Goal: Task Accomplishment & Management: Manage account settings

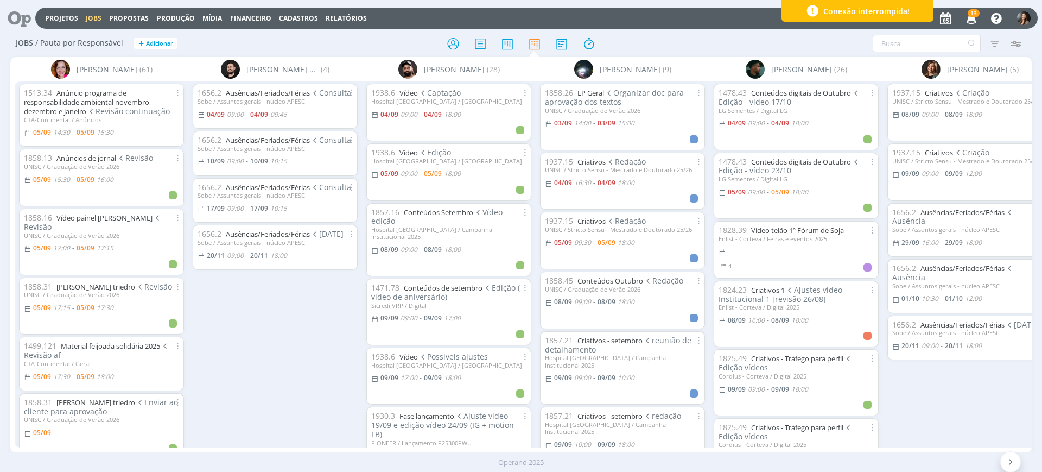
click at [261, 360] on div "1656.2 Ausências/Feriados/Férias Consulta Sobe / Assuntos gerais - núcleo APESC…" at bounding box center [275, 263] width 174 height 365
click at [58, 20] on link "Projetos" at bounding box center [61, 18] width 33 height 9
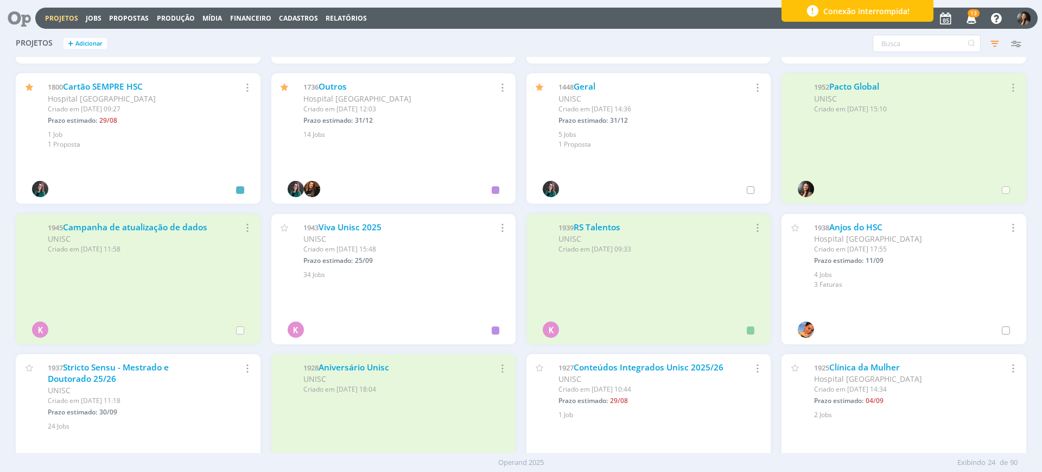
scroll to position [136, 0]
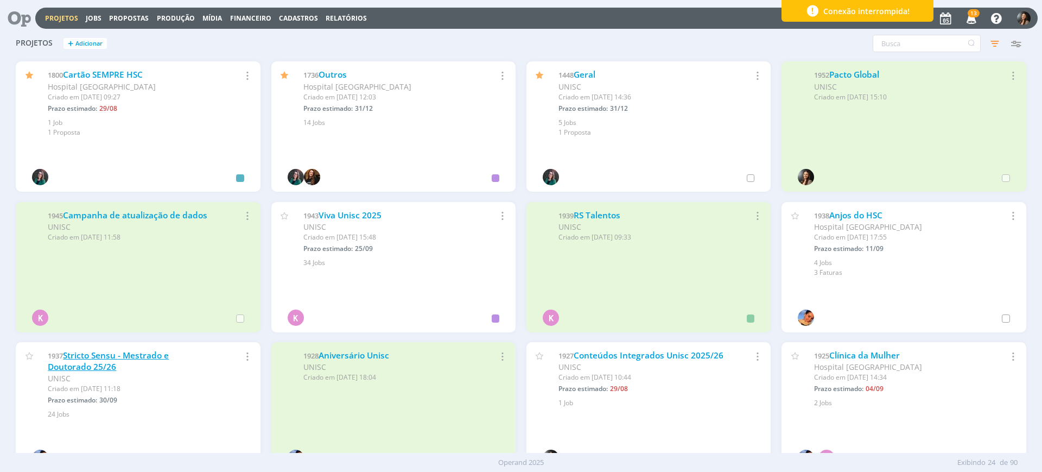
click at [101, 366] on link "Stricto Sensu - Mestrado e Doutorado 25/26" at bounding box center [108, 361] width 121 height 23
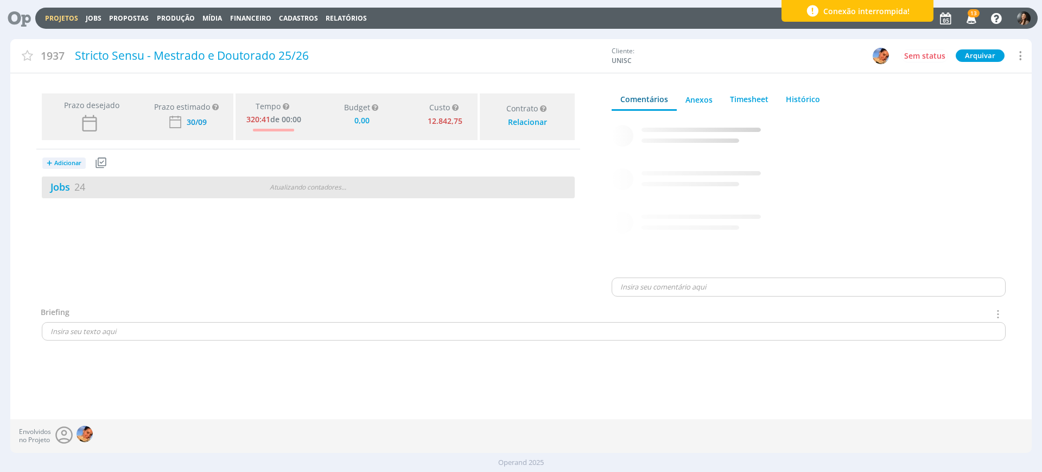
type input "0,00"
click at [427, 193] on div "Jobs 24 6 atrasados 1 / 25" at bounding box center [308, 187] width 533 height 22
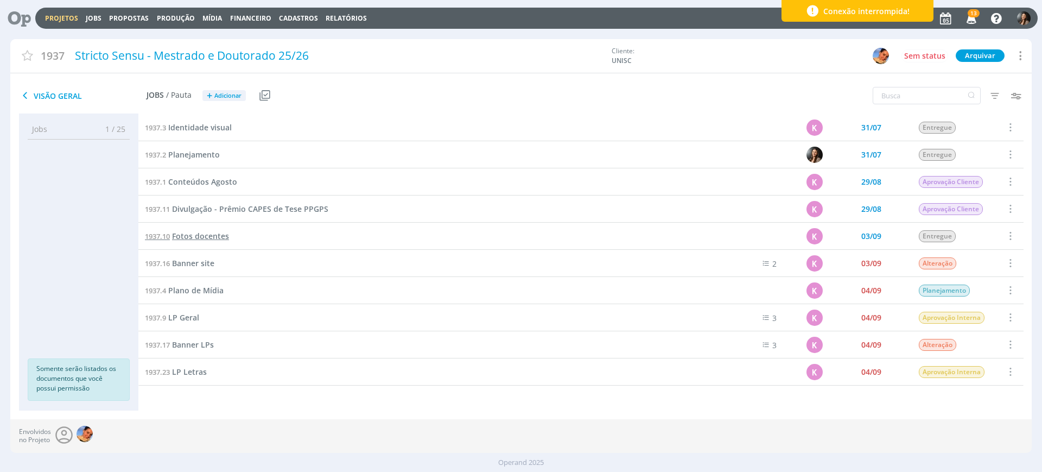
click at [199, 231] on span "Fotos docentes" at bounding box center [200, 236] width 57 height 10
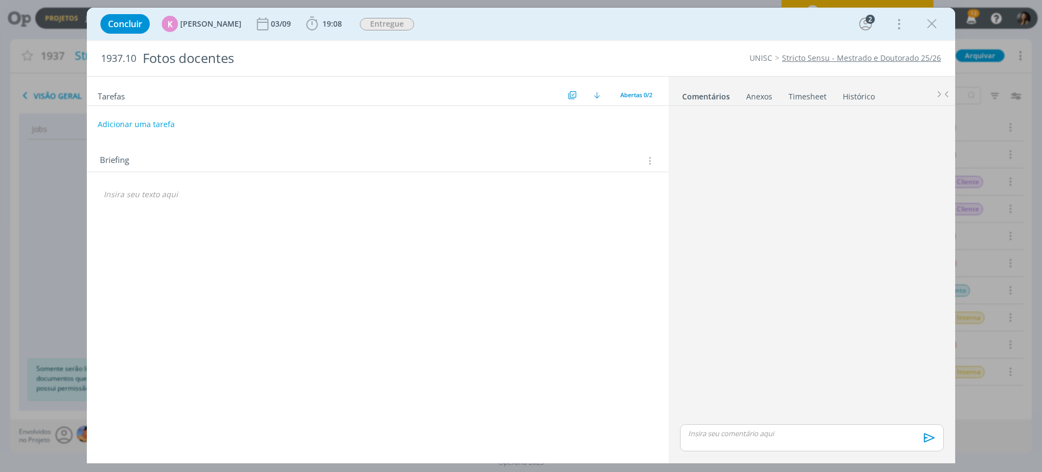
drag, startPoint x: 448, startPoint y: 312, endPoint x: 449, endPoint y: 286, distance: 26.1
click at [447, 306] on div "Tarefas Usar Job de template Criar template a partir deste job Visualizar Templ…" at bounding box center [378, 266] width 582 height 378
click at [123, 194] on p "dialog" at bounding box center [378, 194] width 548 height 11
click at [189, 190] on p "dialog" at bounding box center [377, 194] width 547 height 11
click at [191, 195] on p "PASTA DO JOB" at bounding box center [378, 194] width 548 height 11
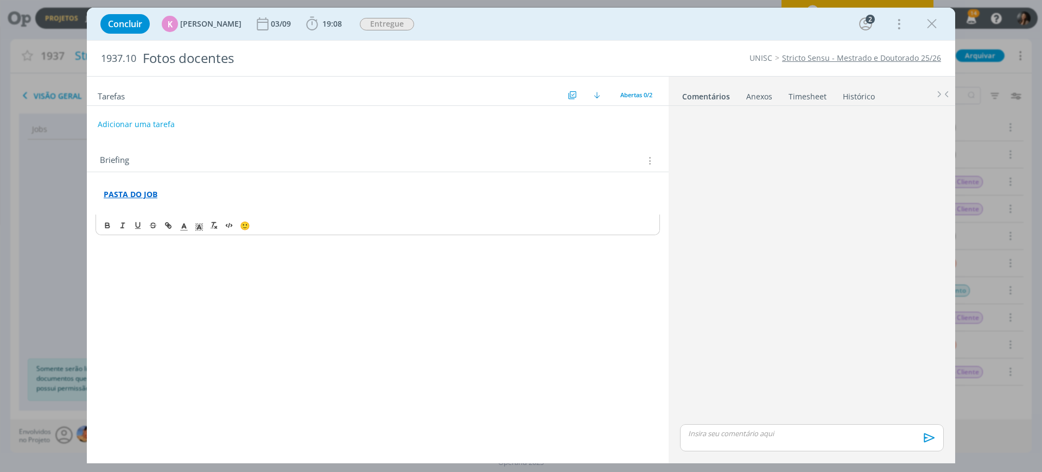
click at [364, 284] on div "Tarefas Usar Job de template Criar template a partir deste job Visualizar Templ…" at bounding box center [378, 266] width 582 height 378
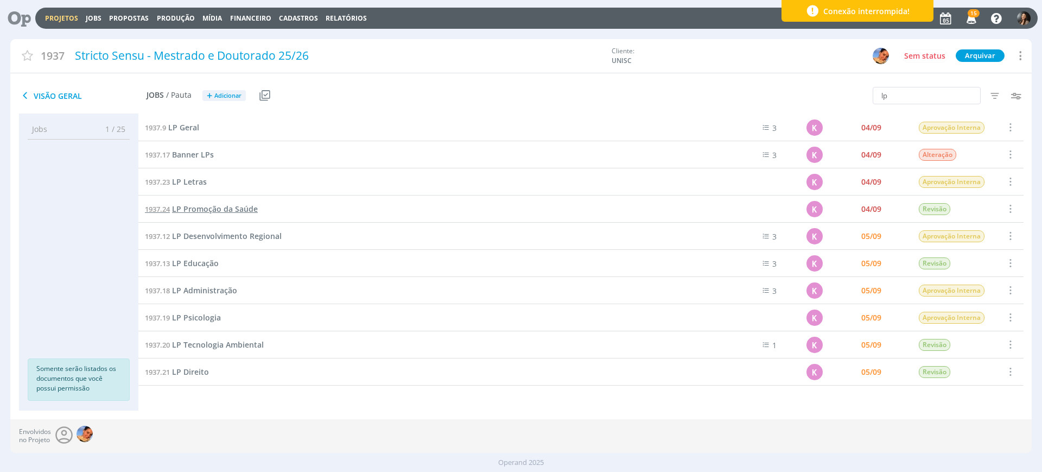
click at [197, 207] on span "LP Promoção da Saúde" at bounding box center [215, 209] width 86 height 10
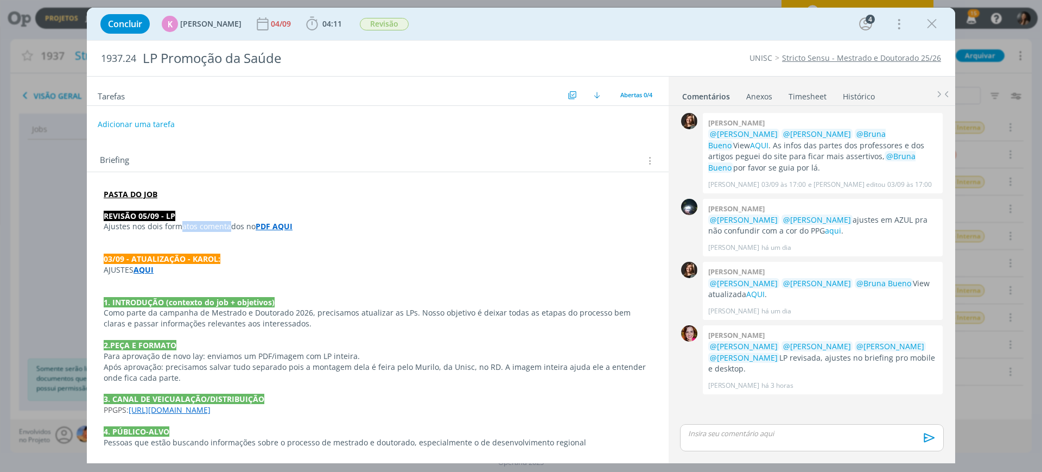
drag, startPoint x: 177, startPoint y: 225, endPoint x: 228, endPoint y: 223, distance: 51.1
click at [228, 223] on p "Ajustes nos dois formatos comentados no PDF AQUI" at bounding box center [378, 226] width 548 height 11
drag, startPoint x: 346, startPoint y: 246, endPoint x: 387, endPoint y: 280, distance: 52.8
click at [348, 252] on p "dialog" at bounding box center [377, 248] width 547 height 11
click at [792, 414] on div "0 Letícia frantz @Karoline Arend @Beatriz Luchese @Bruna Bueno View AQUI . As i…" at bounding box center [812, 265] width 273 height 311
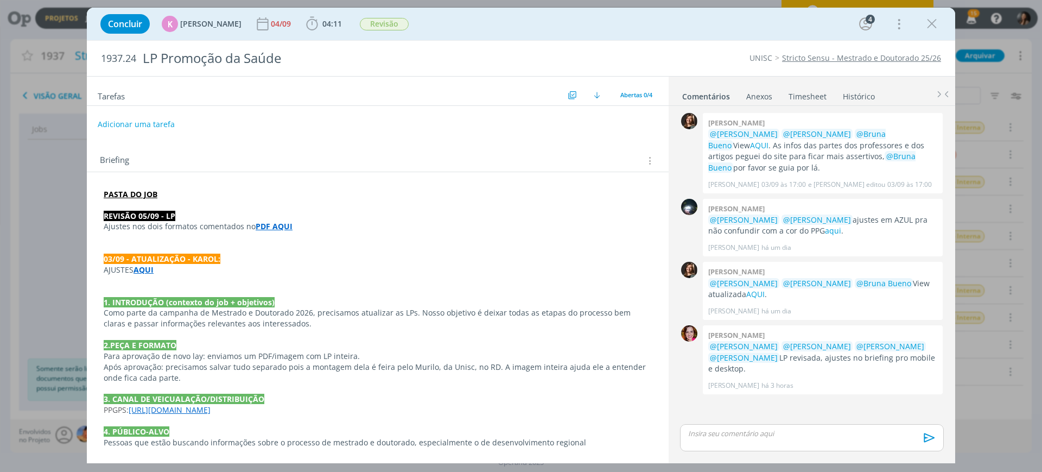
drag, startPoint x: 822, startPoint y: 443, endPoint x: 783, endPoint y: 416, distance: 48.0
click at [822, 444] on div "dialog" at bounding box center [812, 437] width 264 height 27
click at [370, 26] on span "Revisão" at bounding box center [384, 24] width 49 height 12
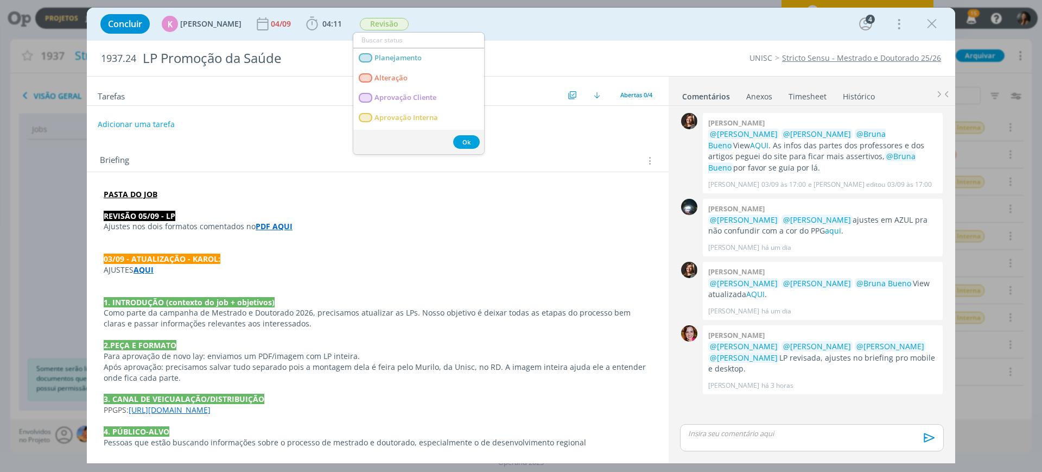
click at [496, 16] on div "Concluir K Karoline Arend 04/09 04:11 Iniciar Apontar Data * 05/09/2025 Horas *…" at bounding box center [521, 24] width 852 height 26
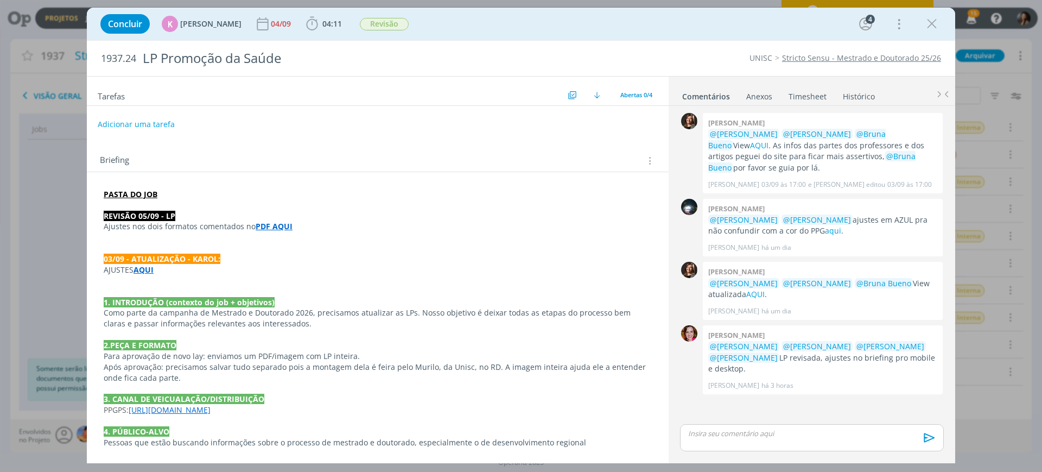
drag, startPoint x: 404, startPoint y: 218, endPoint x: 411, endPoint y: 204, distance: 16.0
click at [407, 207] on div "PASTA DO JOB REVISÃO 05/09 - LP Ajustes nos dois formatos comentados no PDF AQU…" at bounding box center [378, 453] width 565 height 536
click at [933, 24] on icon "dialog" at bounding box center [932, 24] width 16 height 16
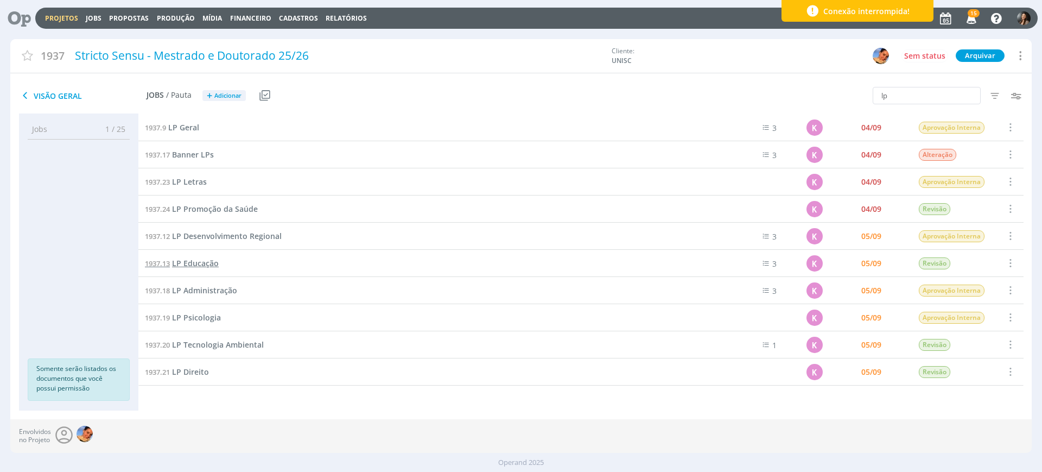
click at [196, 268] on span "LP Educação" at bounding box center [195, 263] width 47 height 10
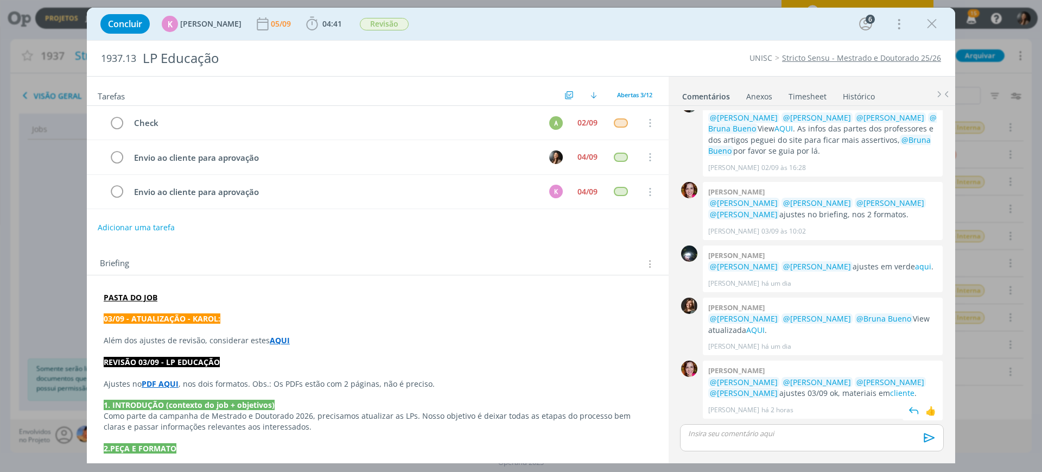
scroll to position [68, 0]
click at [382, 33] on span "Revisão" at bounding box center [384, 24] width 56 height 20
click at [382, 26] on span "Revisão" at bounding box center [384, 24] width 49 height 12
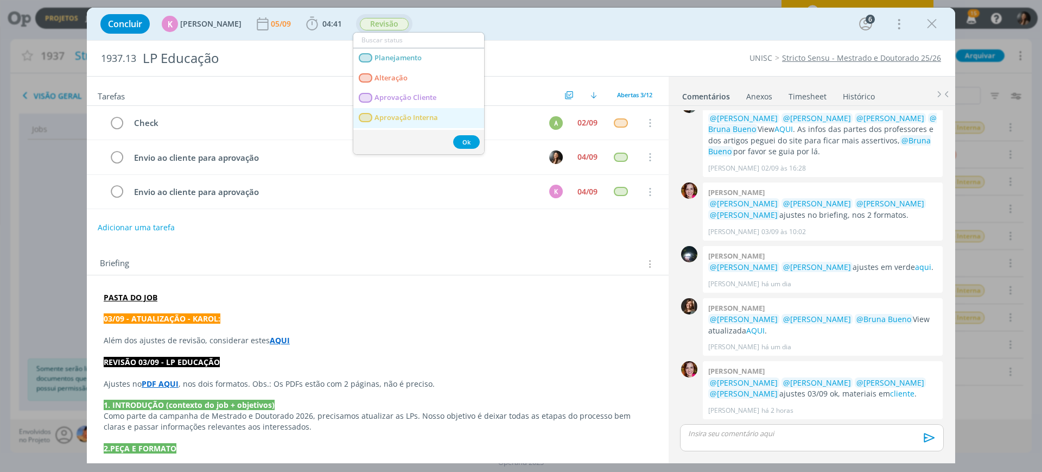
click at [379, 116] on span "Aprovação Interna" at bounding box center [407, 117] width 64 height 9
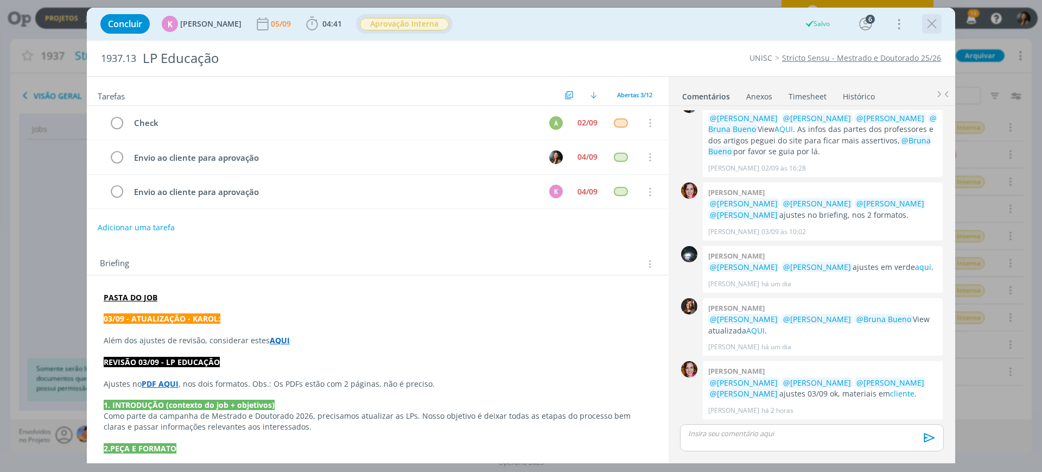
click at [931, 24] on icon "dialog" at bounding box center [932, 24] width 16 height 16
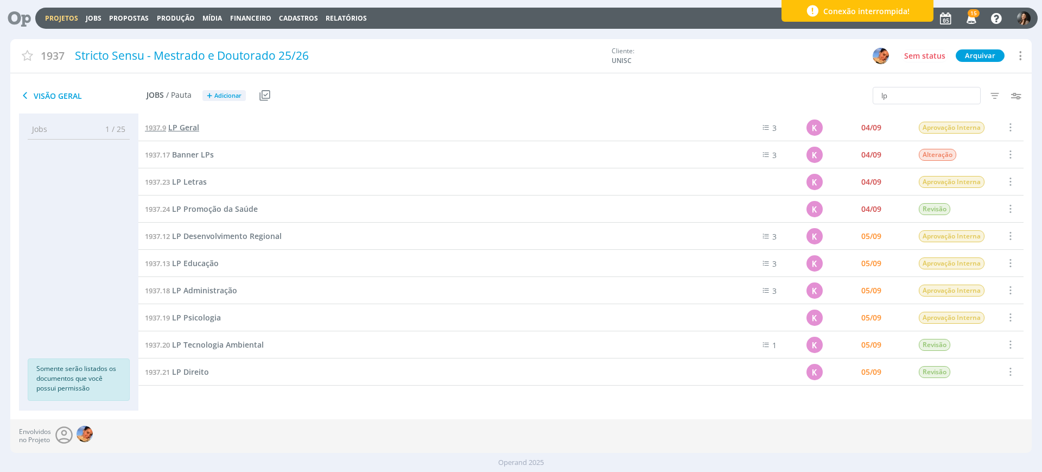
click at [189, 126] on span "LP Geral" at bounding box center [183, 127] width 31 height 10
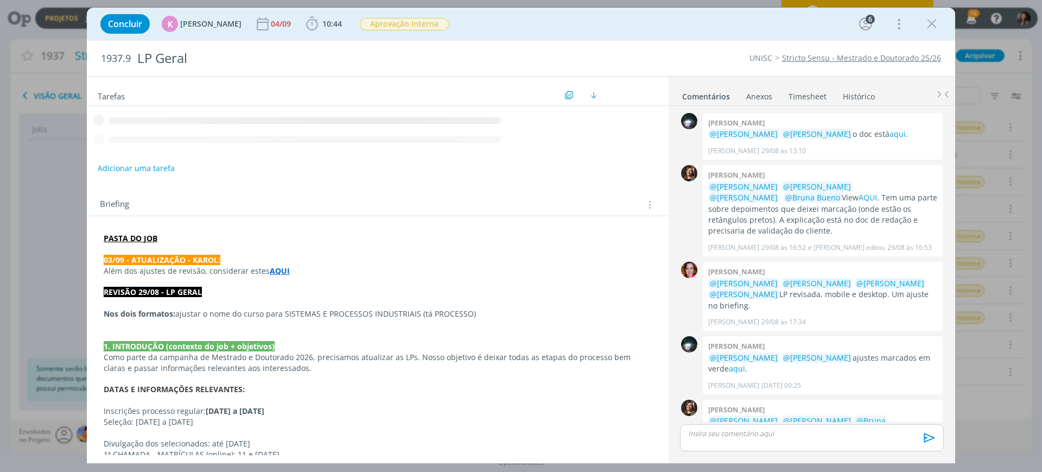
scroll to position [102, 0]
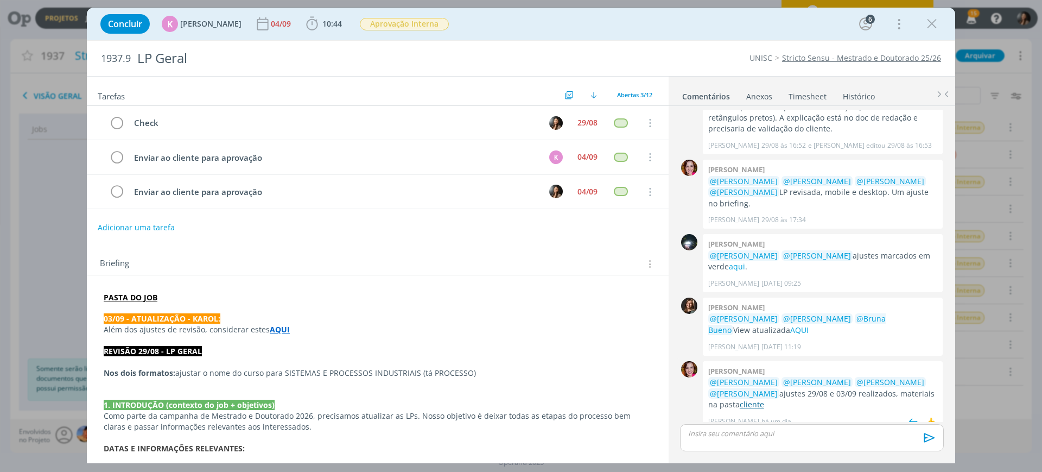
click at [750, 399] on link "cliente" at bounding box center [752, 404] width 24 height 10
click at [389, 25] on span "Aprovação Interna" at bounding box center [404, 24] width 89 height 12
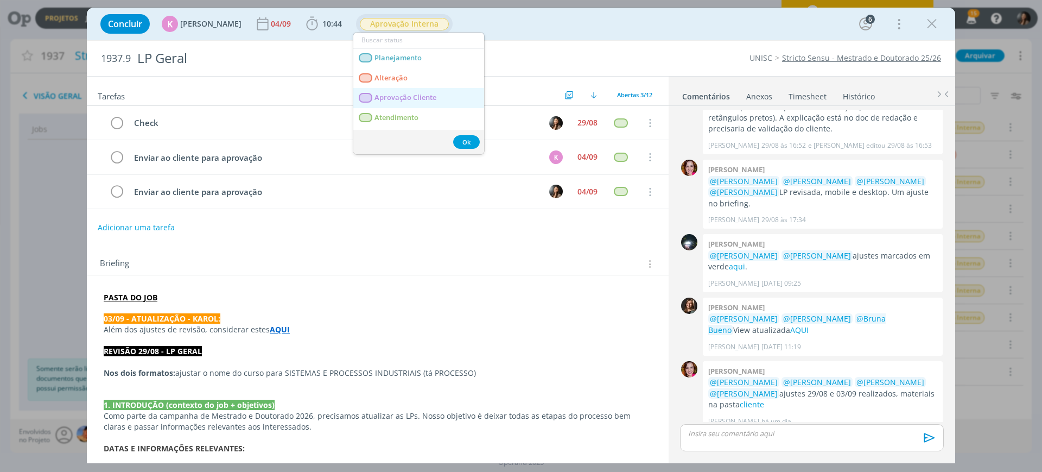
click at [391, 93] on span "Aprovação Cliente" at bounding box center [406, 97] width 62 height 9
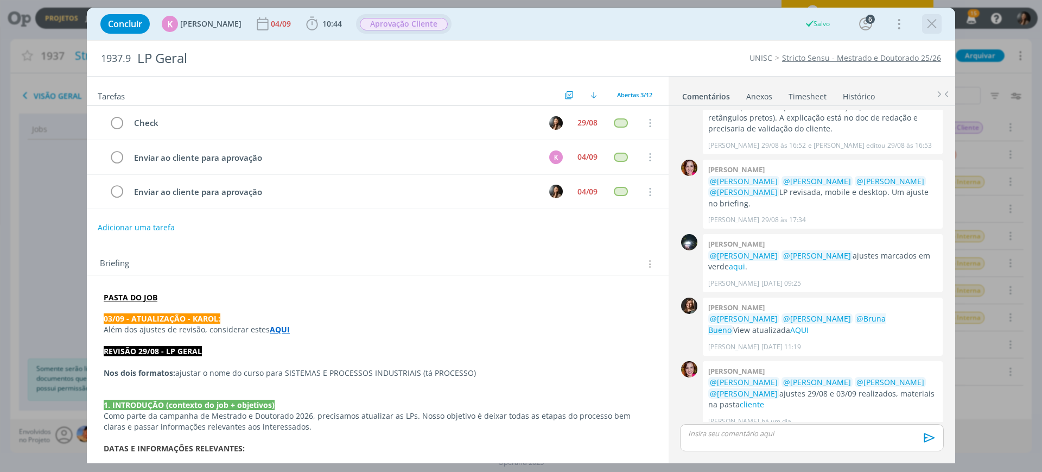
click at [934, 17] on icon "dialog" at bounding box center [932, 24] width 16 height 16
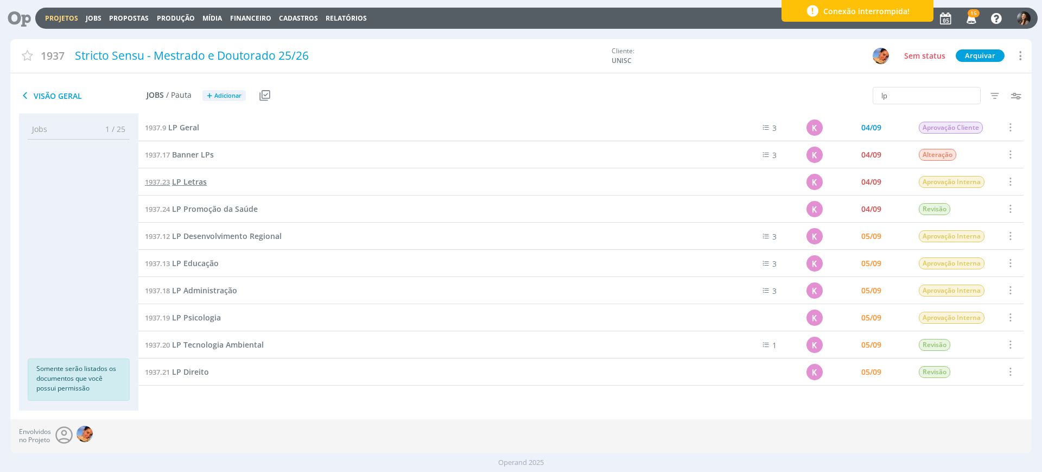
click at [189, 178] on span "LP Letras" at bounding box center [189, 181] width 35 height 10
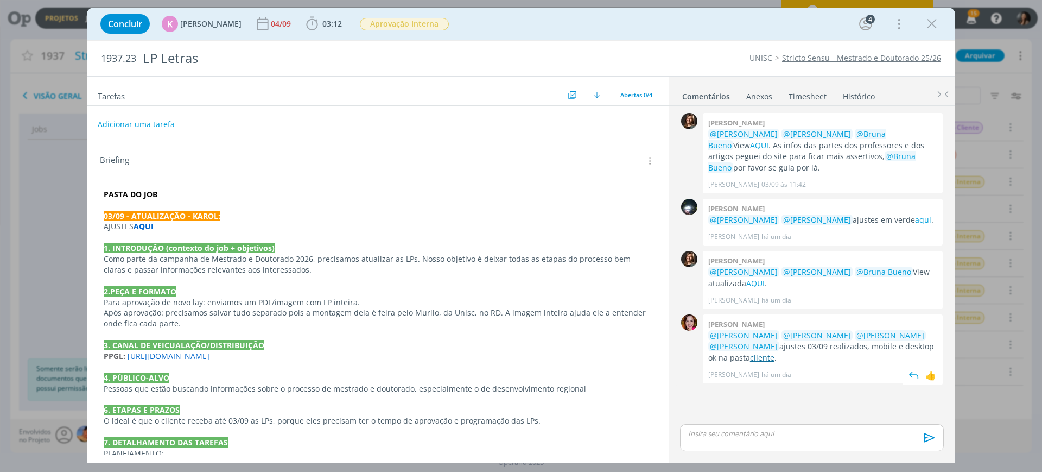
click at [750, 354] on link "cliente" at bounding box center [762, 357] width 24 height 10
click at [392, 24] on span "Aprovação Interna" at bounding box center [404, 24] width 89 height 12
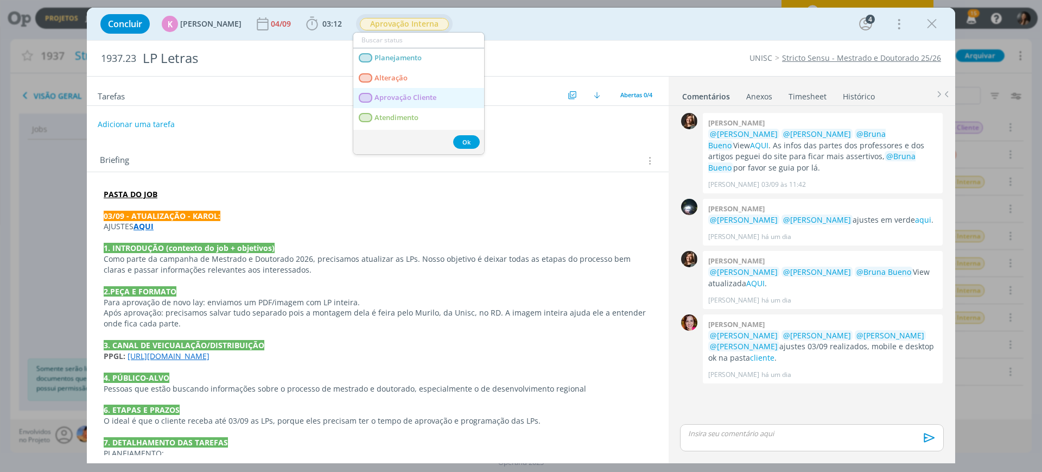
click at [428, 100] on span "Aprovação Cliente" at bounding box center [406, 97] width 62 height 9
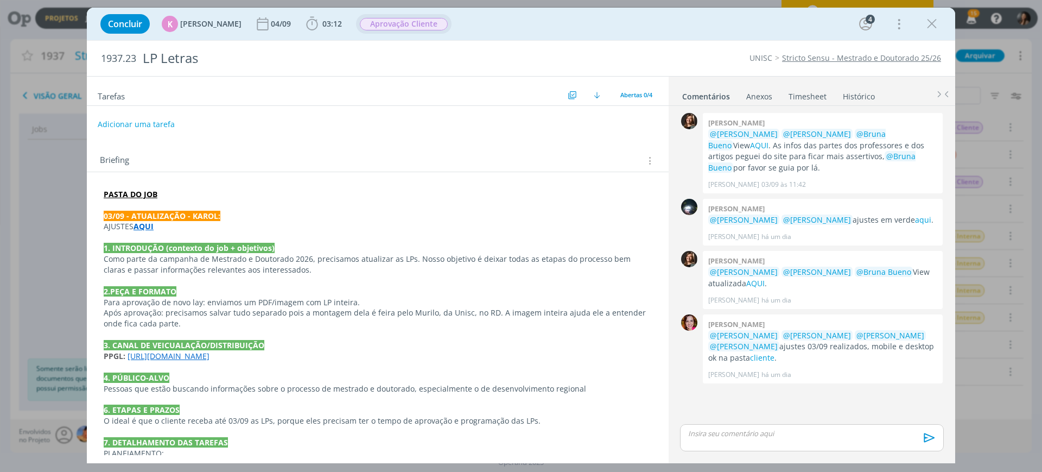
drag, startPoint x: 929, startPoint y: 18, endPoint x: 394, endPoint y: 324, distance: 616.3
click at [930, 18] on icon "dialog" at bounding box center [932, 24] width 16 height 16
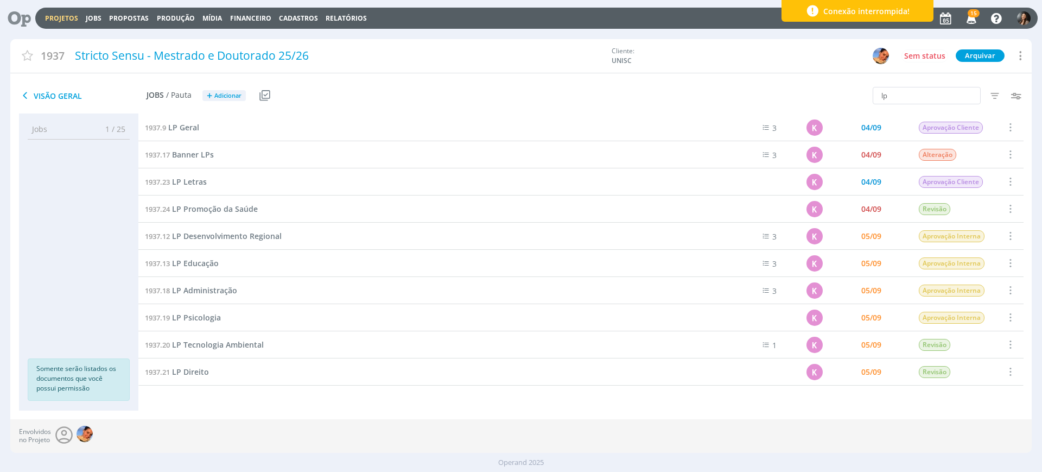
click at [217, 201] on div "1937.24 LP Promoção da Saúde" at bounding box center [426, 208] width 576 height 27
click at [220, 205] on span "LP Promoção da Saúde" at bounding box center [215, 209] width 86 height 10
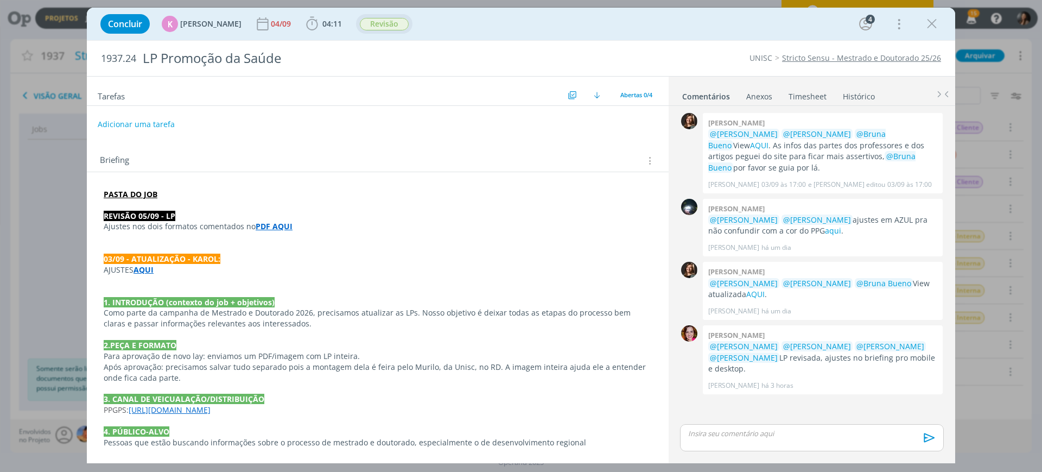
click at [372, 21] on span "Revisão" at bounding box center [384, 24] width 49 height 12
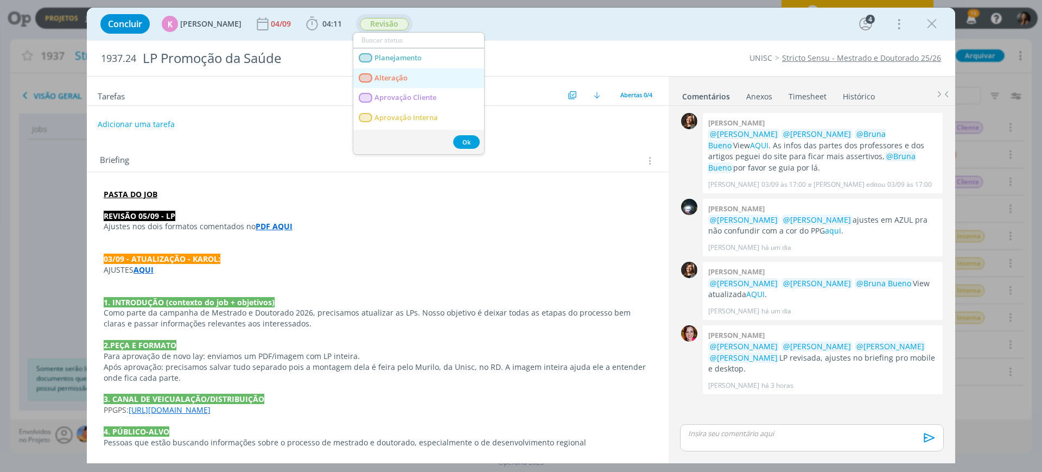
click at [383, 74] on span "Alteração" at bounding box center [391, 78] width 33 height 9
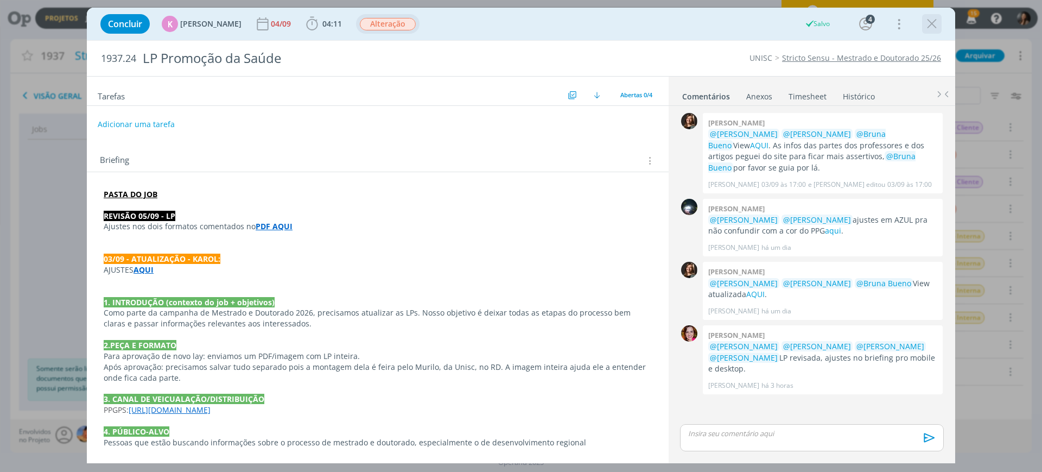
click at [933, 23] on icon "dialog" at bounding box center [932, 24] width 16 height 16
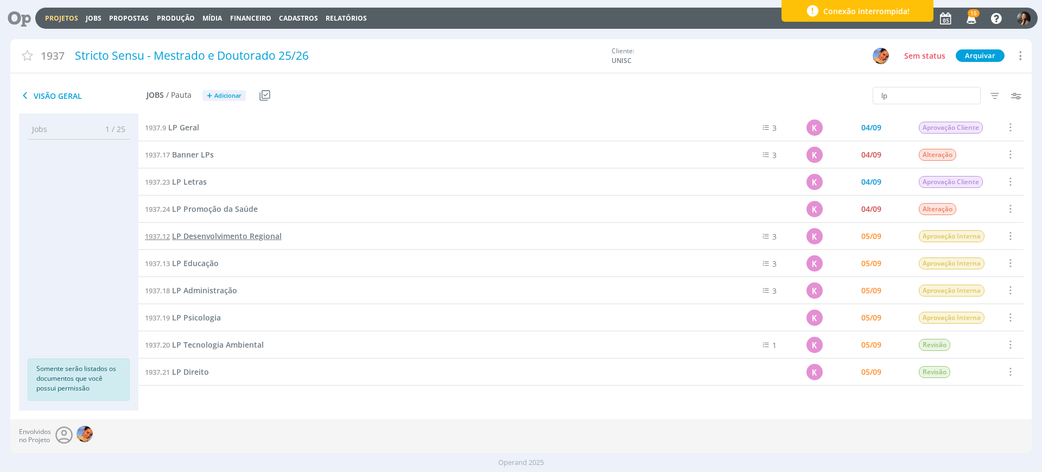
click at [207, 231] on span "LP Desenvolvimento Regional" at bounding box center [227, 236] width 110 height 10
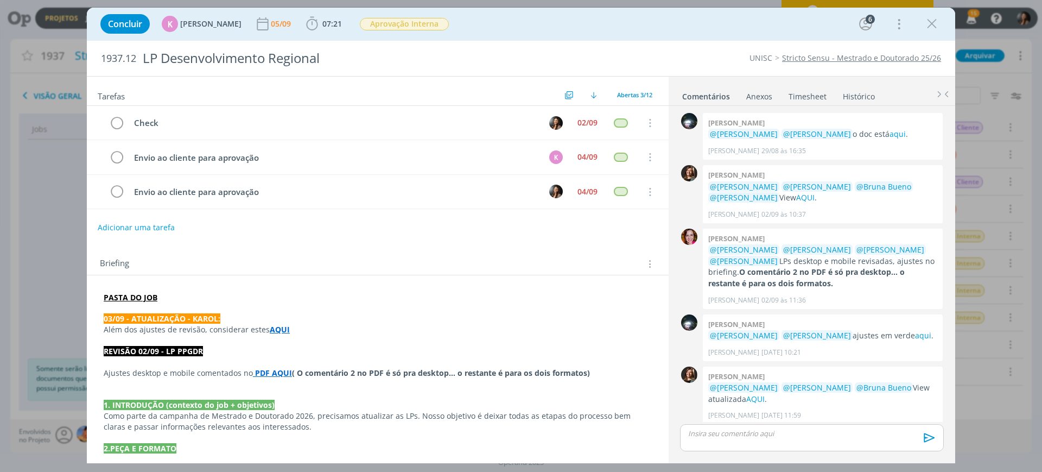
scroll to position [80, 0]
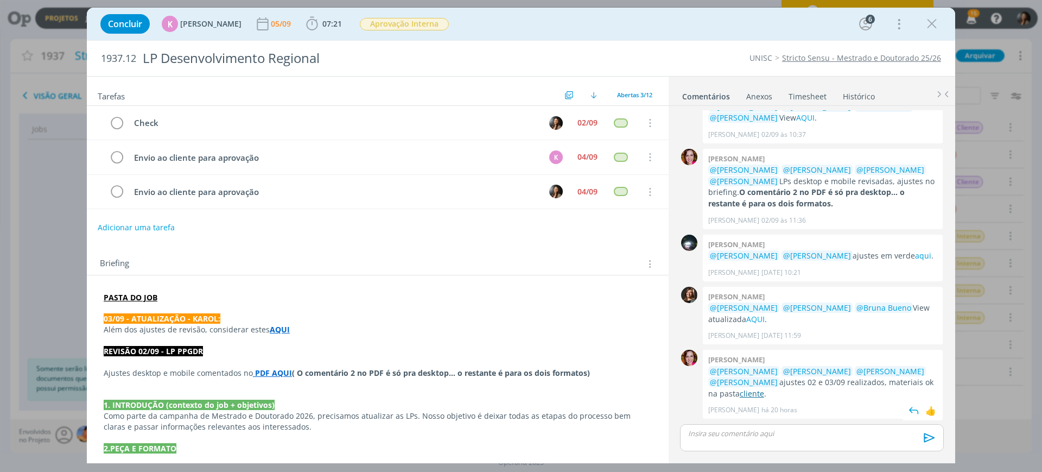
click at [755, 392] on link "cliente" at bounding box center [752, 393] width 24 height 10
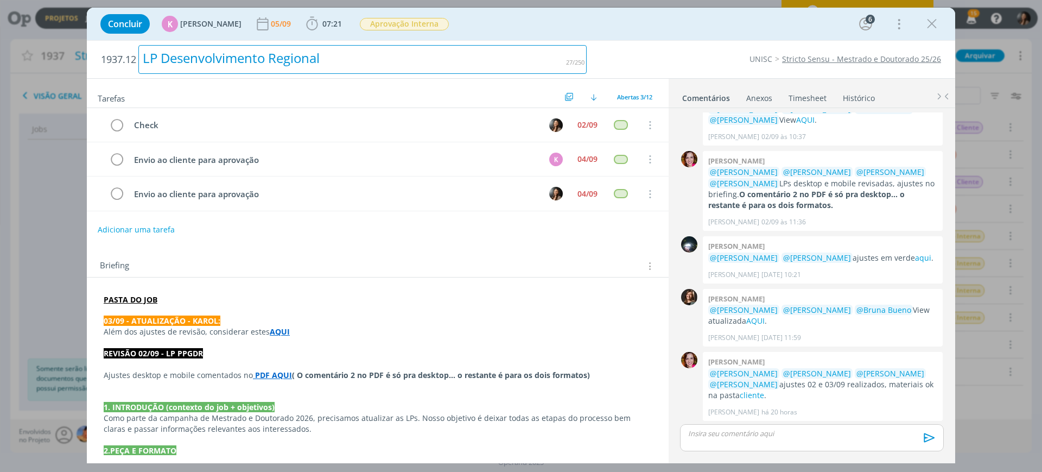
click at [259, 53] on div "LP Desenvolvimento Regional" at bounding box center [362, 59] width 448 height 29
copy div "LP Desenvolvimento Regional"
click at [401, 29] on span "Aprovação Interna" at bounding box center [404, 24] width 89 height 12
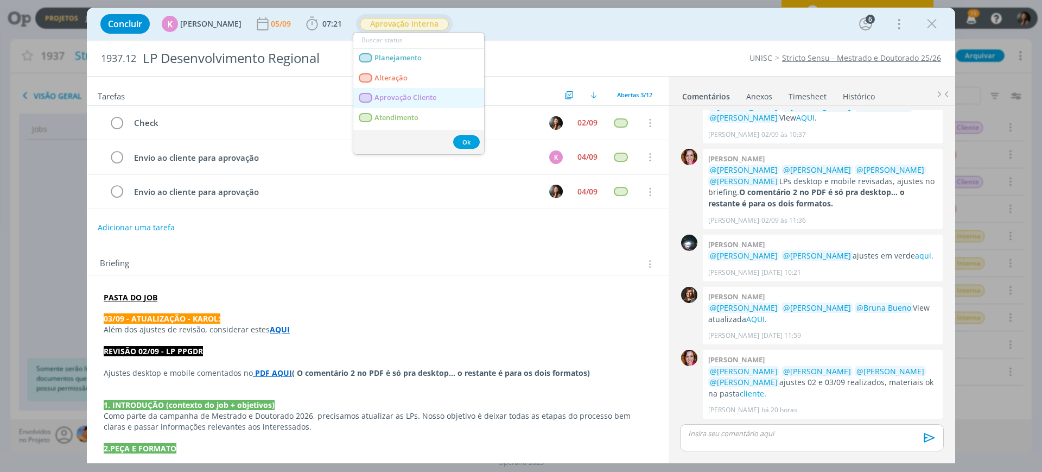
click at [416, 98] on span "Aprovação Cliente" at bounding box center [406, 97] width 62 height 9
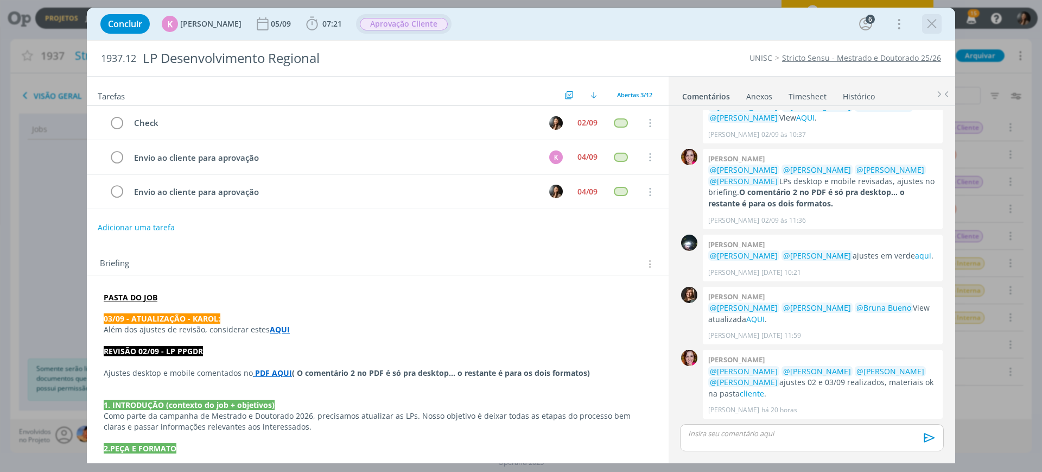
click at [930, 21] on icon "dialog" at bounding box center [932, 24] width 16 height 16
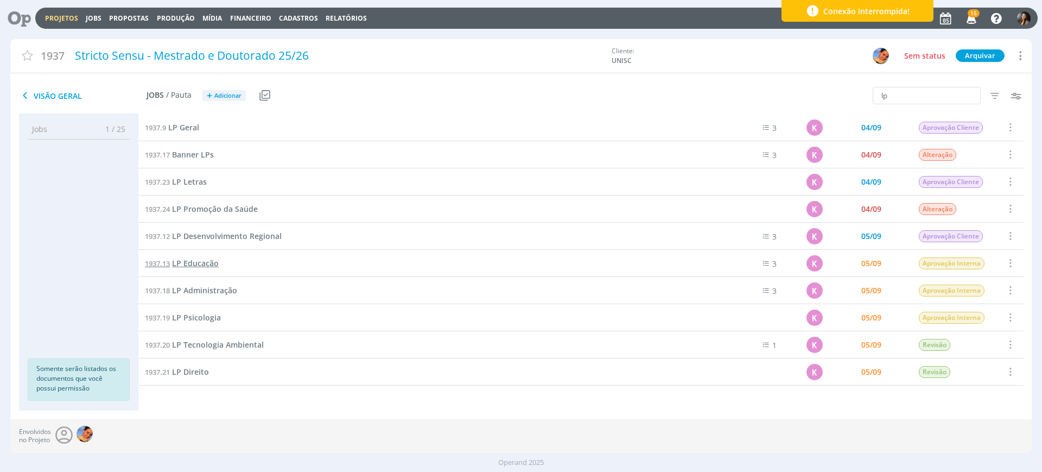
click at [193, 267] on span "LP Educação" at bounding box center [195, 263] width 47 height 10
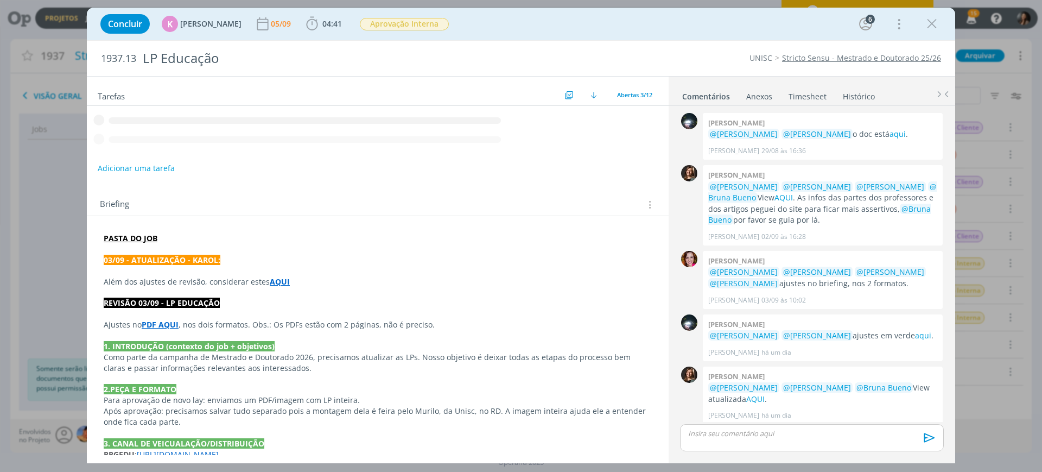
scroll to position [69, 0]
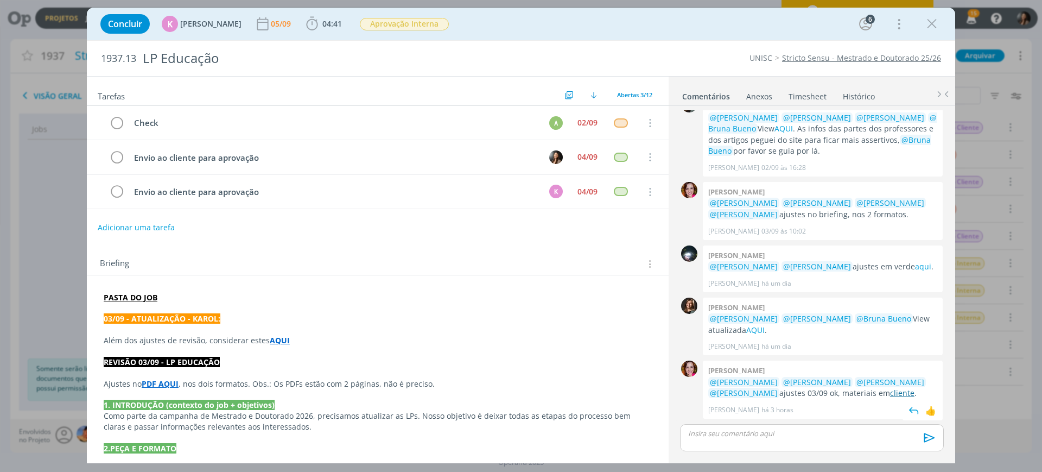
click at [890, 394] on link "cliente" at bounding box center [902, 393] width 24 height 10
click at [377, 11] on div "Concluir K Karoline Arend 05/09 04:41 Iniciar Apontar Data * 05/09/2025 Horas *…" at bounding box center [521, 24] width 852 height 26
click at [383, 18] on span "Aprovação Interna" at bounding box center [404, 24] width 89 height 12
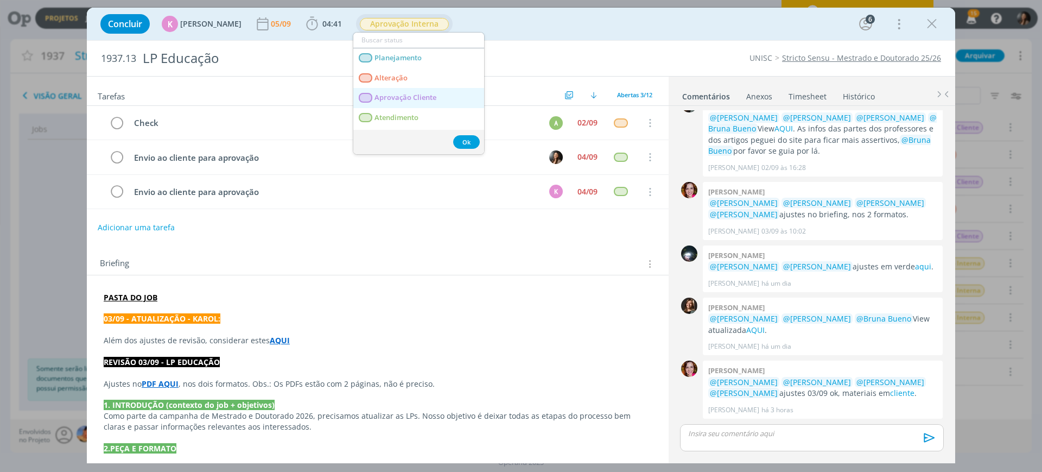
click at [401, 99] on span "Aprovação Cliente" at bounding box center [406, 97] width 62 height 9
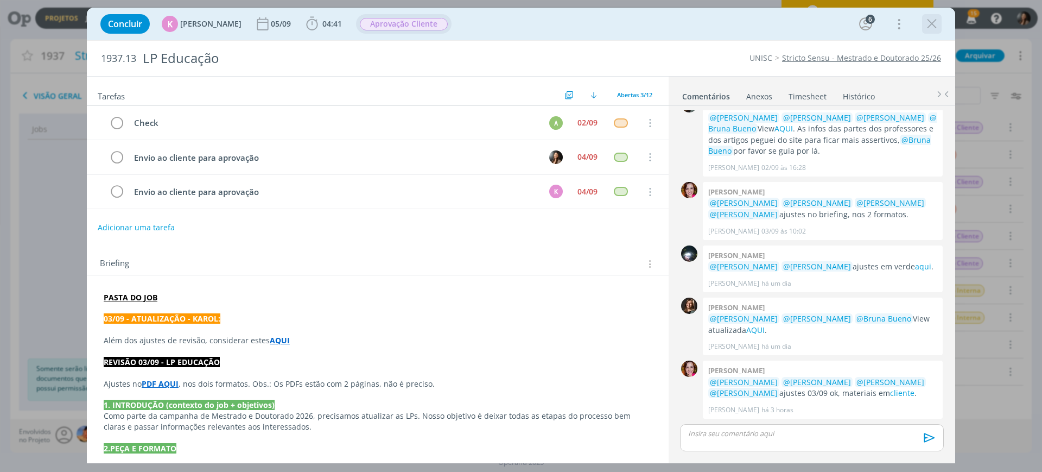
click at [930, 23] on icon "dialog" at bounding box center [932, 24] width 16 height 16
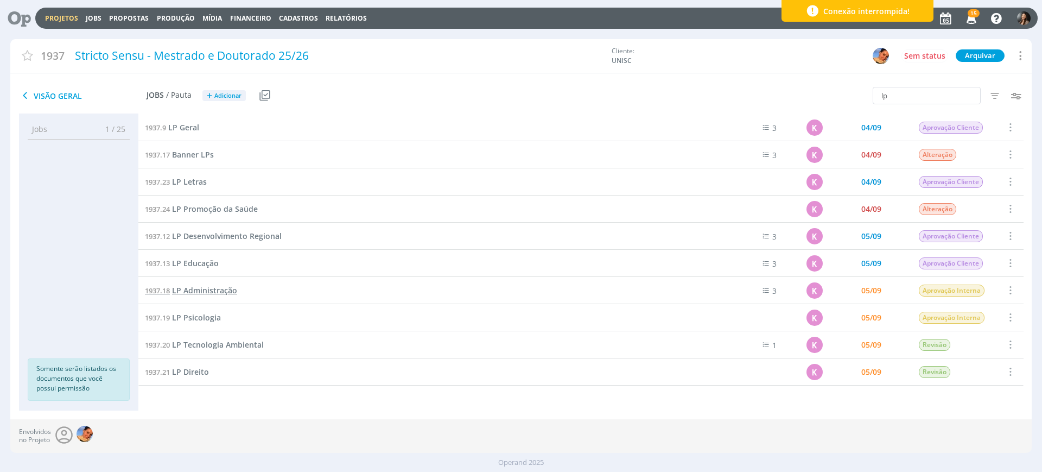
click at [203, 290] on span "LP Administração" at bounding box center [204, 290] width 65 height 10
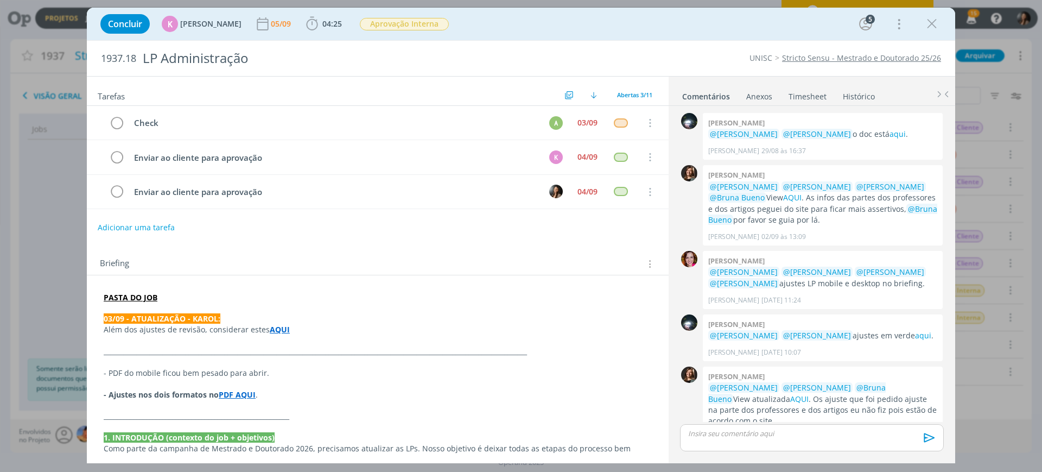
scroll to position [91, 0]
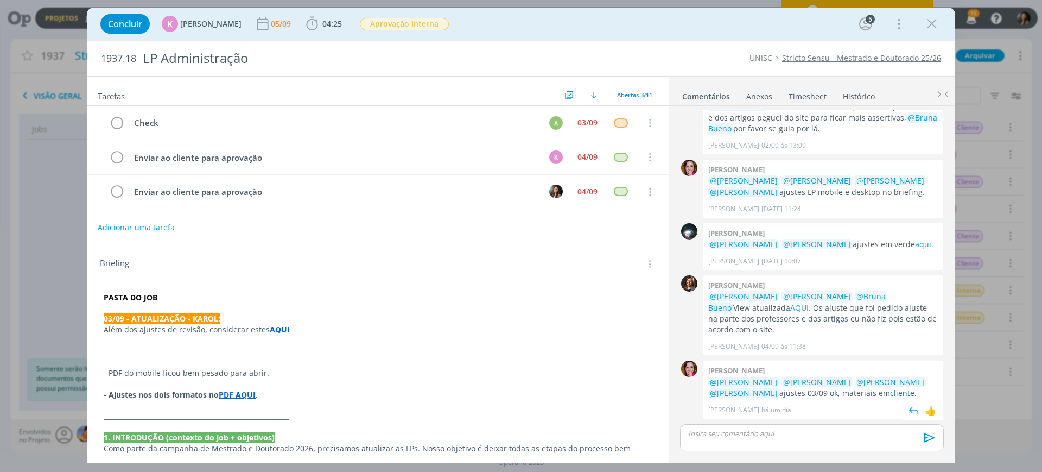
click at [898, 392] on link "cliente" at bounding box center [902, 393] width 24 height 10
click at [395, 25] on span "Aprovação Interna" at bounding box center [404, 24] width 89 height 12
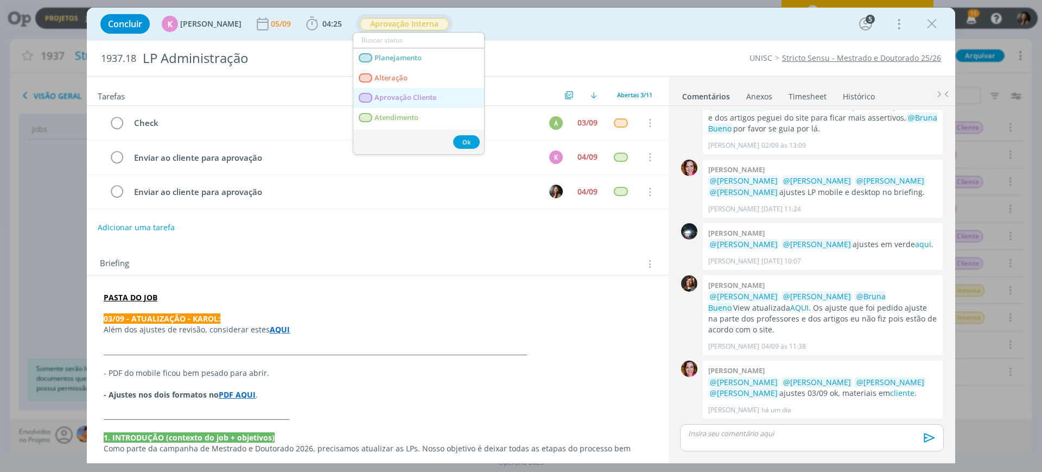
click at [391, 94] on span "Aprovação Cliente" at bounding box center [406, 97] width 62 height 9
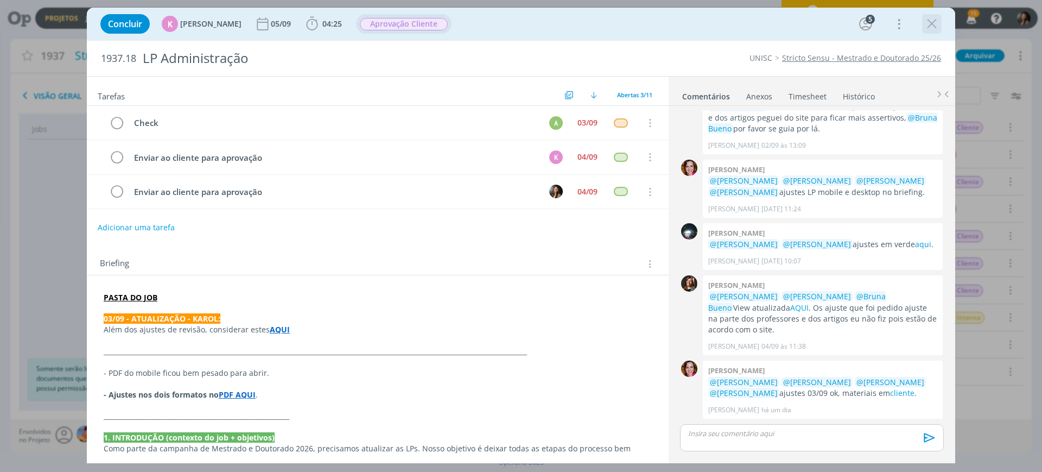
click at [935, 23] on icon "dialog" at bounding box center [932, 24] width 16 height 16
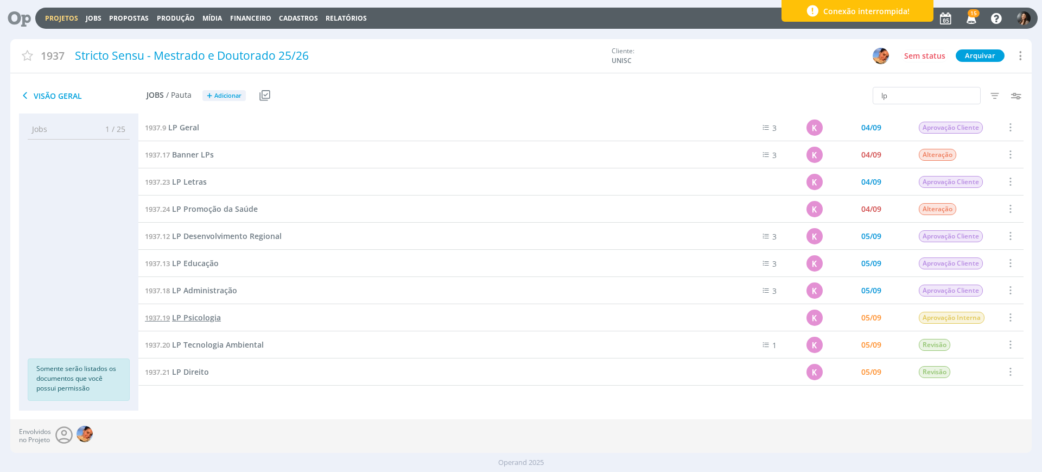
click at [195, 314] on span "LP Psicologia" at bounding box center [196, 317] width 49 height 10
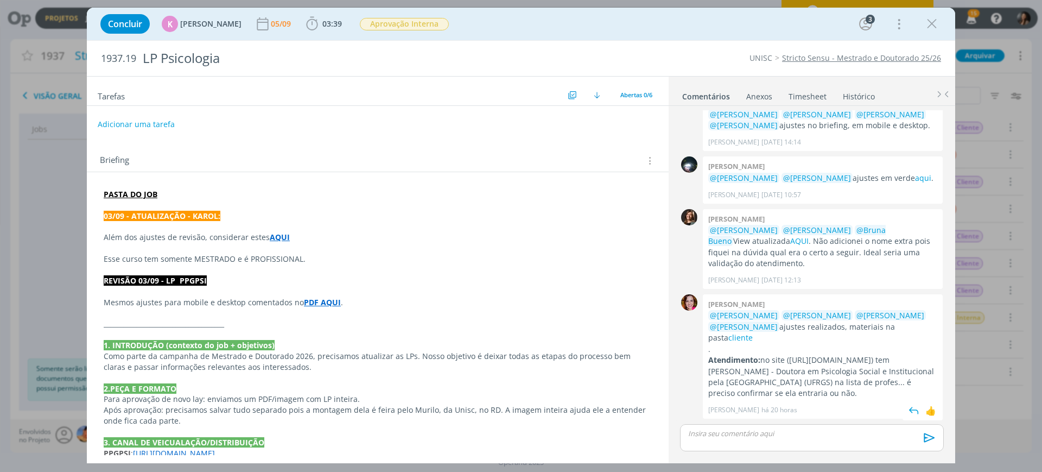
scroll to position [116, 0]
click at [753, 332] on link "cliente" at bounding box center [740, 337] width 24 height 10
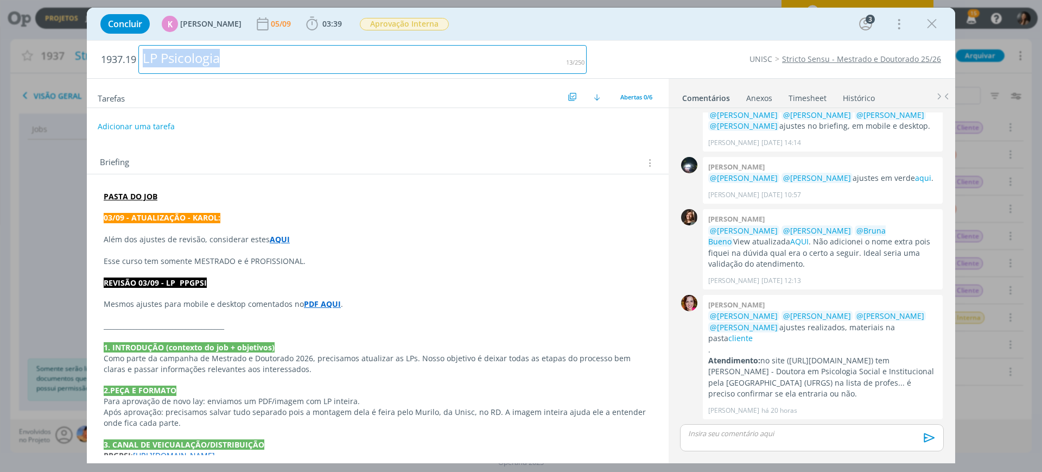
drag, startPoint x: 200, startPoint y: 75, endPoint x: 205, endPoint y: 80, distance: 6.9
click at [113, 94] on div "1937.19 LP Psicologia UNISC Stricto Sensu - Mestrado e Doutorado 25/26 Tarefas …" at bounding box center [521, 252] width 869 height 422
copy div "LP Psicologia"
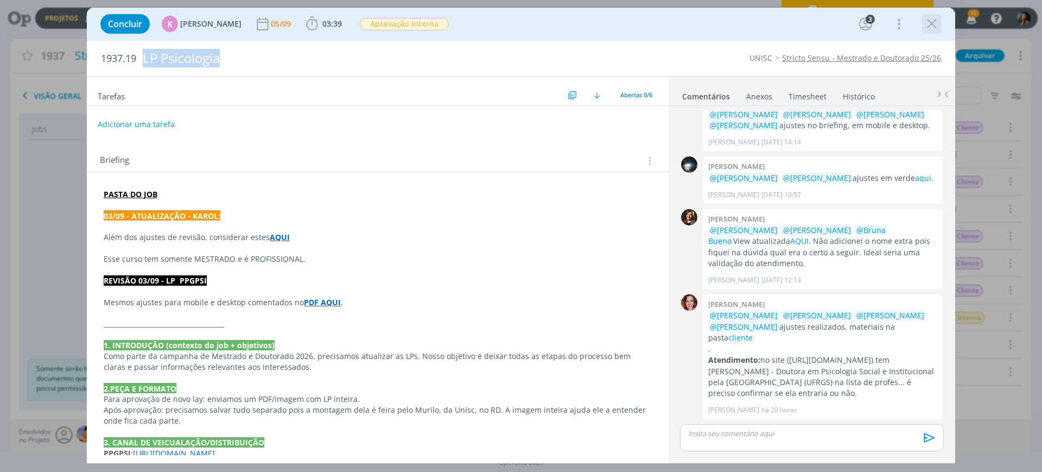
scroll to position [117, 0]
click at [932, 28] on icon "dialog" at bounding box center [932, 24] width 16 height 16
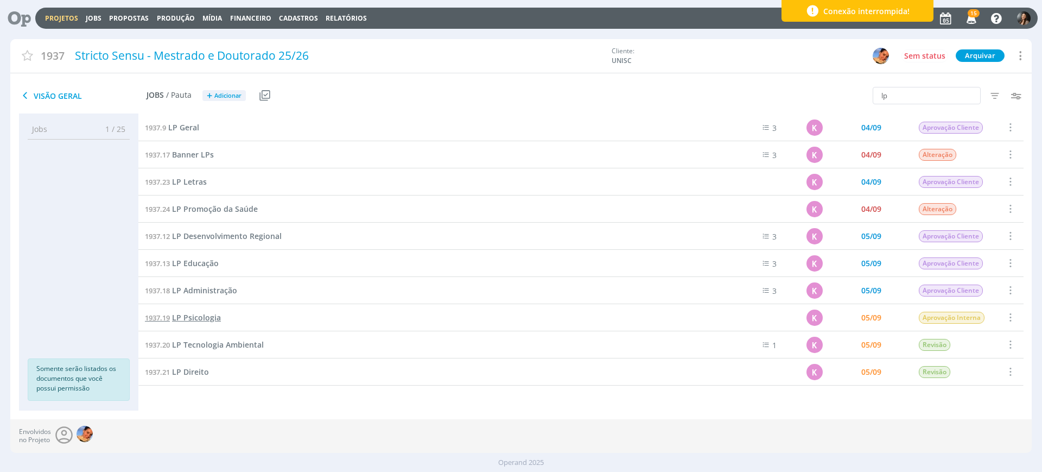
click at [196, 314] on span "LP Psicologia" at bounding box center [196, 317] width 49 height 10
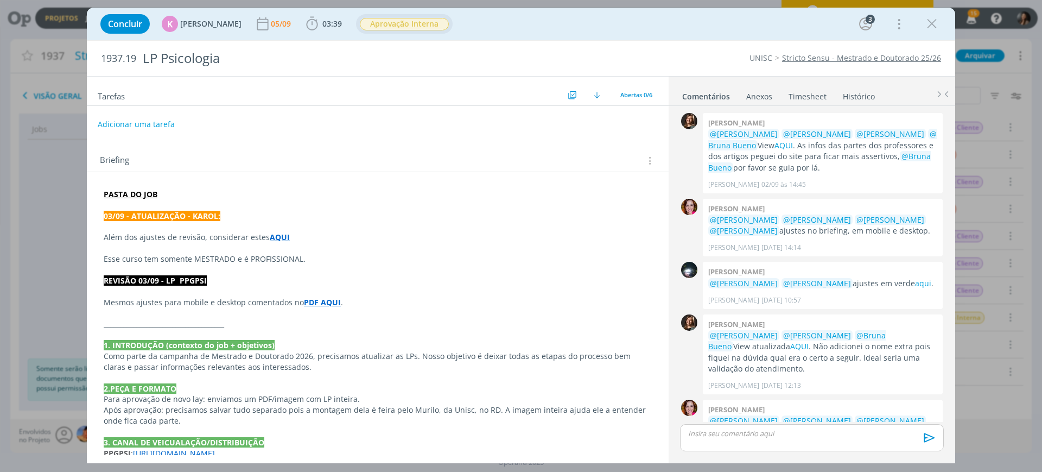
scroll to position [117, 0]
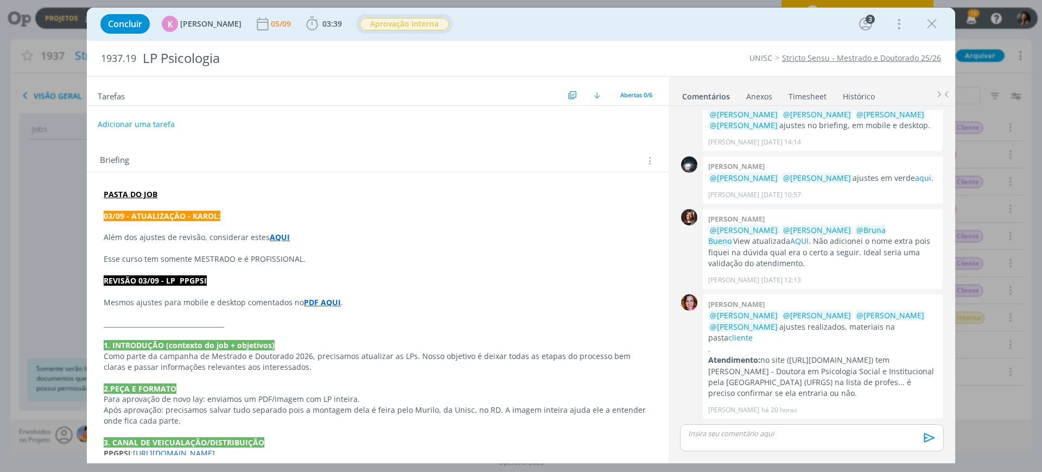
click at [426, 23] on span "Aprovação Interna" at bounding box center [404, 24] width 89 height 12
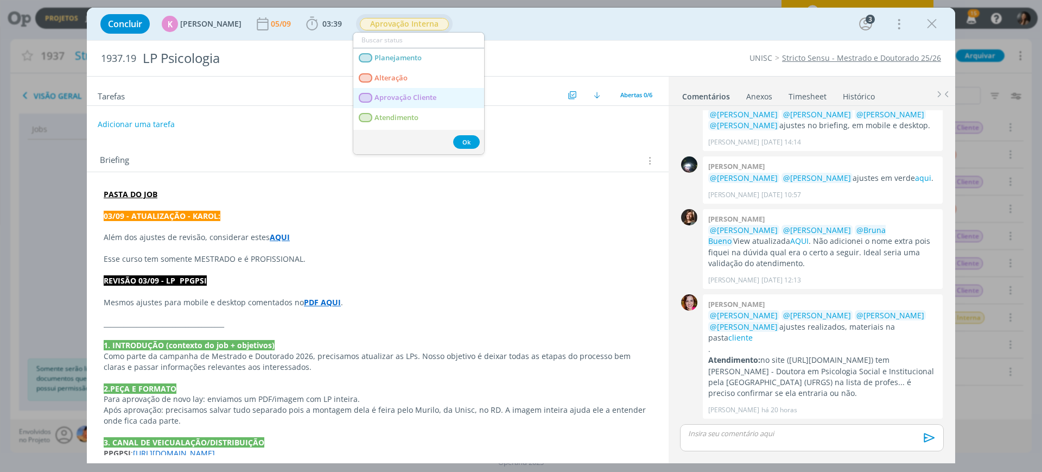
click at [416, 95] on span "Aprovação Cliente" at bounding box center [406, 97] width 62 height 9
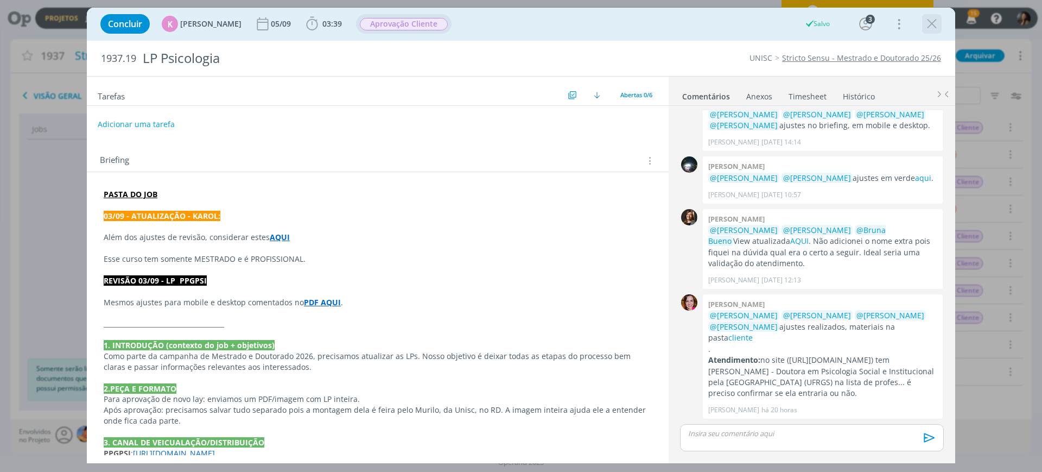
click at [932, 20] on icon "dialog" at bounding box center [932, 24] width 16 height 16
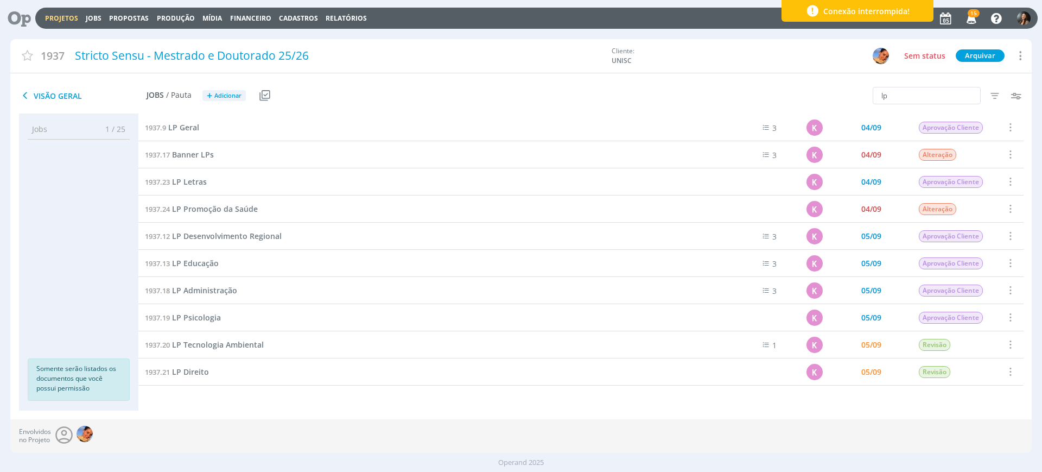
scroll to position [23, 0]
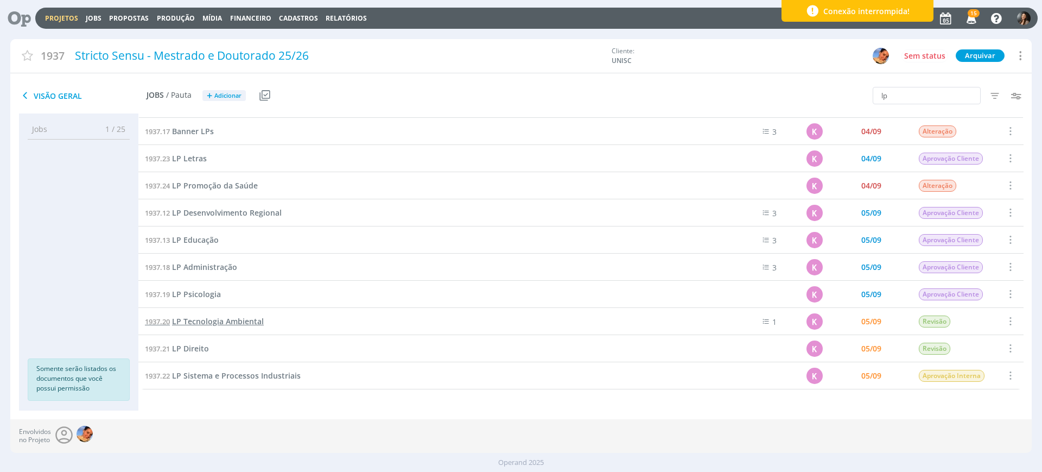
click at [231, 320] on span "LP Tecnologia Ambiental" at bounding box center [218, 321] width 92 height 10
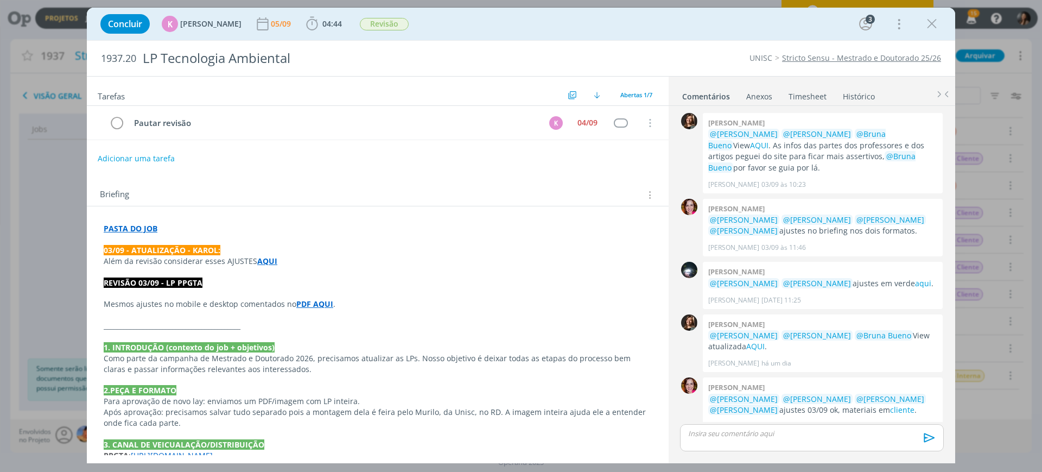
scroll to position [17, 0]
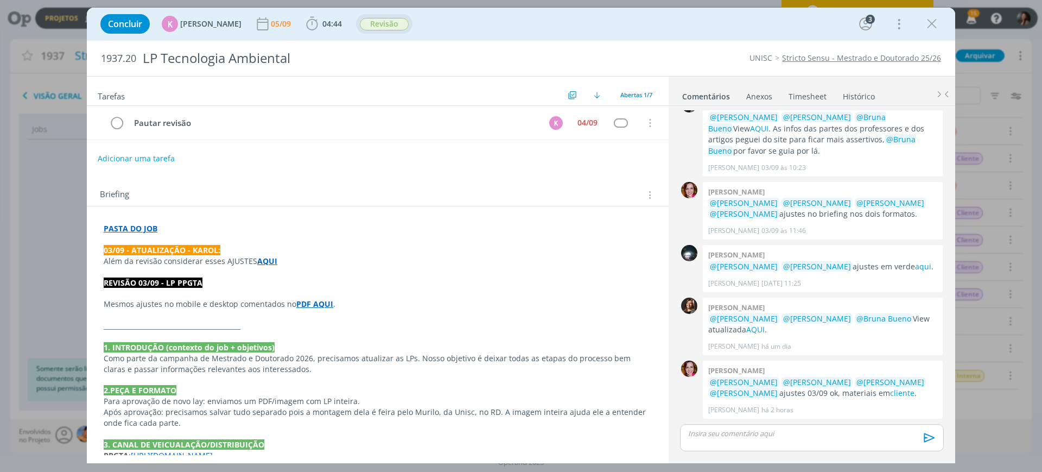
click at [380, 27] on span "Revisão" at bounding box center [384, 24] width 49 height 12
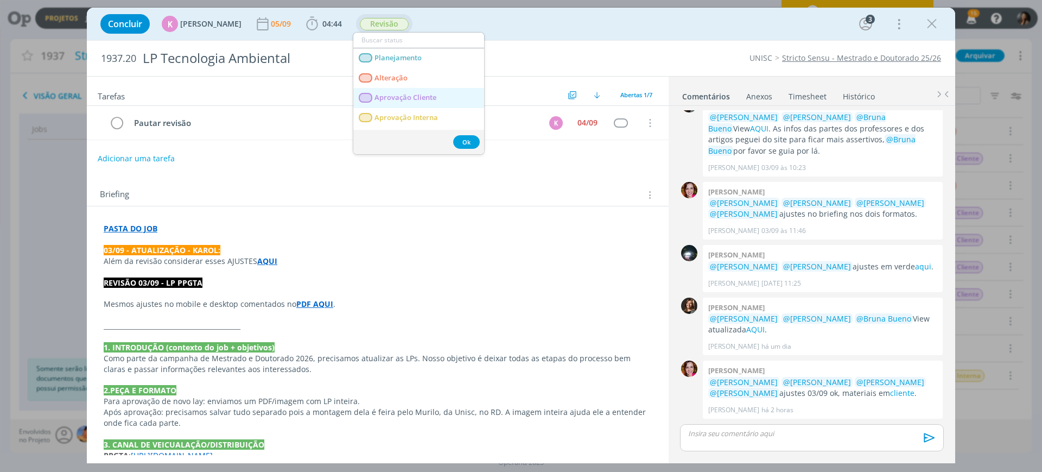
click at [389, 97] on span "Aprovação Cliente" at bounding box center [406, 97] width 62 height 9
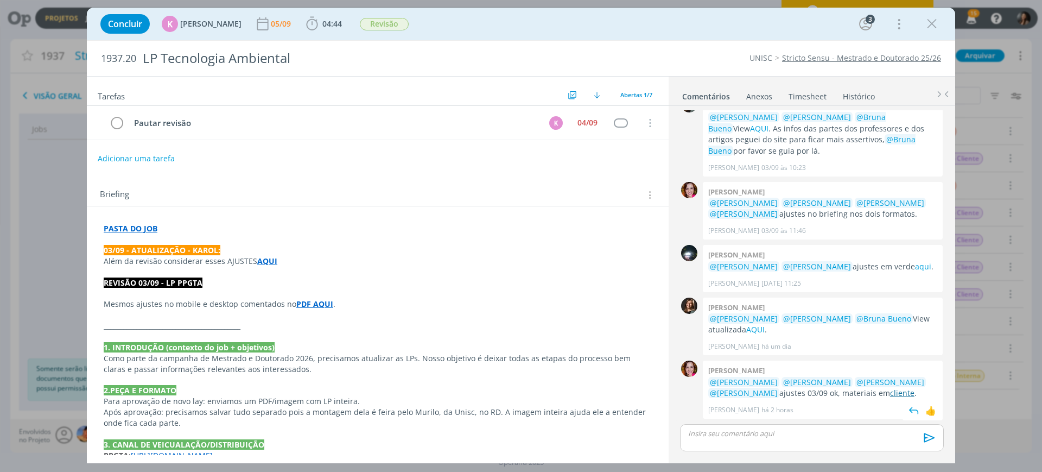
click at [890, 394] on link "cliente" at bounding box center [902, 393] width 24 height 10
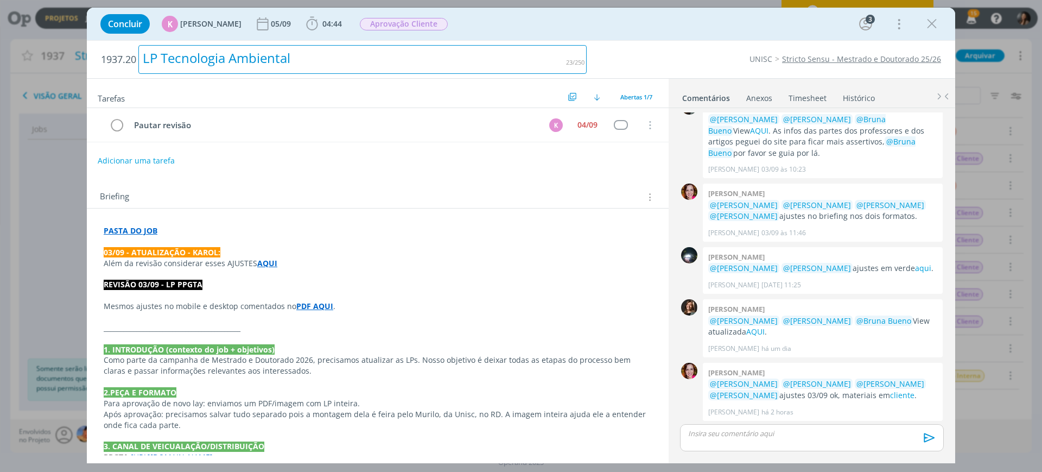
click at [326, 58] on div "LP Tecnologia Ambiental" at bounding box center [362, 59] width 448 height 29
copy div "LP Tecnologia Ambiental"
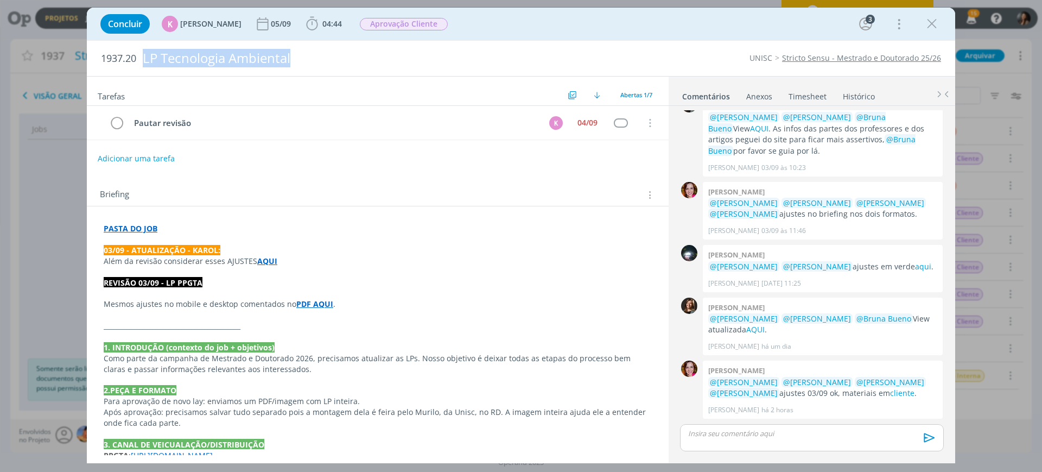
click at [933, 24] on icon "dialog" at bounding box center [932, 24] width 16 height 16
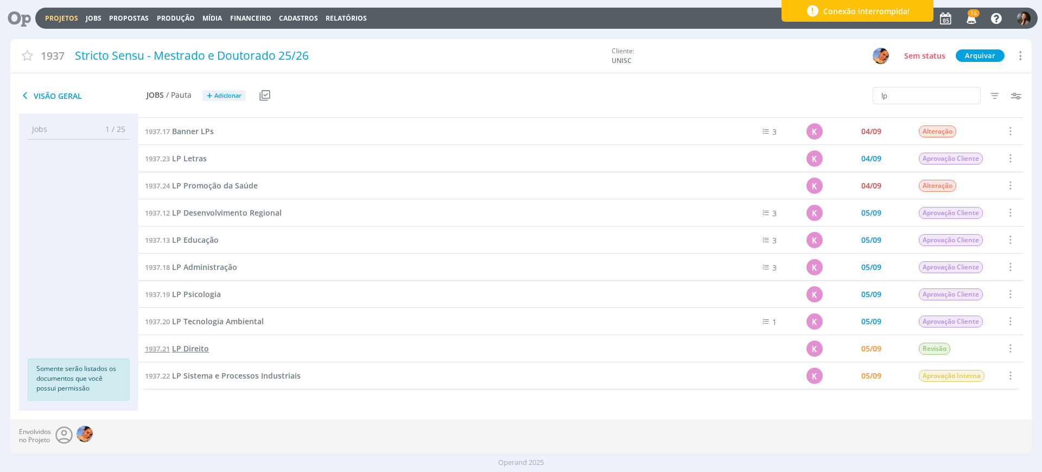
click at [193, 350] on span "LP Direito" at bounding box center [190, 348] width 37 height 10
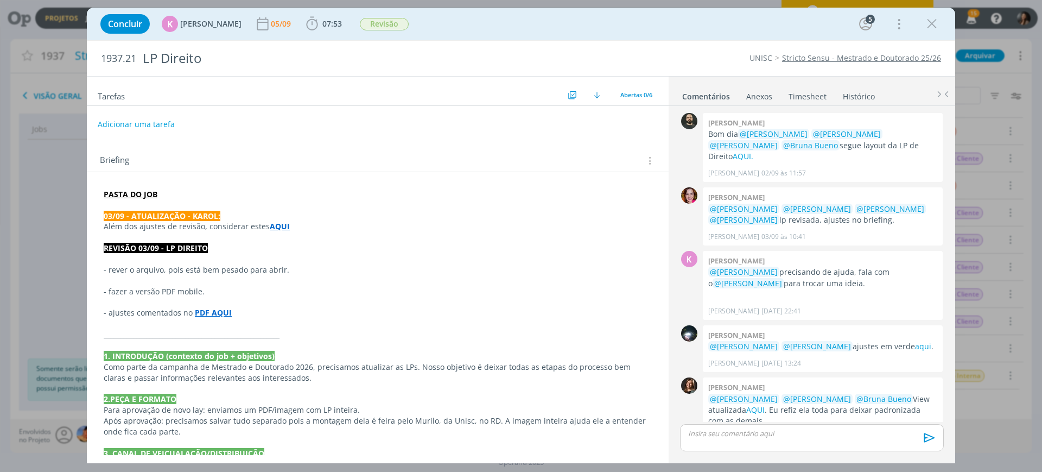
scroll to position [80, 0]
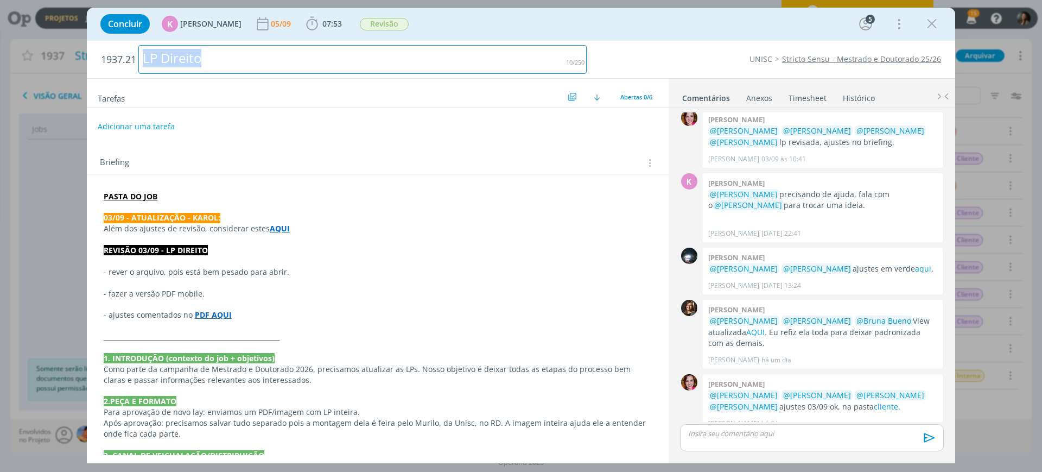
drag, startPoint x: 263, startPoint y: 66, endPoint x: 129, endPoint y: 91, distance: 136.4
click at [112, 92] on div "1937.21 LP Direito UNISC Stricto Sensu - Mestrado e Doutorado 25/26 Tarefas Usa…" at bounding box center [521, 252] width 869 height 422
copy div "LP Direito"
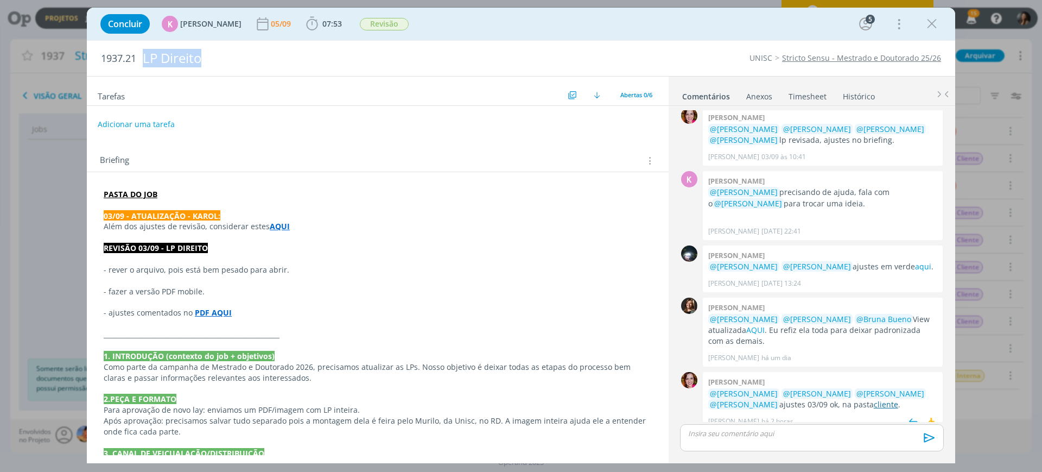
click at [880, 399] on link "cliente" at bounding box center [886, 404] width 24 height 10
click at [383, 27] on span "Revisão" at bounding box center [384, 24] width 49 height 12
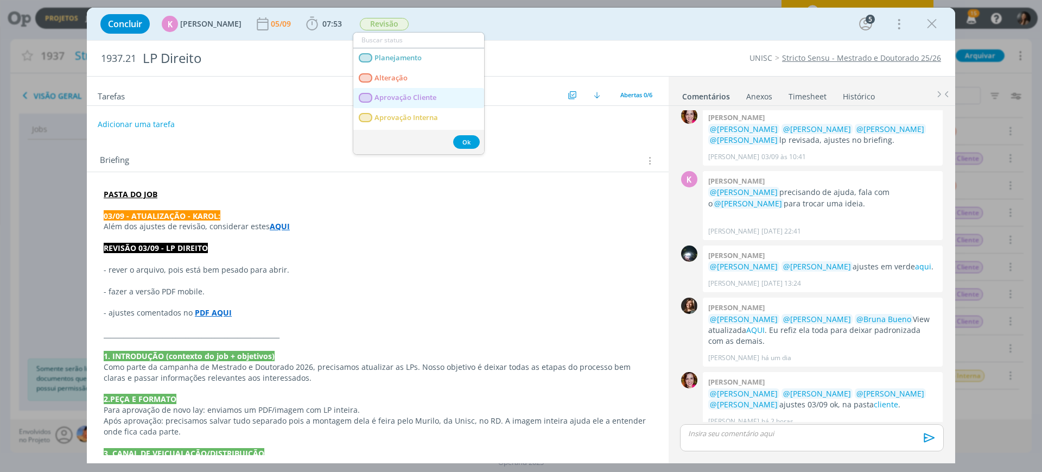
click at [391, 99] on span "Aprovação Cliente" at bounding box center [406, 97] width 62 height 9
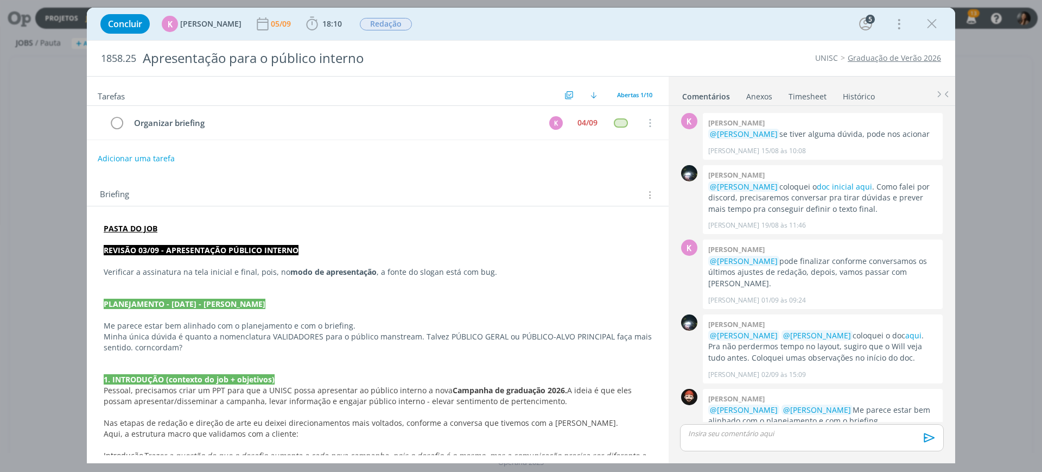
scroll to position [359, 0]
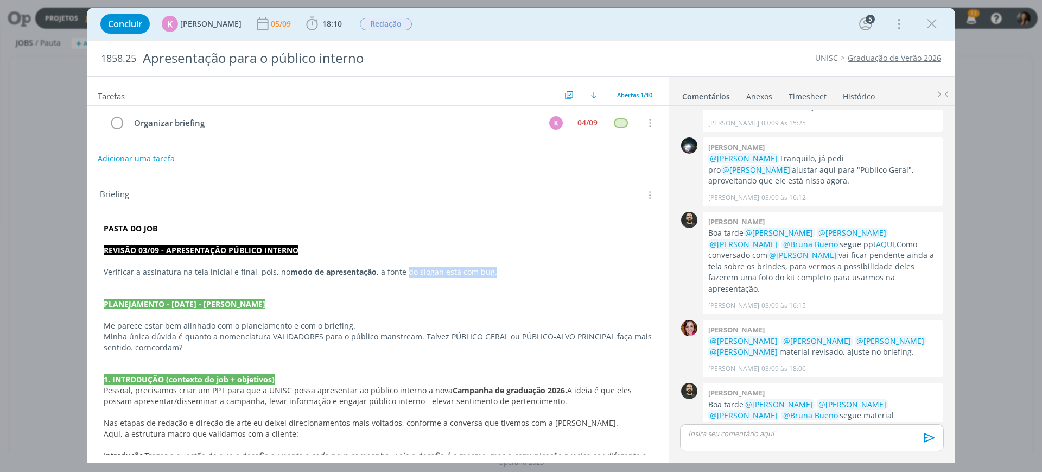
drag, startPoint x: 402, startPoint y: 267, endPoint x: 489, endPoint y: 273, distance: 87.6
click at [489, 273] on p "Verificar a assinatura na tela inicial e final, pois, no modo de apresentação ,…" at bounding box center [378, 272] width 548 height 11
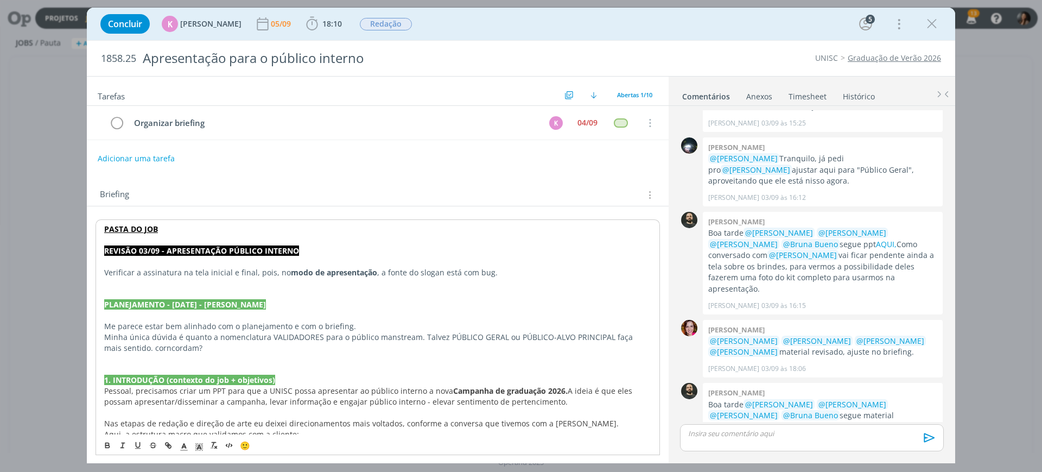
click at [493, 335] on p "Minha única dúvida é quanto a nomenclatura VALIDADORES para o público manstream…" at bounding box center [377, 343] width 547 height 22
click at [767, 421] on link "AQUI," at bounding box center [756, 426] width 21 height 10
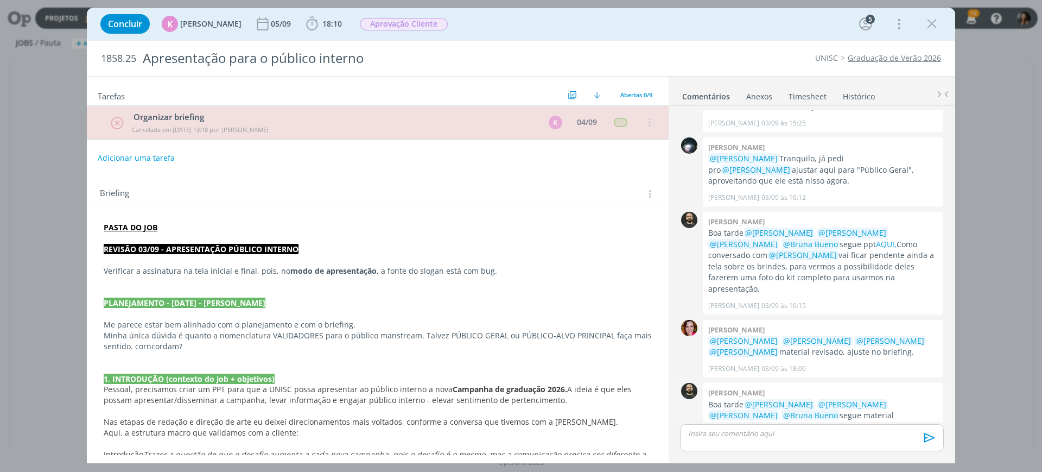
scroll to position [411, 0]
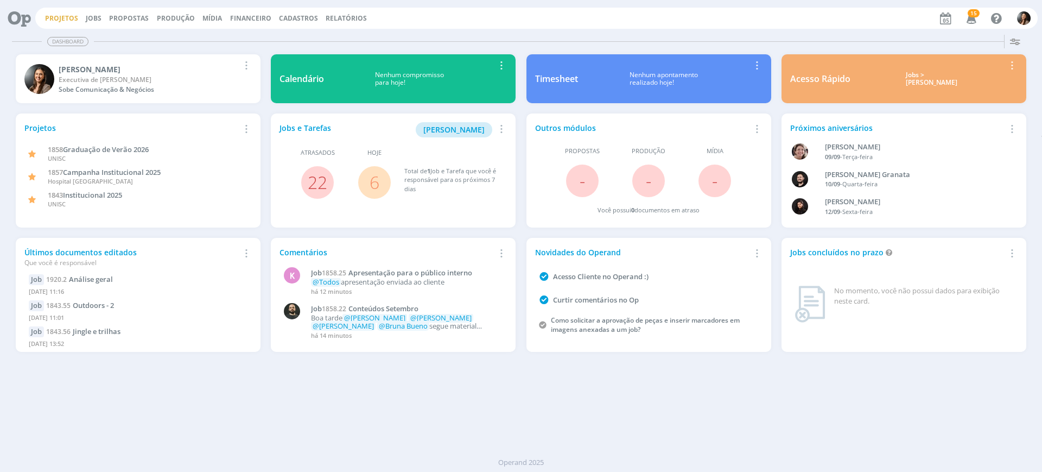
click at [58, 19] on link "Projetos" at bounding box center [61, 18] width 33 height 9
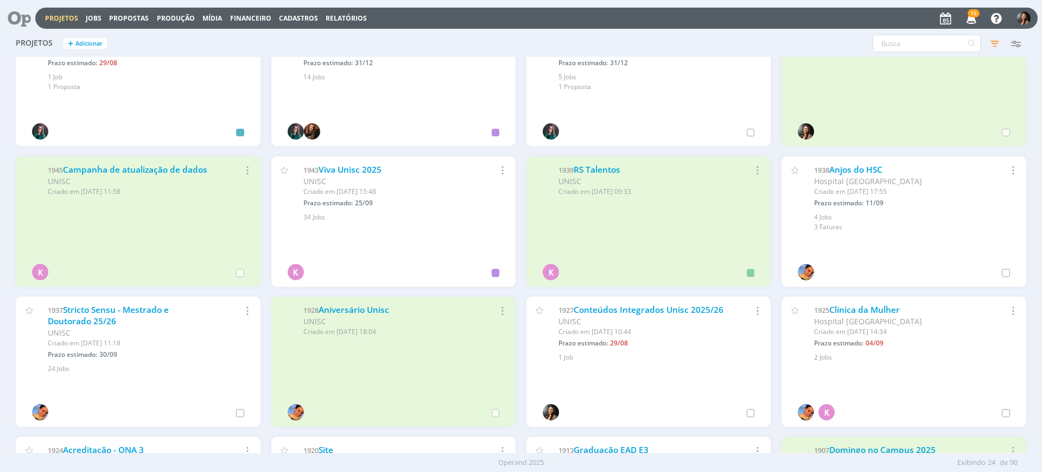
scroll to position [204, 0]
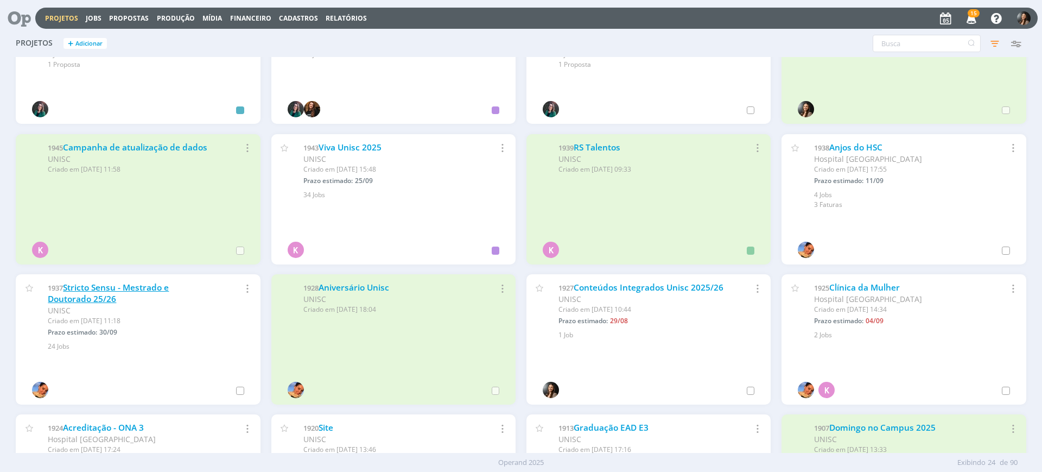
click at [119, 285] on link "Stricto Sensu - Mestrado e Doutorado 25/26" at bounding box center [108, 293] width 121 height 23
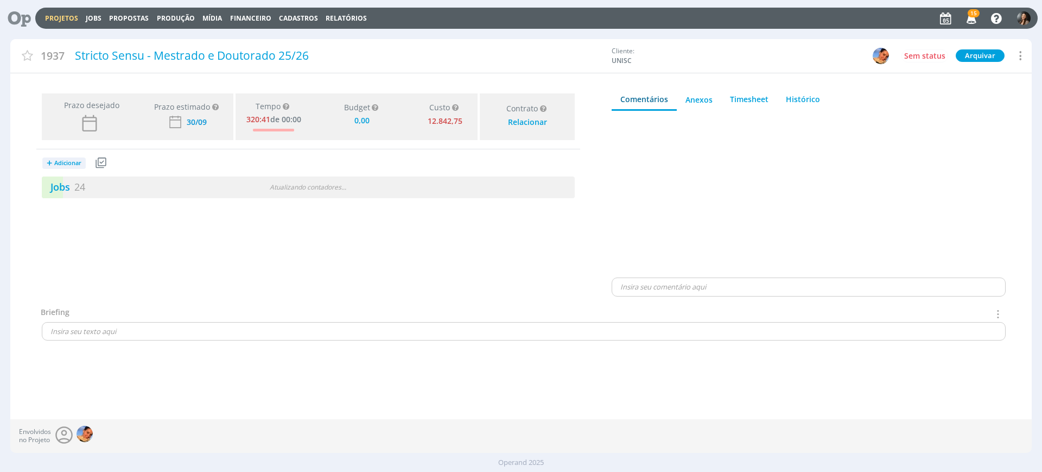
type input "0,00"
click at [376, 192] on div "1 / 25" at bounding box center [441, 187] width 267 height 12
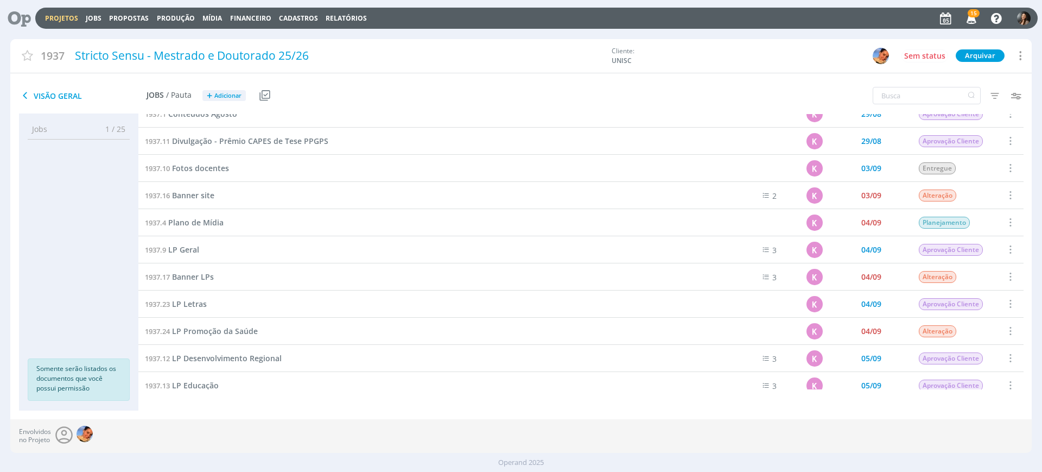
scroll to position [271, 0]
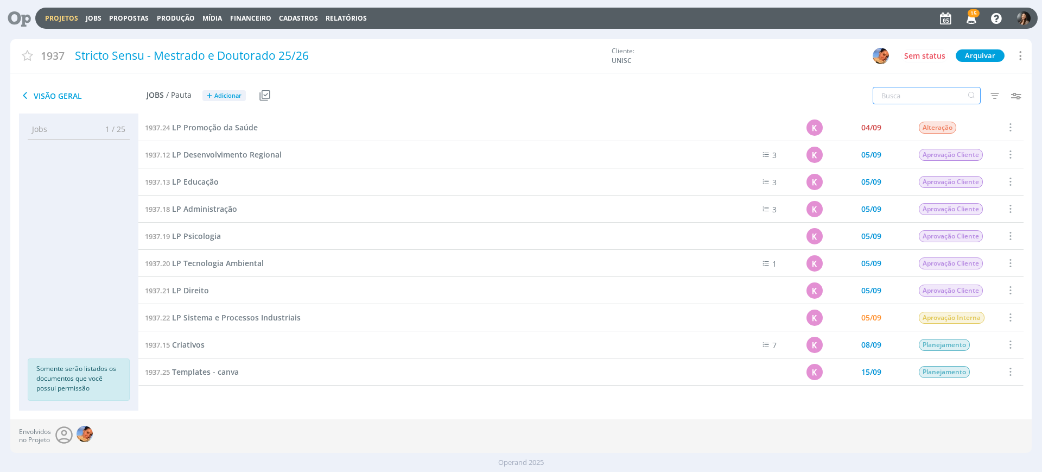
click at [913, 99] on input "text" at bounding box center [927, 95] width 108 height 17
type input "lp"
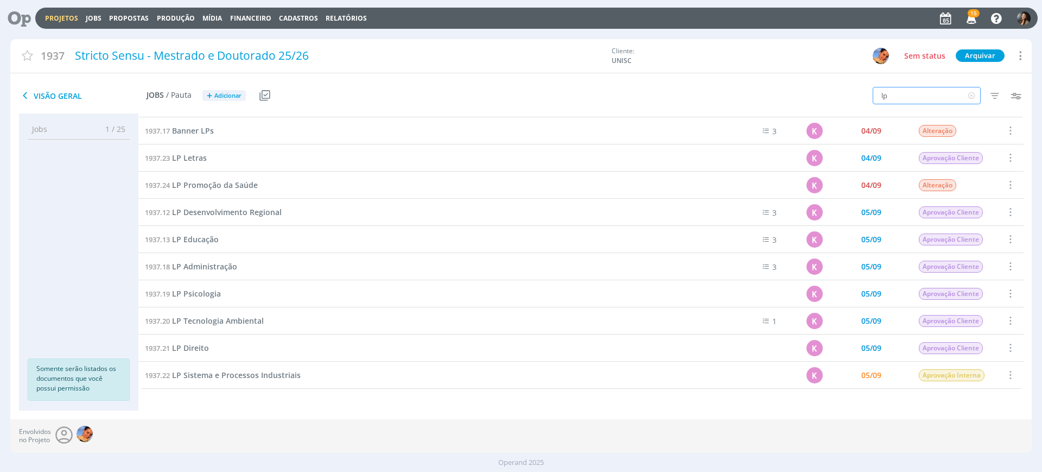
scroll to position [24, 0]
click at [237, 371] on span "LP Sistema e Processos Industriais" at bounding box center [236, 375] width 129 height 10
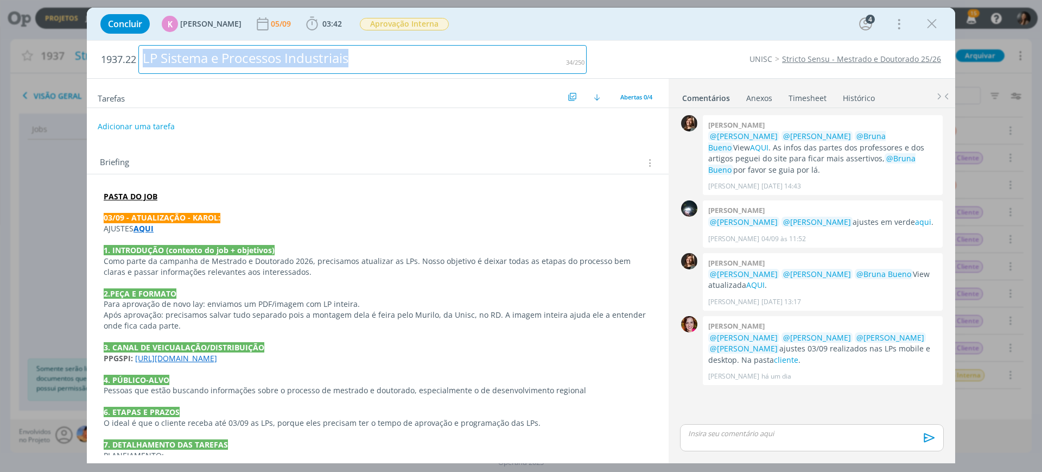
drag, startPoint x: 310, startPoint y: 61, endPoint x: 134, endPoint y: 80, distance: 176.9
click at [134, 80] on div "1937.22 LP Sistema e Processos Industriais UNISC Stricto Sensu - Mestrado e Dou…" at bounding box center [521, 252] width 869 height 422
copy div "LP Sistema e Processos Industriais"
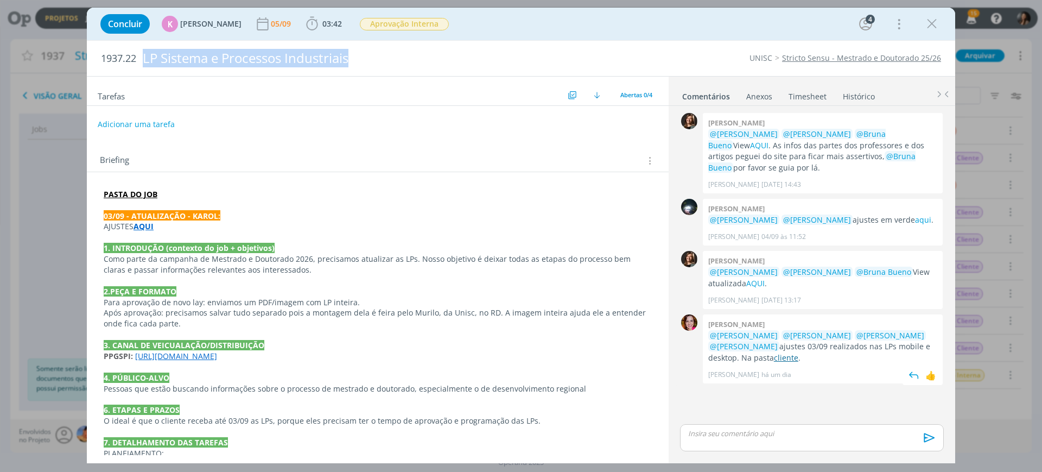
click at [774, 355] on link "cliente" at bounding box center [786, 357] width 24 height 10
click at [418, 24] on span "Aprovação Interna" at bounding box center [404, 24] width 89 height 12
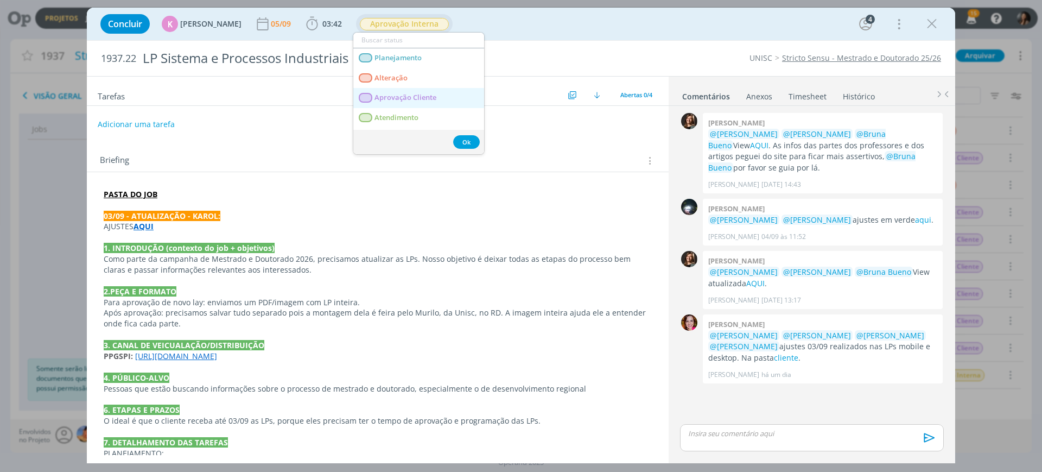
click at [415, 98] on span "Aprovação Cliente" at bounding box center [406, 97] width 62 height 9
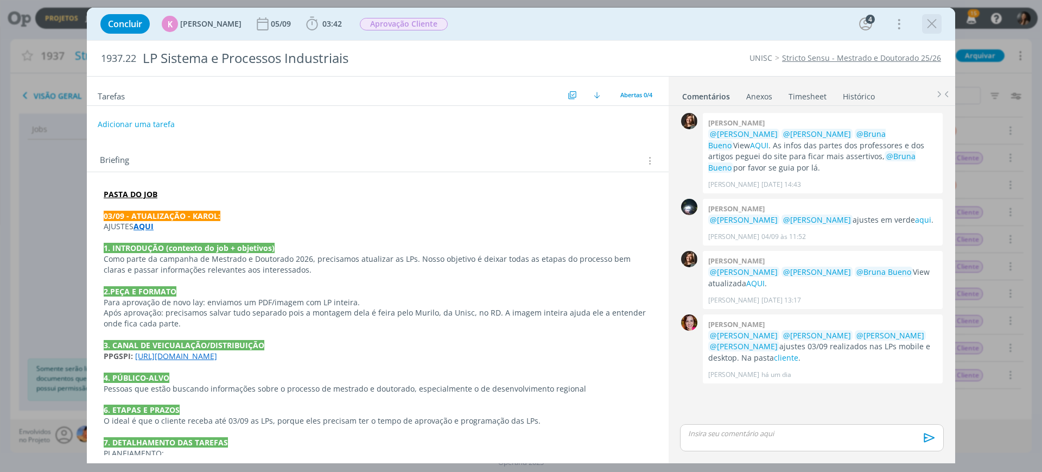
click at [932, 26] on icon "dialog" at bounding box center [932, 24] width 16 height 16
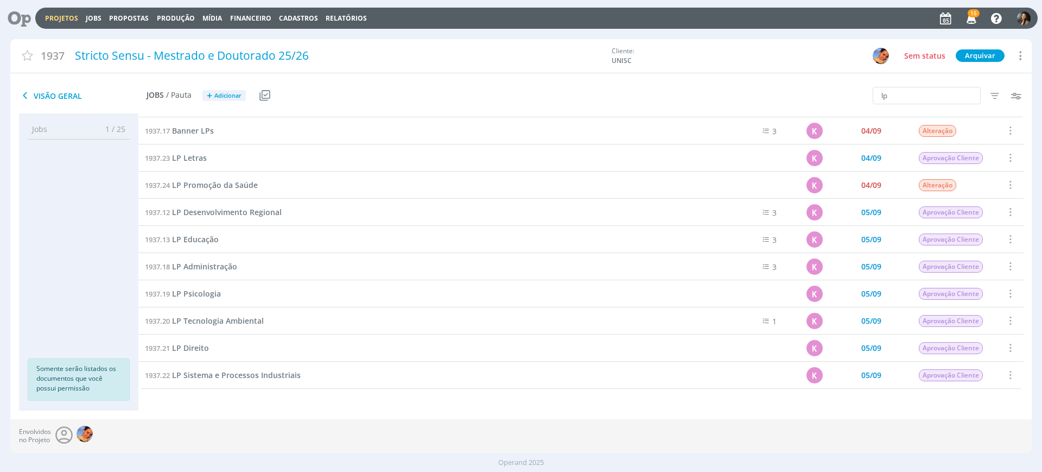
scroll to position [23, 0]
click at [230, 187] on span "LP Promoção da Saúde" at bounding box center [215, 185] width 86 height 10
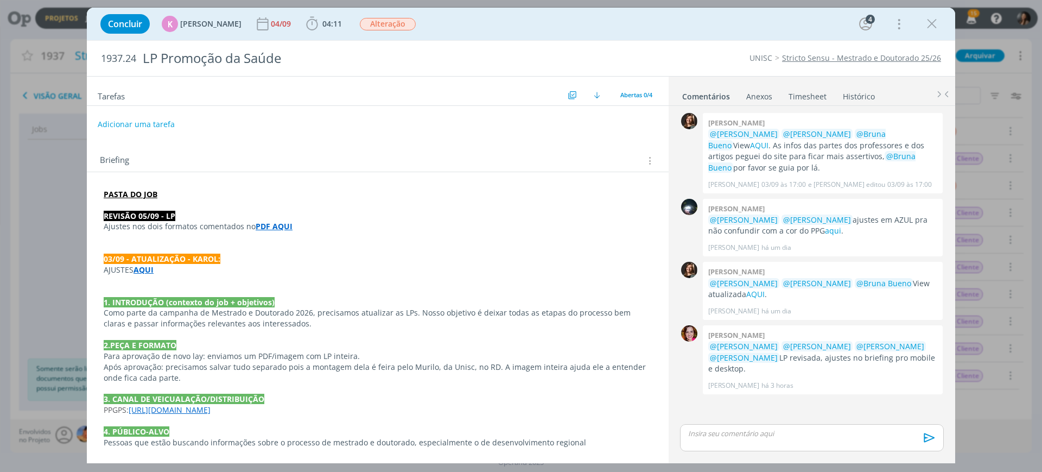
click at [265, 226] on strong "PDF AQUI" at bounding box center [274, 226] width 37 height 10
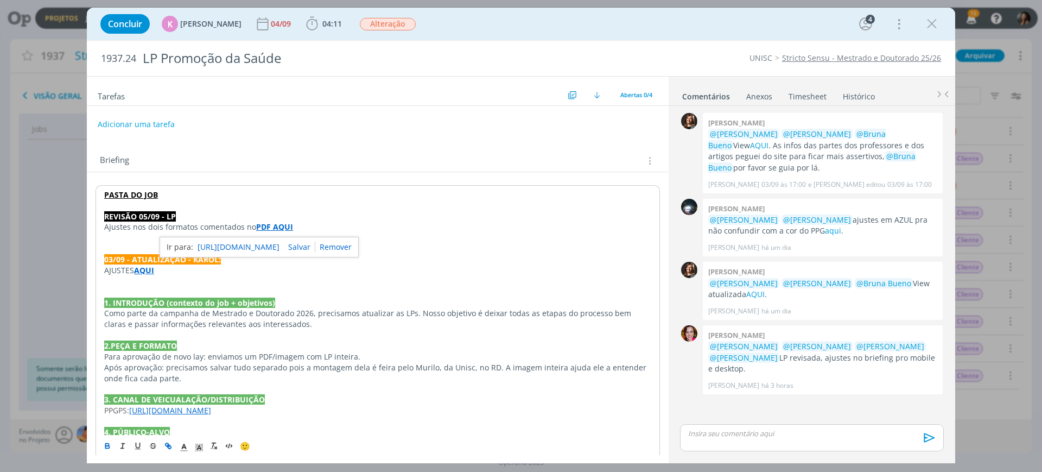
click at [280, 245] on link "https://sobeae.sharepoint.com/sites/SOBEAE/Documentos%20Compartilhados/Forms/Al…" at bounding box center [239, 247] width 82 height 14
drag, startPoint x: 548, startPoint y: 403, endPoint x: 613, endPoint y: 346, distance: 87.0
click at [550, 402] on p "3. CANAL DE VEICUALAÇÃO/DISTRIBUIÇÃO" at bounding box center [377, 399] width 547 height 11
click at [134, 119] on button "Adicionar uma tarefa" at bounding box center [135, 124] width 77 height 18
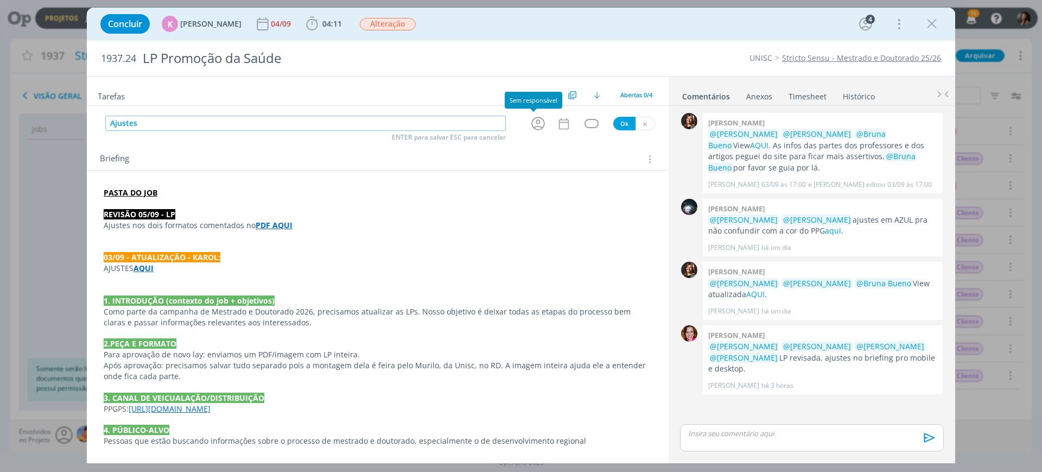
drag, startPoint x: 539, startPoint y: 122, endPoint x: 537, endPoint y: 129, distance: 7.2
click at [539, 123] on icon "dialog" at bounding box center [538, 124] width 14 height 14
type input "Ajustes"
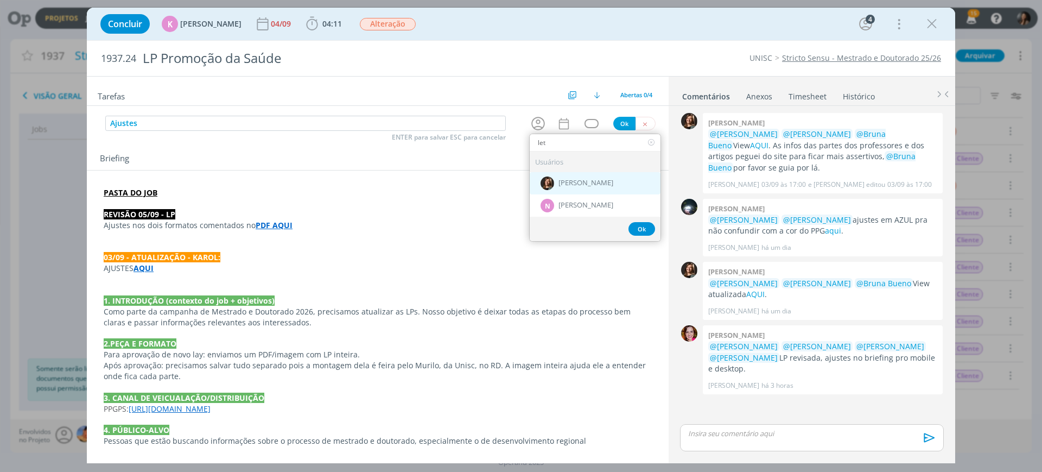
type input "let"
drag, startPoint x: 586, startPoint y: 180, endPoint x: 581, endPoint y: 172, distance: 9.5
click at [584, 180] on span "[PERSON_NAME]" at bounding box center [586, 183] width 55 height 9
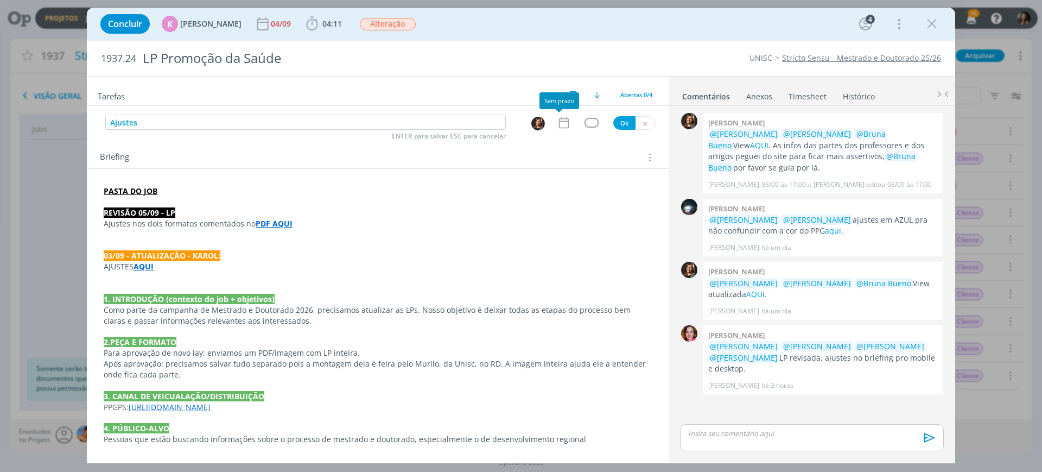
click at [559, 123] on icon "dialog" at bounding box center [564, 123] width 14 height 14
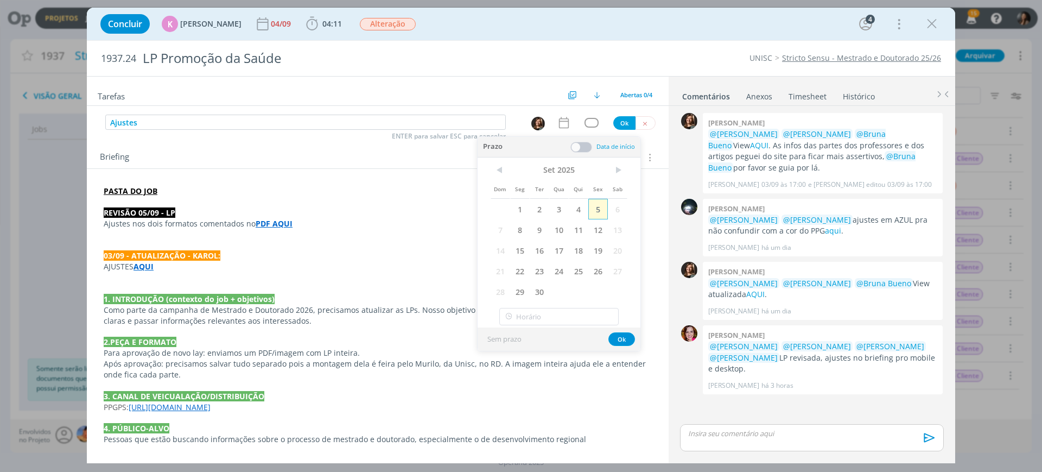
click at [593, 209] on span "5" at bounding box center [598, 209] width 20 height 21
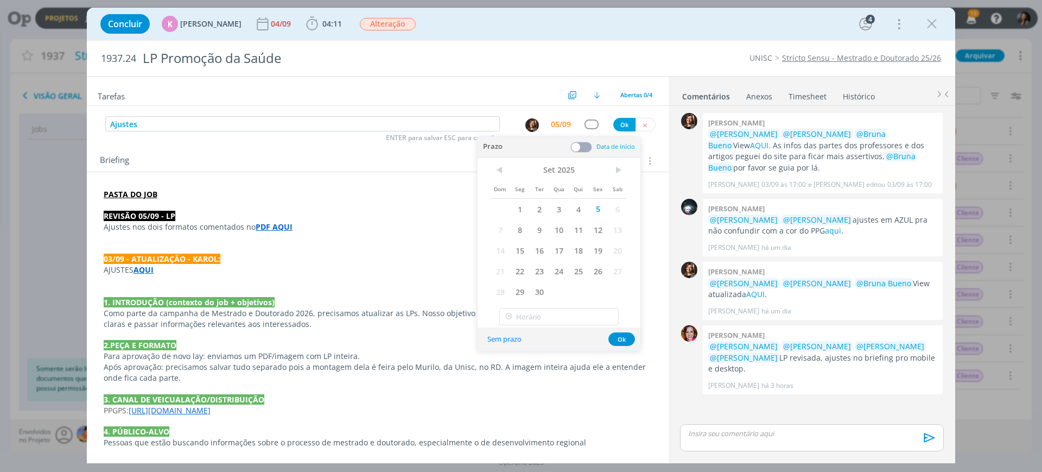
click at [584, 142] on span at bounding box center [582, 147] width 22 height 11
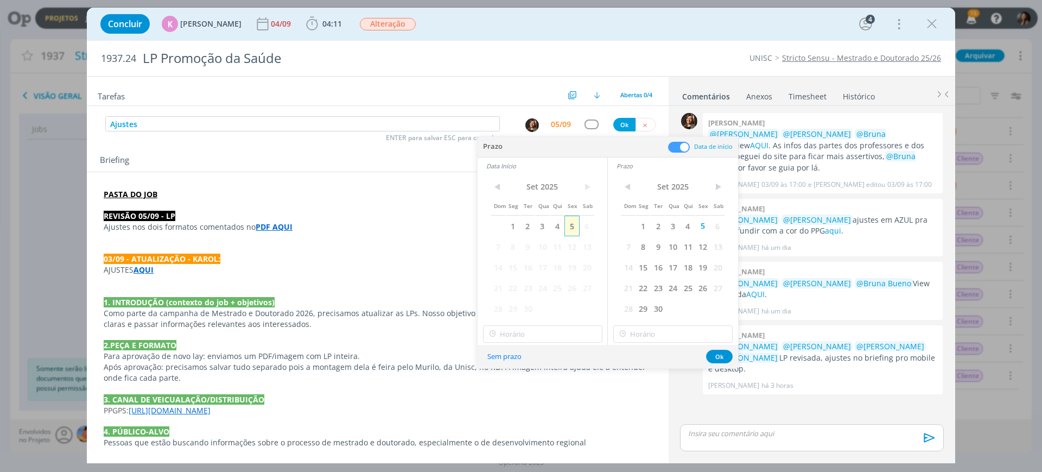
click at [574, 224] on span "5" at bounding box center [572, 226] width 15 height 21
click at [573, 331] on input "14:00" at bounding box center [542, 333] width 119 height 17
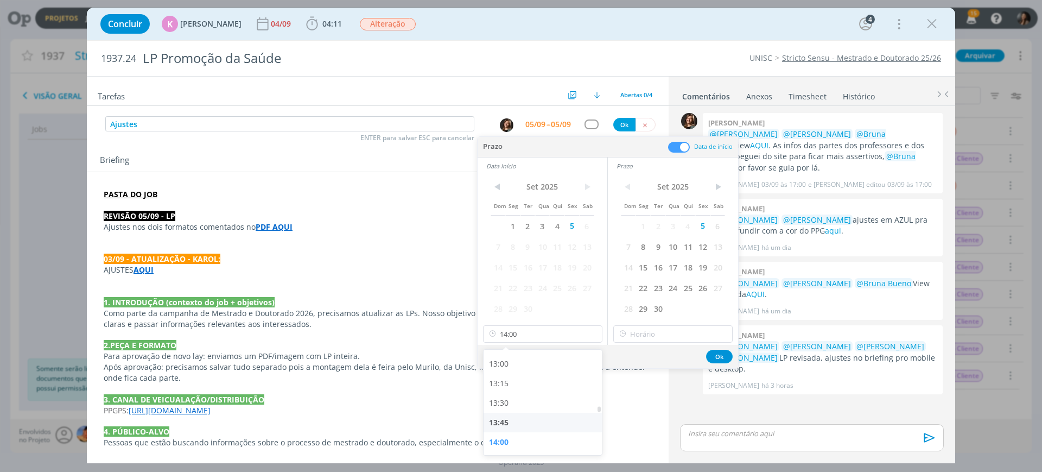
click at [521, 425] on div "13:45" at bounding box center [545, 423] width 122 height 20
type input "13:45"
drag, startPoint x: 644, startPoint y: 325, endPoint x: 648, endPoint y: 330, distance: 6.1
click at [645, 326] on input "14:00" at bounding box center [672, 333] width 119 height 17
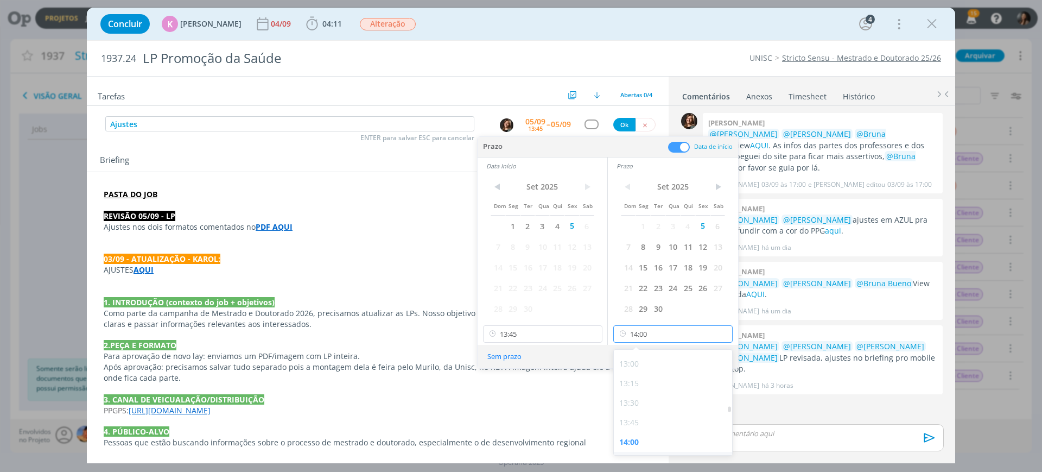
scroll to position [1080, 0]
drag, startPoint x: 636, startPoint y: 394, endPoint x: 642, endPoint y: 377, distance: 17.9
click at [635, 394] on div "14:15" at bounding box center [675, 394] width 122 height 20
type input "14:15"
click at [715, 353] on button "Ok" at bounding box center [719, 357] width 27 height 14
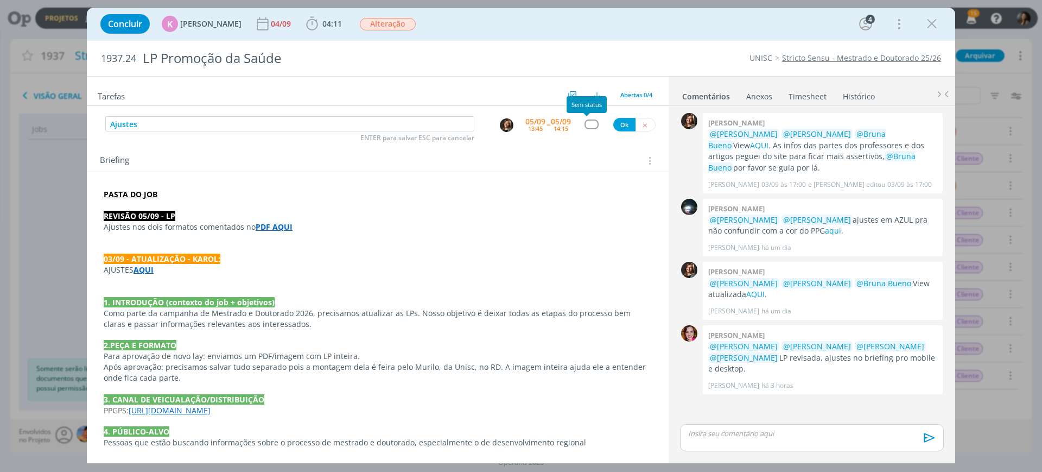
click at [587, 125] on div "dialog" at bounding box center [592, 123] width 14 height 9
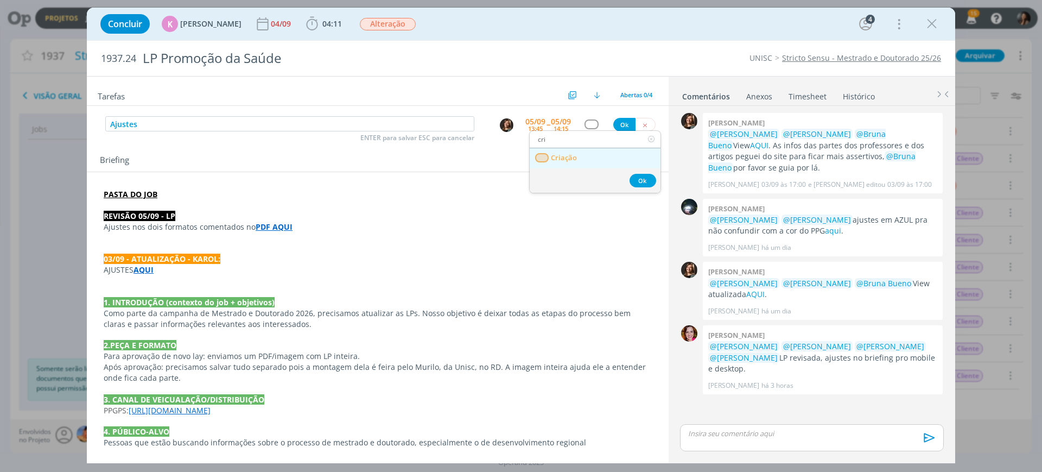
type input "cri"
drag, startPoint x: 575, startPoint y: 153, endPoint x: 584, endPoint y: 148, distance: 10.2
click at [575, 154] on span "Criação" at bounding box center [564, 158] width 26 height 9
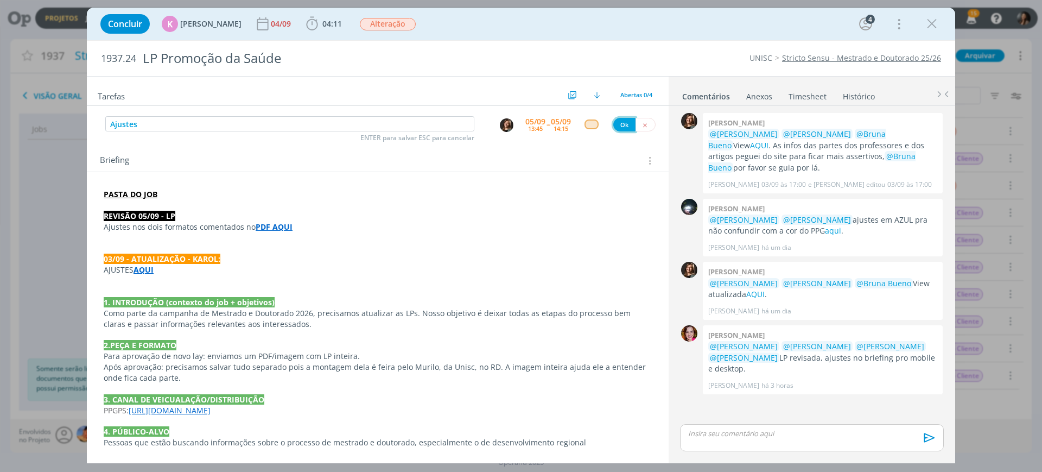
click at [624, 125] on button "Ok" at bounding box center [624, 125] width 22 height 14
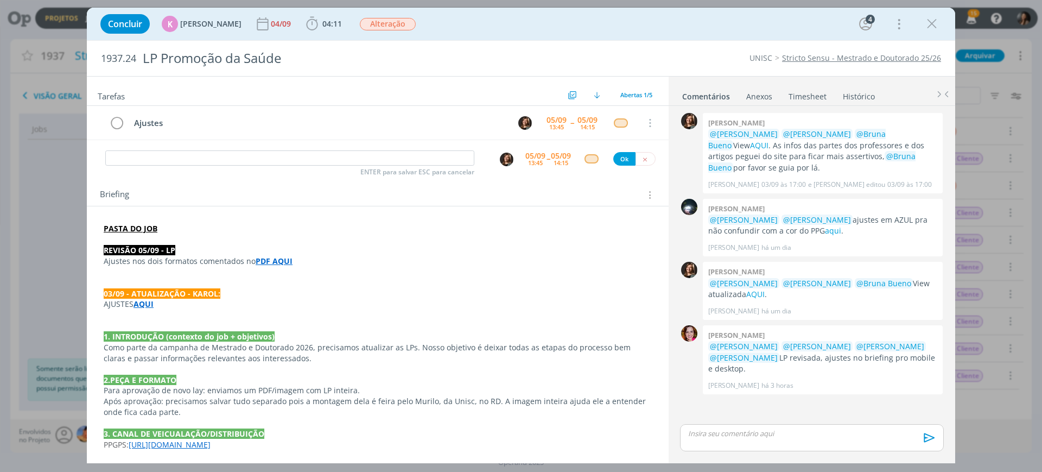
click at [545, 339] on p "1. INTRODUÇÃO (contexto do job + objetivos)" at bounding box center [378, 336] width 548 height 11
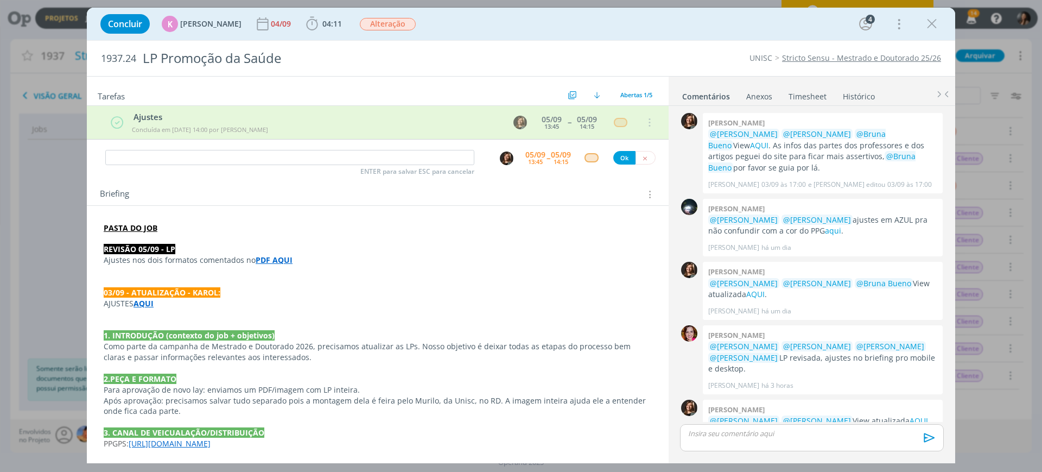
scroll to position [17, 0]
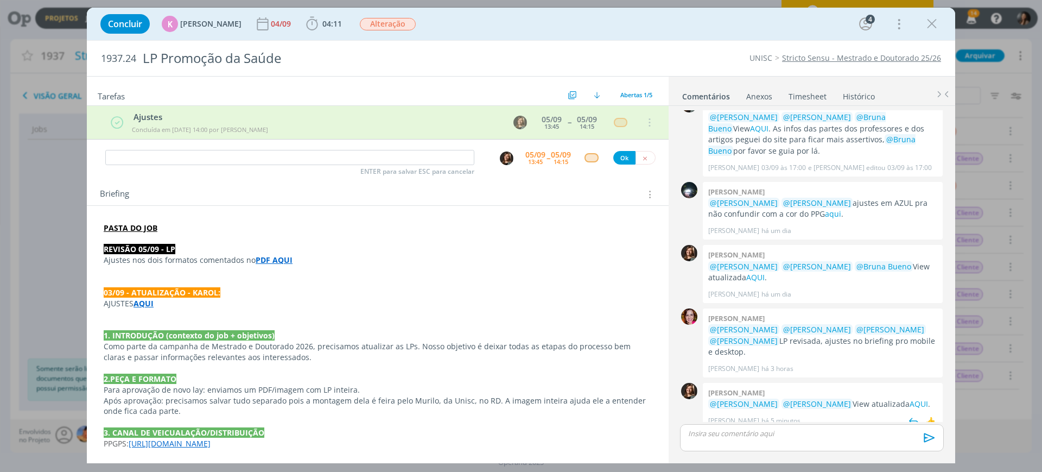
click at [908, 386] on div "Letícia frantz @Karoline Arend @Beatriz Luchese View atualizada AQUI . Letícia …" at bounding box center [823, 406] width 240 height 47
click at [911, 398] on link "AQUI" at bounding box center [919, 403] width 18 height 10
click at [244, 157] on input "dialog" at bounding box center [289, 157] width 369 height 15
click at [504, 159] on img "dialog" at bounding box center [507, 158] width 14 height 14
type input "Revisão"
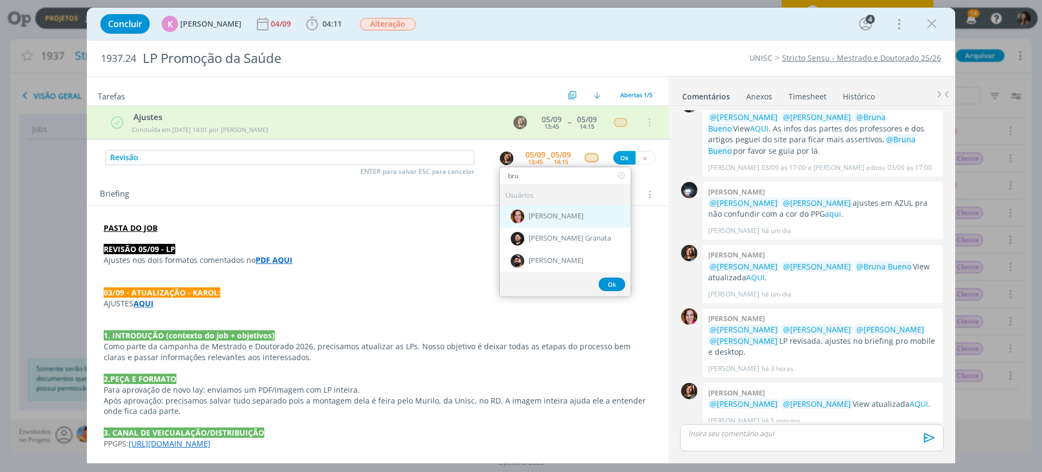
type input "bru"
click at [535, 213] on span "[PERSON_NAME]" at bounding box center [556, 216] width 55 height 9
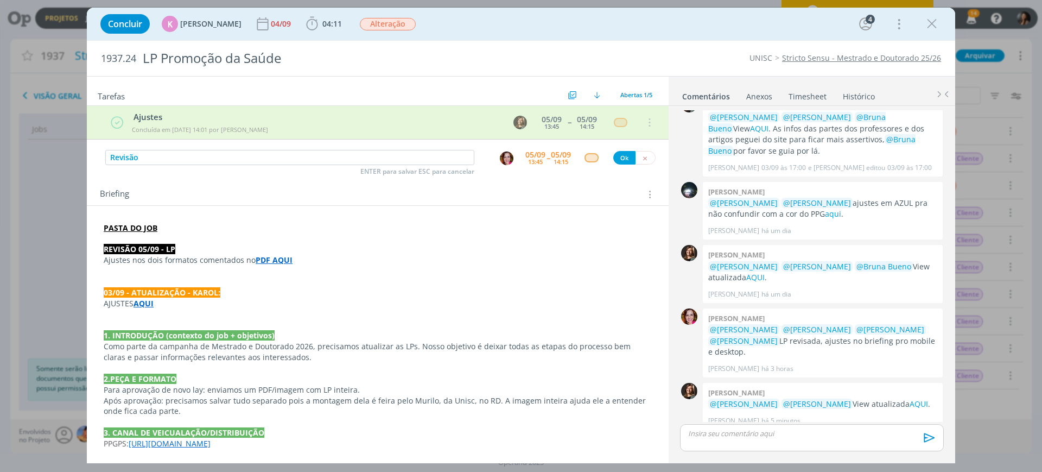
click at [533, 156] on div "05/09" at bounding box center [535, 155] width 20 height 8
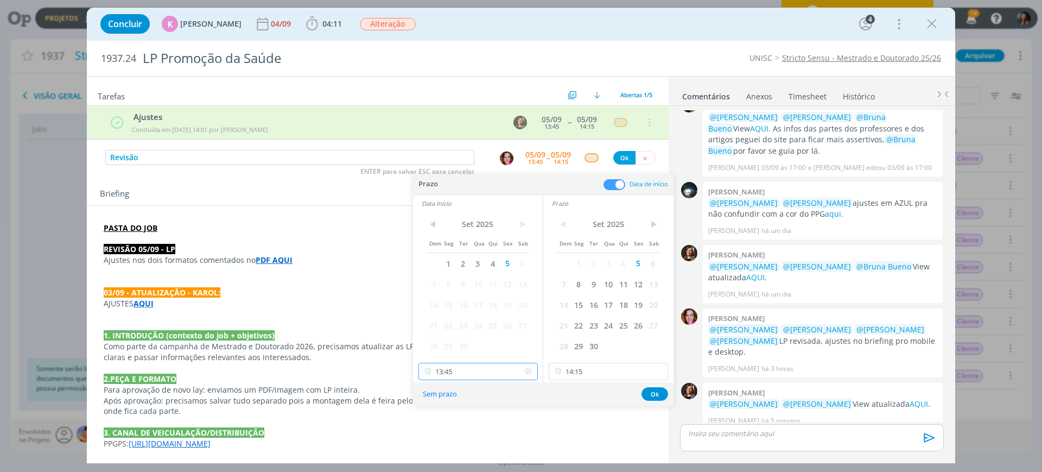
click at [505, 370] on input "13:45" at bounding box center [478, 371] width 119 height 17
click at [445, 295] on div "14:00" at bounding box center [480, 294] width 122 height 20
type input "14:00"
click at [588, 370] on input "14:15" at bounding box center [608, 371] width 119 height 17
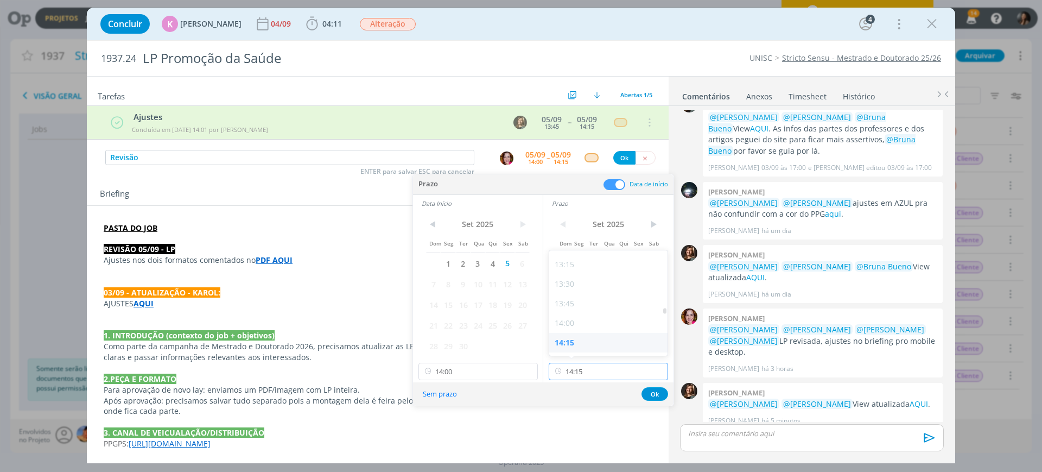
scroll to position [1099, 0]
click at [574, 294] on div "14:30" at bounding box center [610, 294] width 122 height 20
type input "14:30"
click at [657, 396] on button "Ok" at bounding box center [655, 394] width 27 height 14
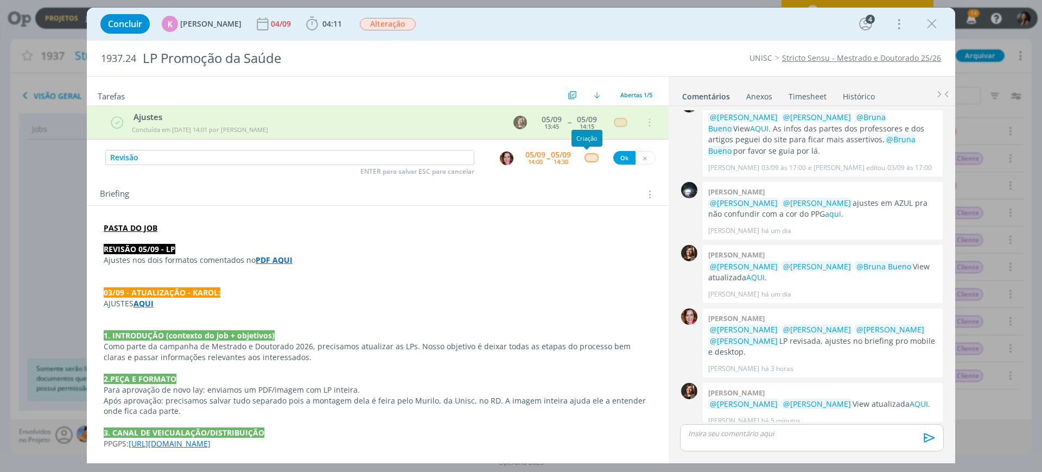
click at [587, 154] on div "dialog" at bounding box center [592, 157] width 14 height 9
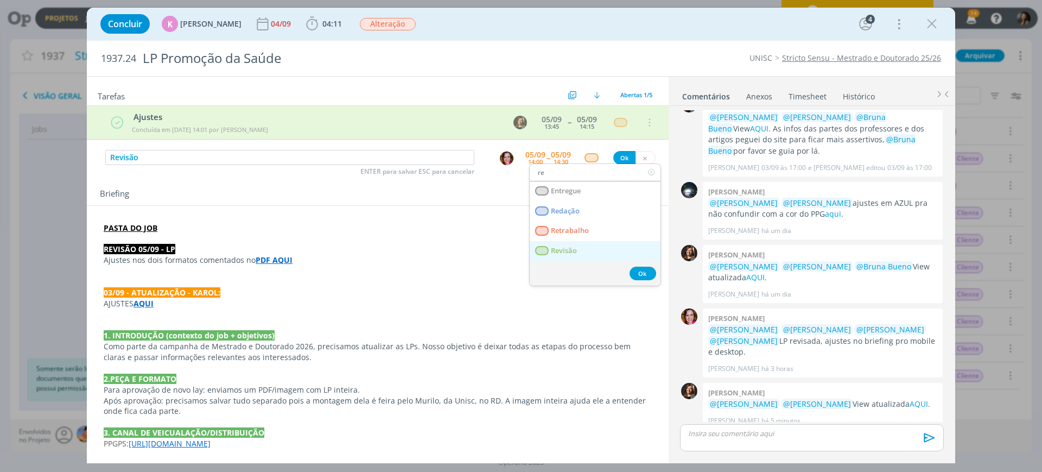
type input "re"
click at [571, 250] on span "Revisão" at bounding box center [564, 250] width 26 height 9
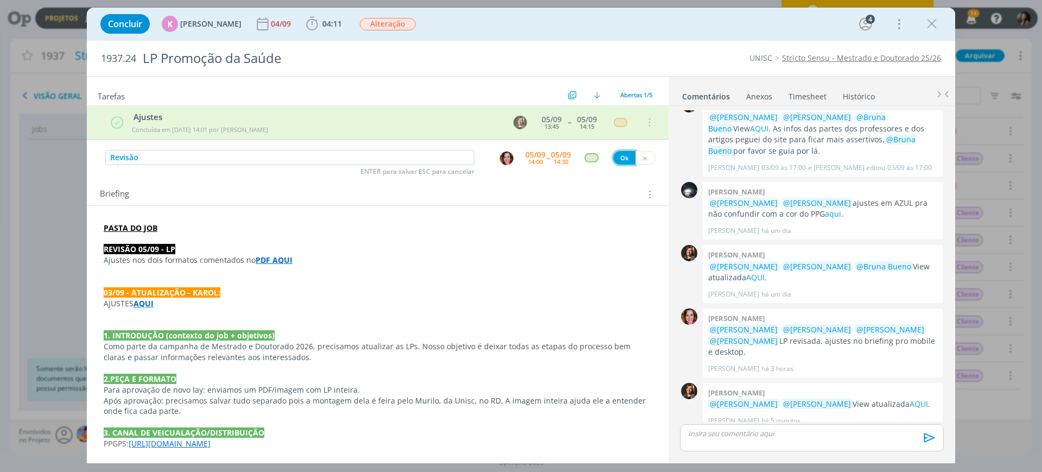
click at [613, 159] on button "Ok" at bounding box center [624, 158] width 22 height 14
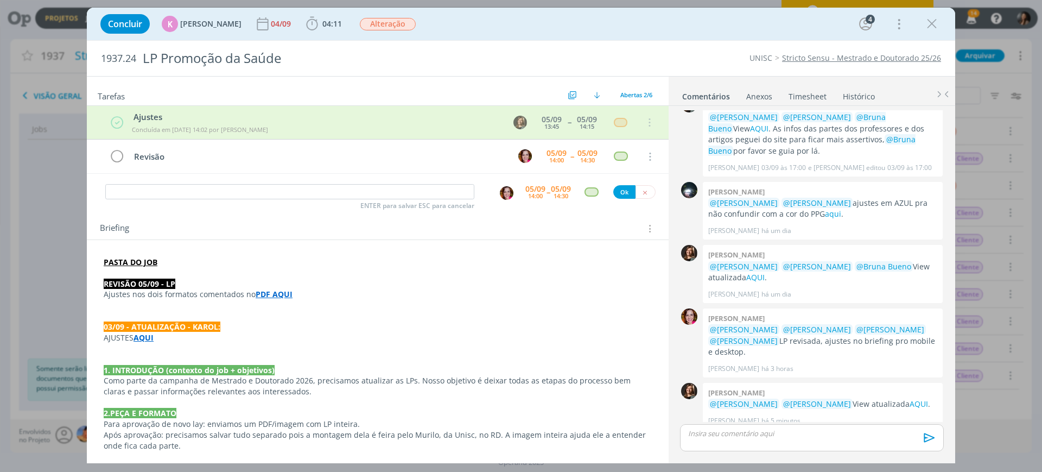
click at [424, 300] on p "dialog" at bounding box center [378, 305] width 548 height 11
click at [385, 33] on span "Alteração" at bounding box center [388, 24] width 64 height 20
click at [389, 22] on span "Alteração" at bounding box center [388, 24] width 56 height 12
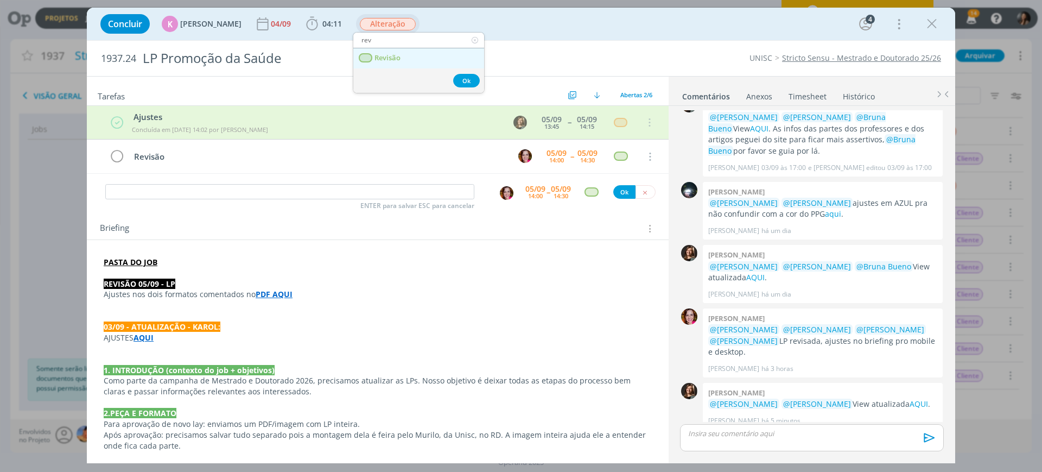
type input "rev"
click at [394, 59] on span "Revisão" at bounding box center [388, 58] width 26 height 9
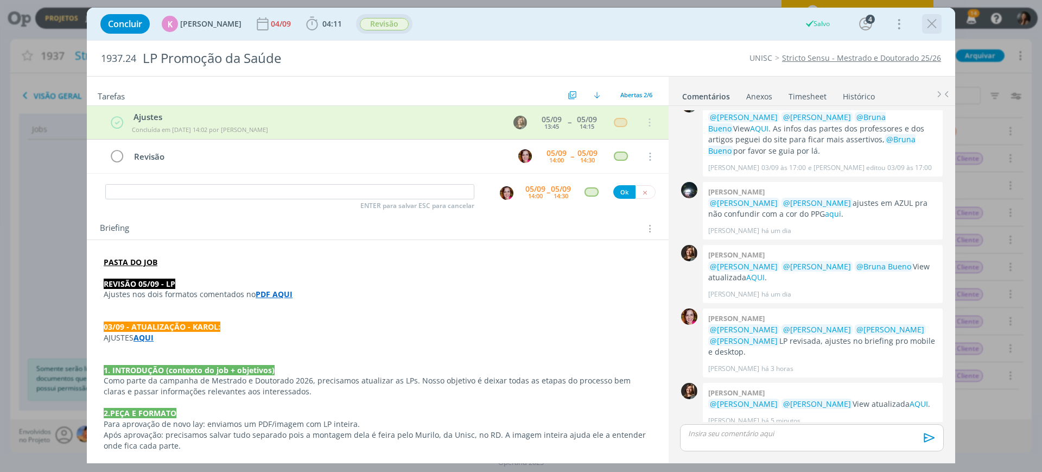
click at [936, 24] on icon "dialog" at bounding box center [932, 24] width 16 height 16
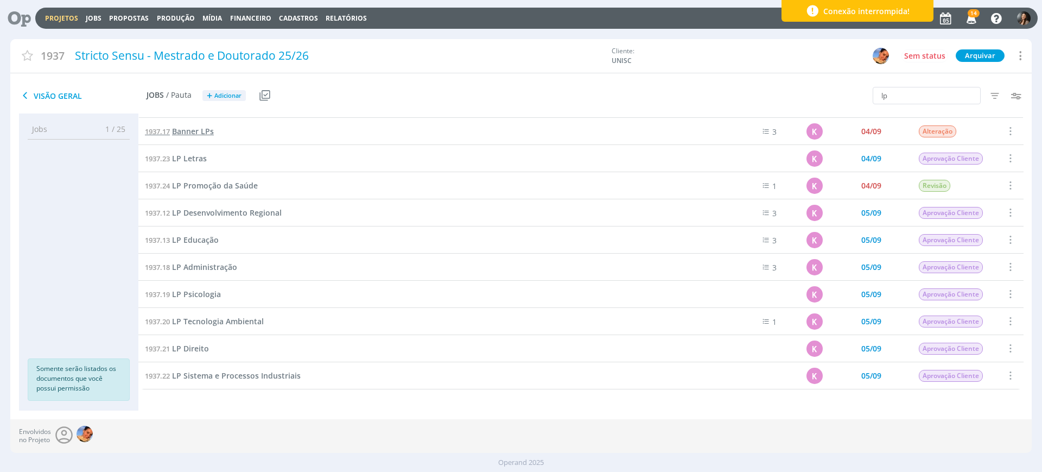
click at [201, 133] on span "Banner LPs" at bounding box center [193, 131] width 42 height 10
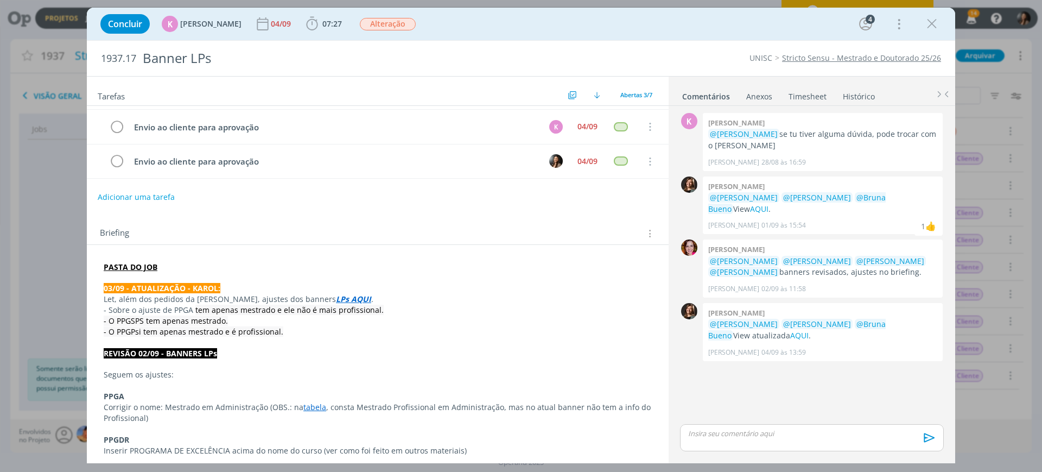
scroll to position [68, 0]
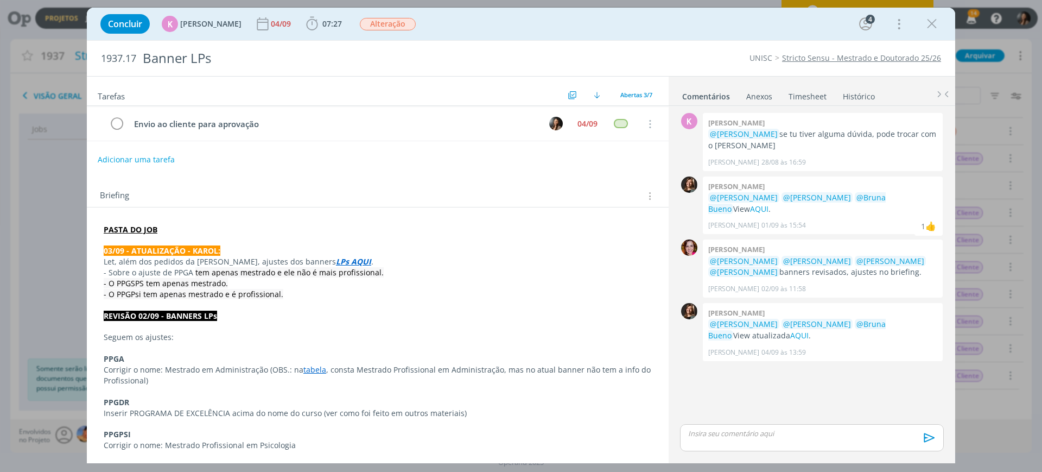
click at [840, 422] on div "🙂 Ctrl + ENTER para enviar" at bounding box center [812, 441] width 273 height 39
click at [795, 335] on link "AQUI" at bounding box center [799, 335] width 18 height 10
click at [162, 156] on button "Adicionar uma tarefa" at bounding box center [135, 159] width 77 height 18
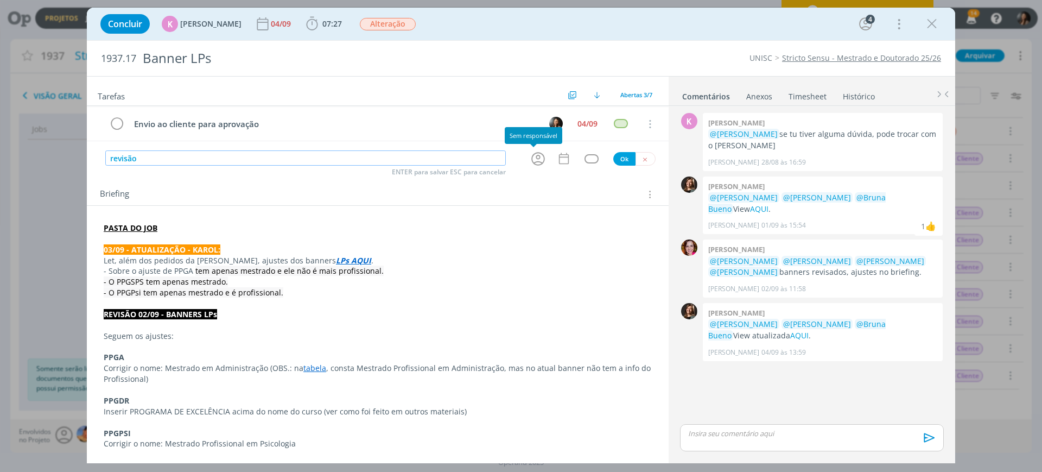
click at [536, 156] on icon "dialog" at bounding box center [538, 158] width 17 height 17
type input "revisão"
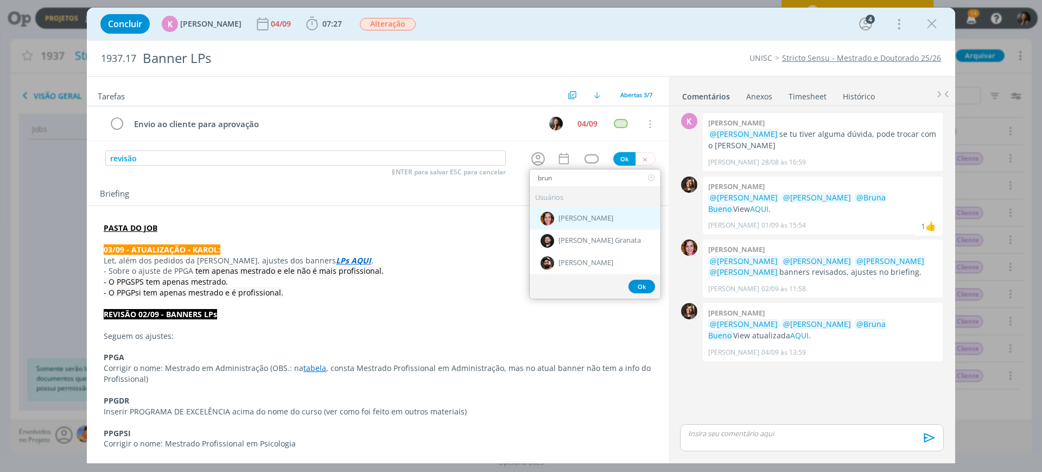
type input "brun"
click at [579, 218] on span "[PERSON_NAME]" at bounding box center [586, 218] width 55 height 9
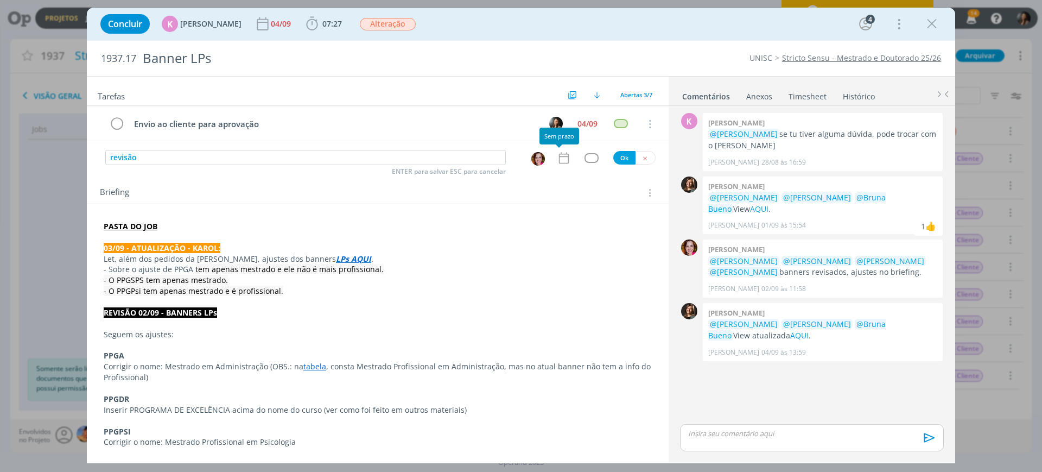
click at [557, 160] on icon "dialog" at bounding box center [564, 158] width 14 height 14
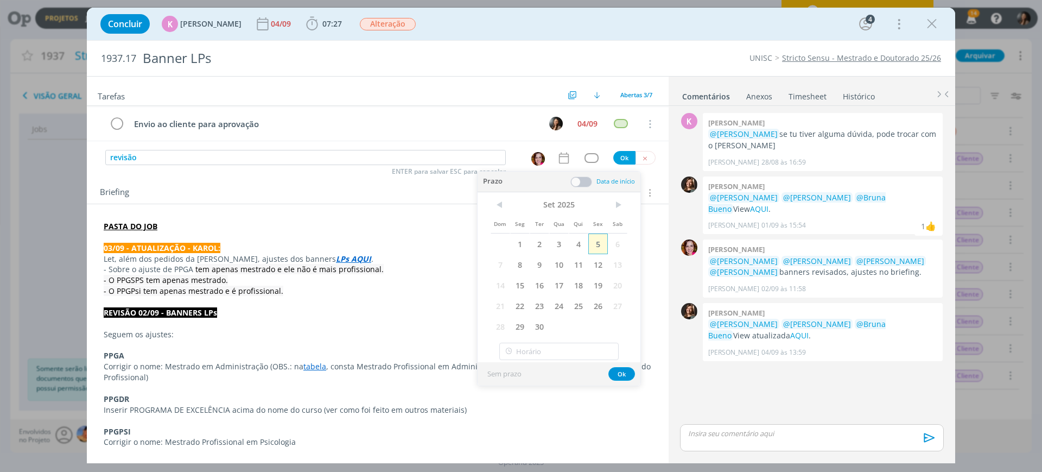
click at [601, 242] on span "5" at bounding box center [598, 243] width 20 height 21
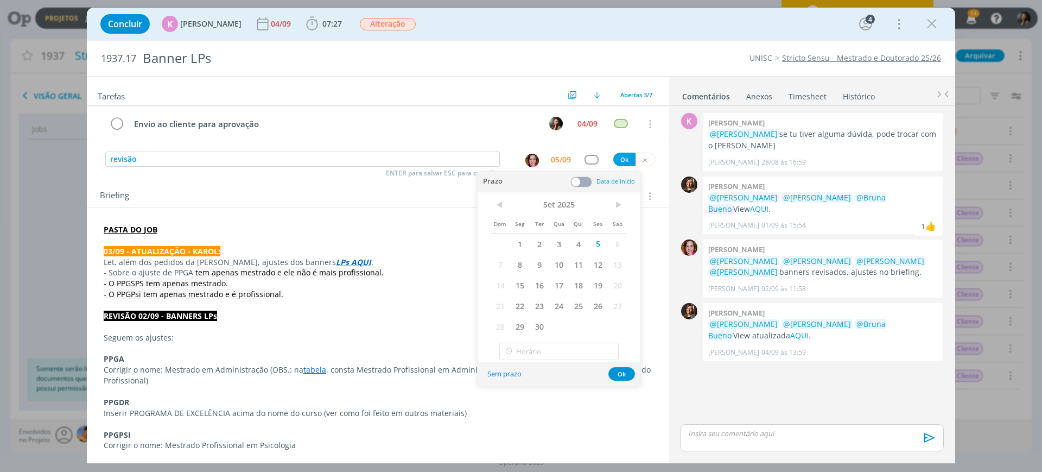
drag, startPoint x: 587, startPoint y: 181, endPoint x: 586, endPoint y: 199, distance: 18.5
click at [587, 181] on span at bounding box center [582, 181] width 22 height 11
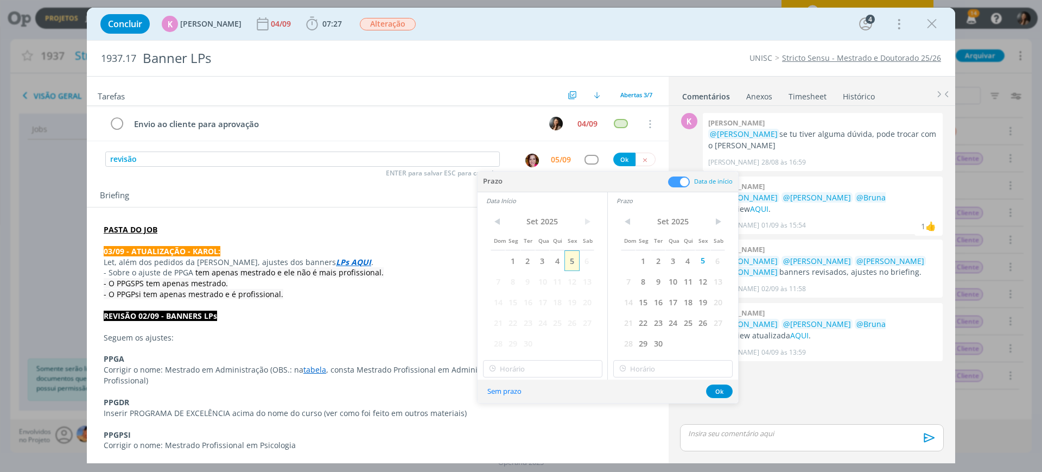
click at [573, 255] on span "5" at bounding box center [572, 260] width 15 height 21
click at [558, 370] on input "15:00" at bounding box center [542, 368] width 119 height 17
click at [569, 366] on input "15:00" at bounding box center [542, 368] width 119 height 17
click at [505, 334] on div "14:00" at bounding box center [545, 330] width 122 height 20
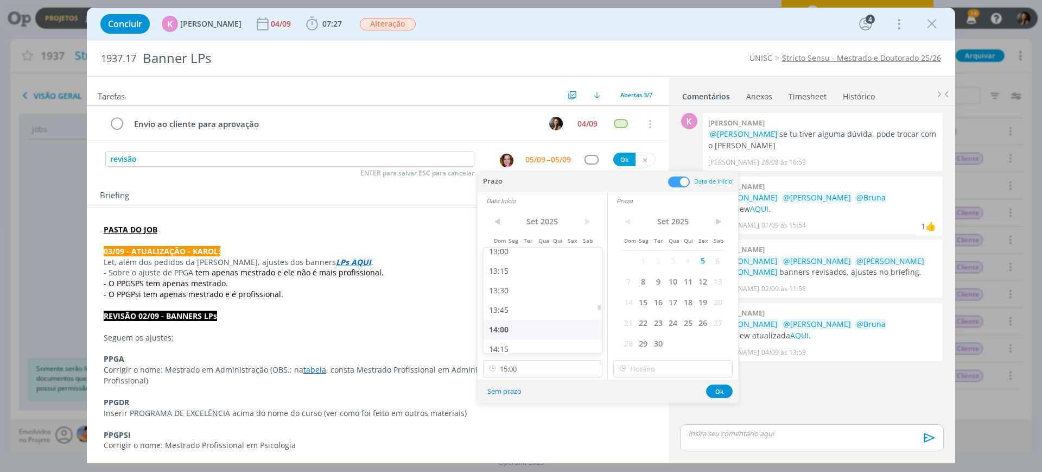
type input "14:00"
click at [649, 365] on input "15:00" at bounding box center [672, 368] width 119 height 17
click at [633, 309] on div "14:30" at bounding box center [675, 301] width 122 height 20
type input "14:30"
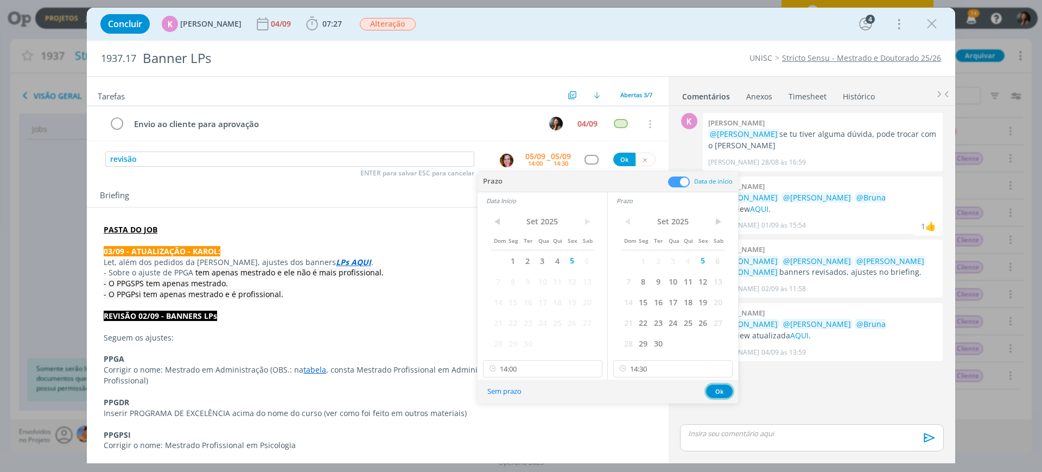
click at [718, 390] on button "Ok" at bounding box center [719, 391] width 27 height 14
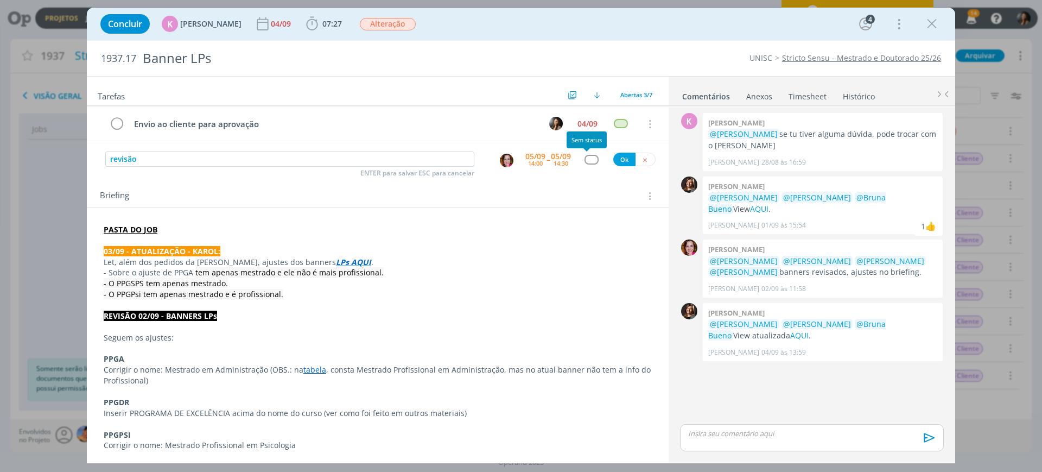
click at [586, 156] on div "dialog" at bounding box center [592, 159] width 14 height 9
click at [461, 381] on p "Corrigir o nome: Mestrado em Administração (OBS.: na tabela , consta Mestrado P…" at bounding box center [378, 375] width 548 height 22
click at [540, 164] on div "05/09 14:00" at bounding box center [535, 160] width 20 height 20
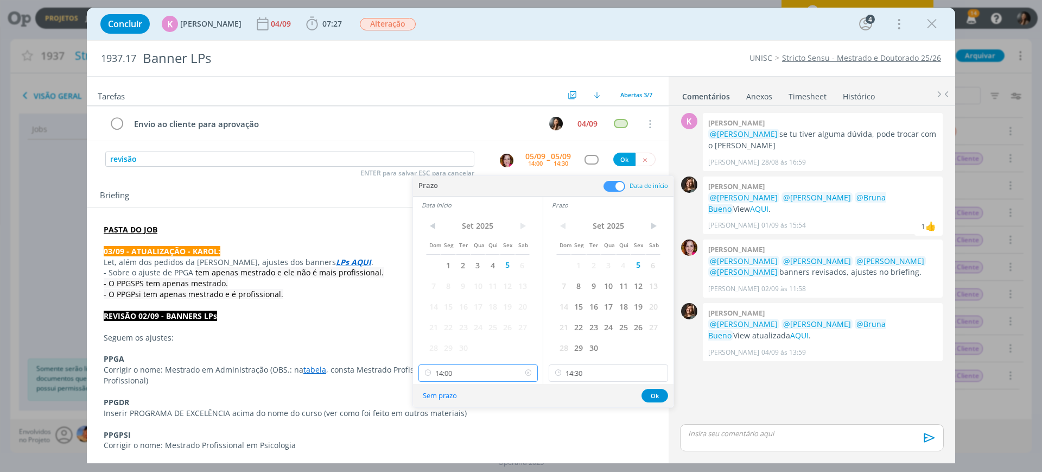
click at [505, 375] on input "14:00" at bounding box center [478, 372] width 119 height 17
click at [451, 297] on div "14:15" at bounding box center [480, 296] width 122 height 20
type input "14:15"
click at [650, 400] on button "Ok" at bounding box center [655, 396] width 27 height 14
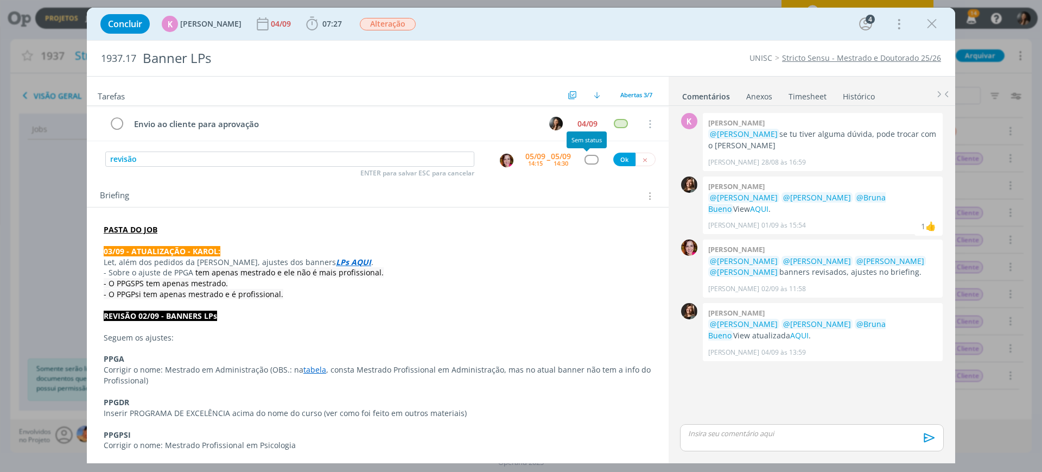
click at [586, 160] on div "dialog" at bounding box center [592, 159] width 14 height 9
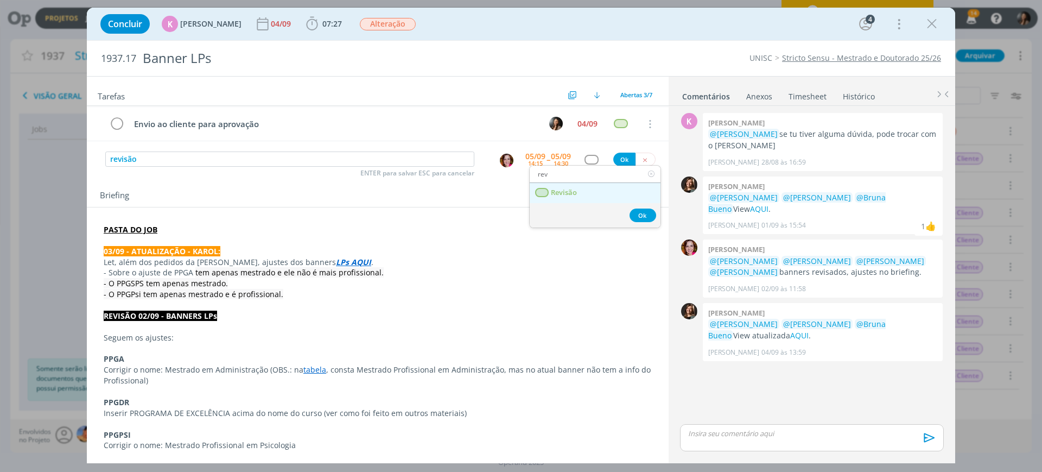
type input "rev"
drag, startPoint x: 599, startPoint y: 196, endPoint x: 596, endPoint y: 191, distance: 5.6
click at [598, 196] on link "Revisão" at bounding box center [595, 193] width 131 height 20
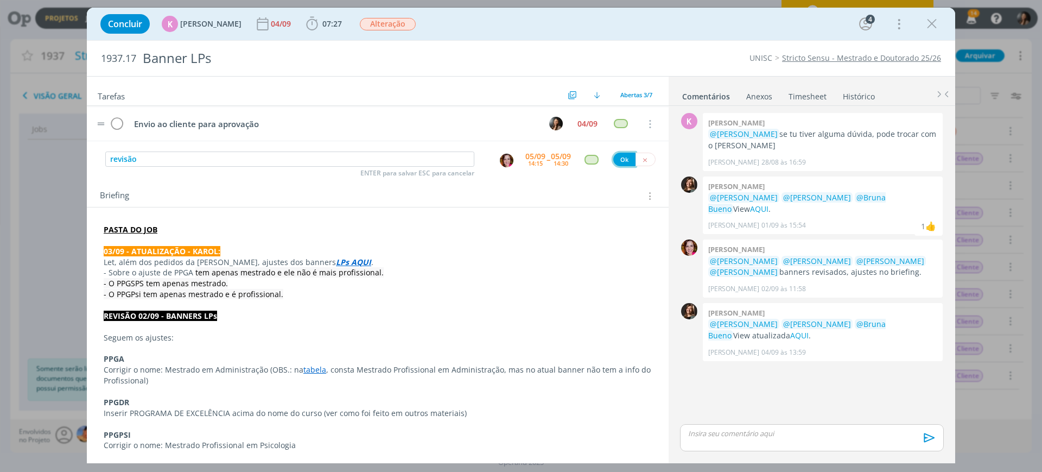
drag, startPoint x: 616, startPoint y: 156, endPoint x: 503, endPoint y: 111, distance: 122.3
click at [616, 157] on button "Ok" at bounding box center [624, 160] width 22 height 14
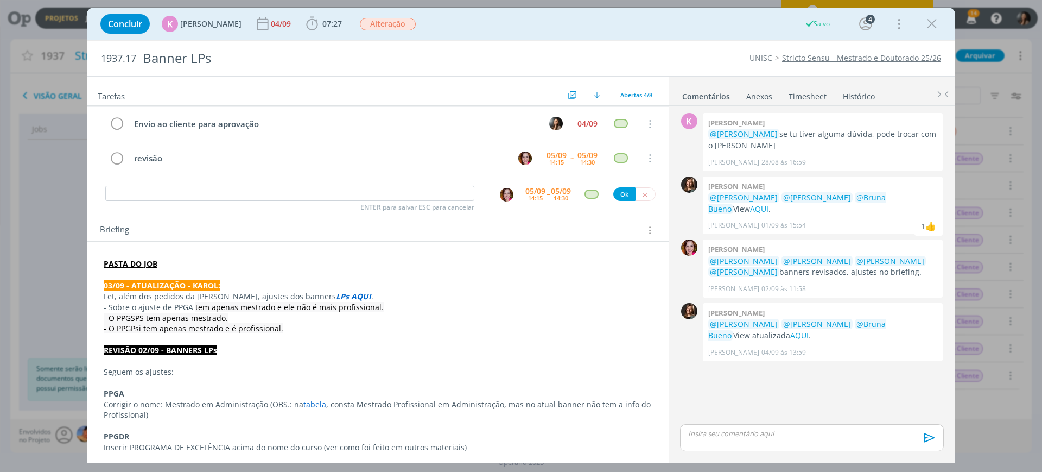
drag, startPoint x: 472, startPoint y: 348, endPoint x: 419, endPoint y: 317, distance: 61.1
click at [471, 345] on p "REVISÃO 02/09 - BANNERS LPs" at bounding box center [378, 350] width 548 height 11
click at [372, 23] on span "Alteração" at bounding box center [388, 24] width 56 height 12
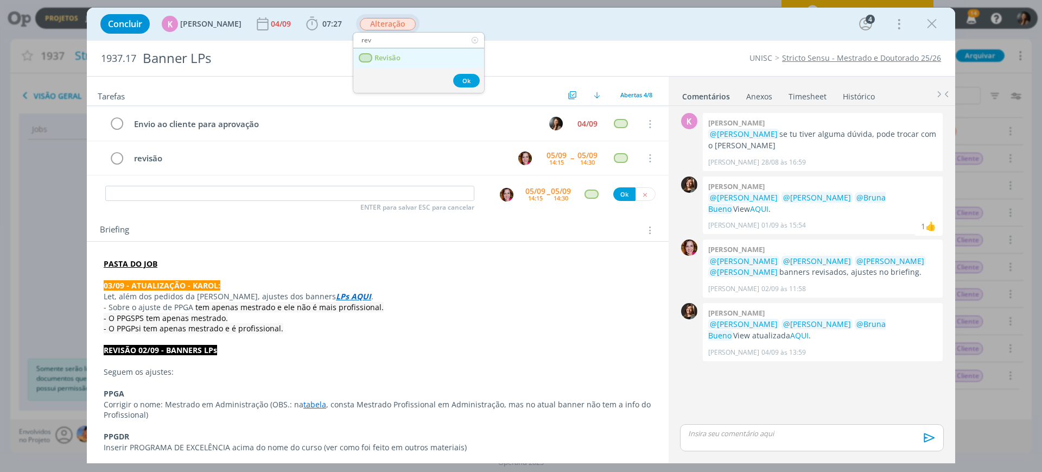
type input "rev"
click at [395, 60] on span "Revisão" at bounding box center [388, 58] width 26 height 9
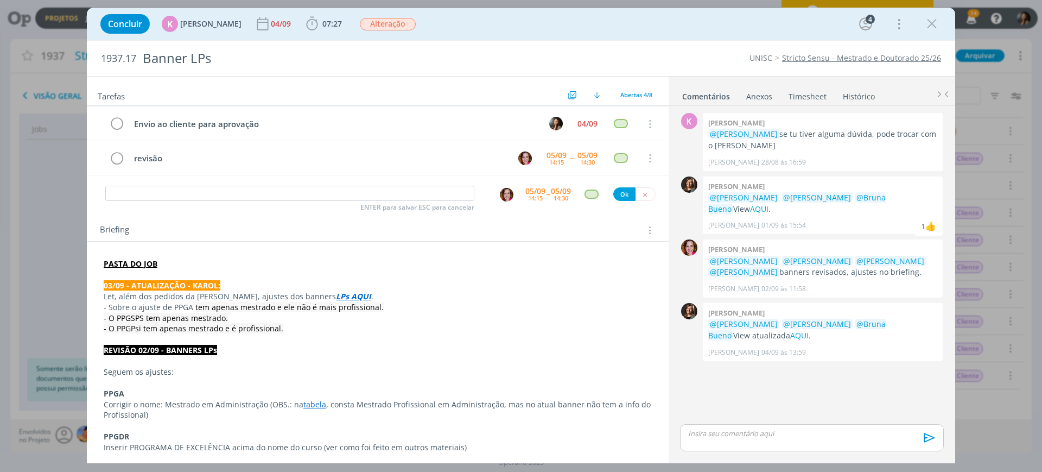
click at [552, 22] on div "Concluir K Karoline Arend 04/09 07:27 Iniciar Apontar Data * 05/09/2025 Horas *…" at bounding box center [521, 24] width 852 height 26
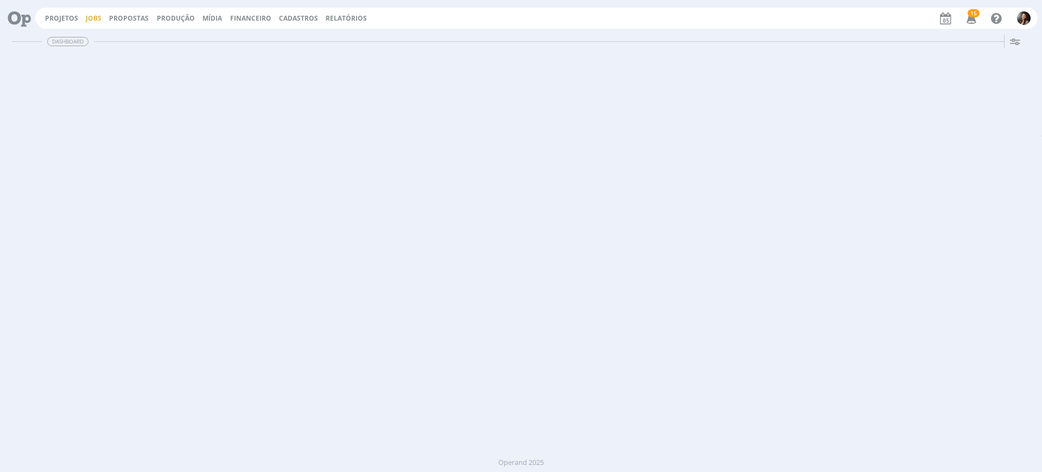
click at [94, 15] on link "Jobs" at bounding box center [94, 18] width 16 height 9
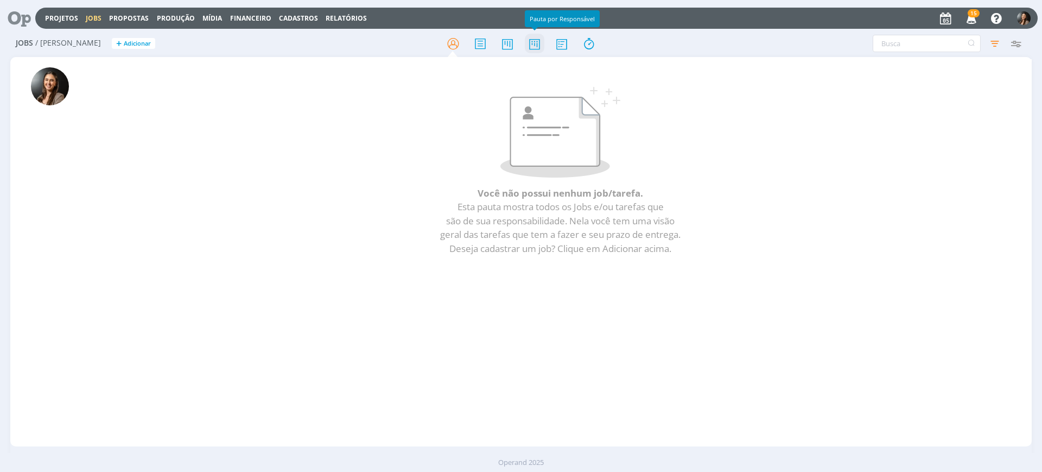
click at [532, 42] on icon at bounding box center [535, 43] width 20 height 21
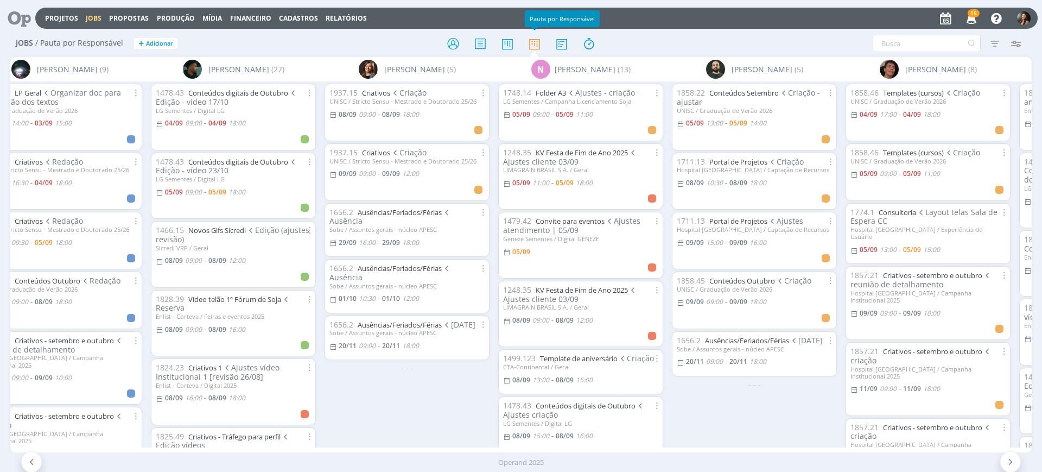
scroll to position [0, 563]
click at [397, 421] on div "1937.15 Criativos Criação UNISC / Stricto Sensu - Mestrado e Doutorado 25/26 [D…" at bounding box center [407, 263] width 174 height 365
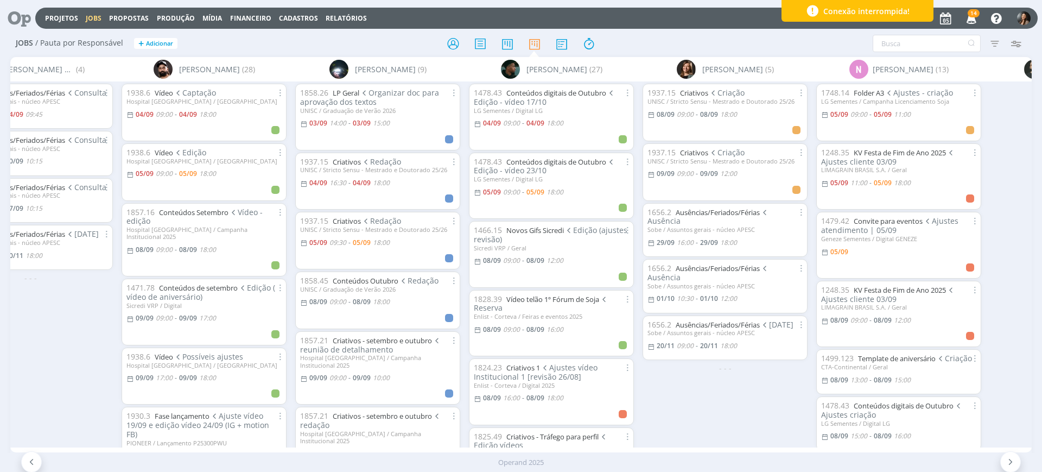
scroll to position [0, 0]
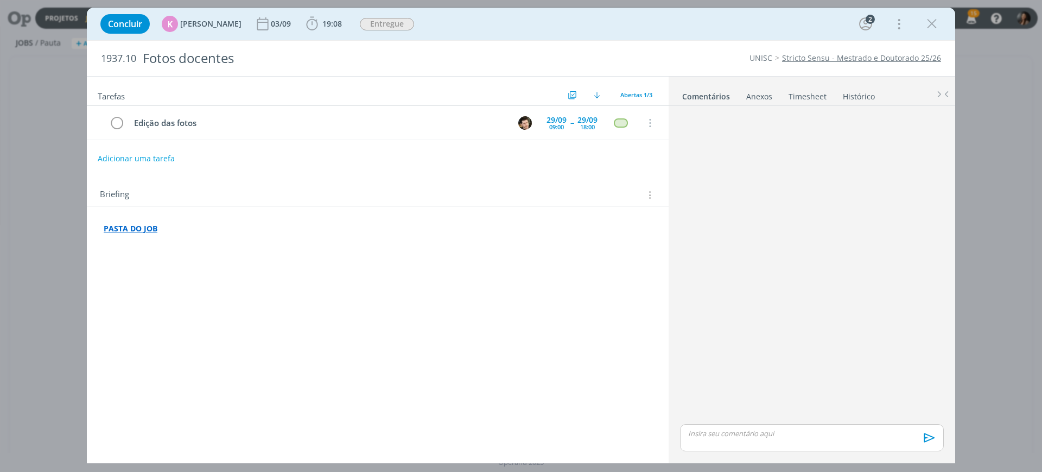
click at [145, 229] on strong "PASTA DO JOB" at bounding box center [131, 228] width 54 height 10
click at [181, 205] on div "Briefing Briefings Predefinidos Versões do Briefing Ver Briefing do Projeto" at bounding box center [378, 191] width 582 height 29
click at [141, 233] on p "PASTA DO JOB" at bounding box center [378, 228] width 548 height 11
click at [202, 210] on link "https://sobeae.sharepoint.com/:f:/s/SOBEAE/EjQvOmdlxRtOiUqcHsEfoe4BO6CeQpXwoTbq…" at bounding box center [175, 207] width 82 height 14
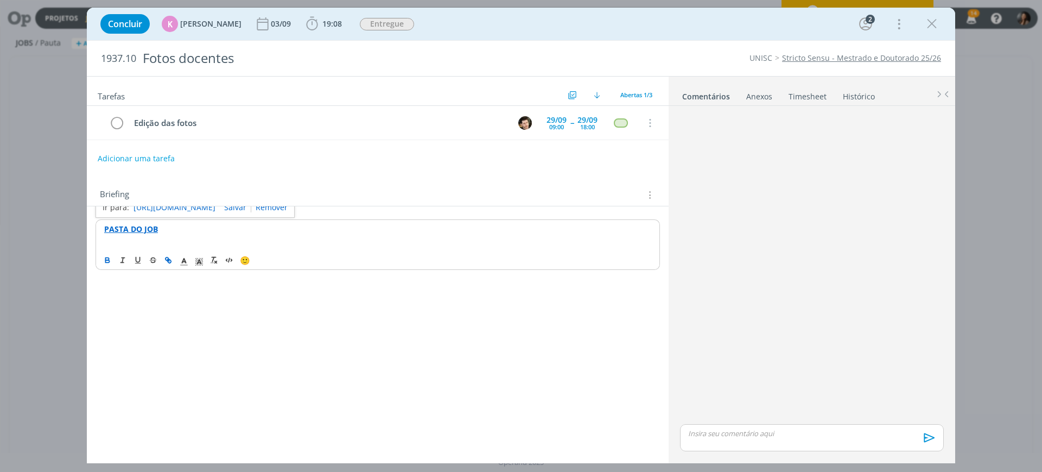
click at [258, 394] on div "Tarefas Usar Job de template Criar template a partir deste job Visualizar Templ…" at bounding box center [378, 266] width 582 height 378
click at [471, 271] on div "Tarefas Usar Job de template Criar template a partir deste job Visualizar Templ…" at bounding box center [378, 266] width 582 height 378
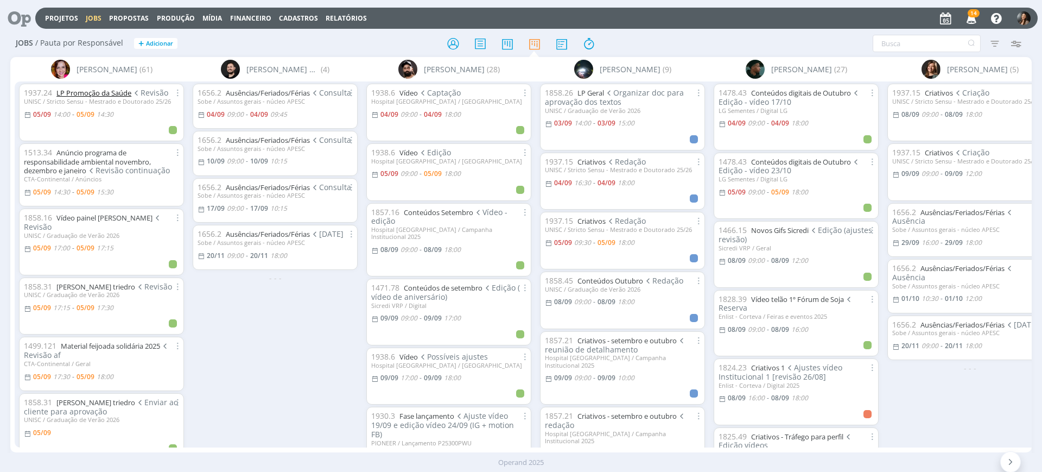
click at [107, 88] on link "LP Promoção da Saúde" at bounding box center [93, 93] width 75 height 10
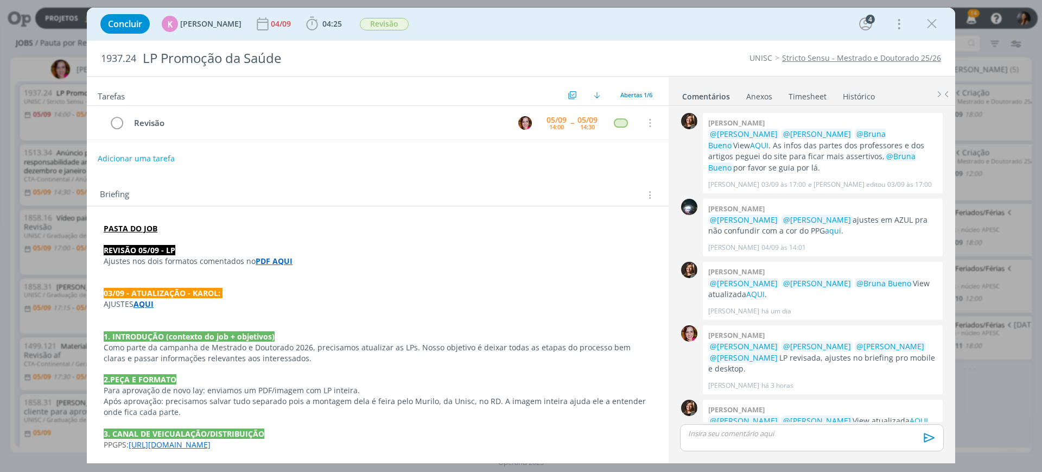
scroll to position [17, 0]
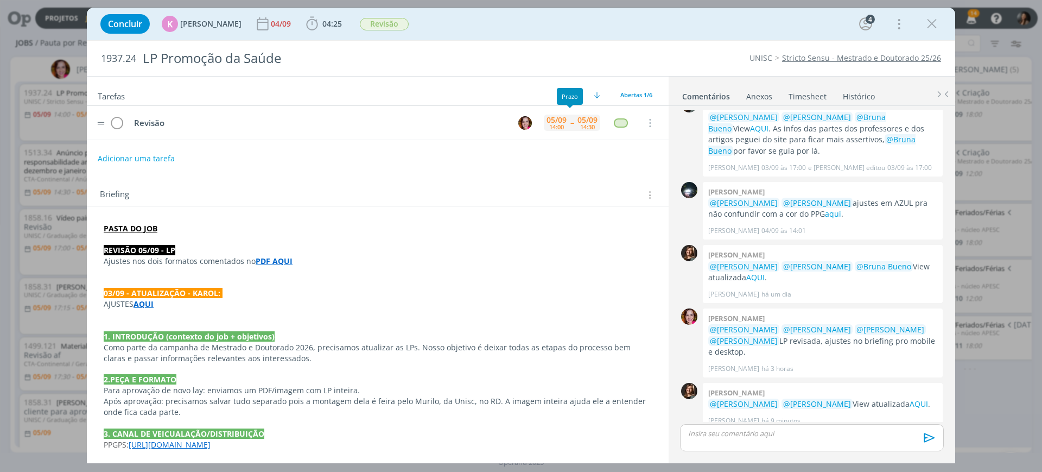
click at [580, 124] on div "14:30" at bounding box center [587, 127] width 15 height 6
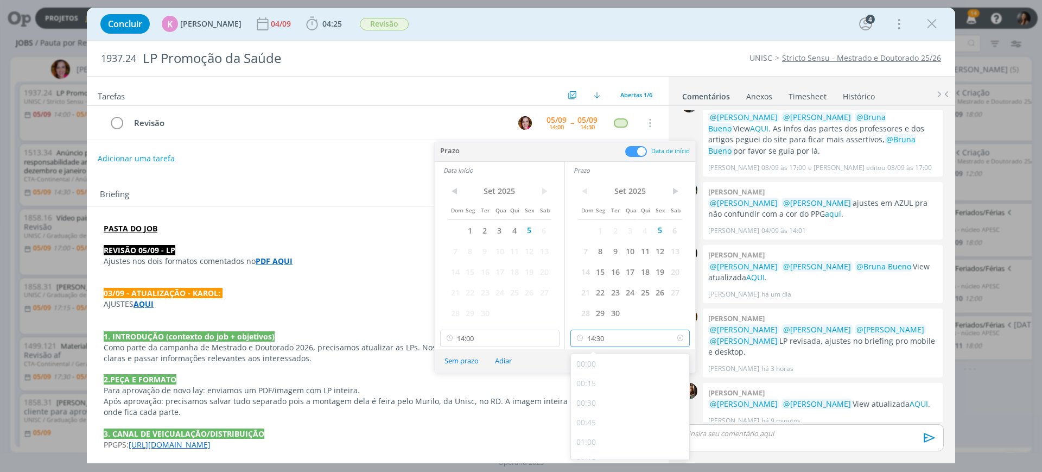
click at [611, 337] on input "14:30" at bounding box center [630, 338] width 119 height 17
click at [605, 427] on div "14:15" at bounding box center [632, 427] width 122 height 20
type input "14:15"
drag, startPoint x: 673, startPoint y: 360, endPoint x: 681, endPoint y: 16, distance: 344.3
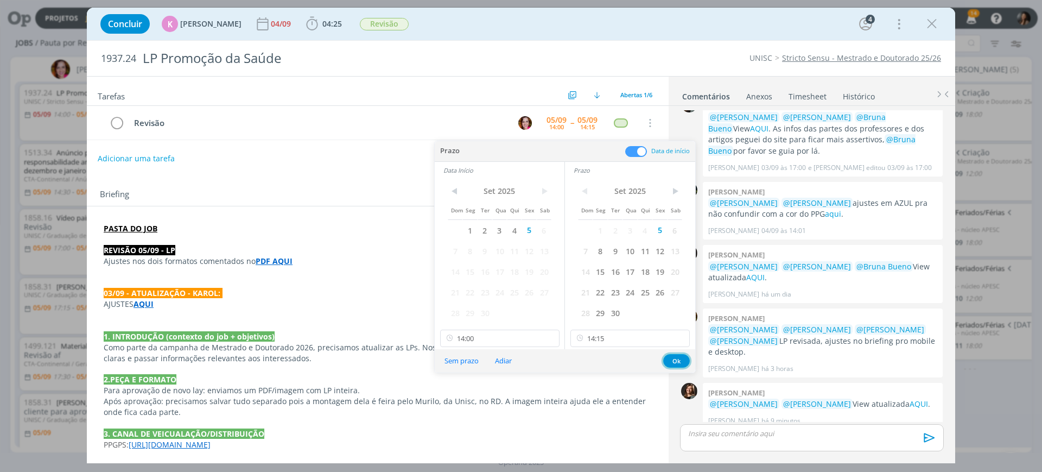
click at [674, 359] on button "Ok" at bounding box center [676, 361] width 27 height 14
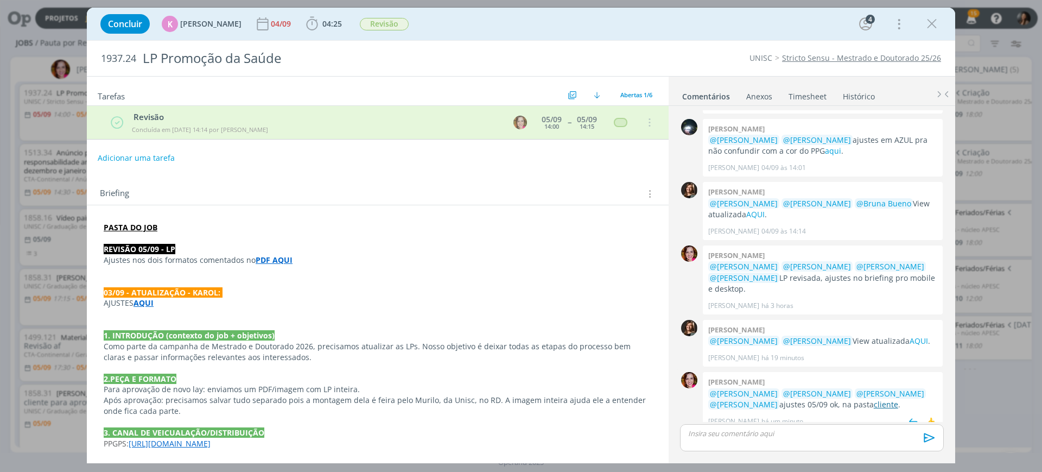
scroll to position [79, 0]
click at [379, 22] on span "Revisão" at bounding box center [384, 24] width 49 height 12
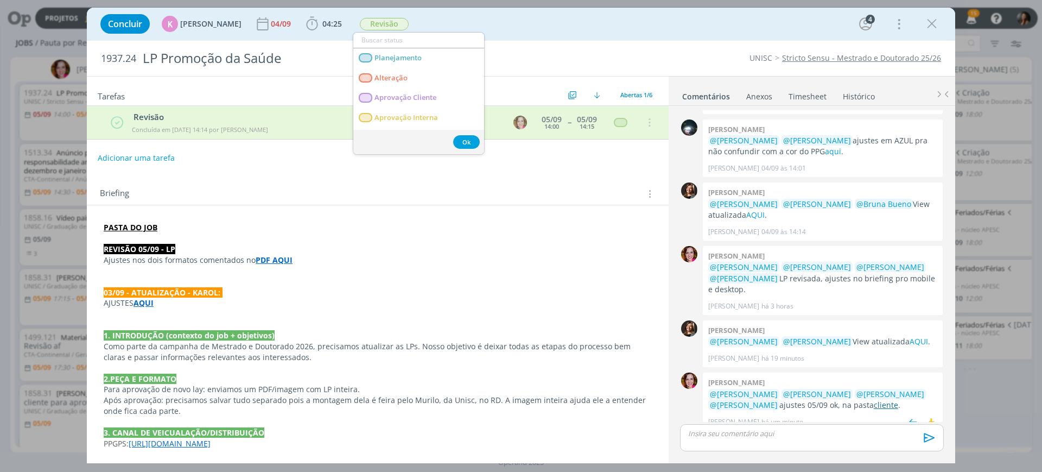
click at [874, 400] on link "cliente" at bounding box center [886, 405] width 24 height 10
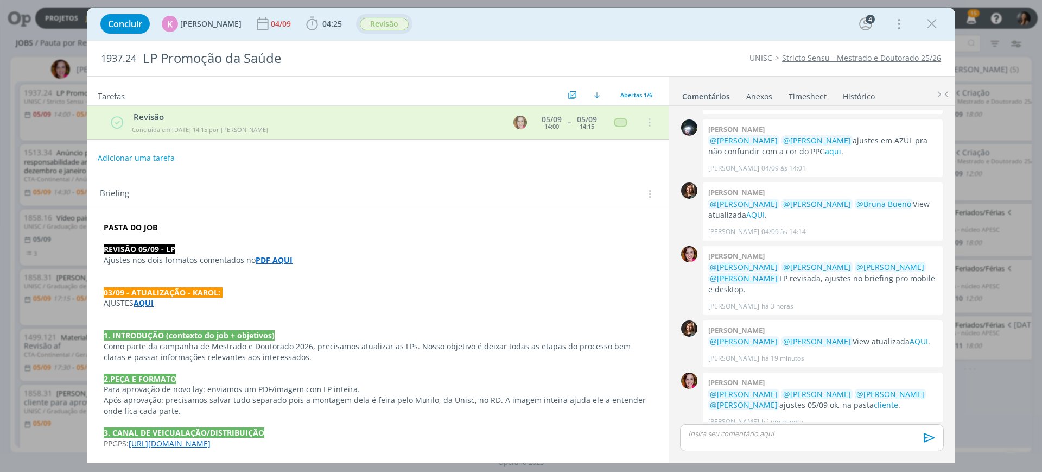
click at [382, 23] on span "Revisão" at bounding box center [384, 24] width 49 height 12
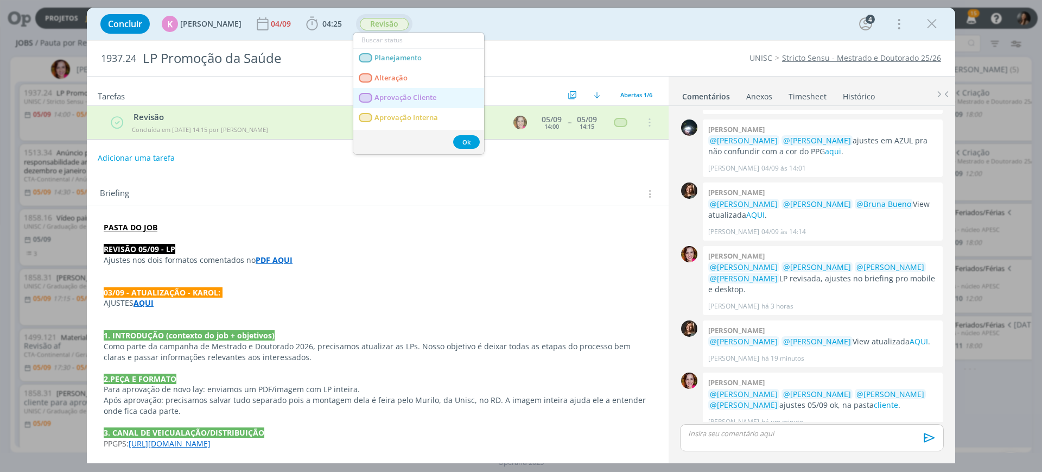
click at [396, 97] on span "Aprovação Cliente" at bounding box center [406, 97] width 62 height 9
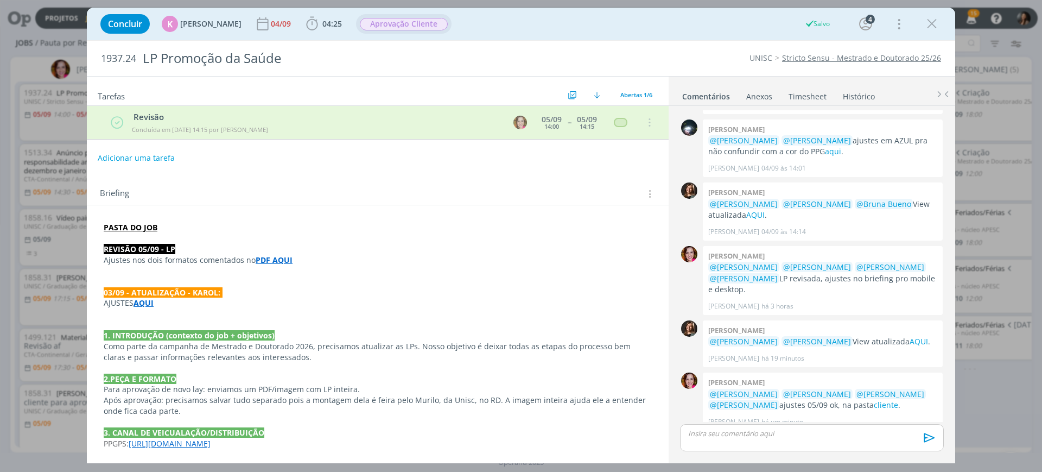
drag, startPoint x: 458, startPoint y: 329, endPoint x: 468, endPoint y: 332, distance: 11.3
click at [457, 329] on p "dialog" at bounding box center [378, 324] width 548 height 11
click at [438, 347] on span "Como parte da campanha de Mestrado e Doutorado 2026, precisamos atualizar as LP…" at bounding box center [368, 351] width 529 height 21
click at [928, 29] on icon "dialog" at bounding box center [932, 24] width 16 height 16
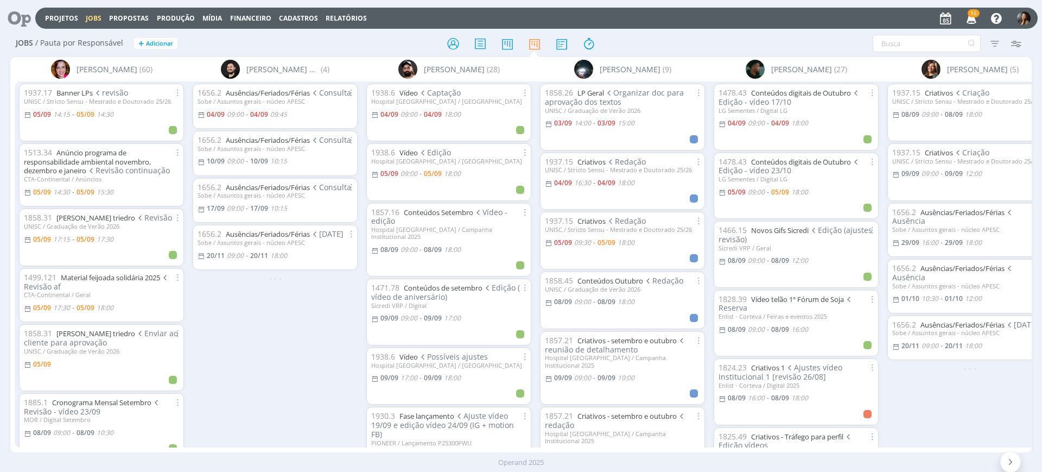
click at [208, 350] on div "1656.2 Ausências/Feriados/Férias Consulta Sobe / Assuntos gerais - núcleo APESC…" at bounding box center [275, 263] width 174 height 365
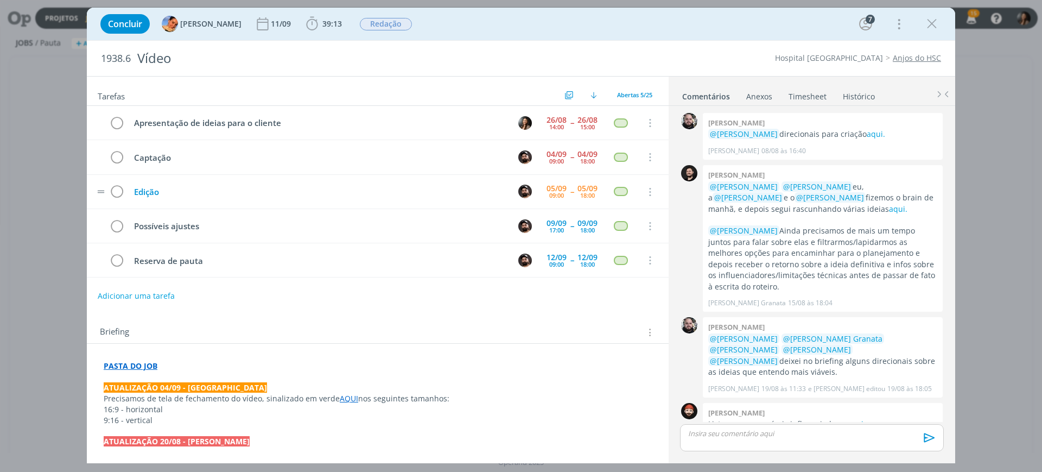
scroll to position [492, 0]
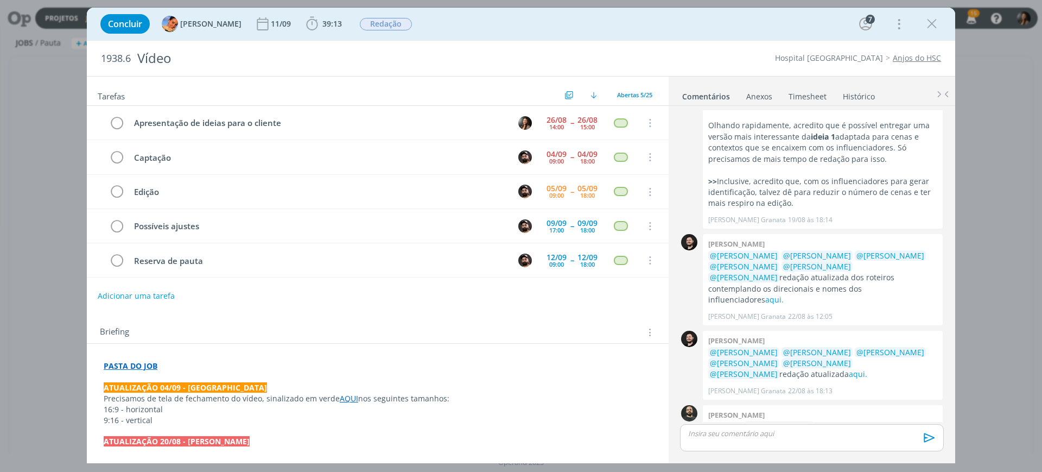
click at [806, 101] on link "Timesheet" at bounding box center [807, 94] width 39 height 16
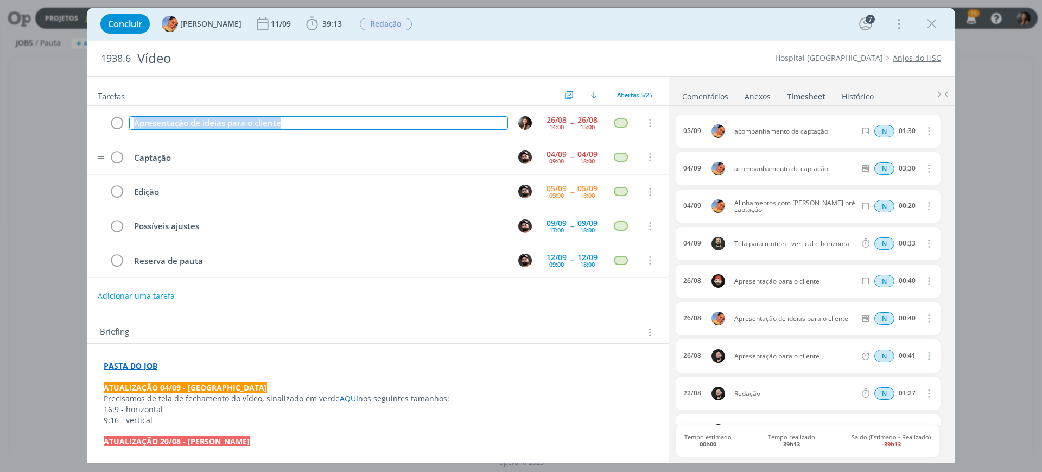
drag, startPoint x: 271, startPoint y: 131, endPoint x: 90, endPoint y: 153, distance: 183.1
click at [90, 153] on div "Apresentação de ideias para o cliente 26/08 14:00 -- 26/08 15:00 Cancelar Capta…" at bounding box center [378, 192] width 582 height 172
copy div "Apresentação de ideias para o cliente"
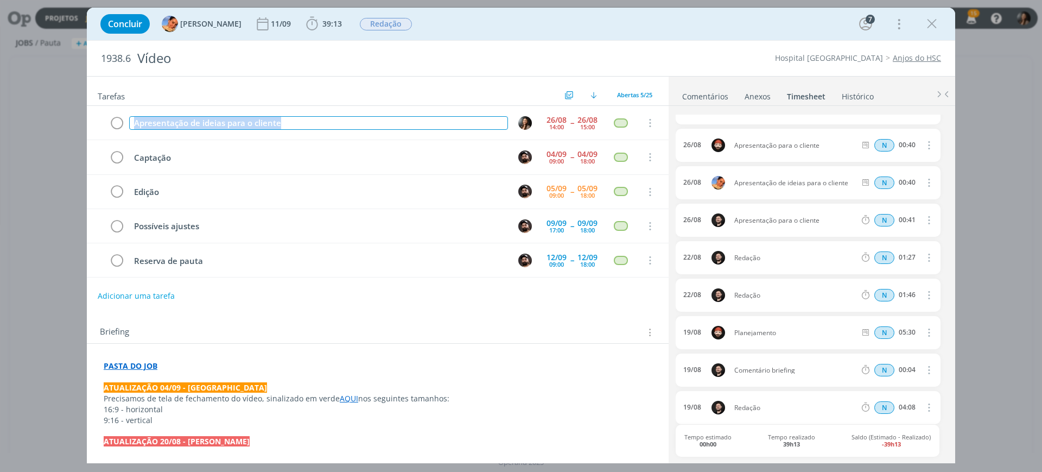
scroll to position [0, 0]
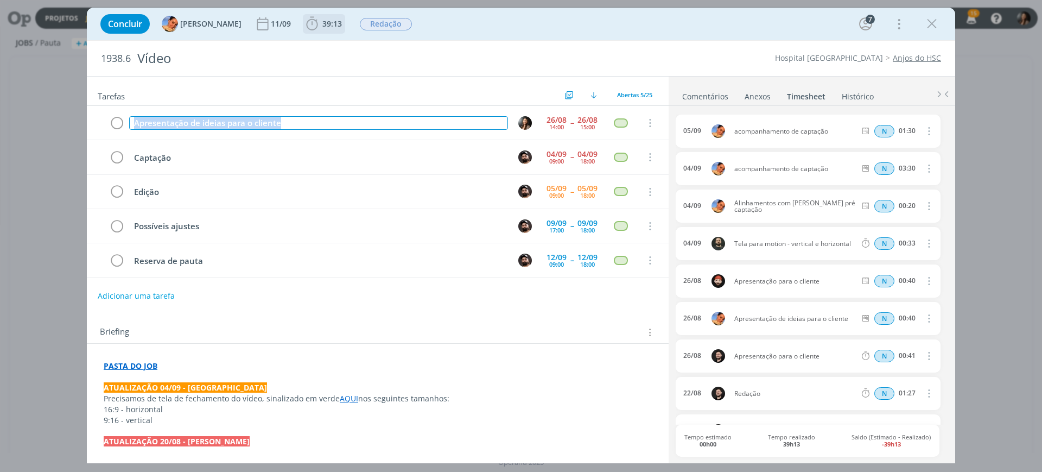
click at [323, 20] on span "39:13" at bounding box center [332, 23] width 20 height 10
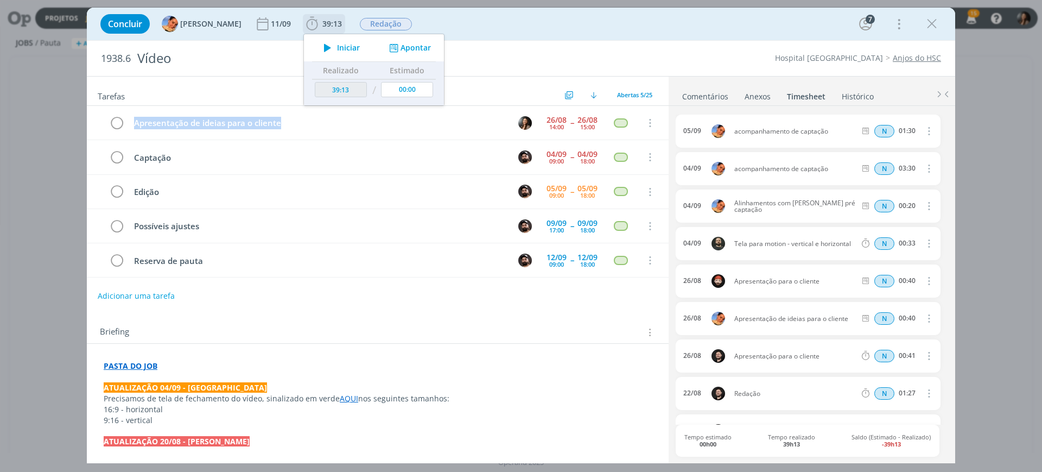
drag, startPoint x: 401, startPoint y: 45, endPoint x: 371, endPoint y: 62, distance: 34.5
click at [402, 46] on button "Apontar" at bounding box center [408, 47] width 45 height 11
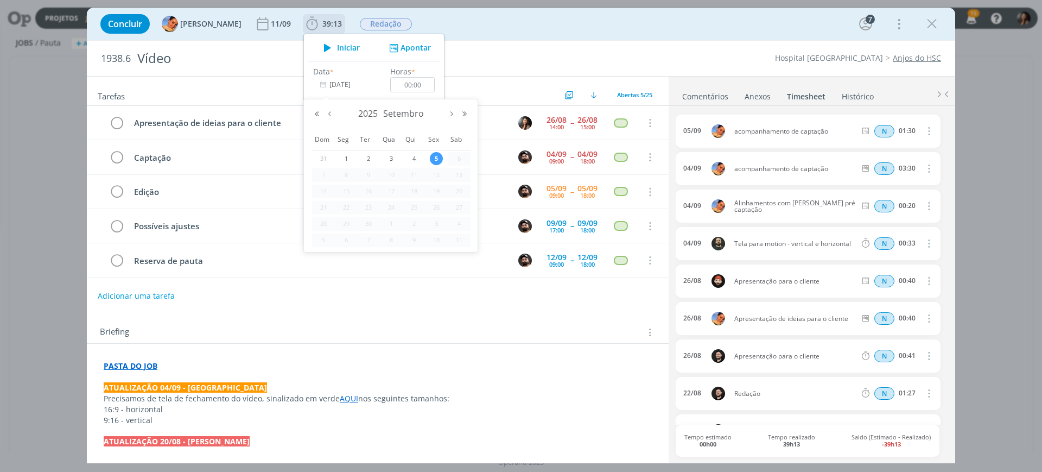
drag, startPoint x: 327, startPoint y: 81, endPoint x: 321, endPoint y: 83, distance: 6.4
click at [326, 81] on input "[DATE]" at bounding box center [347, 84] width 68 height 15
click at [331, 114] on button "Mês anterior" at bounding box center [330, 114] width 13 height 8
click at [367, 221] on span "26" at bounding box center [368, 223] width 13 height 13
type input "26/08/2025"
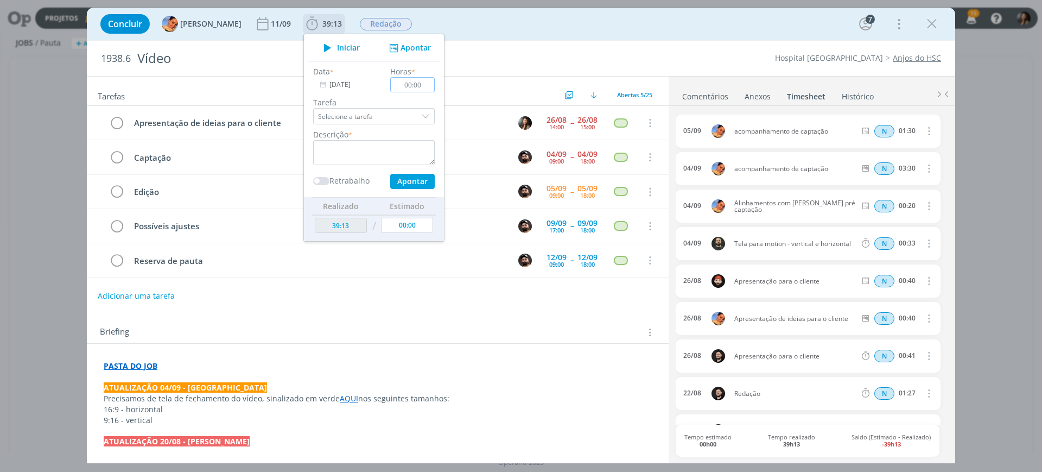
click at [409, 83] on input "00:00" at bounding box center [412, 84] width 45 height 15
type input "00:40"
click at [381, 143] on textarea "dialog" at bounding box center [374, 152] width 122 height 25
paste textarea "Apresentação de ideias para o cliente"
type textarea "Apresentação de ideias para o cliente"
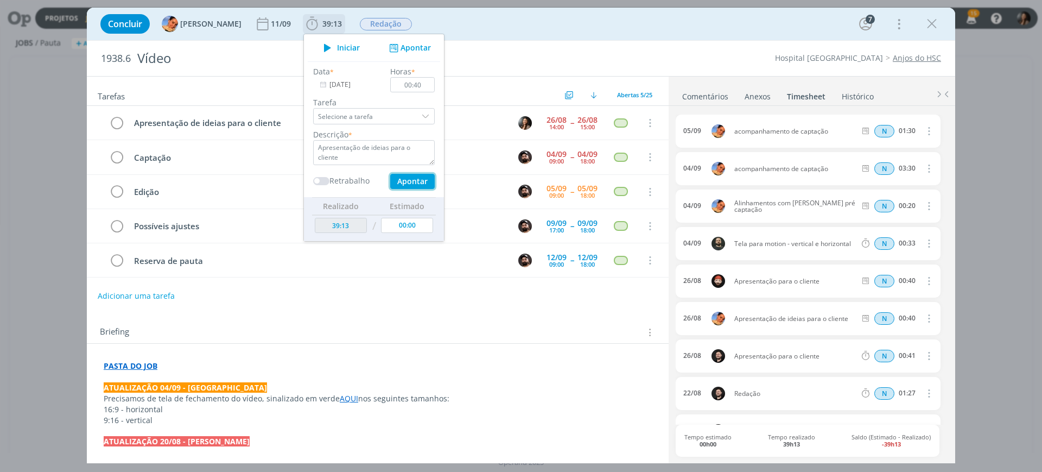
click at [416, 187] on button "Apontar" at bounding box center [412, 181] width 45 height 15
type input "39:53"
type input "05/09/2025"
type input "00:00"
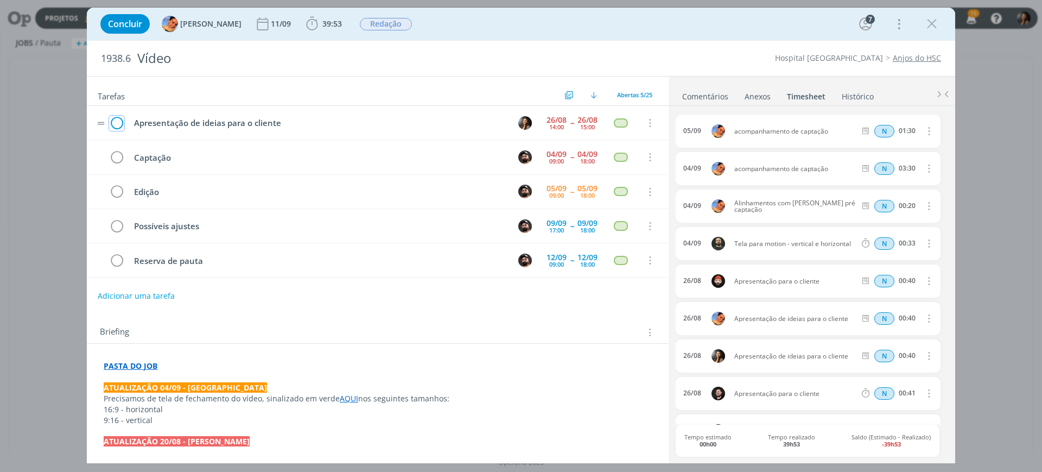
click at [114, 122] on icon "dialog" at bounding box center [116, 123] width 15 height 16
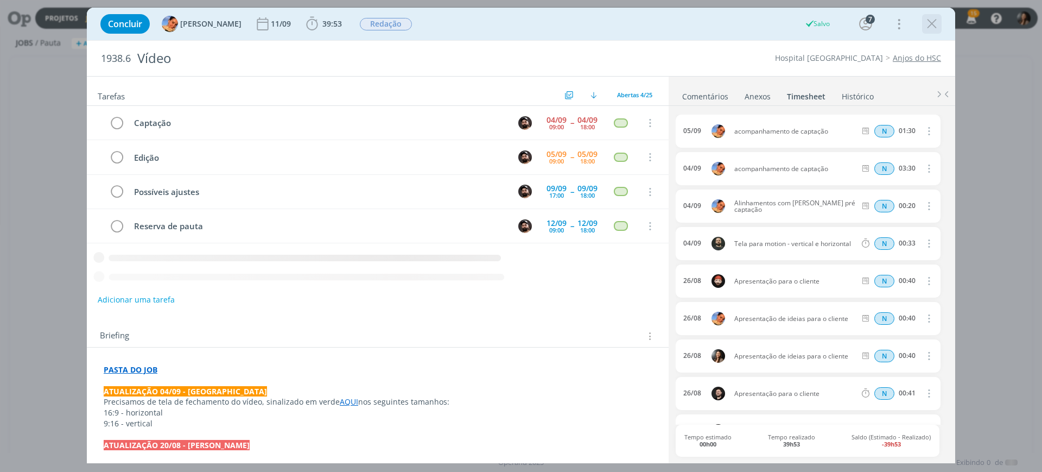
click at [935, 23] on icon "dialog" at bounding box center [932, 24] width 16 height 16
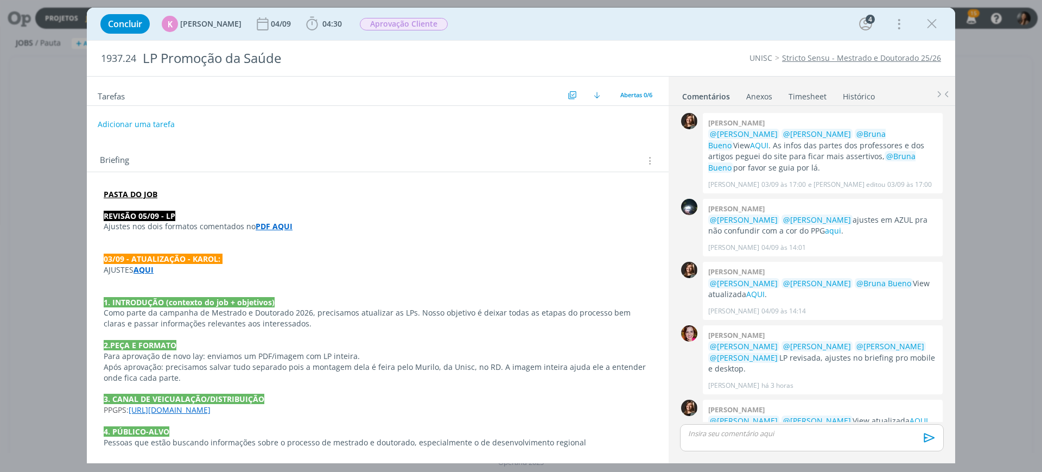
scroll to position [80, 0]
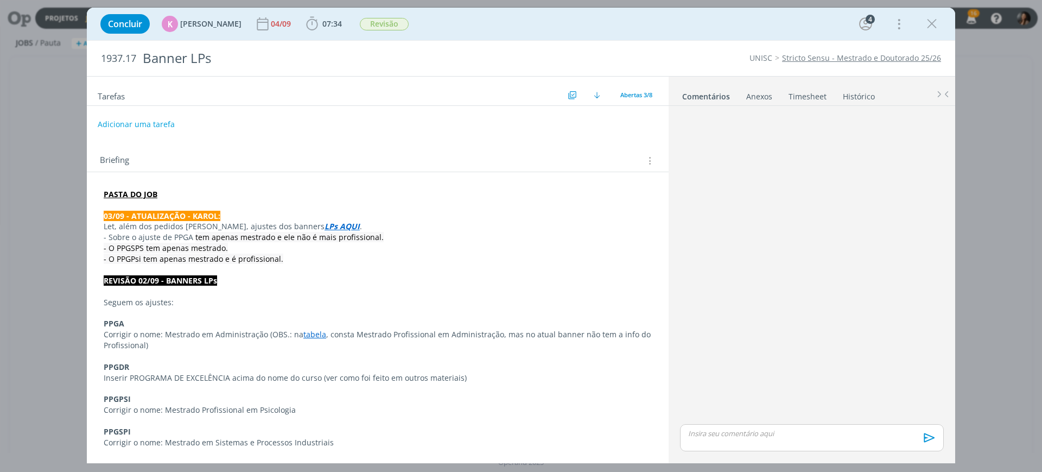
scroll to position [17, 0]
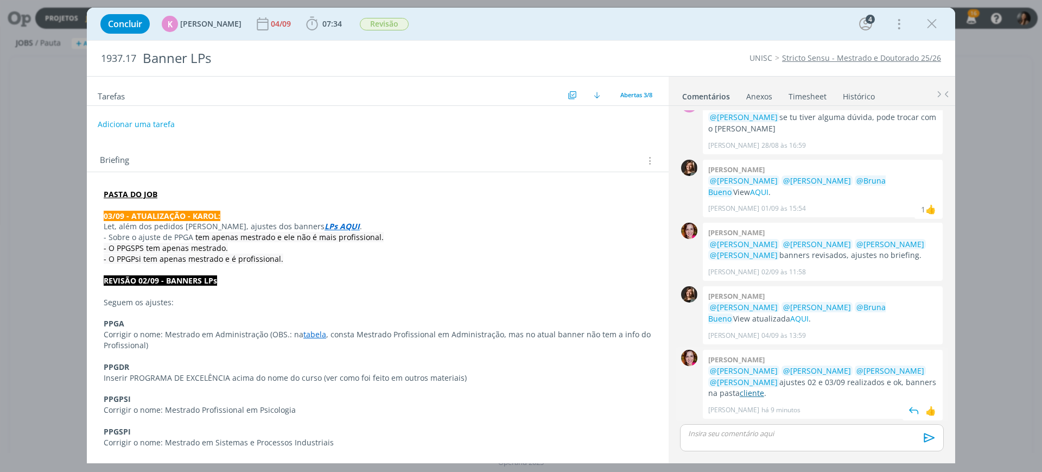
click at [740, 392] on link "cliente" at bounding box center [752, 393] width 24 height 10
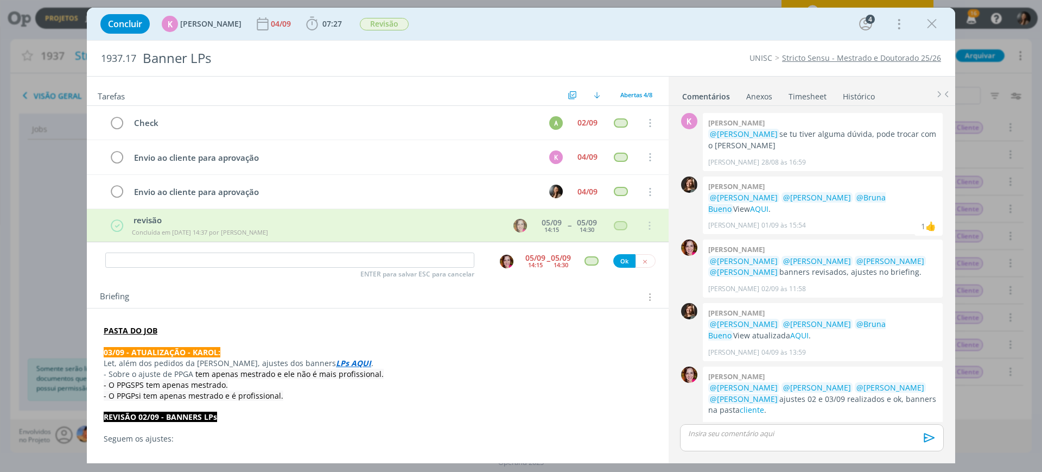
scroll to position [17, 0]
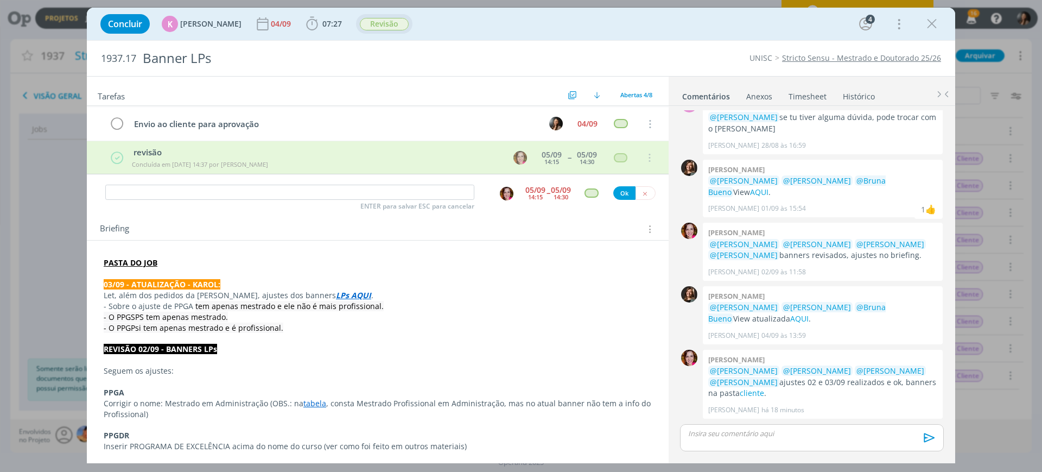
click at [375, 22] on span "Revisão" at bounding box center [384, 24] width 49 height 12
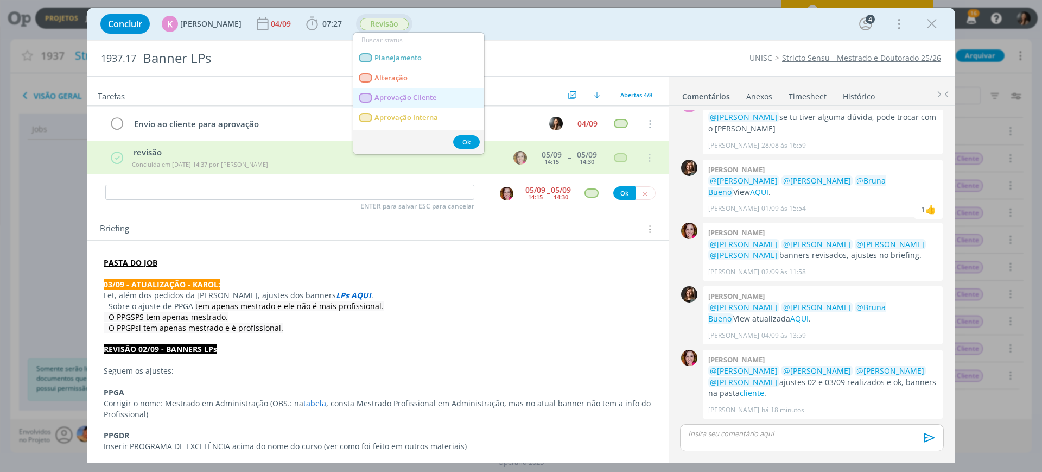
click at [411, 103] on Cliente "Aprovação Cliente" at bounding box center [418, 98] width 131 height 20
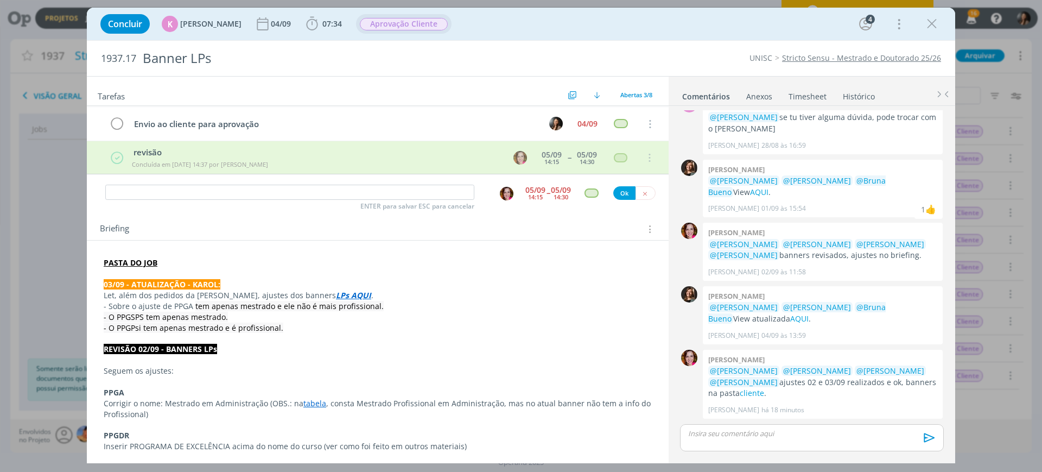
click at [340, 343] on p "dialog" at bounding box center [378, 338] width 548 height 11
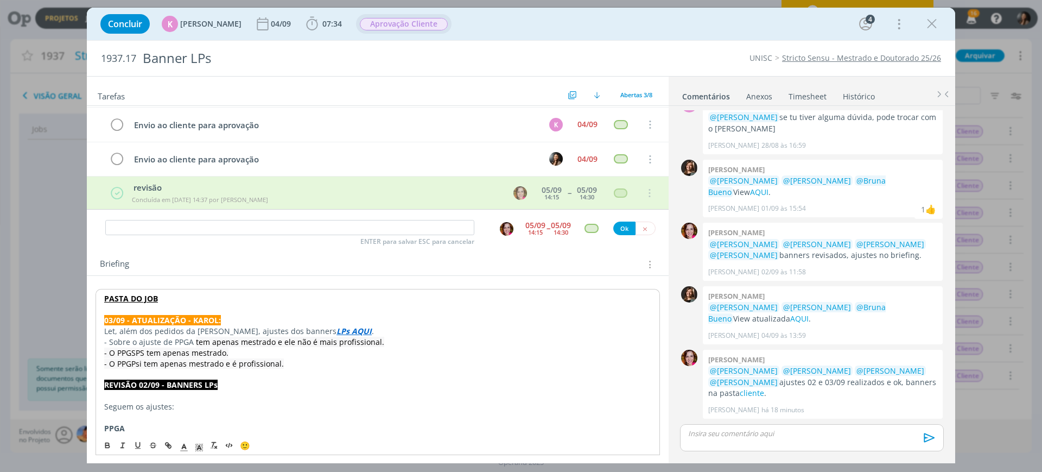
scroll to position [0, 0]
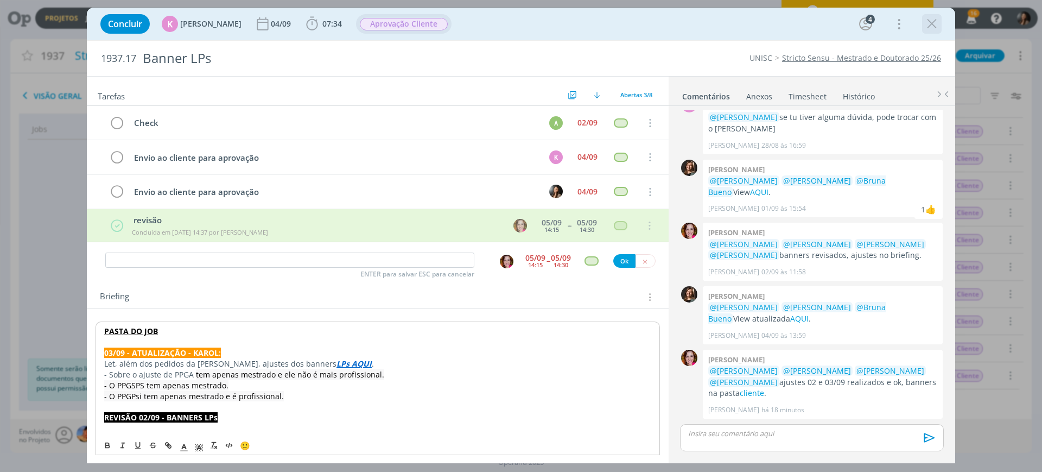
click at [933, 21] on icon "dialog" at bounding box center [932, 24] width 16 height 16
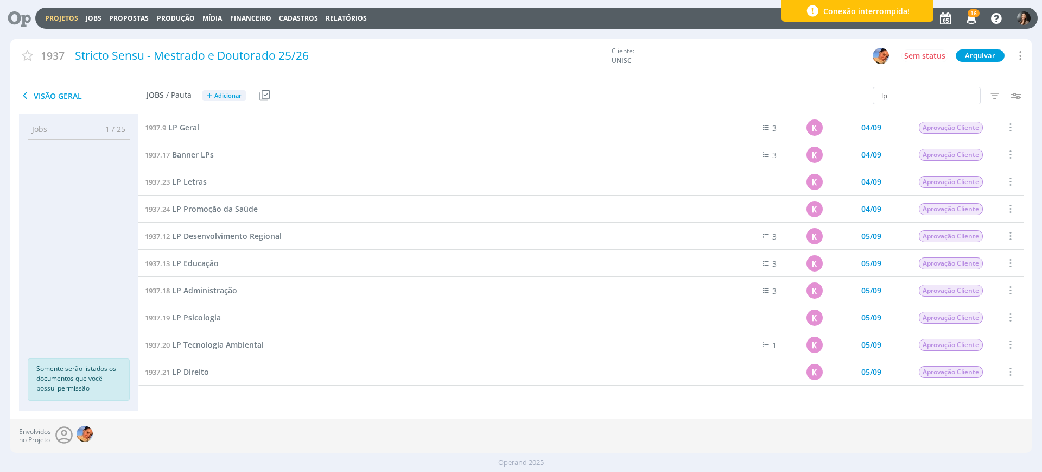
click at [191, 129] on span "LP Geral" at bounding box center [183, 127] width 31 height 10
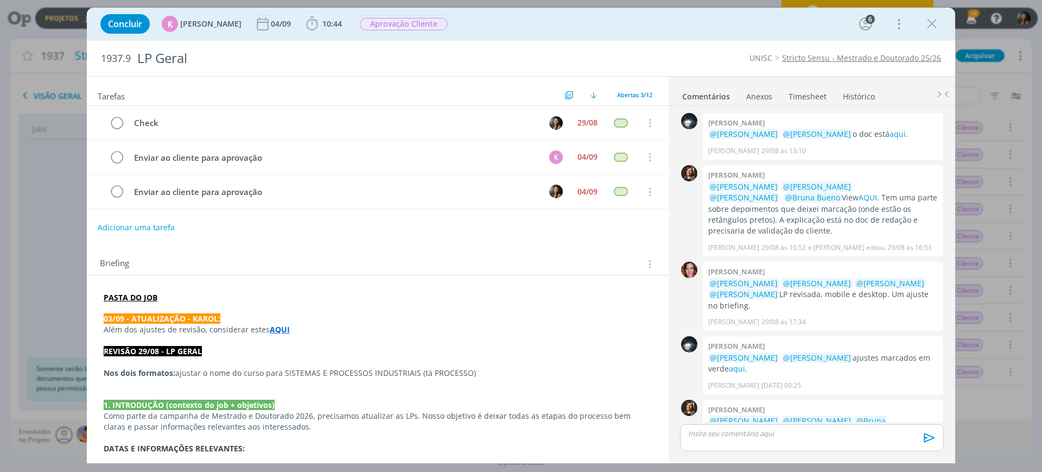
scroll to position [102, 0]
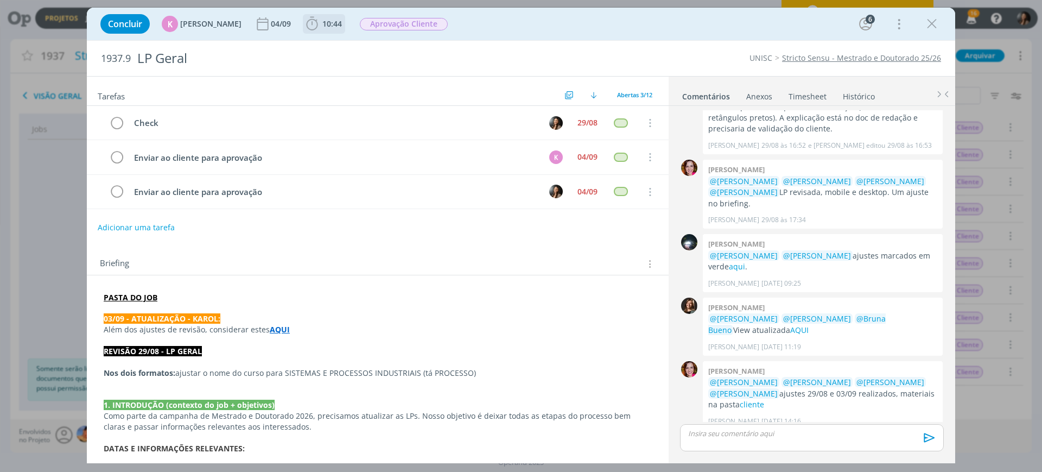
click at [327, 19] on span "10:44" at bounding box center [332, 23] width 20 height 10
click at [808, 100] on link "Timesheet" at bounding box center [807, 94] width 39 height 16
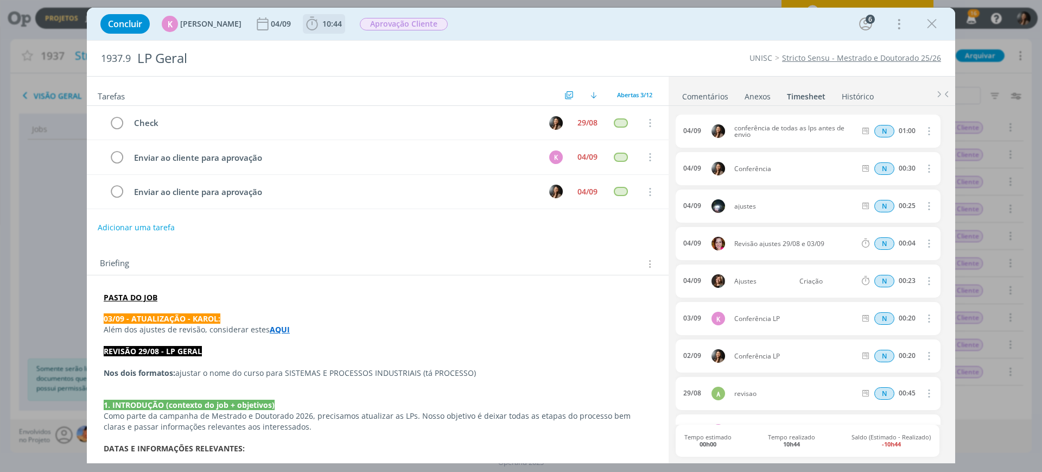
click at [325, 27] on span "10:44" at bounding box center [332, 23] width 20 height 10
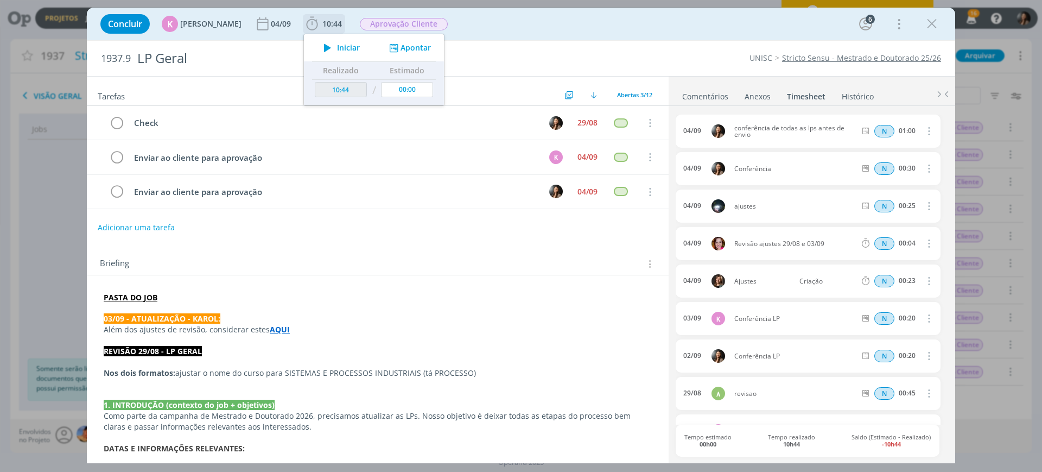
click at [414, 47] on button "Apontar" at bounding box center [408, 47] width 45 height 11
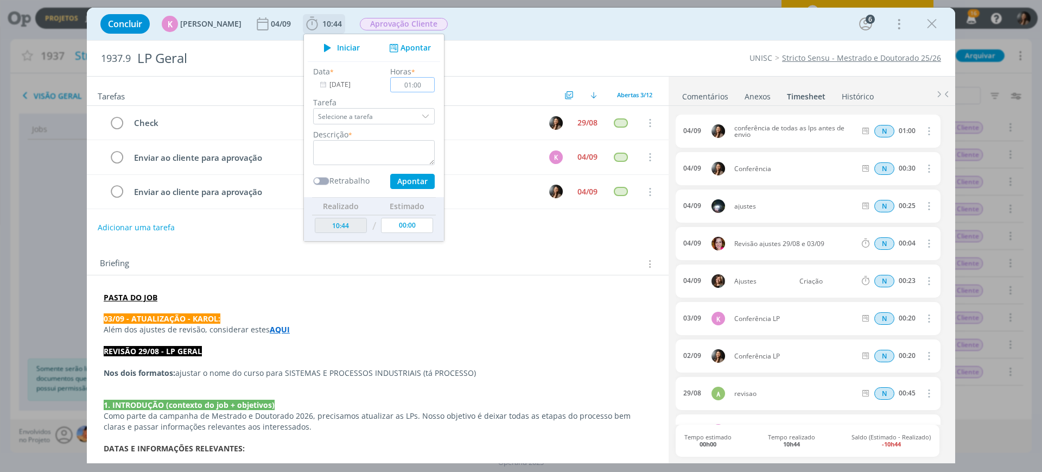
type input "01:00"
click at [390, 153] on textarea "dialog" at bounding box center [374, 152] width 122 height 25
click at [422, 82] on input "01:00" at bounding box center [412, 84] width 45 height 15
click at [376, 148] on textarea "dialog" at bounding box center [374, 152] width 122 height 25
drag, startPoint x: 381, startPoint y: 160, endPoint x: 376, endPoint y: 156, distance: 6.3
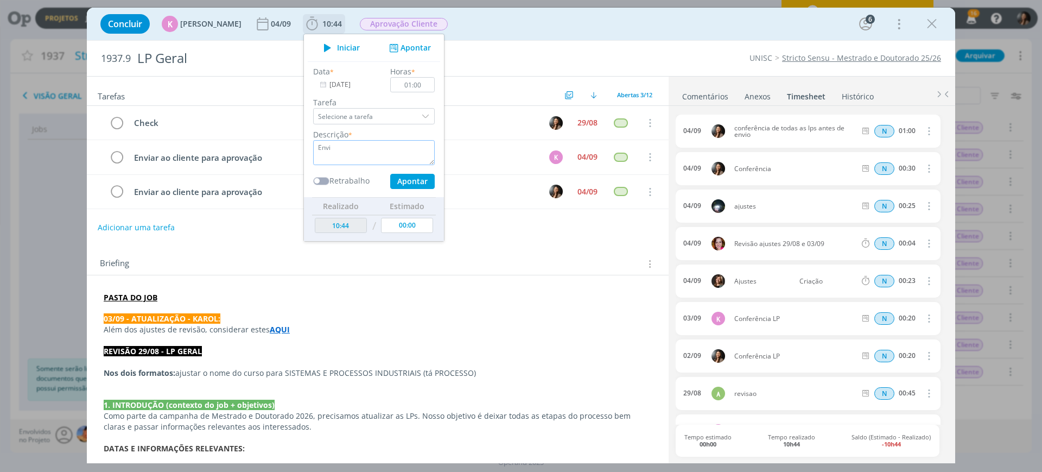
click at [381, 160] on textarea "Envi" at bounding box center [374, 152] width 122 height 25
drag, startPoint x: 403, startPoint y: 180, endPoint x: 416, endPoint y: 139, distance: 42.7
click at [403, 180] on button "Apontar" at bounding box center [412, 181] width 45 height 15
type textarea "Envio para aprovação"
type input "00:00"
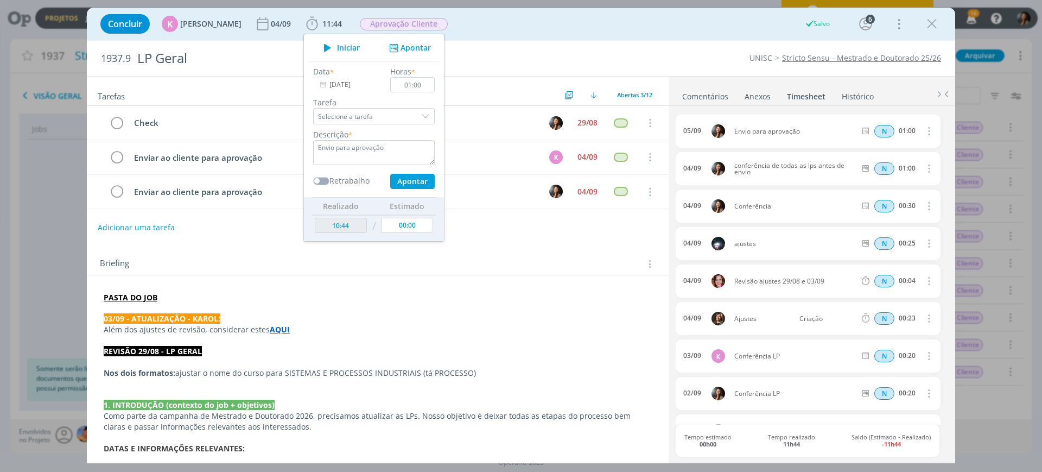
type input "11:44"
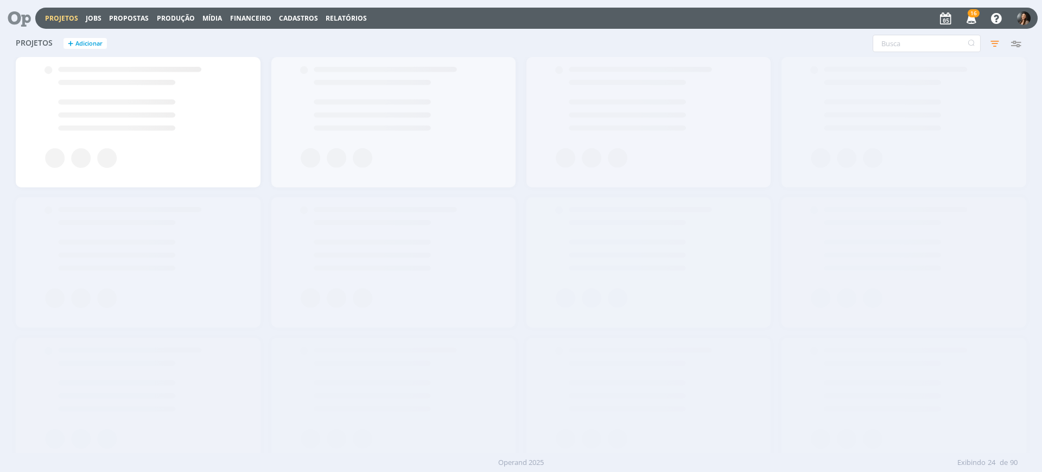
click at [20, 20] on icon at bounding box center [15, 18] width 22 height 21
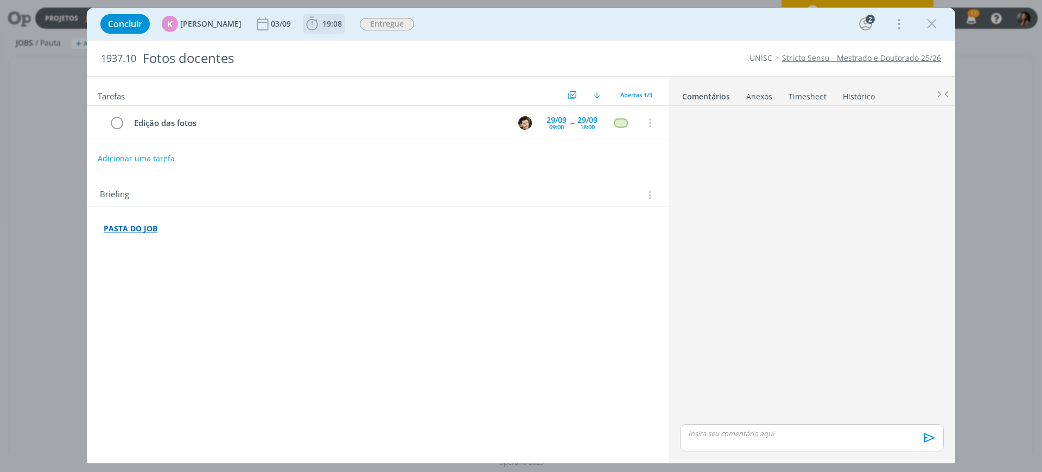
click at [309, 23] on icon "dialog" at bounding box center [312, 24] width 16 height 16
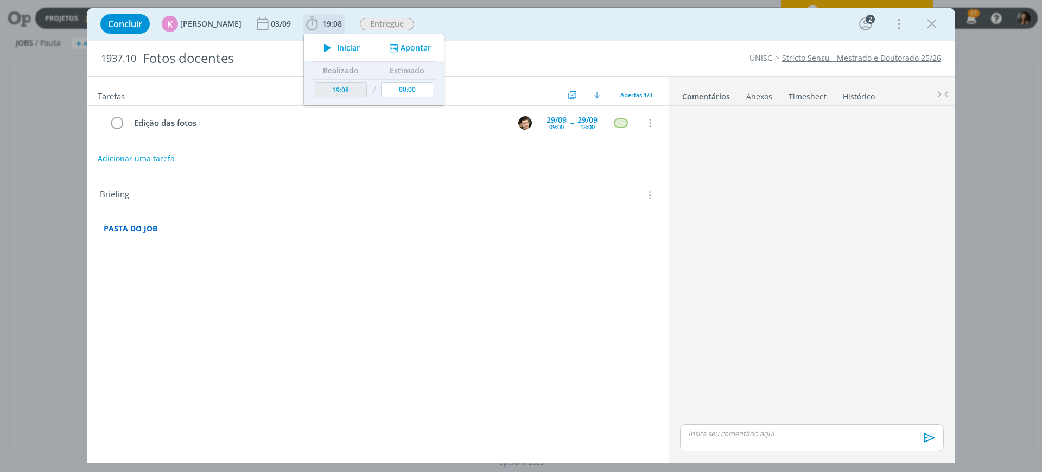
click at [397, 45] on button "Apontar" at bounding box center [408, 47] width 45 height 11
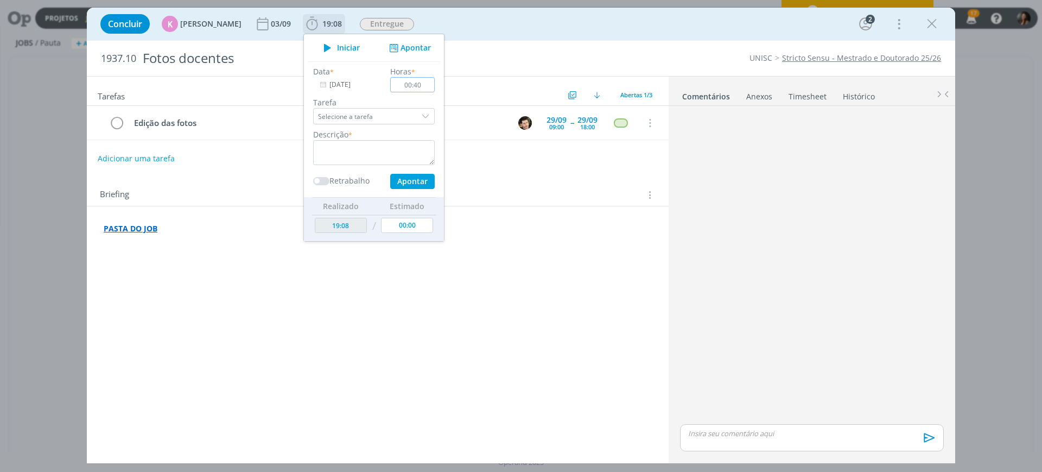
type input "00:40"
click at [403, 144] on textarea "dialog" at bounding box center [374, 152] width 122 height 25
click at [407, 184] on button "Apontar" at bounding box center [412, 181] width 45 height 15
type textarea "Conferência fotos"
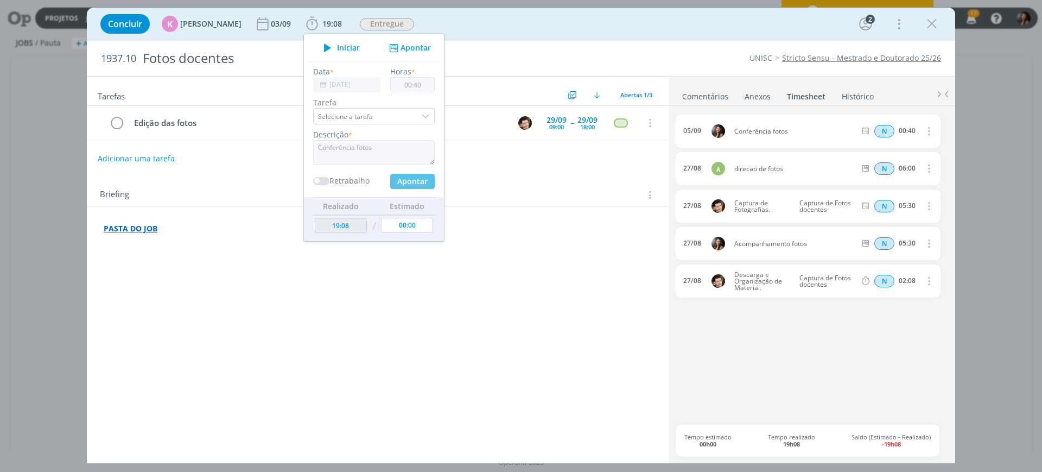
type input "19:48"
type input "00:00"
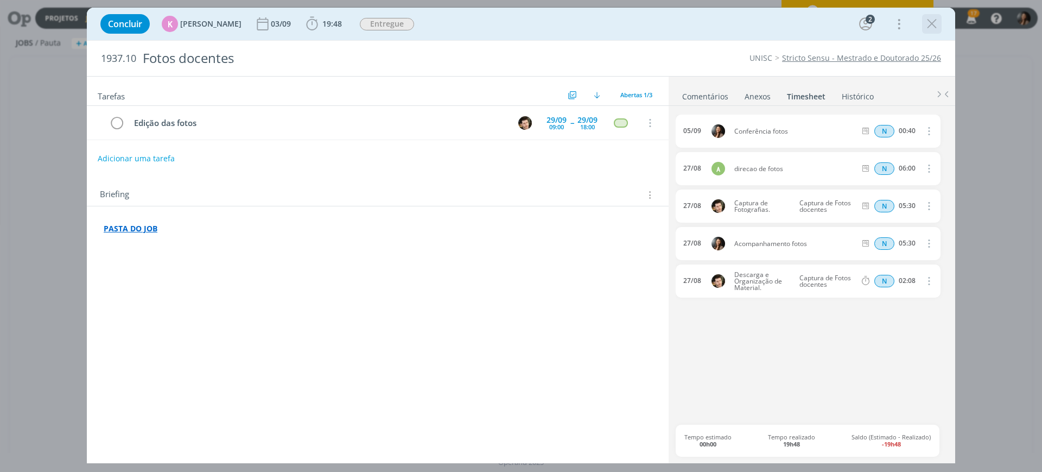
click at [931, 23] on icon "dialog" at bounding box center [932, 24] width 16 height 16
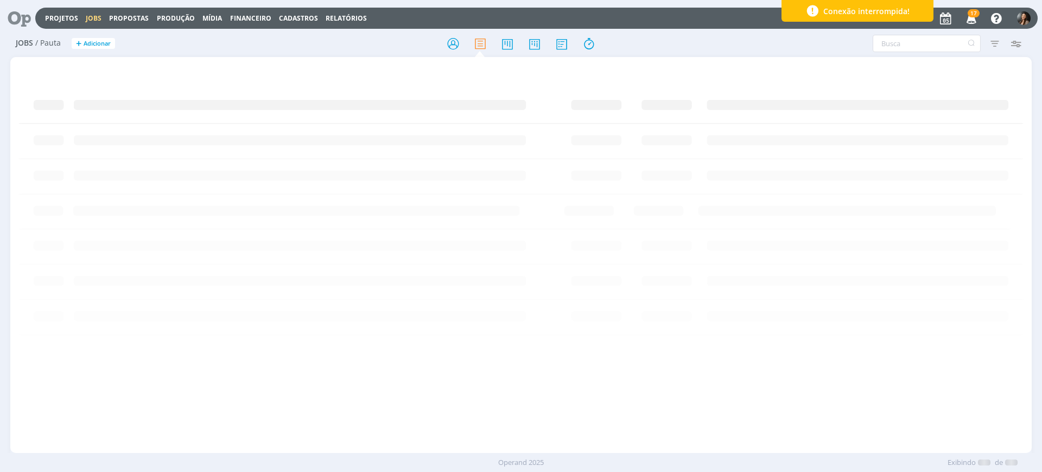
click at [56, 22] on link "Projetos" at bounding box center [61, 18] width 33 height 9
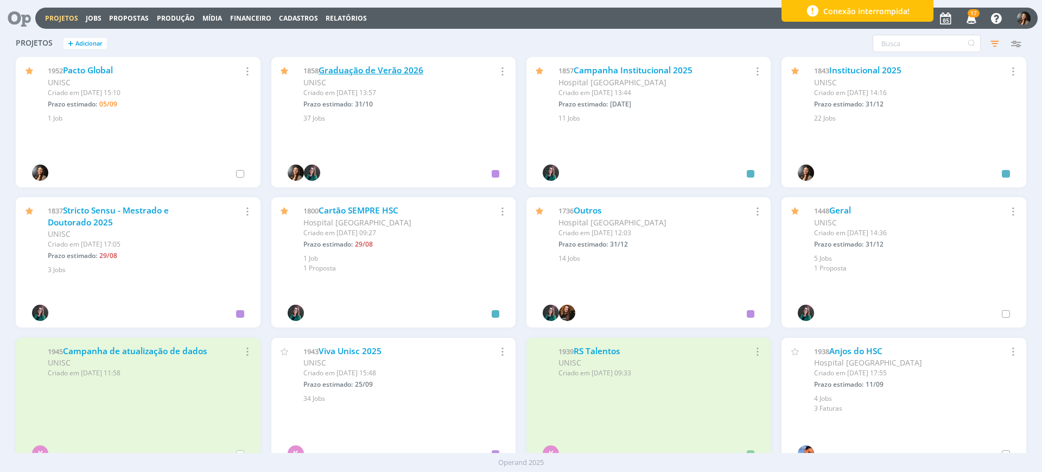
click at [373, 66] on link "Graduação de Verão 2026" at bounding box center [371, 70] width 105 height 11
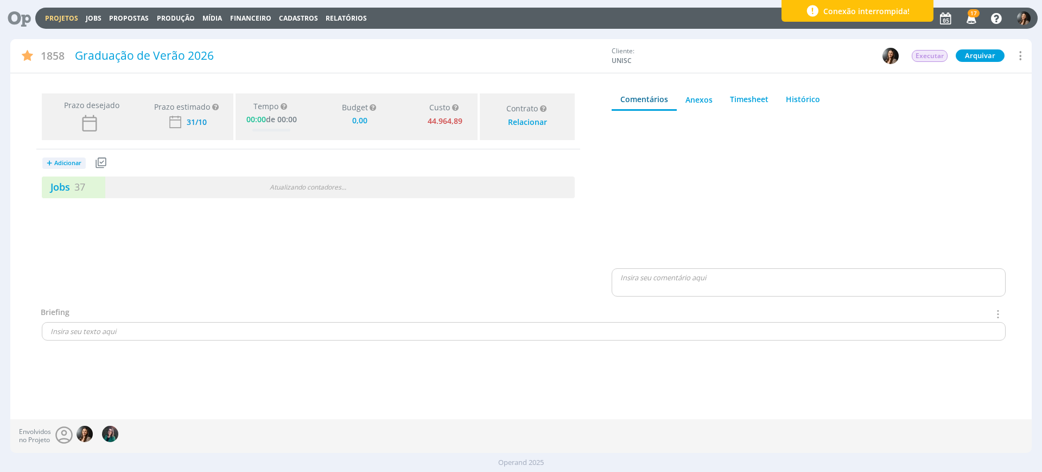
type input "0,00"
click at [235, 185] on div "Atualizando contadores . . ." at bounding box center [308, 187] width 172 height 10
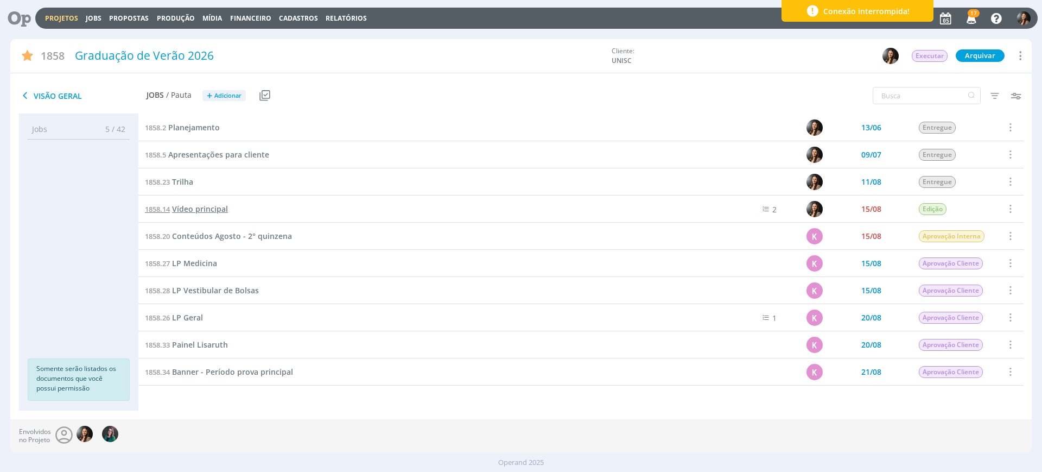
click at [197, 206] on span "Vídeo principal" at bounding box center [200, 209] width 56 height 10
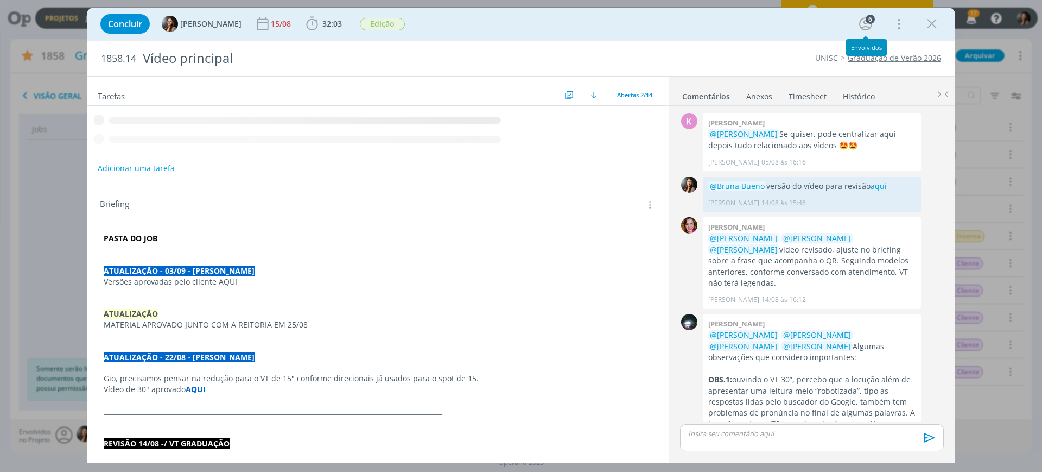
click at [933, 16] on icon "dialog" at bounding box center [932, 24] width 16 height 16
click at [933, 30] on div at bounding box center [521, 236] width 1042 height 472
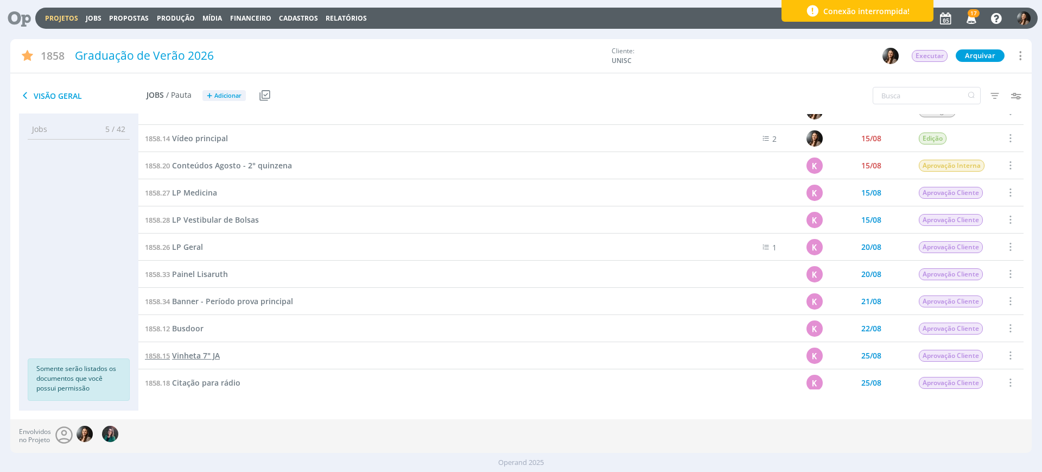
scroll to position [204, 0]
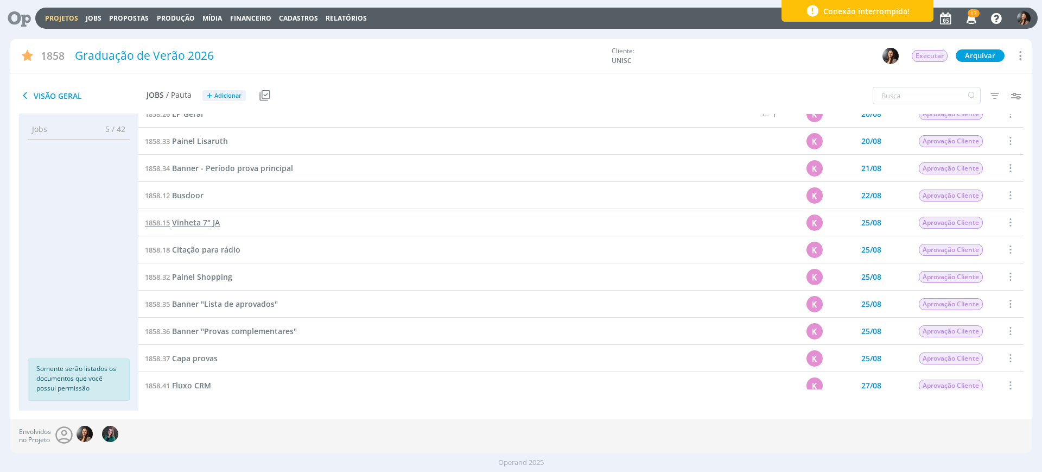
click at [185, 218] on span "Vinheta 7" JA" at bounding box center [196, 222] width 48 height 10
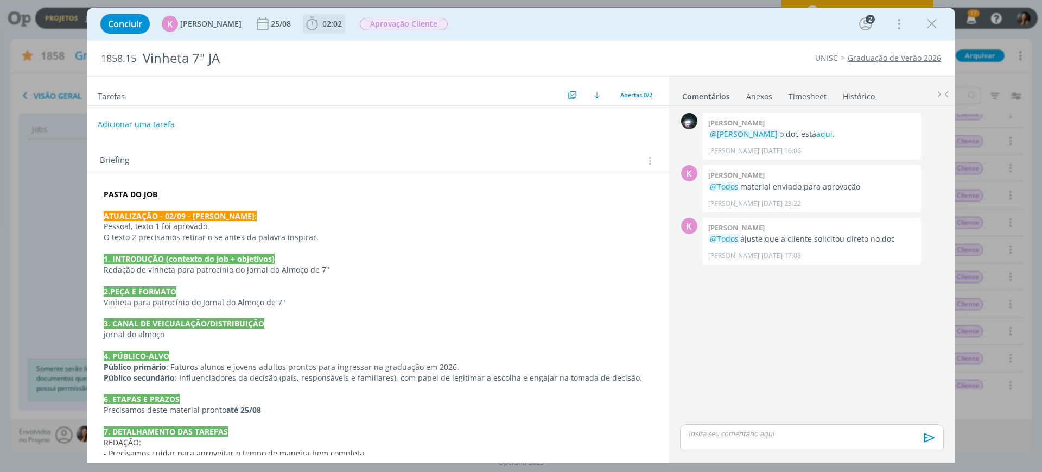
click at [322, 21] on span "02:02" at bounding box center [332, 23] width 20 height 10
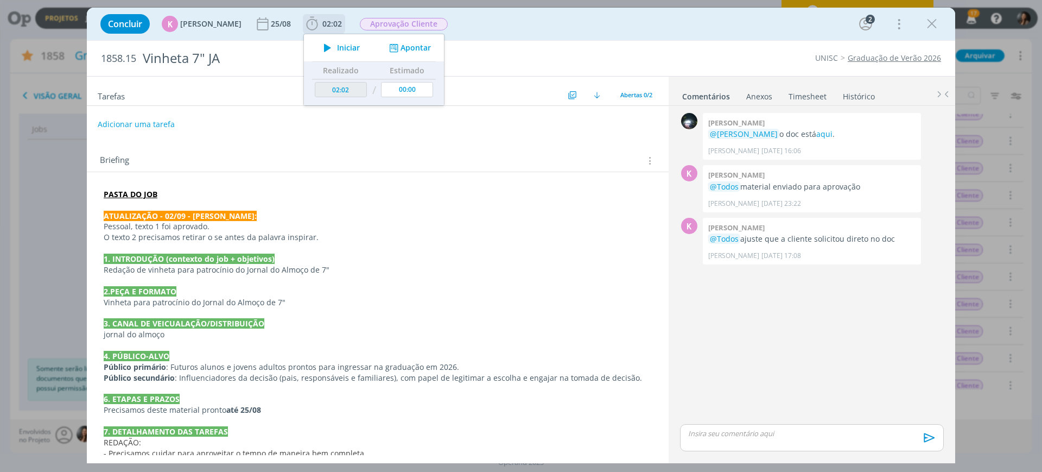
click at [403, 50] on button "Apontar" at bounding box center [408, 47] width 45 height 11
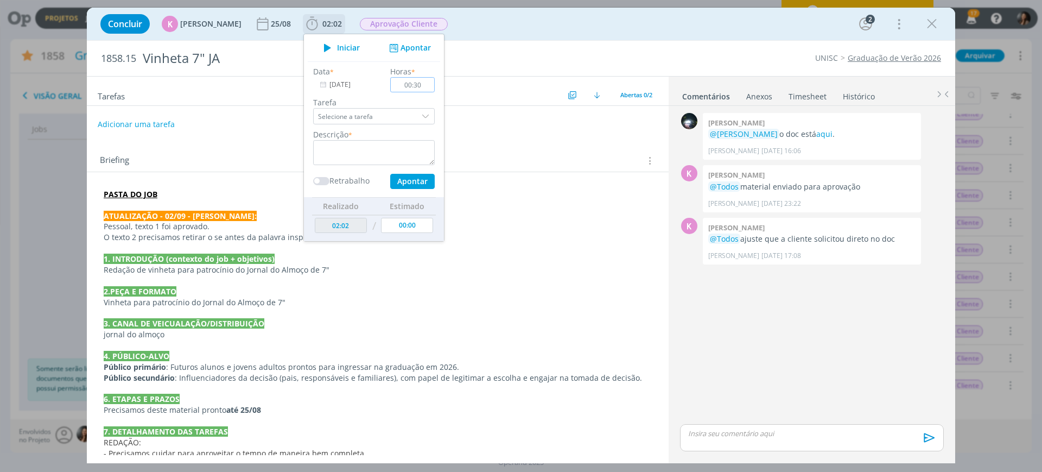
type input "00:30"
click at [322, 153] on textarea "dialog" at bounding box center [374, 152] width 122 height 25
click at [788, 108] on div "0 Giovanni zacchini @Karoline Arend o doc está aqui . Giovanni Zacchini 19/08 à…" at bounding box center [812, 283] width 273 height 354
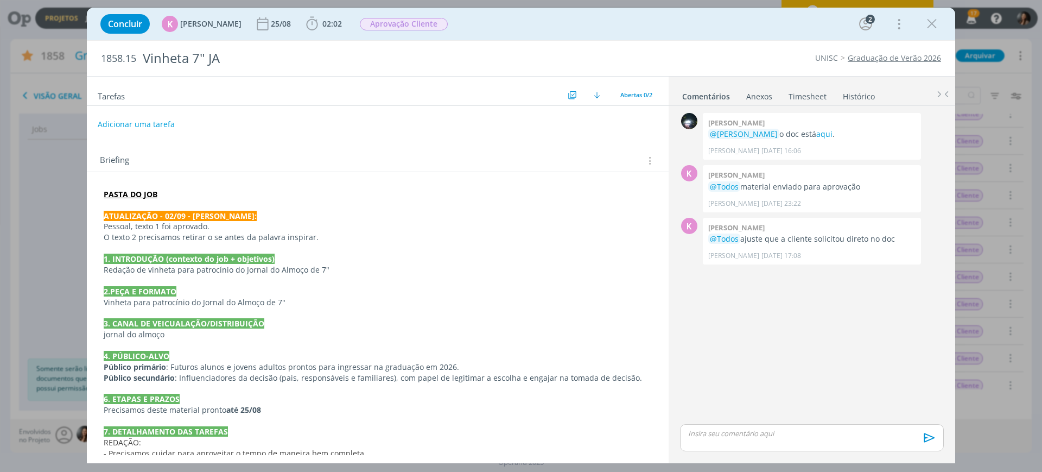
click at [799, 98] on link "Timesheet" at bounding box center [807, 94] width 39 height 16
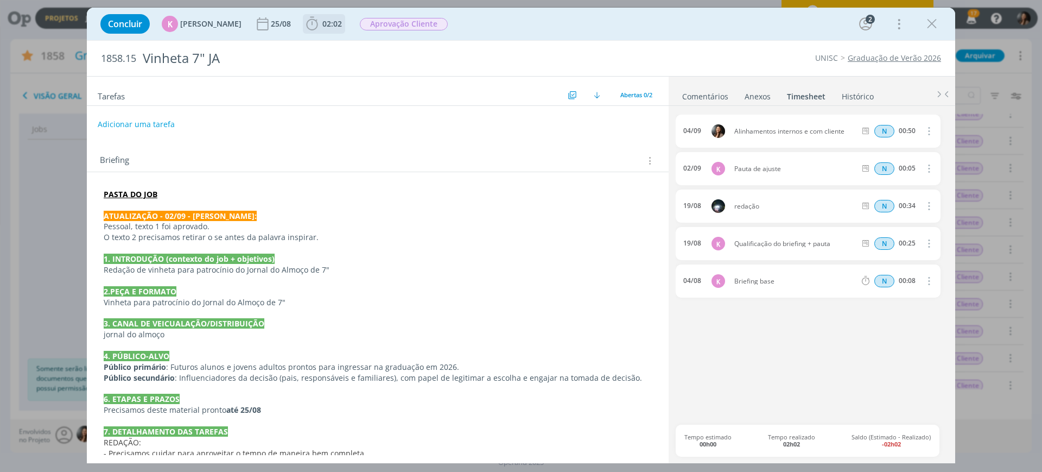
click at [336, 24] on b "02:02" at bounding box center [332, 24] width 24 height 8
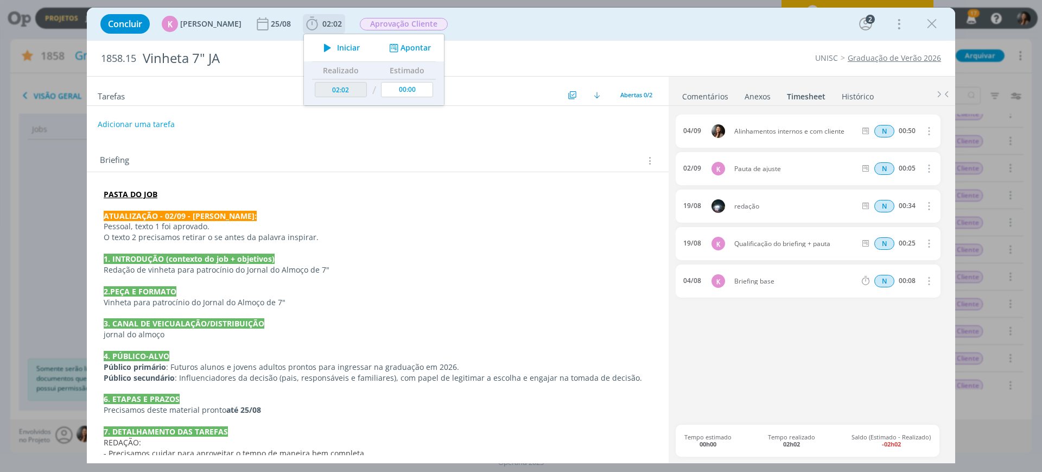
click at [387, 48] on icon "dialog" at bounding box center [394, 48] width 14 height 10
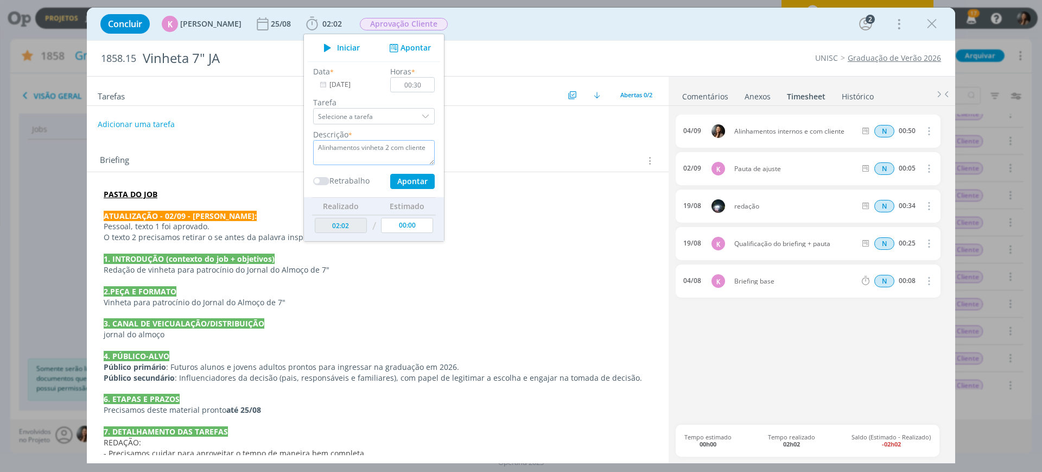
drag, startPoint x: 395, startPoint y: 149, endPoint x: 448, endPoint y: 144, distance: 53.5
click at [448, 144] on div "Concluir K Karoline Arend 25/08 02:02 Iniciar Apontar Data * 05/09/2025 Horas *…" at bounding box center [521, 235] width 869 height 455
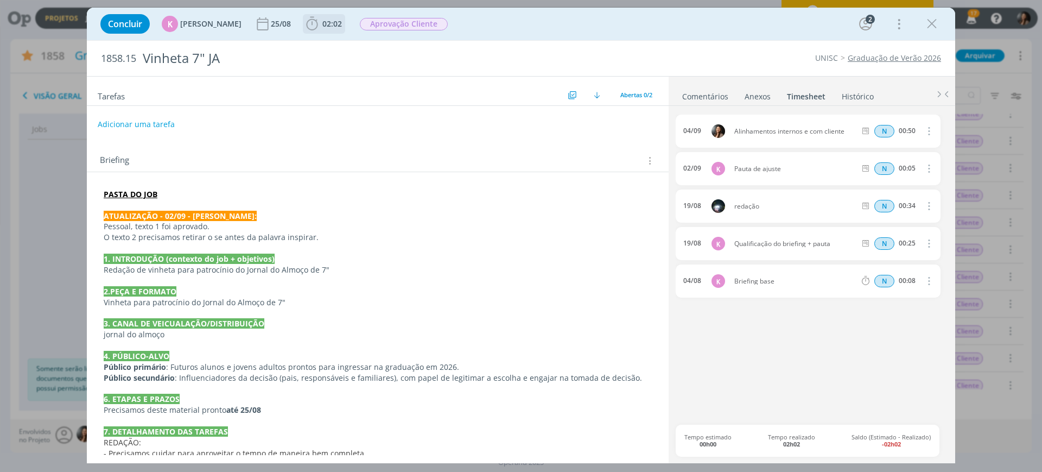
click at [326, 23] on span "02:02" at bounding box center [332, 23] width 20 height 10
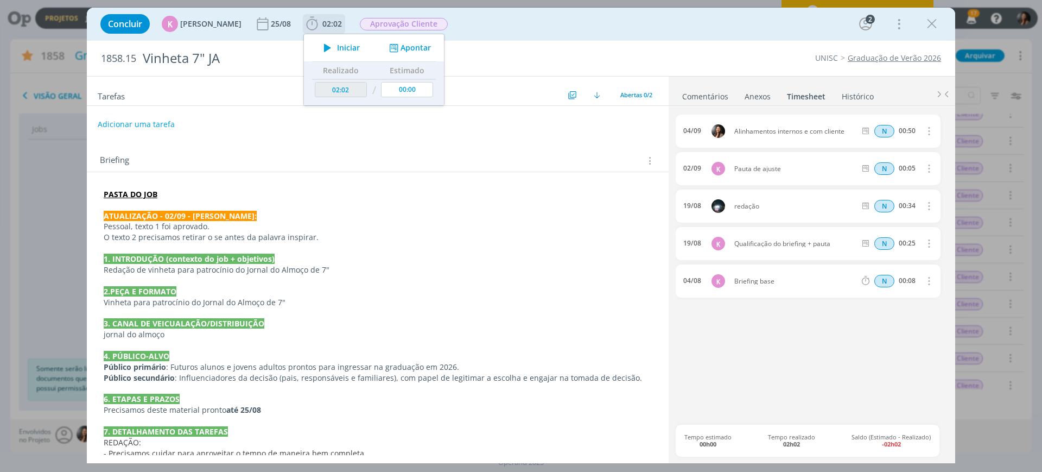
click at [399, 46] on button "Apontar" at bounding box center [408, 47] width 45 height 11
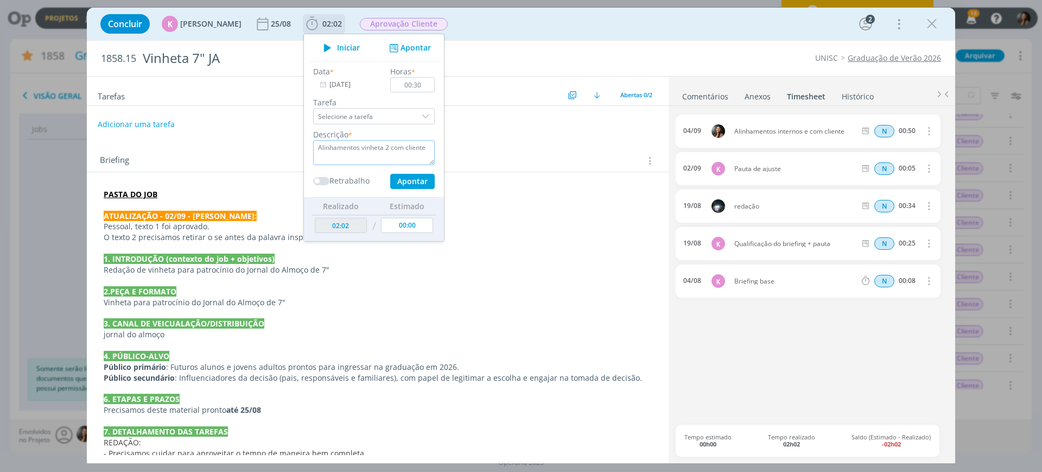
click at [414, 146] on textarea "Alinhamentos vinheta 2 com cliente" at bounding box center [374, 152] width 122 height 25
type textarea "Alinhamentos vinheta 2 c"
click at [417, 84] on input "00:30" at bounding box center [412, 84] width 45 height 15
type input "00:45"
click at [381, 151] on textarea "Alinhamentos vinheta 2 c" at bounding box center [374, 152] width 122 height 25
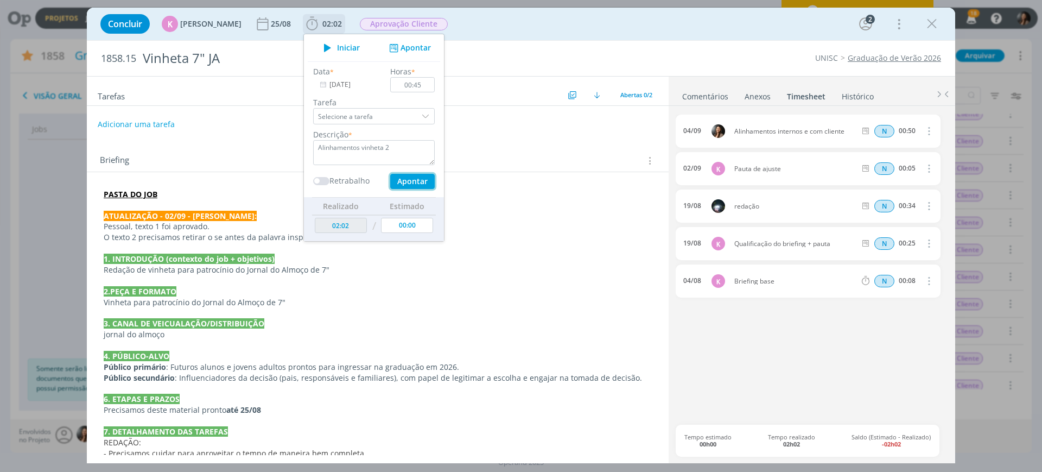
click at [390, 177] on button "Apontar" at bounding box center [412, 181] width 45 height 15
type textarea "Alinhamentos vinheta 2"
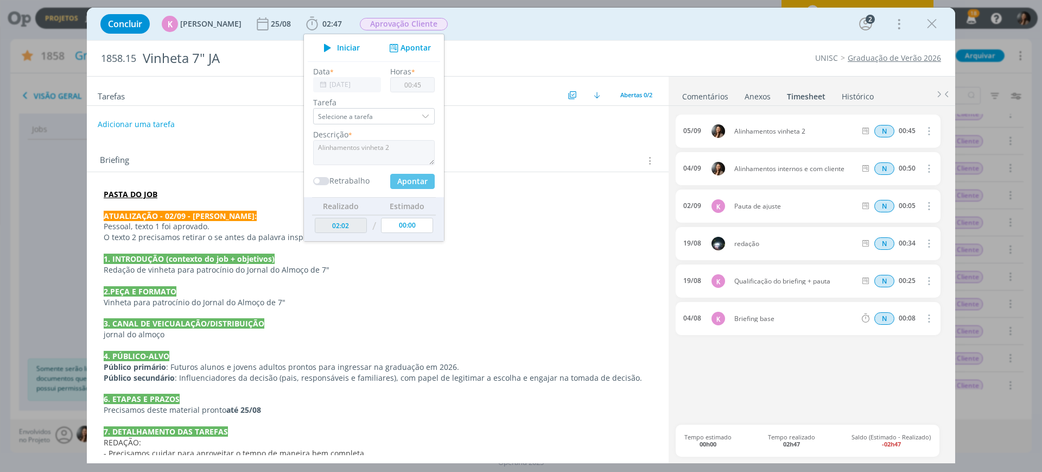
type input "00:00"
type input "02:47"
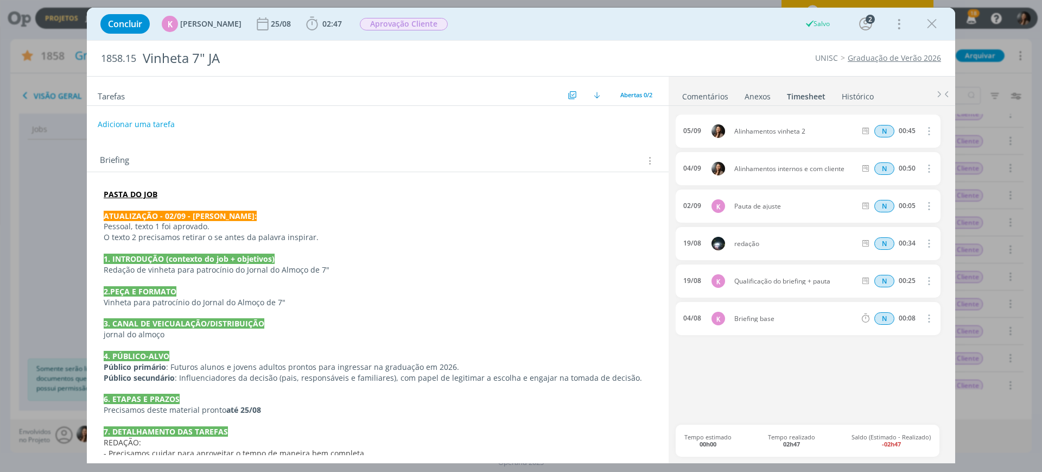
drag, startPoint x: 407, startPoint y: 389, endPoint x: 645, endPoint y: 72, distance: 397.0
click at [408, 388] on p "dialog" at bounding box center [378, 388] width 548 height 11
drag, startPoint x: 930, startPoint y: 24, endPoint x: 125, endPoint y: 446, distance: 909.6
click at [930, 24] on icon "dialog" at bounding box center [932, 24] width 16 height 16
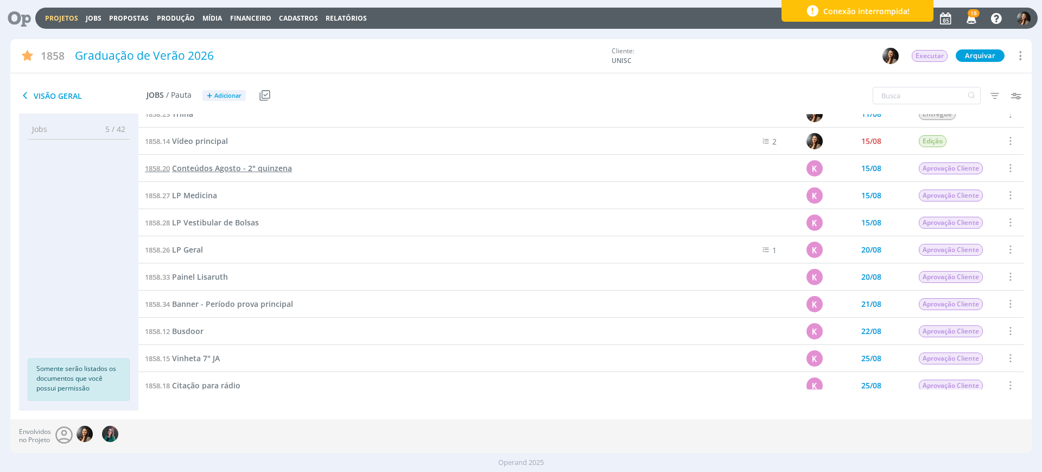
scroll to position [17, 0]
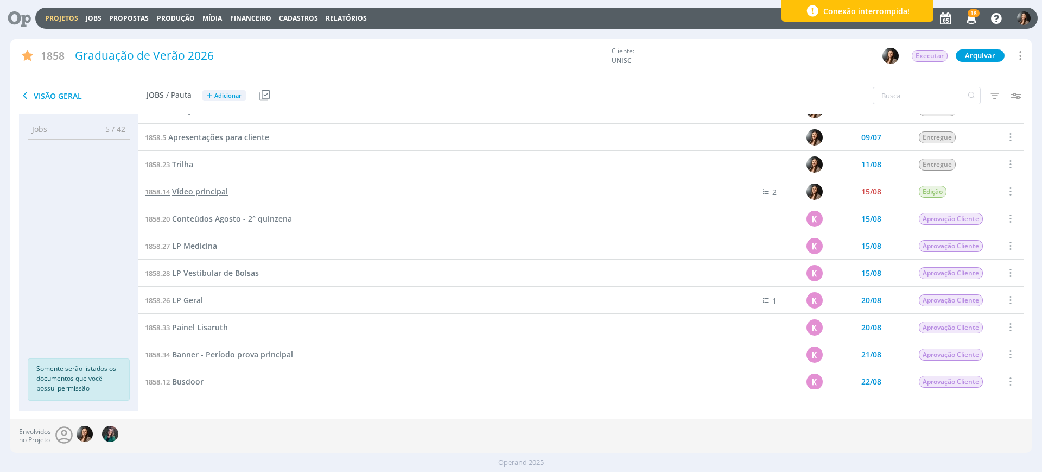
click at [194, 197] on span "Vídeo principal" at bounding box center [200, 191] width 56 height 10
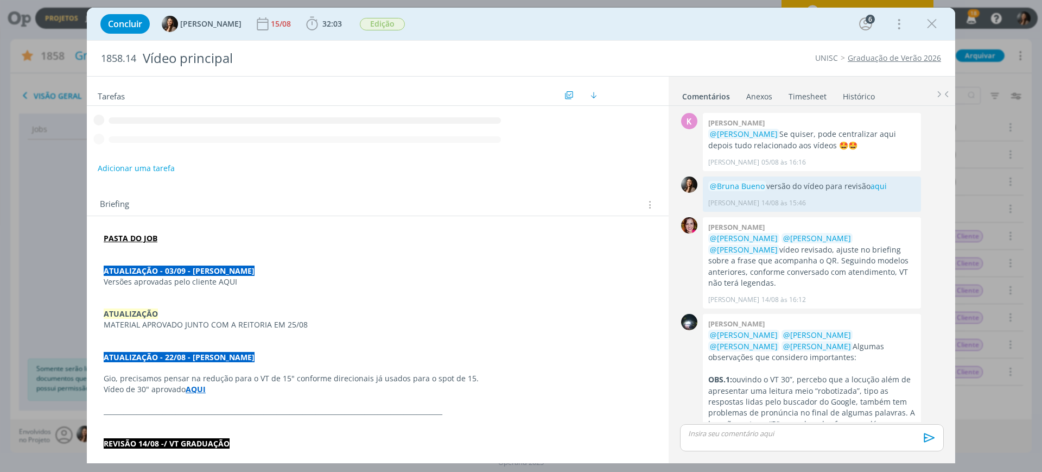
scroll to position [197, 0]
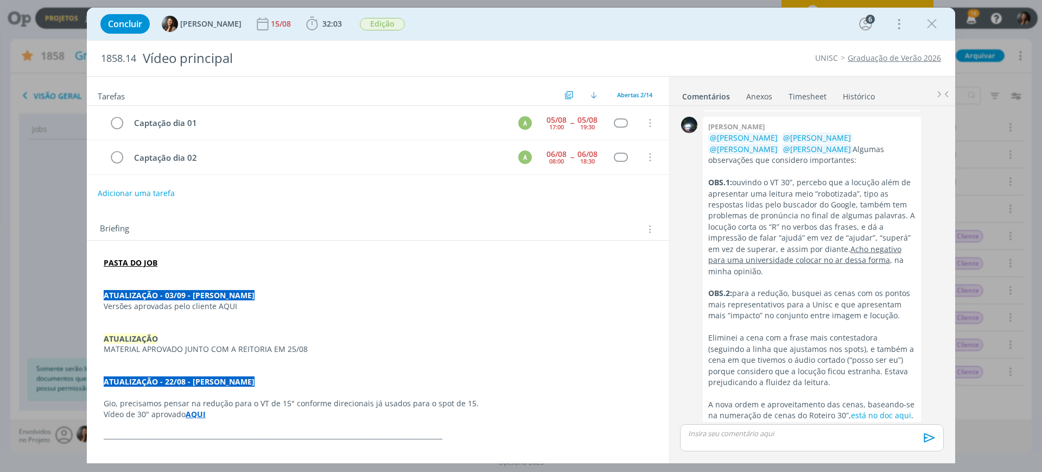
click at [144, 261] on strong "PASTA DO JOB" at bounding box center [131, 262] width 54 height 10
click at [185, 281] on link "https://sobeae.sharepoint.com/:f:/s/SOBEAE/EnjPX_tIGnhEs88wUQfHLEIBMpU8lUDRx9sv…" at bounding box center [175, 283] width 82 height 14
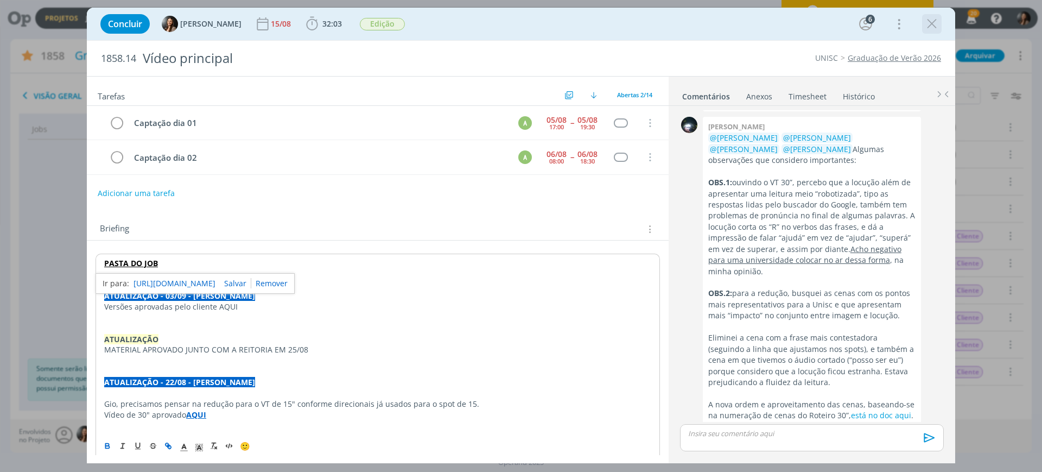
click at [932, 23] on icon "dialog" at bounding box center [932, 24] width 16 height 16
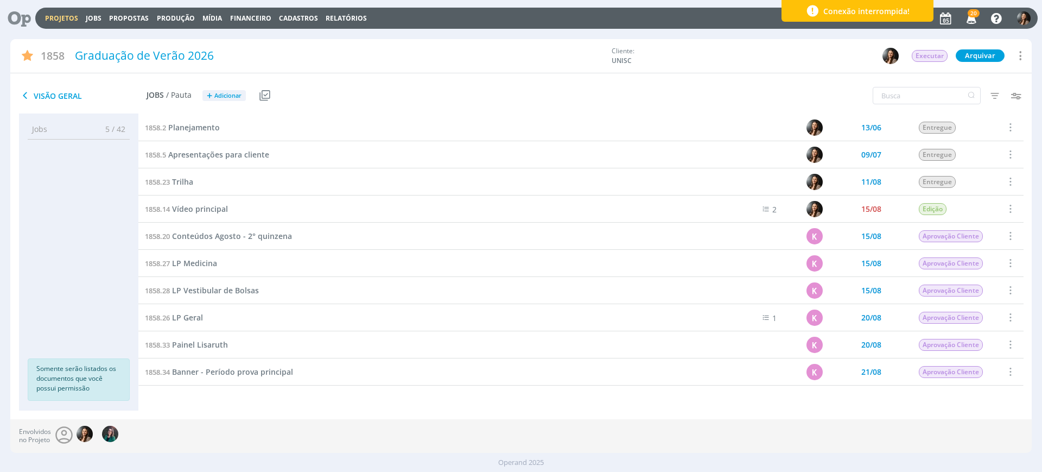
click at [50, 14] on link "Projetos" at bounding box center [61, 18] width 33 height 9
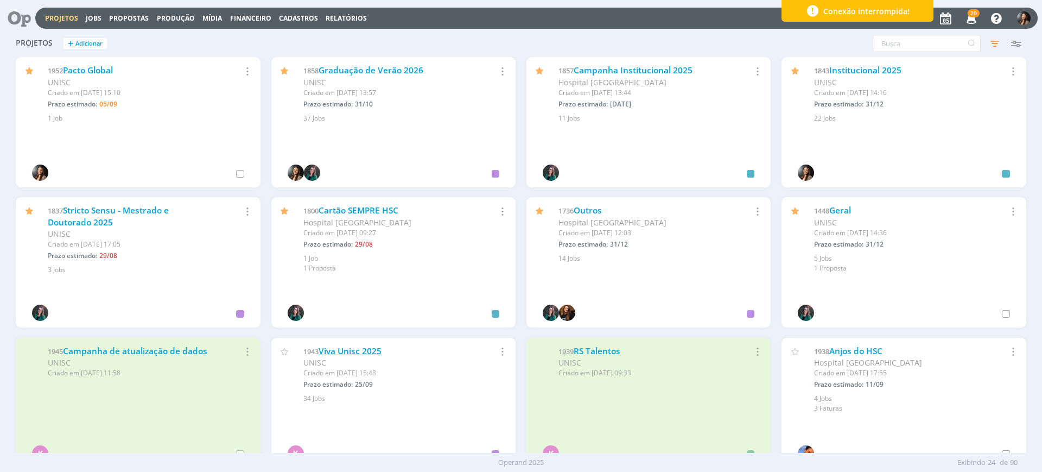
click at [351, 350] on link "Viva Unisc 2025" at bounding box center [350, 350] width 63 height 11
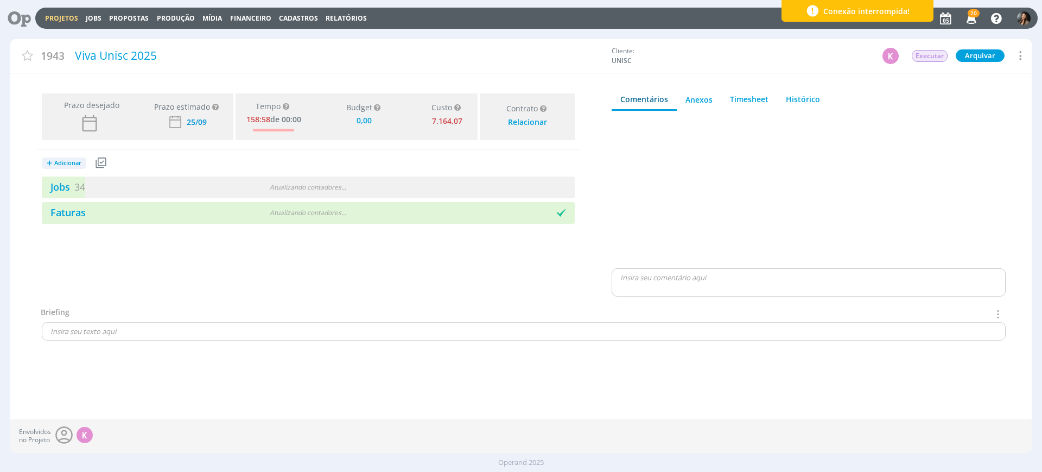
type input "0,00"
click at [441, 189] on div "3 / 37" at bounding box center [441, 187] width 267 height 12
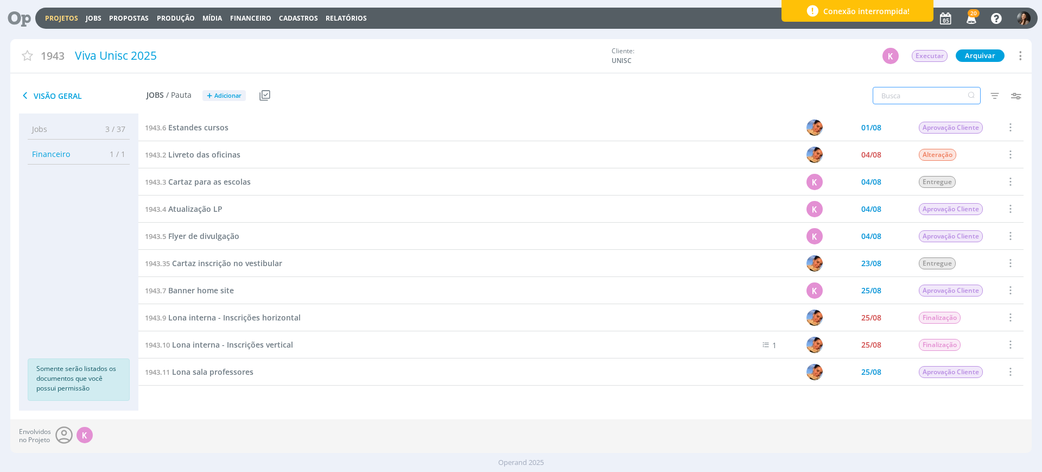
click at [924, 97] on input "text" at bounding box center [927, 95] width 108 height 17
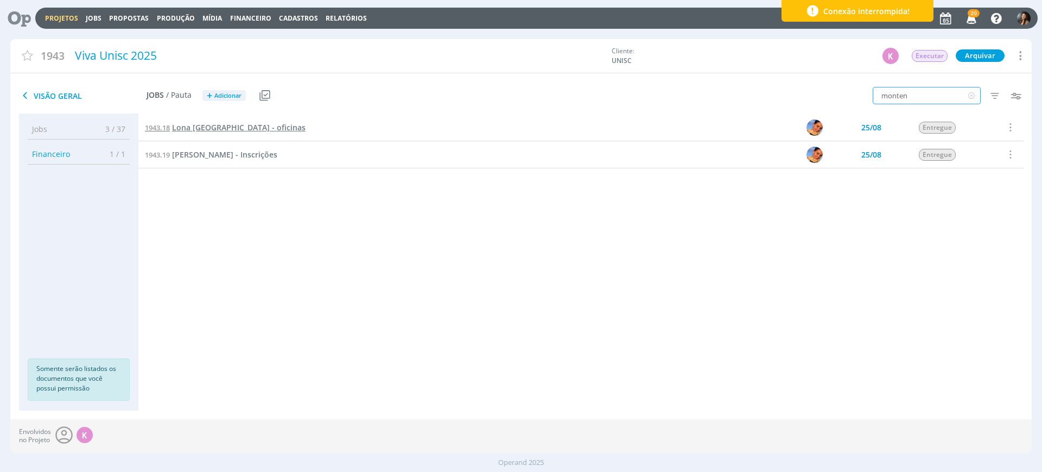
type input "monten"
click at [249, 125] on span "Lona Montenegro - oficinas" at bounding box center [239, 127] width 134 height 10
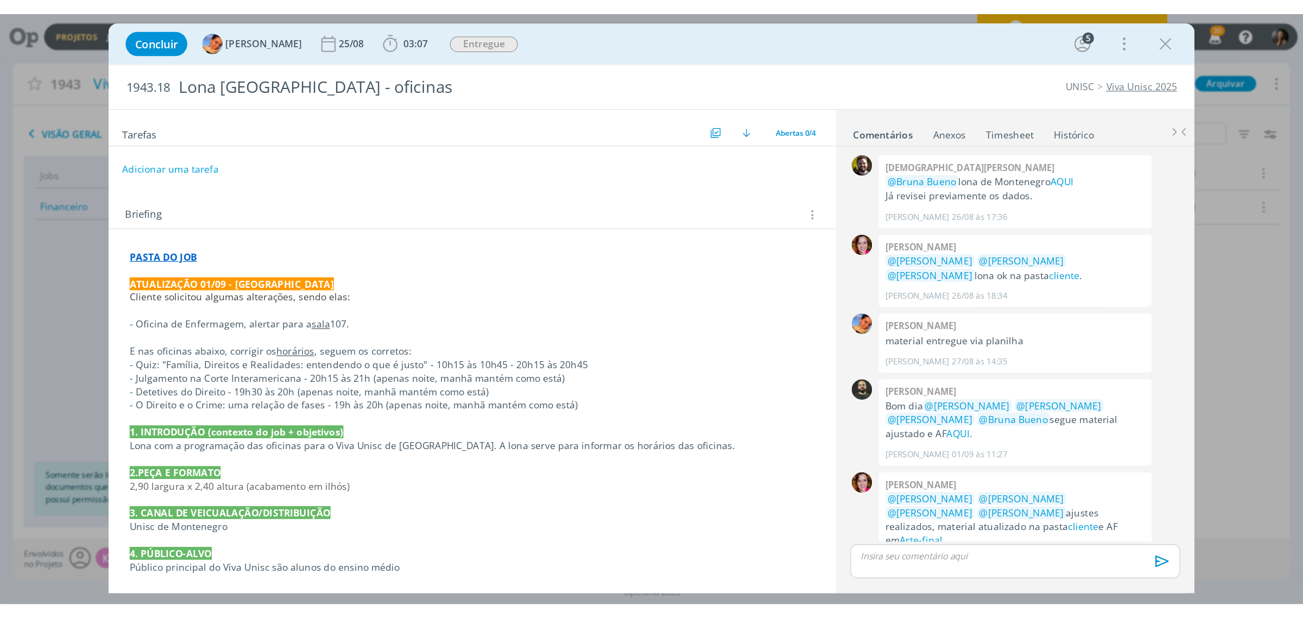
scroll to position [69, 0]
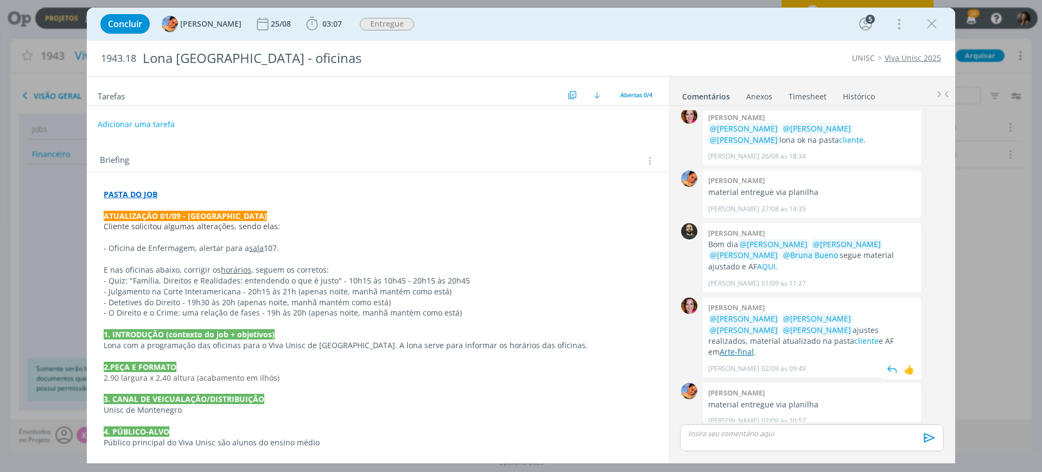
click at [754, 346] on link "Arte-final" at bounding box center [737, 351] width 34 height 10
drag, startPoint x: 779, startPoint y: 326, endPoint x: 886, endPoint y: 329, distance: 107.0
click at [886, 329] on p "@Patrick Freitas @Luíza Santana @Beatriz Luchese @Karoline Arend ajustes realiz…" at bounding box center [811, 335] width 207 height 45
click at [191, 298] on p "- Detetives do Direito - 19h30 às 20h (apenas noite, manhã mantém como está)" at bounding box center [378, 302] width 548 height 11
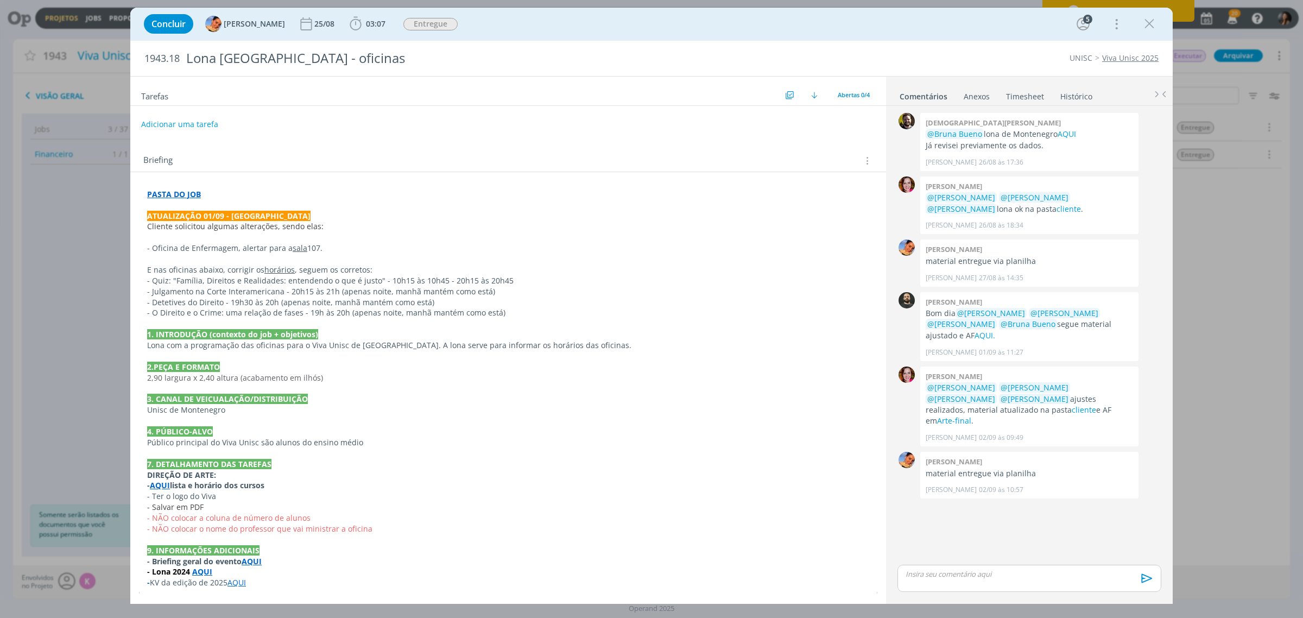
scroll to position [0, 0]
drag, startPoint x: 1151, startPoint y: 23, endPoint x: 848, endPoint y: 408, distance: 489.4
click at [1042, 23] on icon "dialog" at bounding box center [1149, 24] width 16 height 16
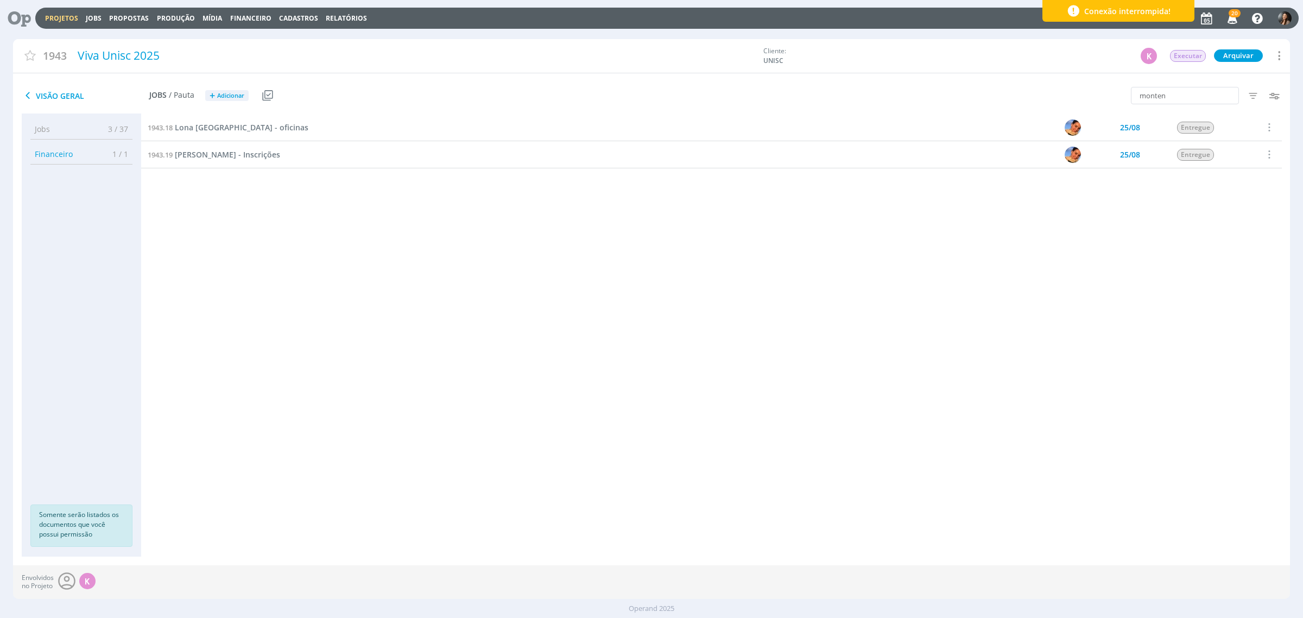
drag, startPoint x: 376, startPoint y: 384, endPoint x: 191, endPoint y: 186, distance: 271.5
click at [373, 384] on div "Projetos Jobs Propostas Produção Mídia Financeiro Cadastros Relatórios 20 Notif…" at bounding box center [651, 309] width 1303 height 618
drag, startPoint x: 1161, startPoint y: 96, endPoint x: 1182, endPoint y: 96, distance: 21.2
click at [1042, 96] on input "monten" at bounding box center [1185, 95] width 108 height 17
drag, startPoint x: 1184, startPoint y: 96, endPoint x: 1116, endPoint y: 91, distance: 68.6
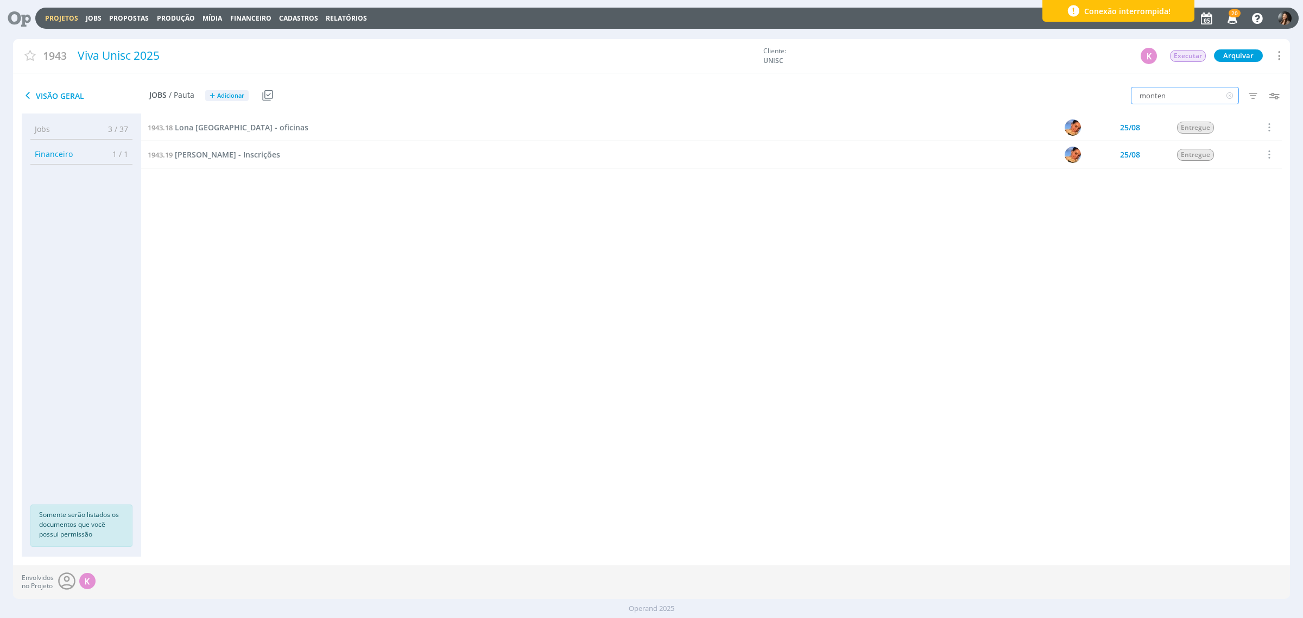
click at [1042, 97] on div "monten Filtros Filtrar Limpar monten Data Personalizado a Responsável Situação …" at bounding box center [1077, 96] width 426 height 27
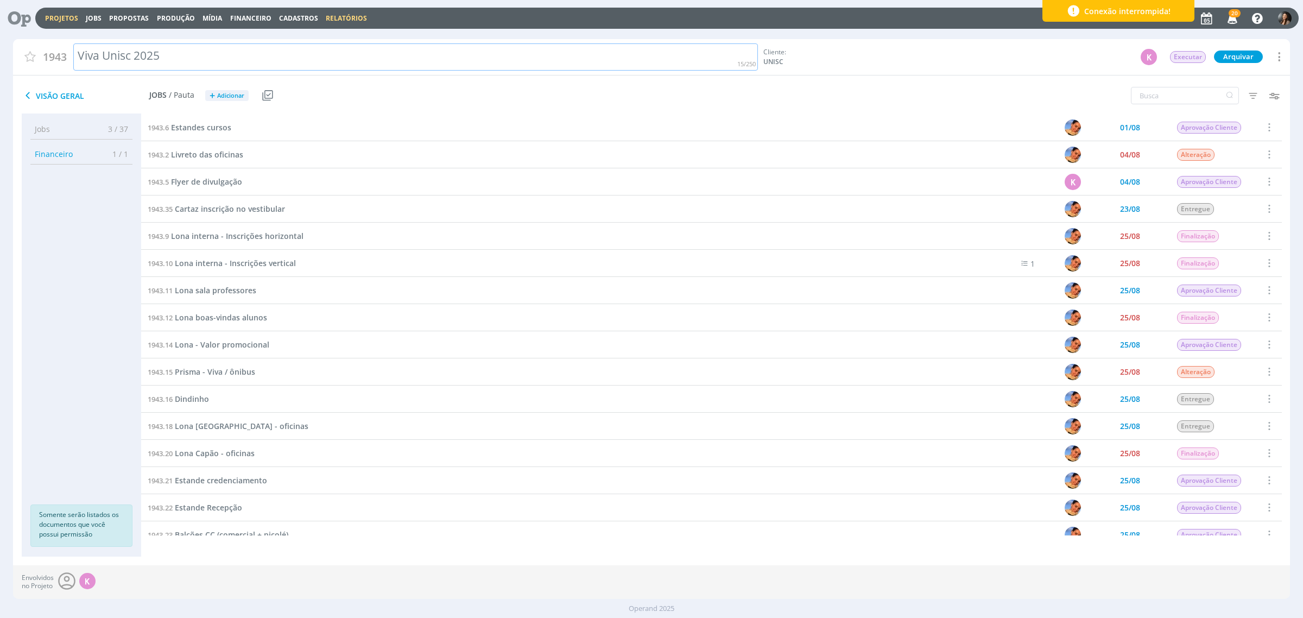
drag, startPoint x: 357, startPoint y: 55, endPoint x: 322, endPoint y: 21, distance: 49.1
click at [357, 55] on div "Viva Unisc 2025" at bounding box center [415, 57] width 685 height 28
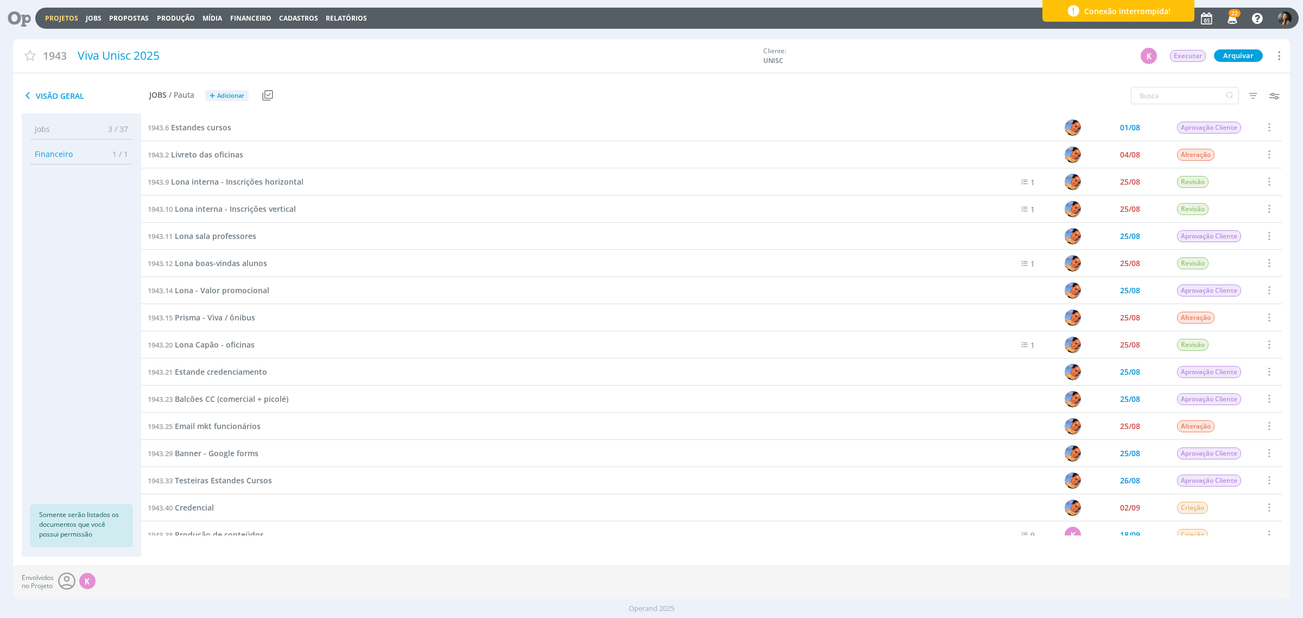
click at [58, 16] on link "Projetos" at bounding box center [61, 18] width 33 height 9
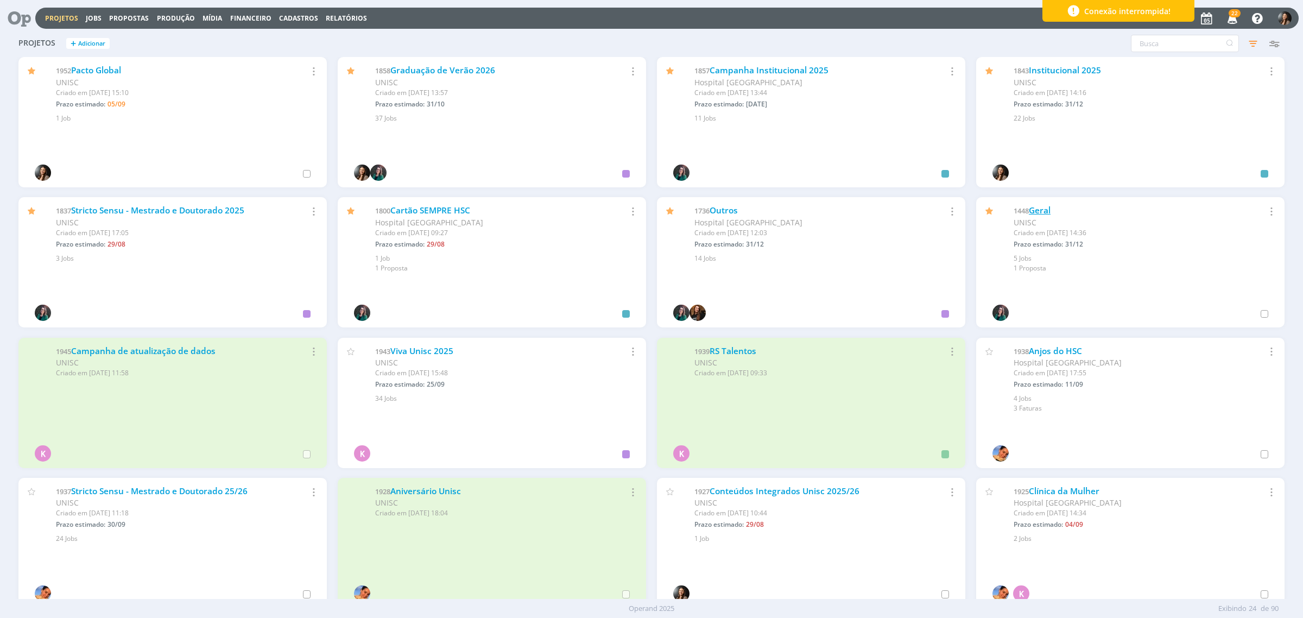
click at [1038, 210] on link "Geral" at bounding box center [1040, 210] width 22 height 11
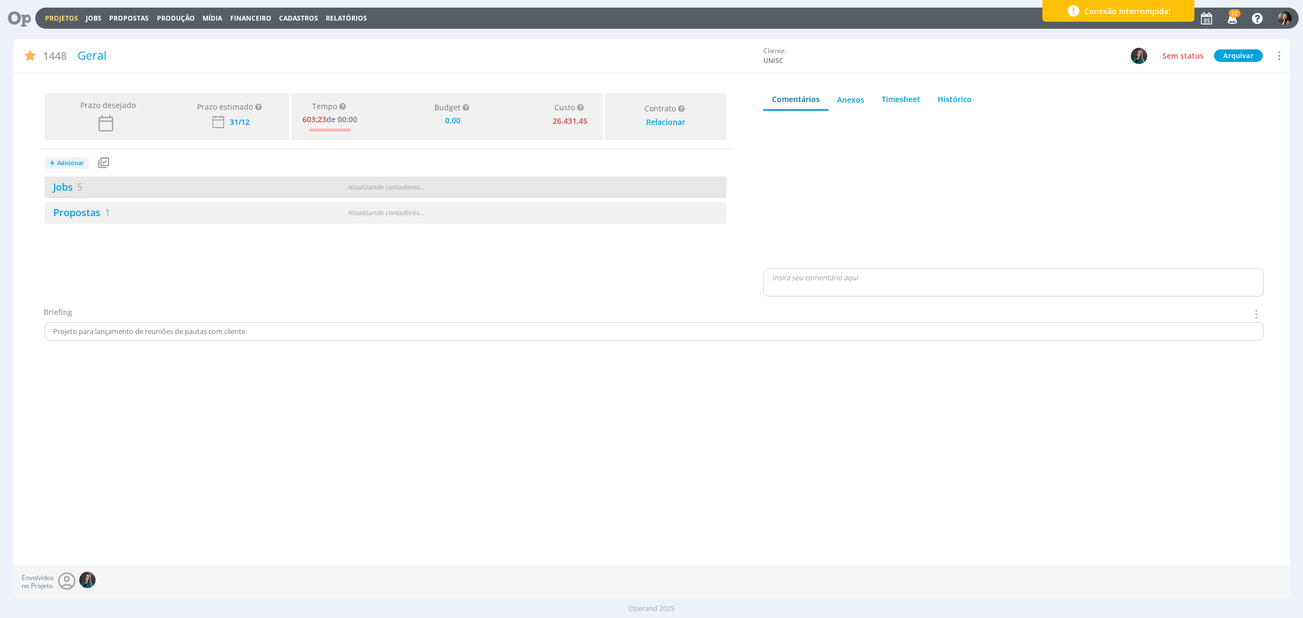
type input "0,00"
click at [484, 185] on div "27 / 32" at bounding box center [555, 187] width 341 height 12
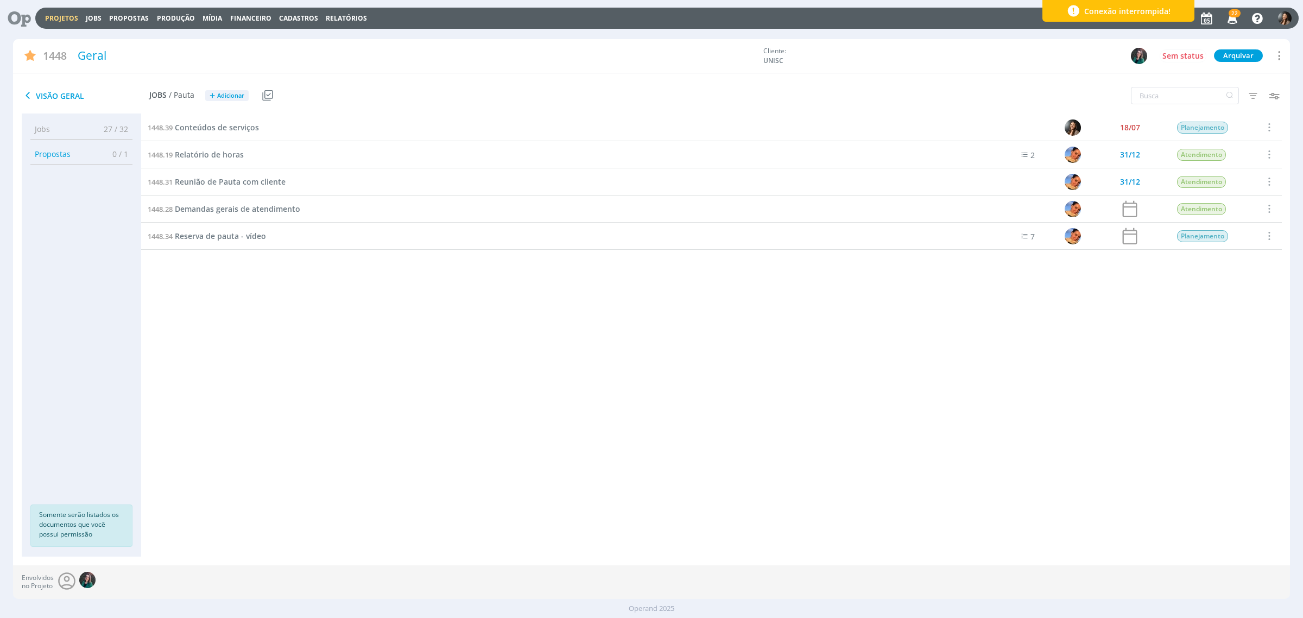
drag, startPoint x: 978, startPoint y: 438, endPoint x: 1008, endPoint y: 442, distance: 30.2
click at [977, 437] on div "1448.39 Conteúdos de serviços 18/07 Planejamento Selecionar Concluir Cancelar I…" at bounding box center [711, 324] width 1140 height 421
click at [55, 15] on link "Projetos" at bounding box center [61, 18] width 33 height 9
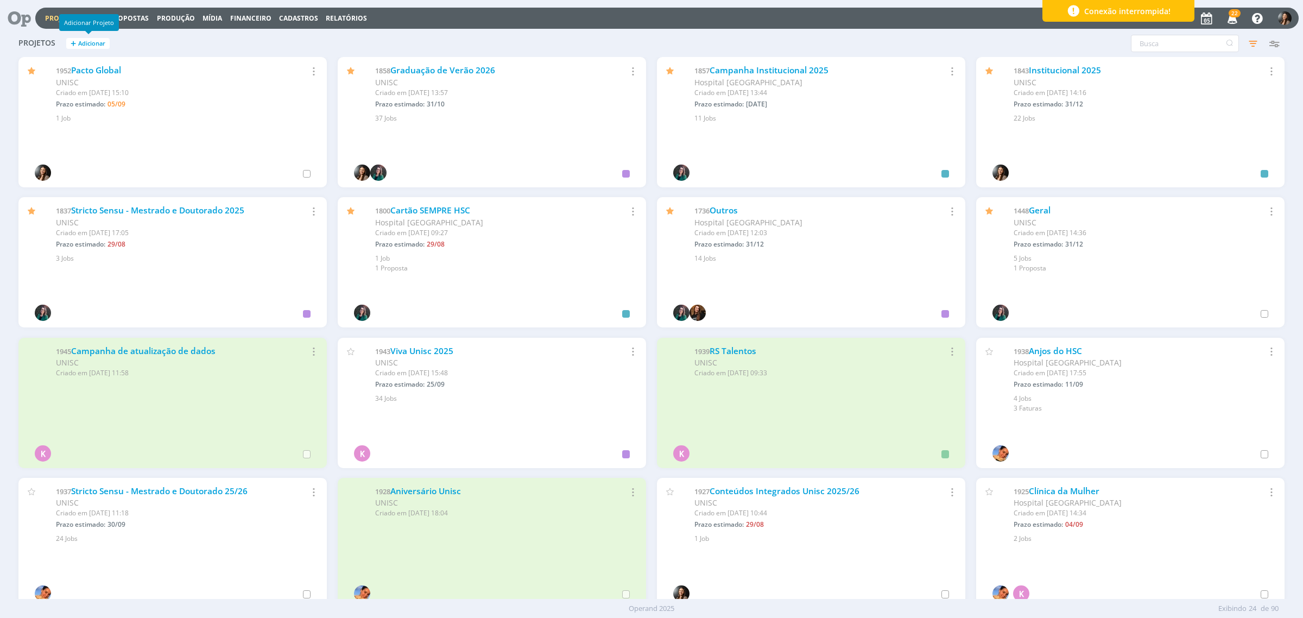
click at [91, 47] on span "Adicionar" at bounding box center [91, 43] width 27 height 7
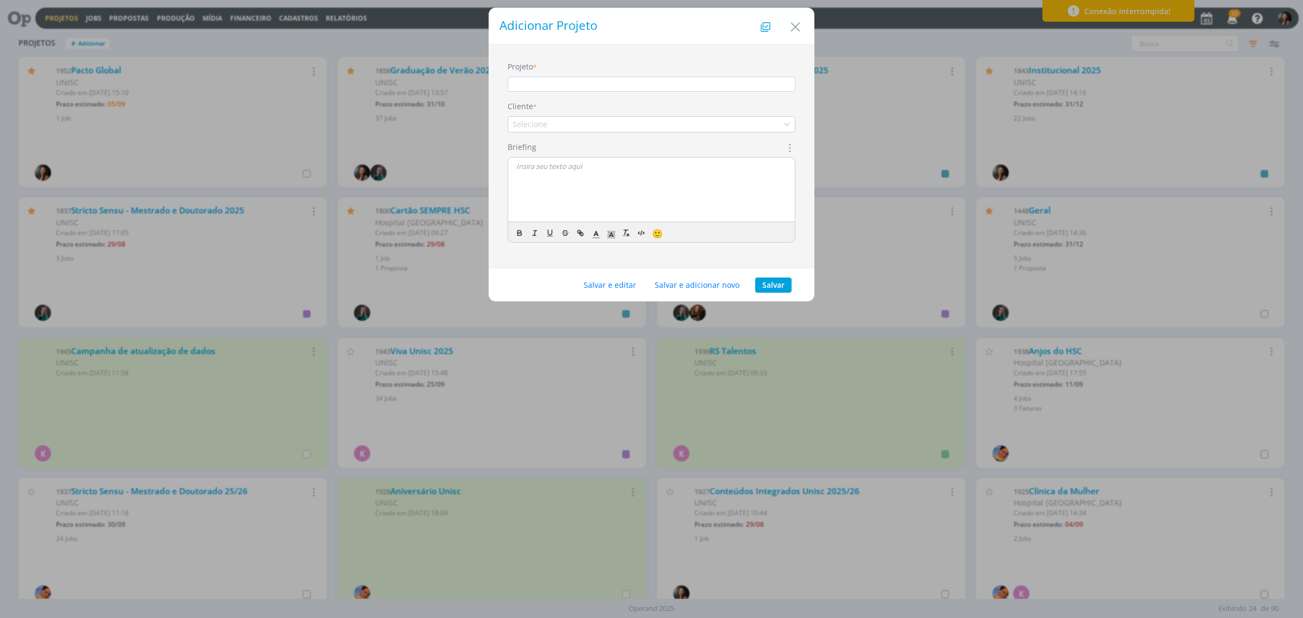
click at [647, 80] on input "Projeto" at bounding box center [652, 84] width 288 height 15
type input "Oktoberfest 2025"
click at [771, 278] on button "Salvar" at bounding box center [773, 284] width 36 height 15
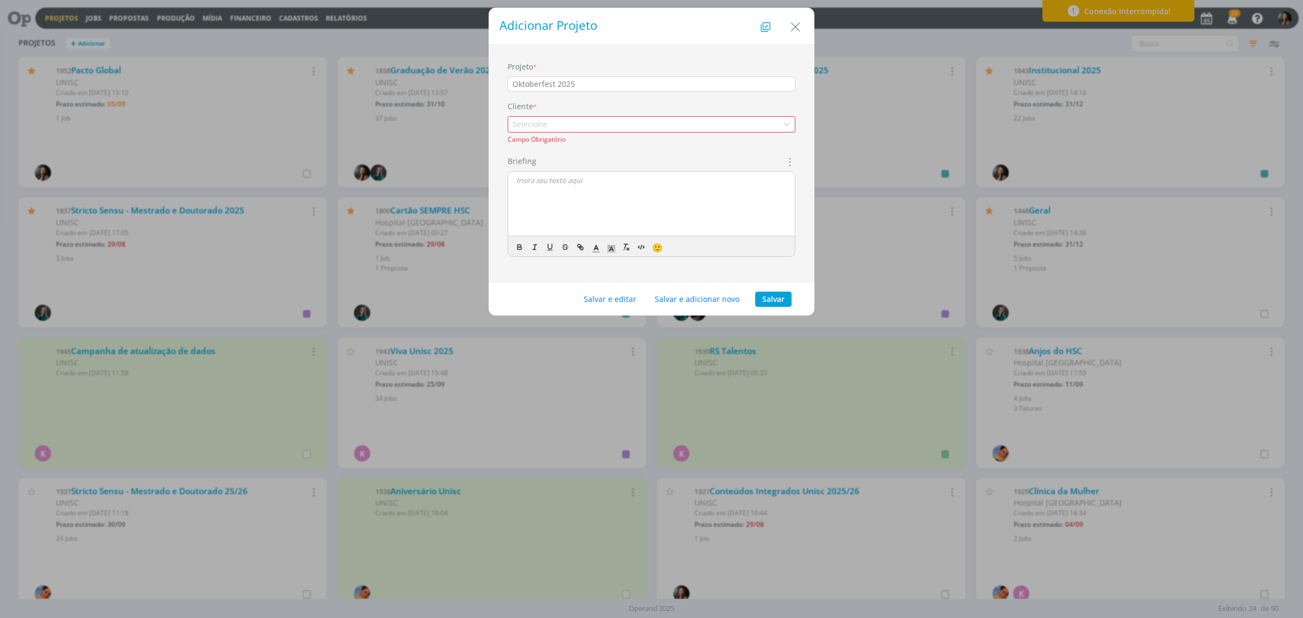
click at [606, 118] on div "Selecione" at bounding box center [652, 124] width 288 height 16
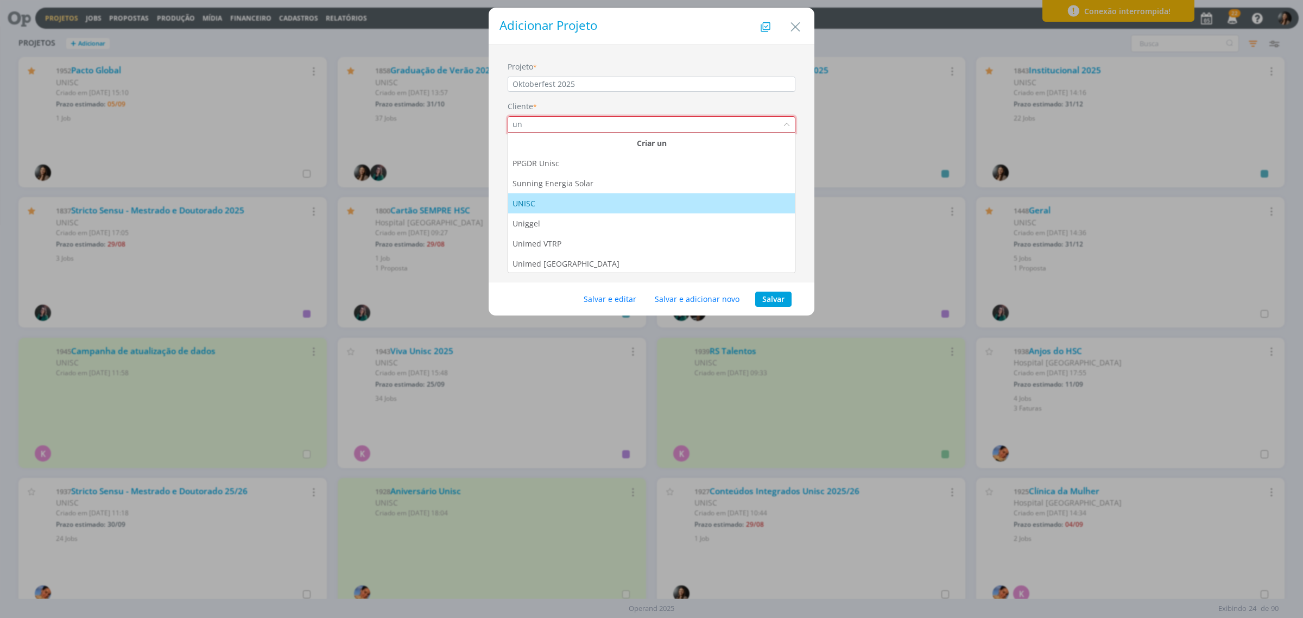
type input "un"
click at [574, 197] on li "UNISC" at bounding box center [651, 203] width 287 height 20
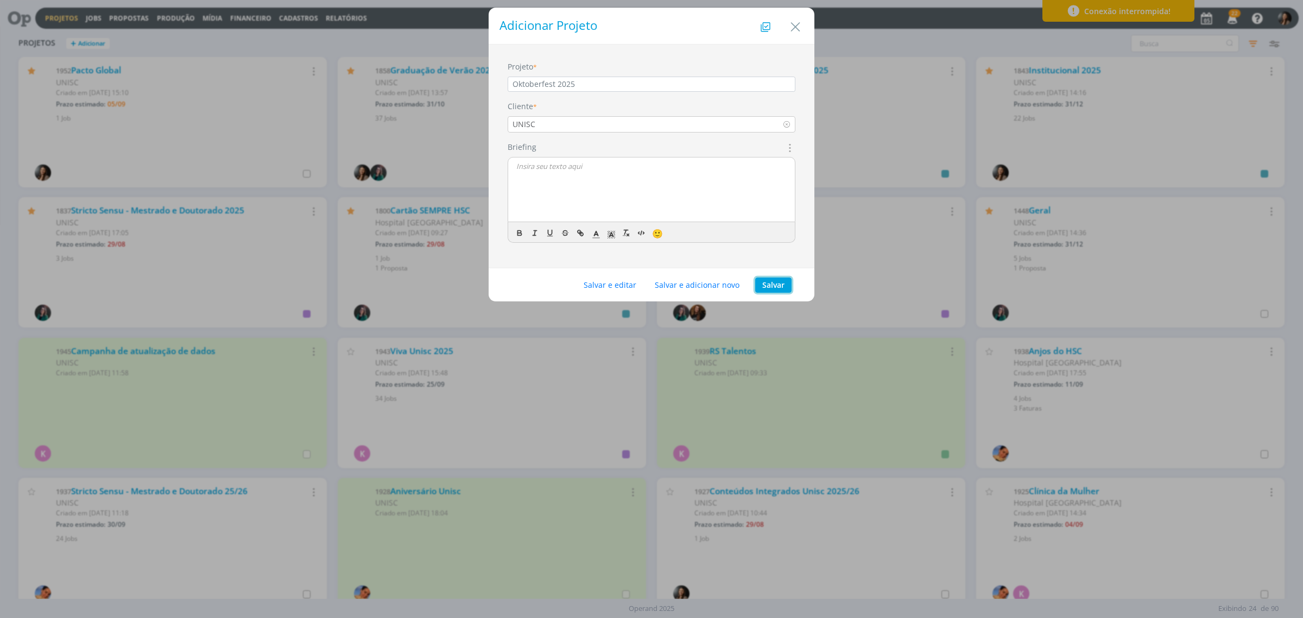
click at [761, 280] on button "Salvar" at bounding box center [773, 284] width 36 height 15
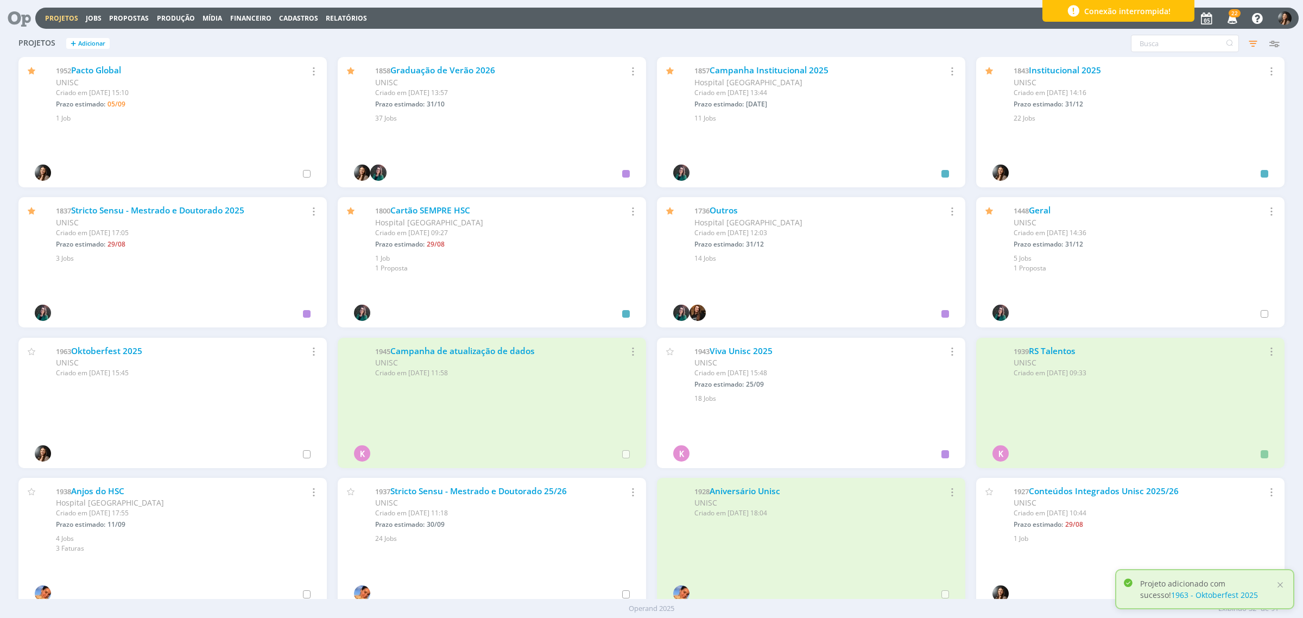
drag, startPoint x: 115, startPoint y: 346, endPoint x: 264, endPoint y: 376, distance: 152.2
click at [115, 346] on link "Oktoberfest 2025" at bounding box center [106, 350] width 71 height 11
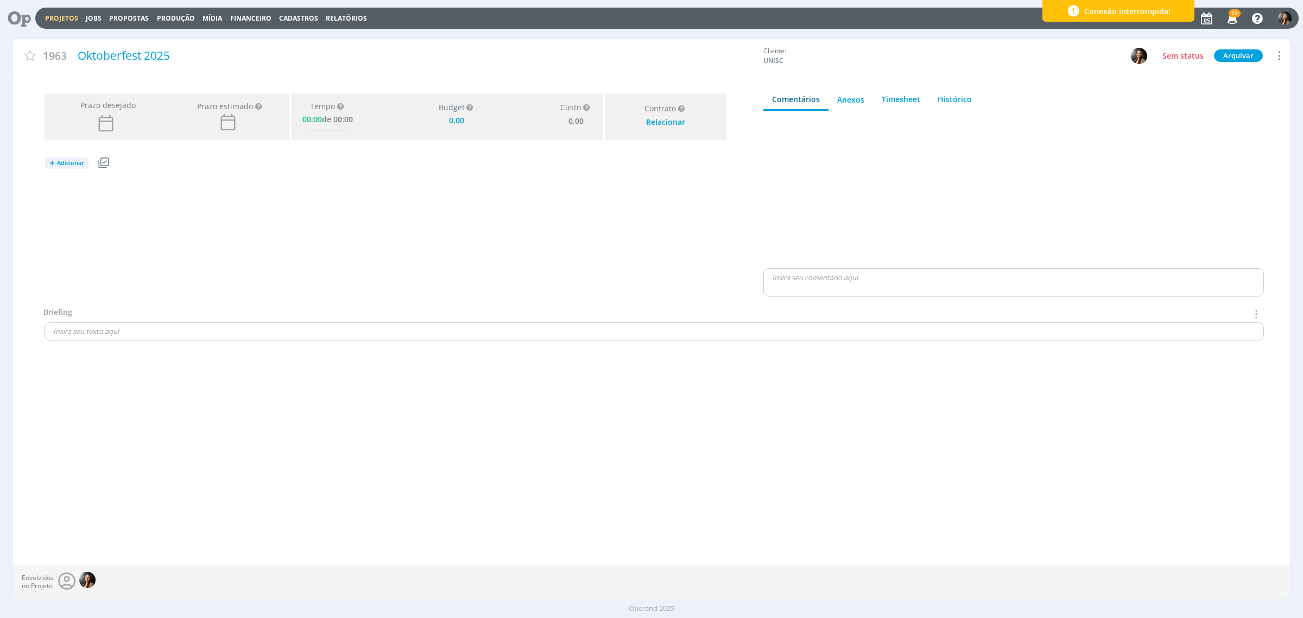
type input "0,00"
click at [71, 163] on span "Adicionar" at bounding box center [70, 163] width 27 height 7
click at [68, 202] on link "Jobs" at bounding box center [88, 200] width 86 height 17
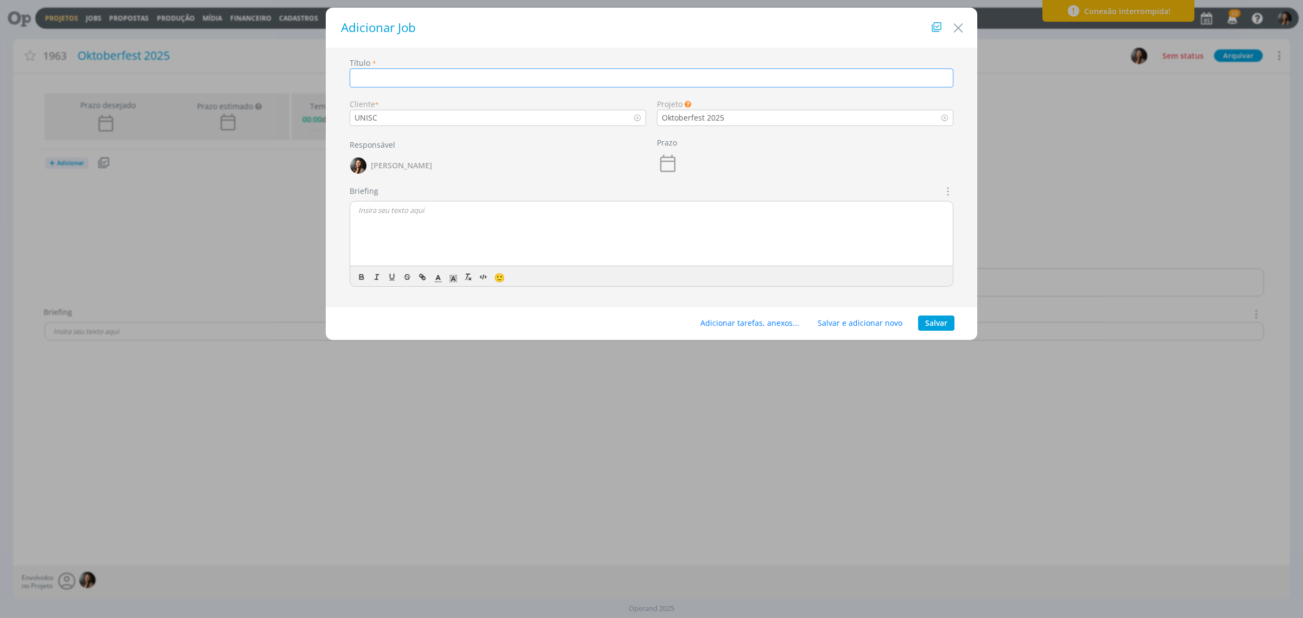
click at [455, 79] on input "dialog" at bounding box center [652, 77] width 604 height 19
type input "Layout"
type input "0,00"
type input "Layout estande"
click at [942, 324] on button "Salvar" at bounding box center [936, 322] width 36 height 15
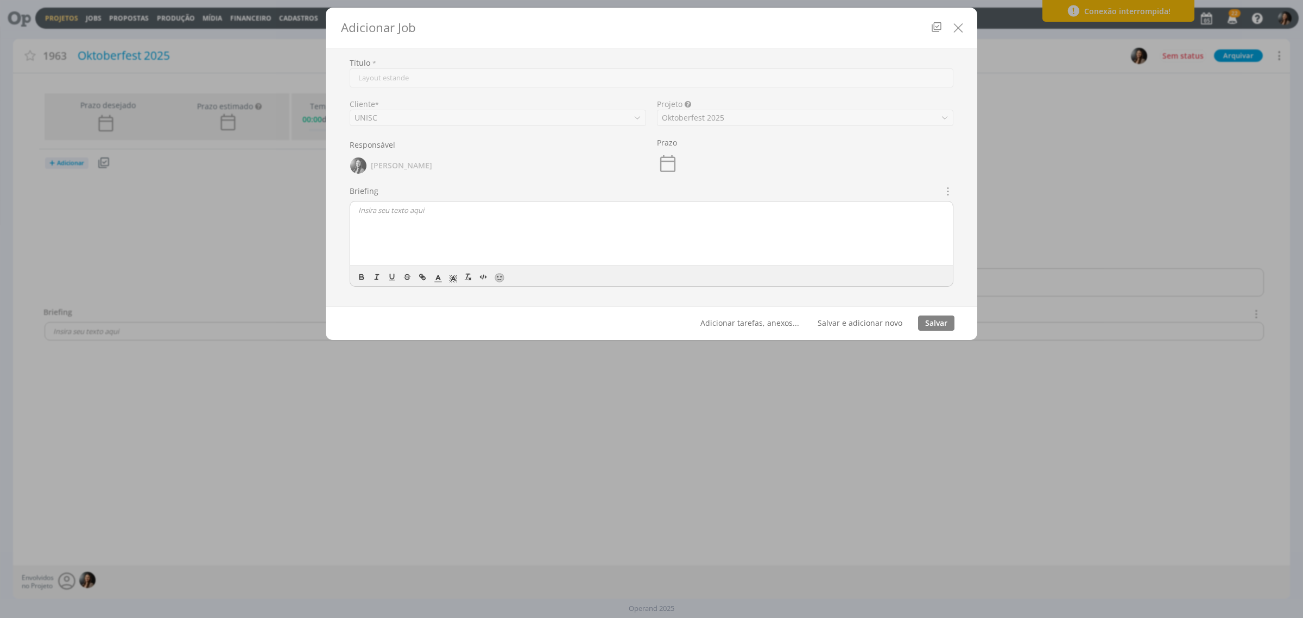
type input "0,00"
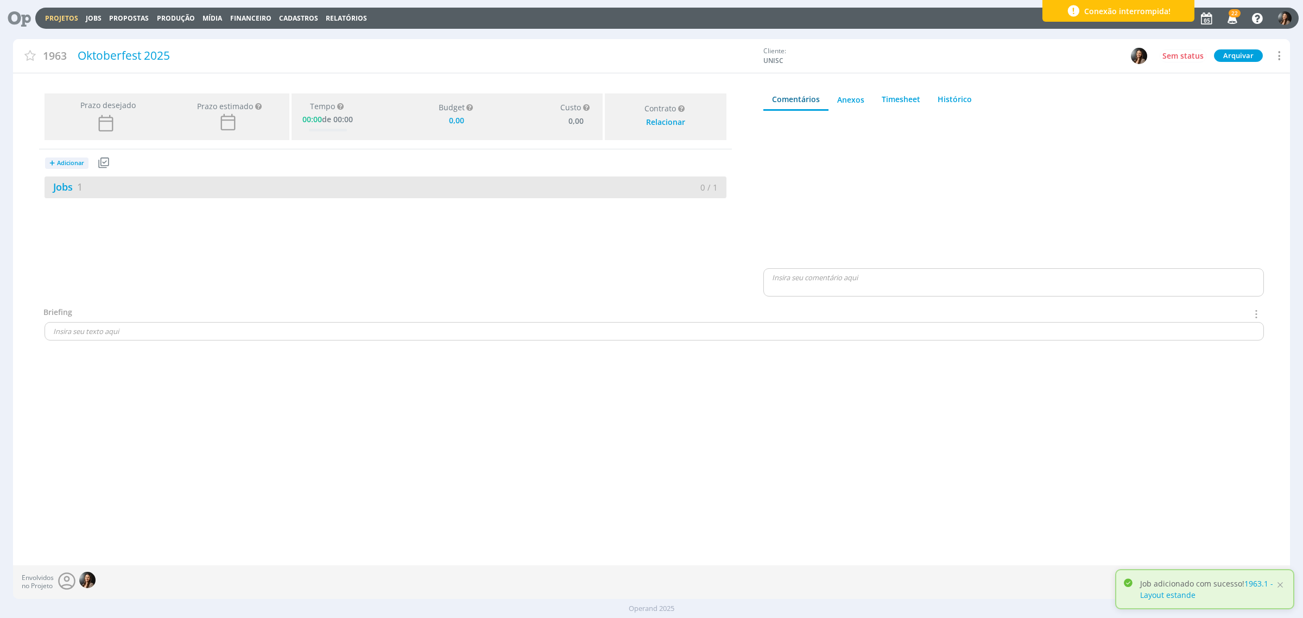
click at [233, 191] on div "Jobs 1" at bounding box center [215, 187] width 341 height 15
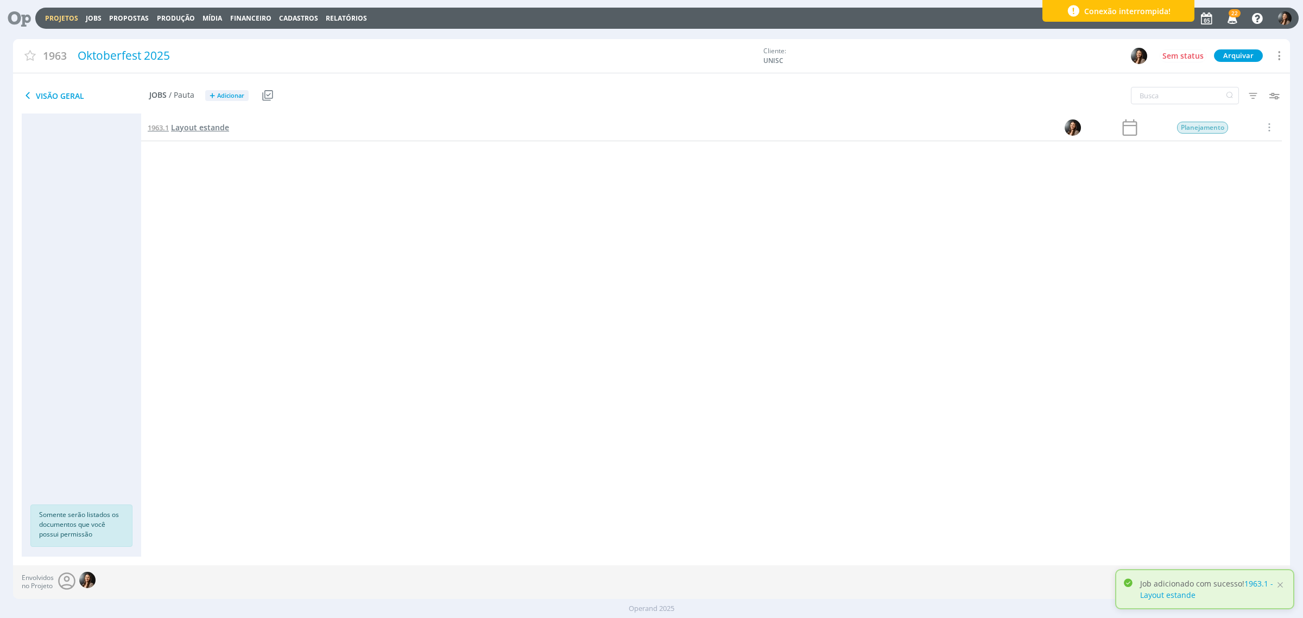
click at [191, 122] on span "Layout estande" at bounding box center [200, 127] width 58 height 10
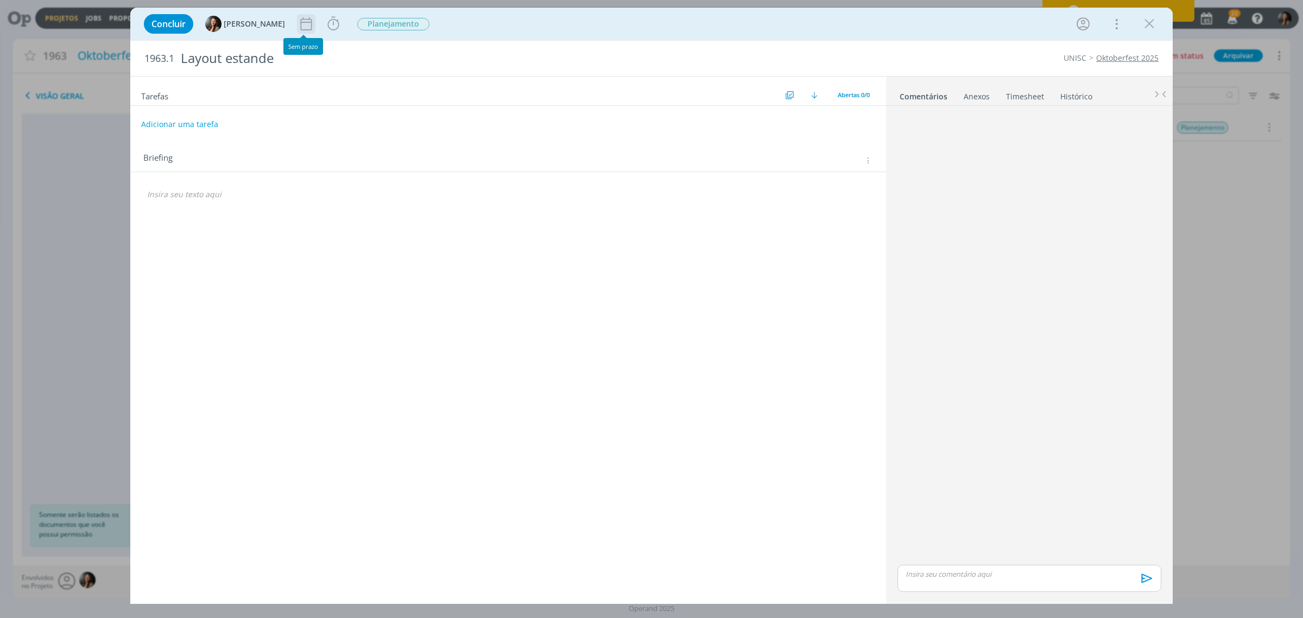
click at [307, 17] on icon "dialog" at bounding box center [306, 24] width 16 height 16
click at [303, 134] on span "10" at bounding box center [303, 133] width 20 height 21
click at [366, 242] on button "Ok" at bounding box center [365, 243] width 27 height 14
click at [351, 28] on icon "dialog" at bounding box center [355, 24] width 16 height 16
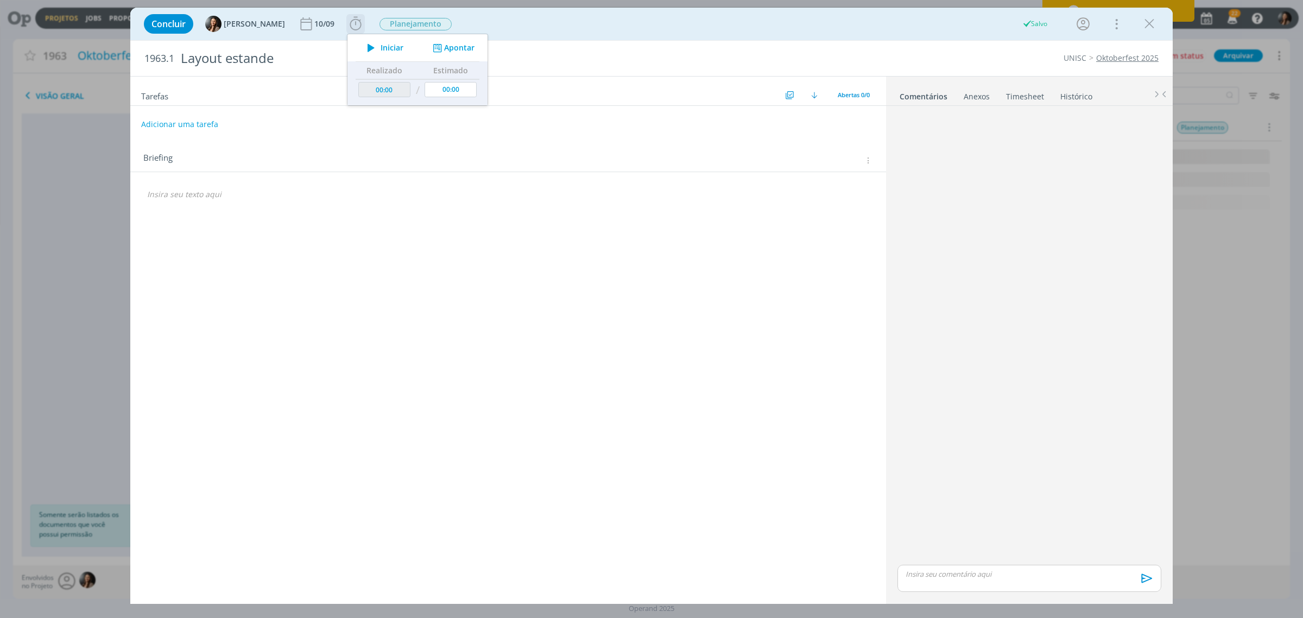
click at [382, 50] on span "Iniciar" at bounding box center [392, 48] width 23 height 8
click at [367, 45] on icon "dialog" at bounding box center [371, 48] width 19 height 14
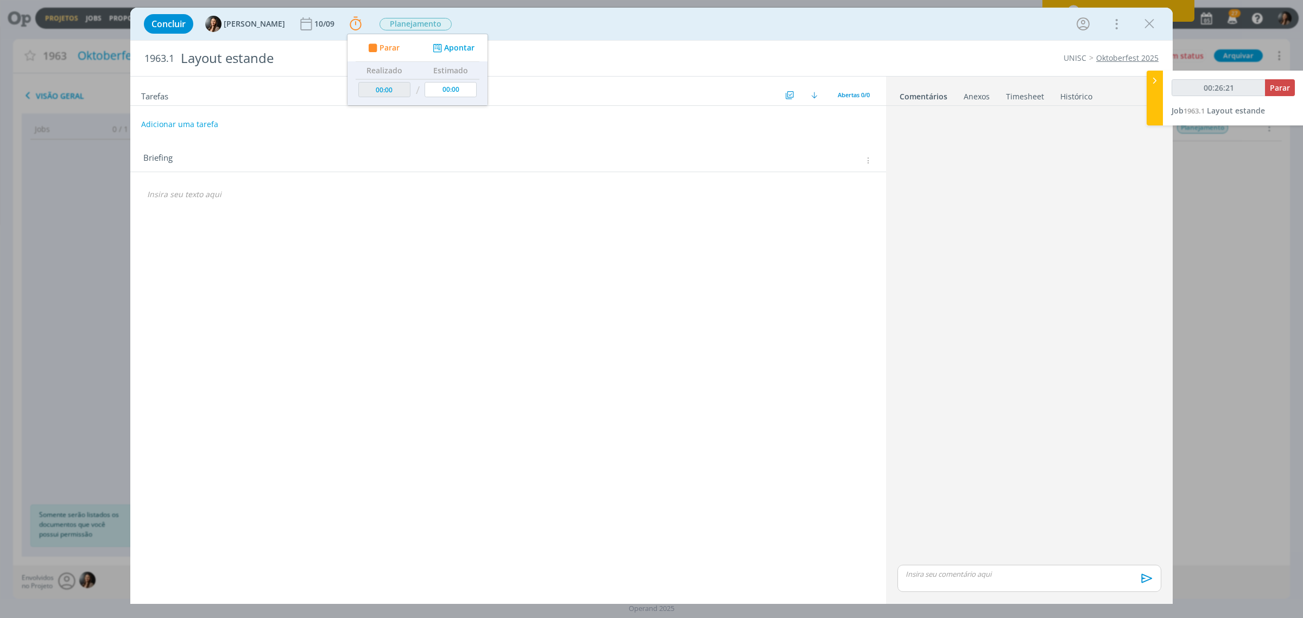
type input "00:27:21"
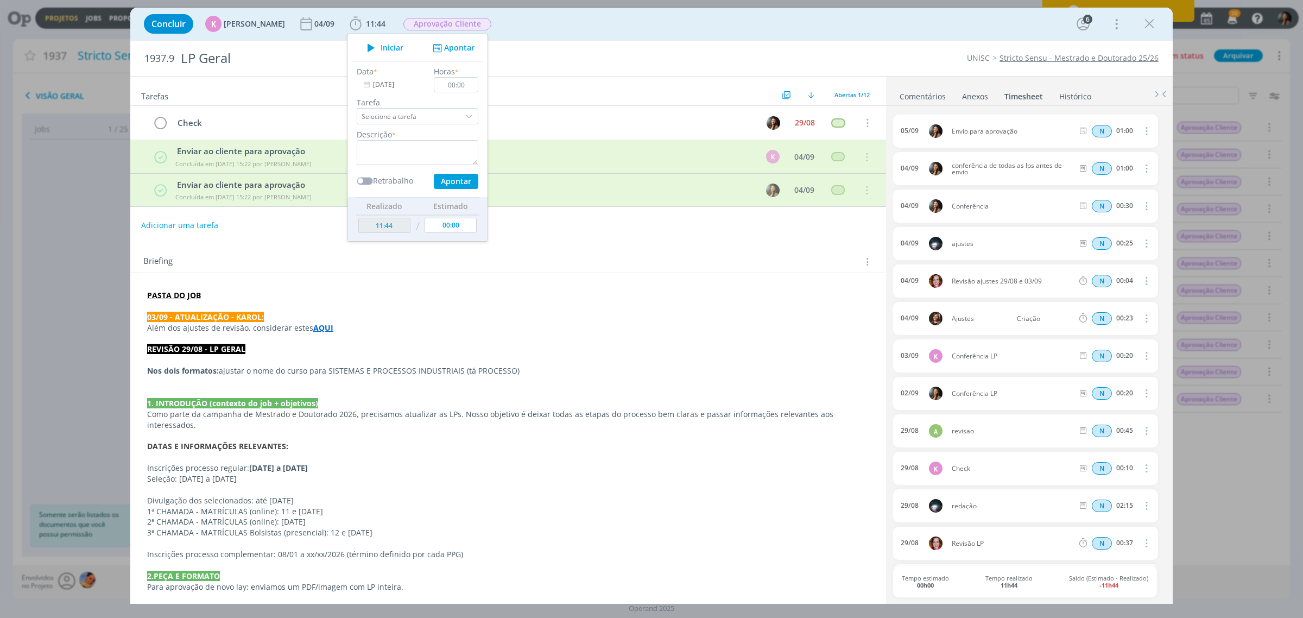
drag, startPoint x: 704, startPoint y: 35, endPoint x: 1065, endPoint y: 11, distance: 361.8
click at [724, 33] on div "Concluir K [PERSON_NAME] [DATE] 11:44 Iniciar Apontar Data * [DATE] Horas * 00:…" at bounding box center [651, 24] width 1026 height 26
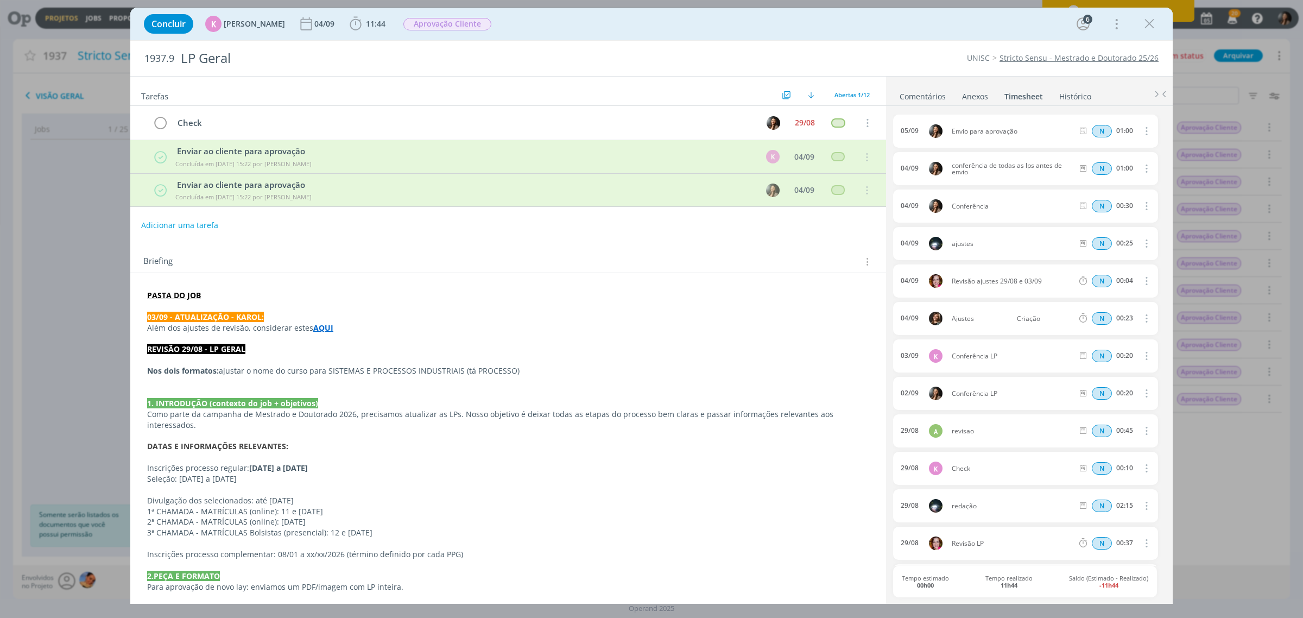
click at [1042, 14] on div "Concluir K [PERSON_NAME] [DATE] 11:44 Iniciar Apontar Data * [DATE] Horas * 00:…" at bounding box center [651, 24] width 1026 height 26
click at [1042, 26] on icon "dialog" at bounding box center [1149, 24] width 16 height 16
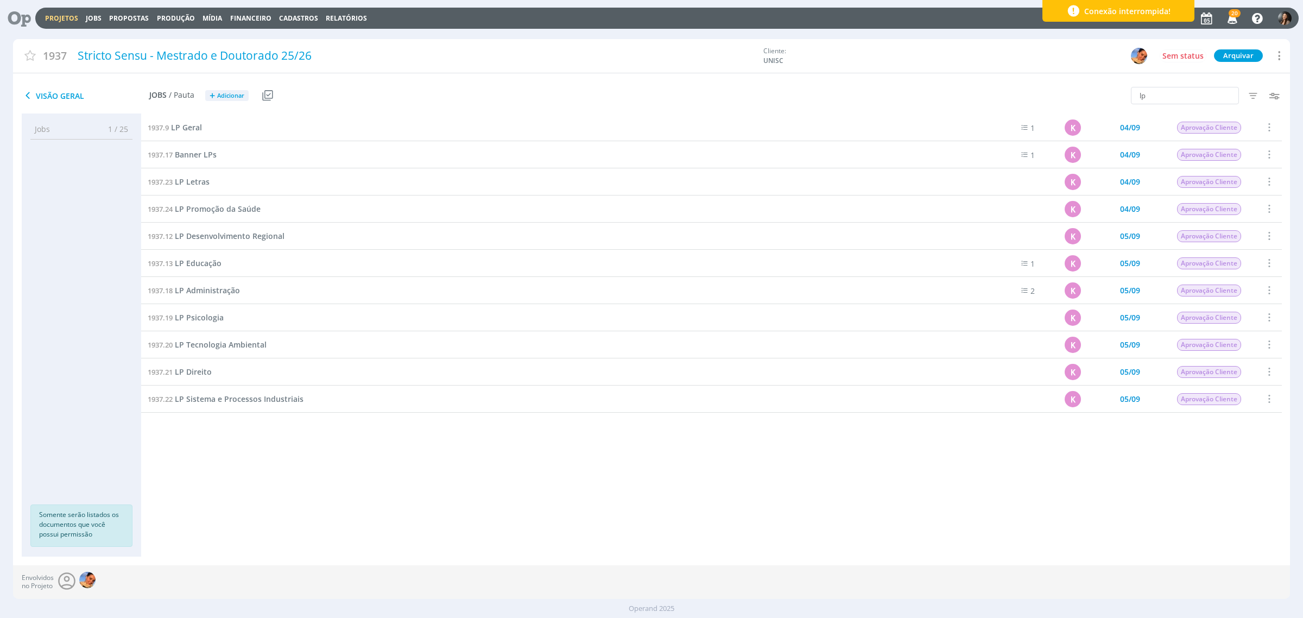
click at [15, 24] on icon at bounding box center [15, 18] width 22 height 21
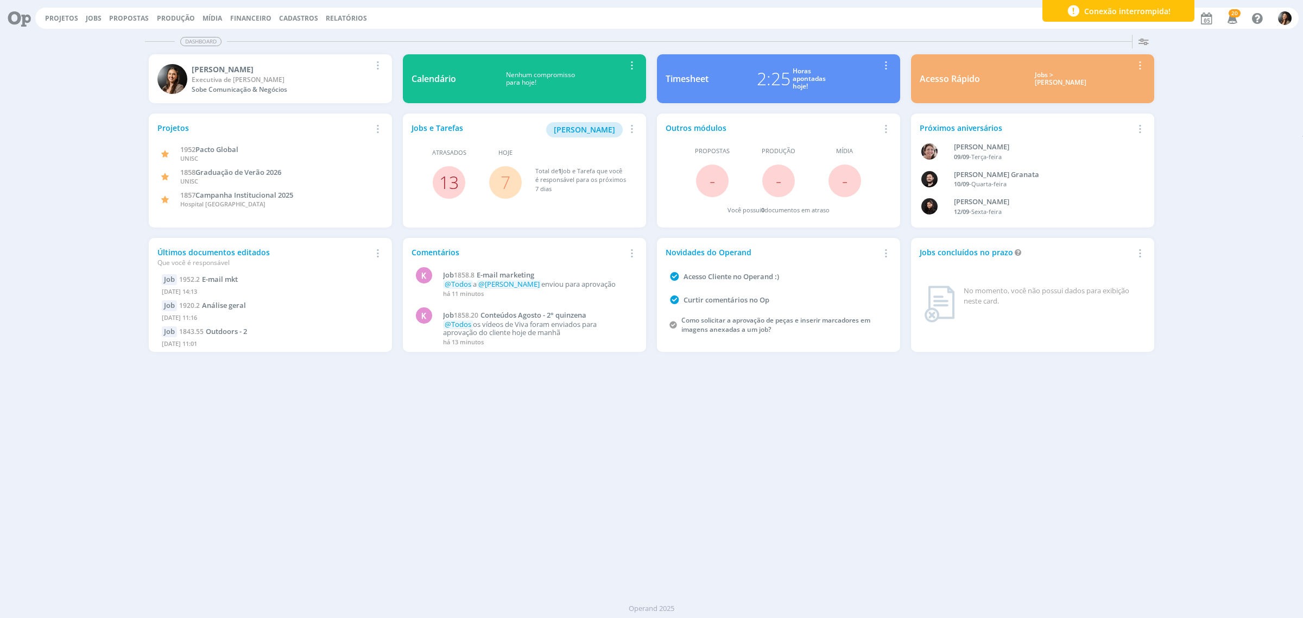
click at [447, 185] on link "13" at bounding box center [449, 181] width 20 height 23
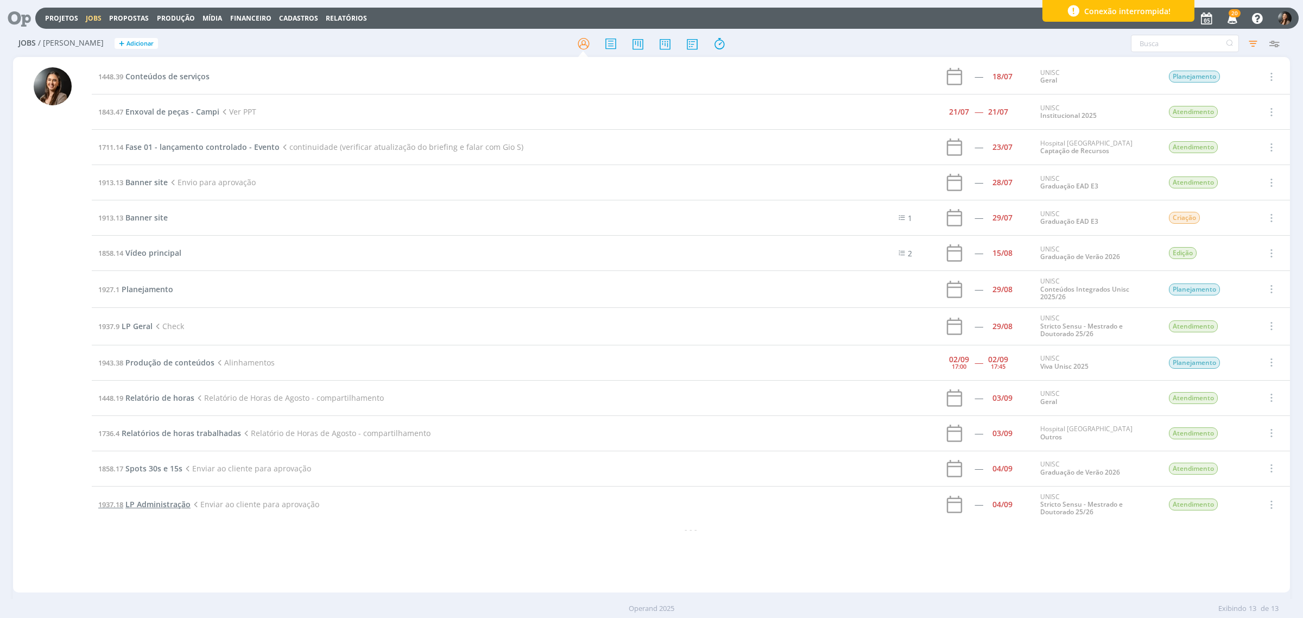
click at [139, 471] on span "LP Administração" at bounding box center [157, 504] width 65 height 10
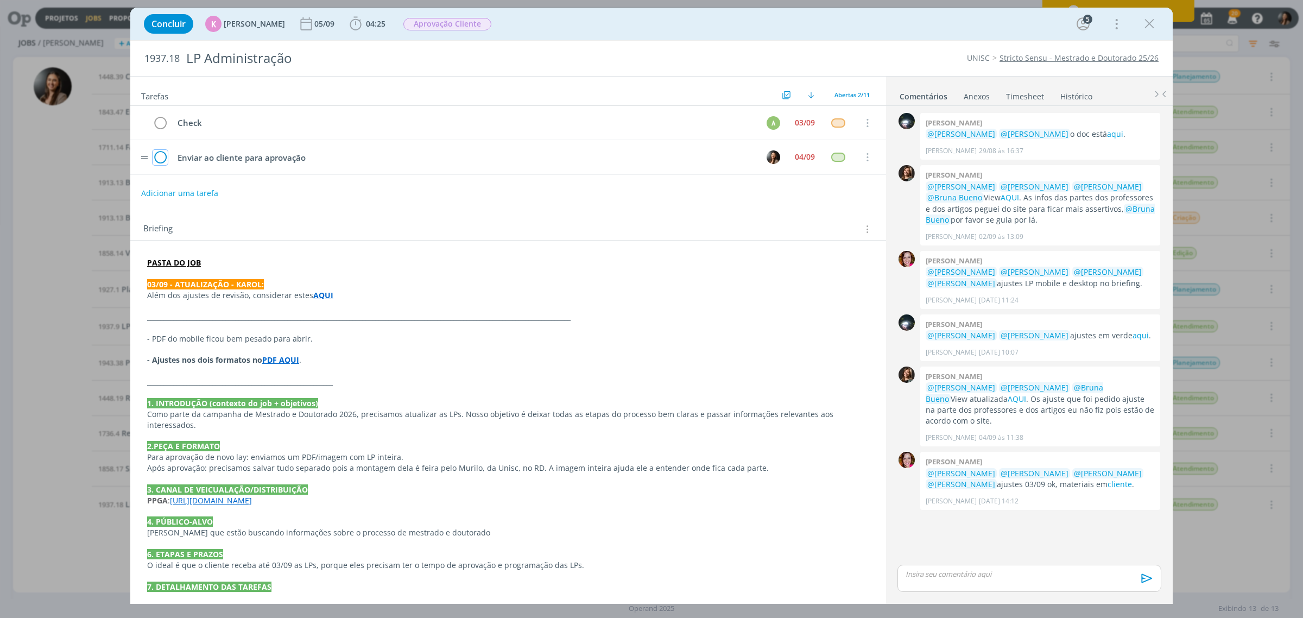
click at [160, 159] on icon "dialog" at bounding box center [160, 157] width 15 height 16
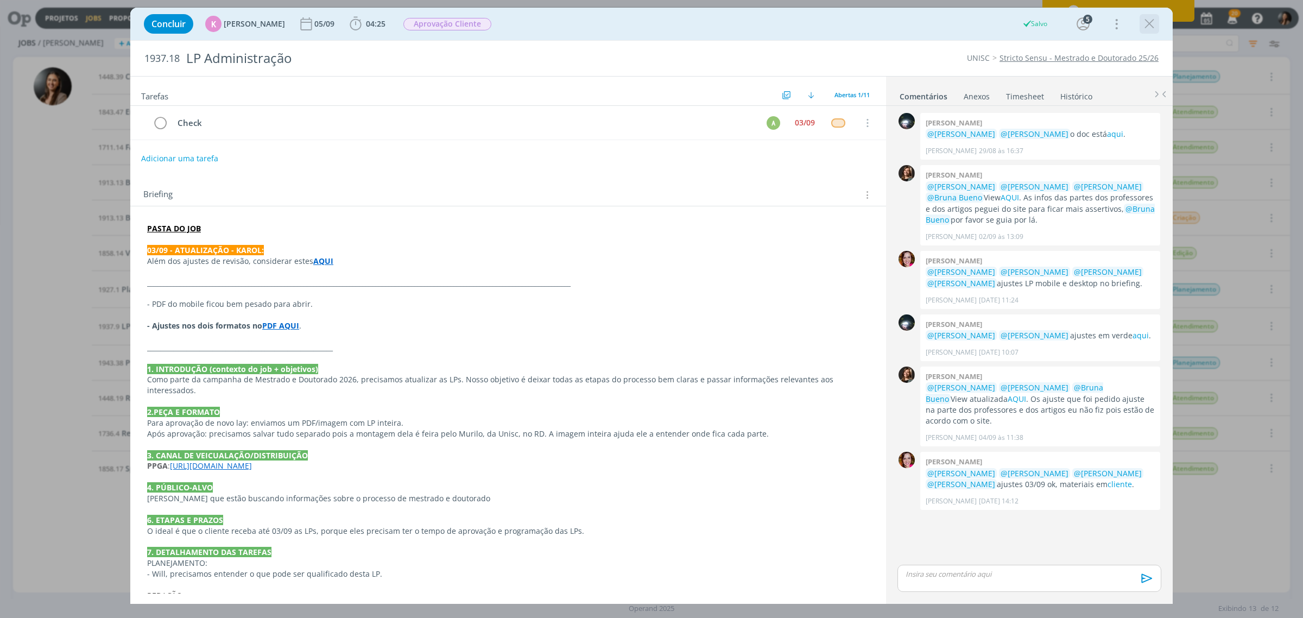
click at [1042, 22] on icon "dialog" at bounding box center [1149, 24] width 16 height 16
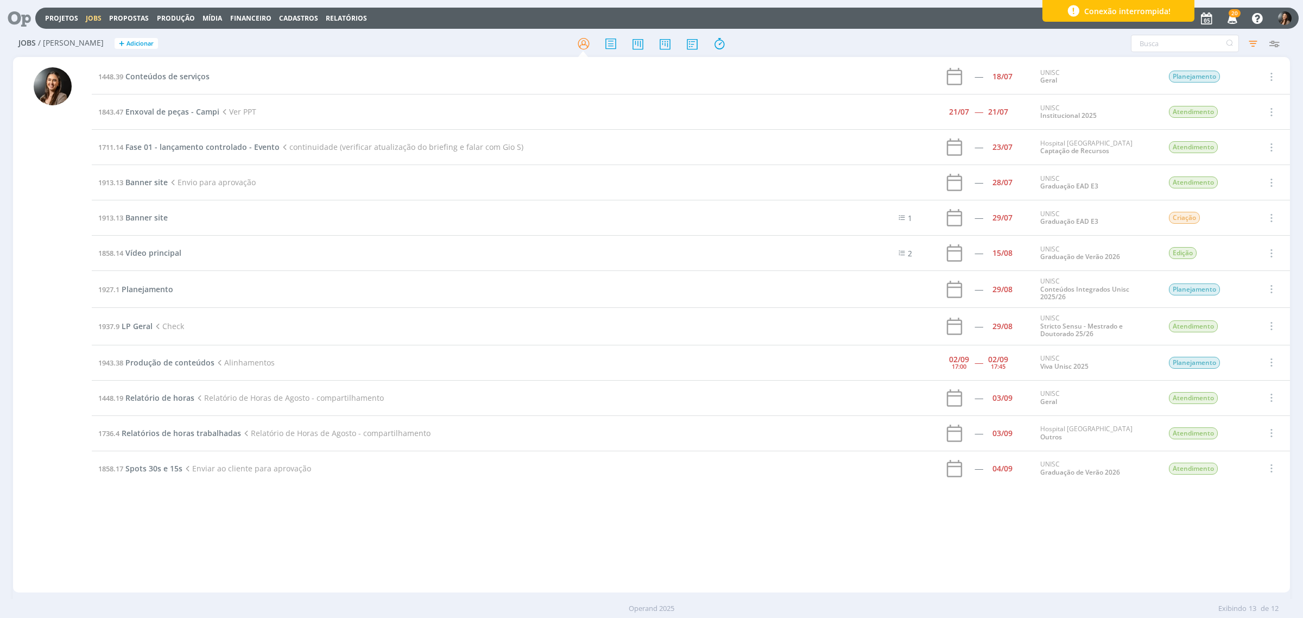
drag, startPoint x: 1038, startPoint y: 534, endPoint x: 1043, endPoint y: 538, distance: 6.5
click at [1042, 471] on div "1448.39 Conteúdos de serviços ----- 18/07 UNISC Geral Planejamento Selecionar C…" at bounding box center [691, 324] width 1198 height 531
click at [137, 328] on span "LP Geral" at bounding box center [137, 326] width 31 height 10
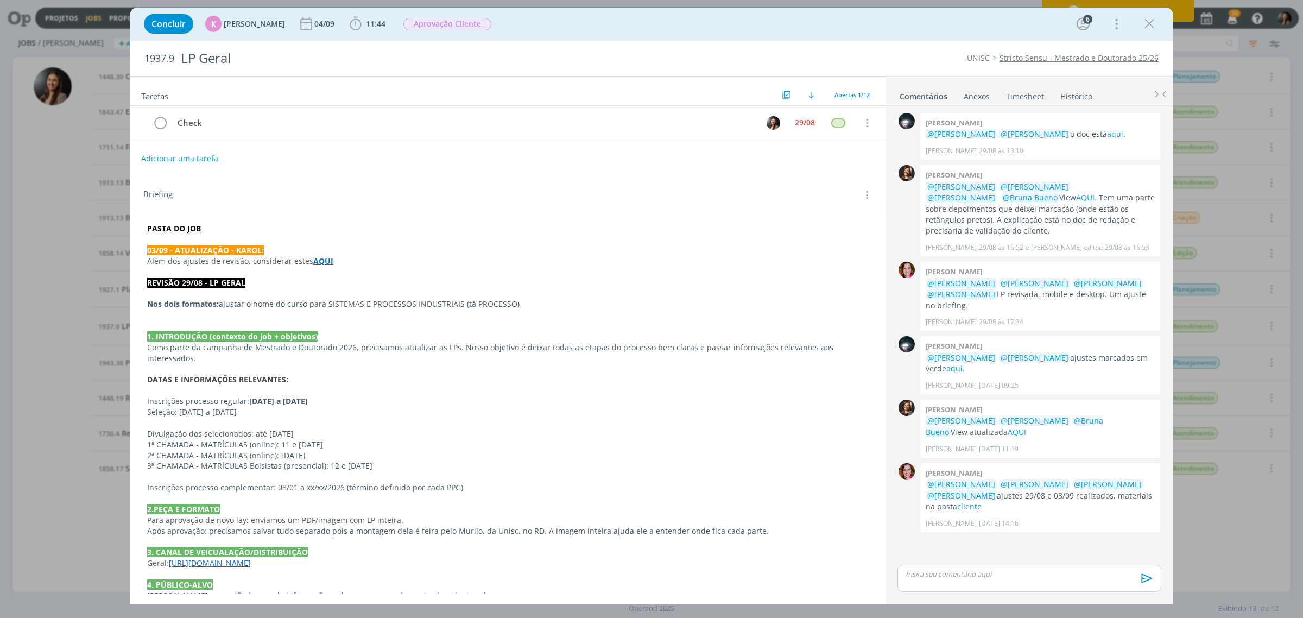
drag, startPoint x: 629, startPoint y: 490, endPoint x: 665, endPoint y: 490, distance: 36.4
click at [629, 471] on p "dialog" at bounding box center [508, 498] width 722 height 11
click at [167, 122] on button "dialog" at bounding box center [160, 123] width 16 height 16
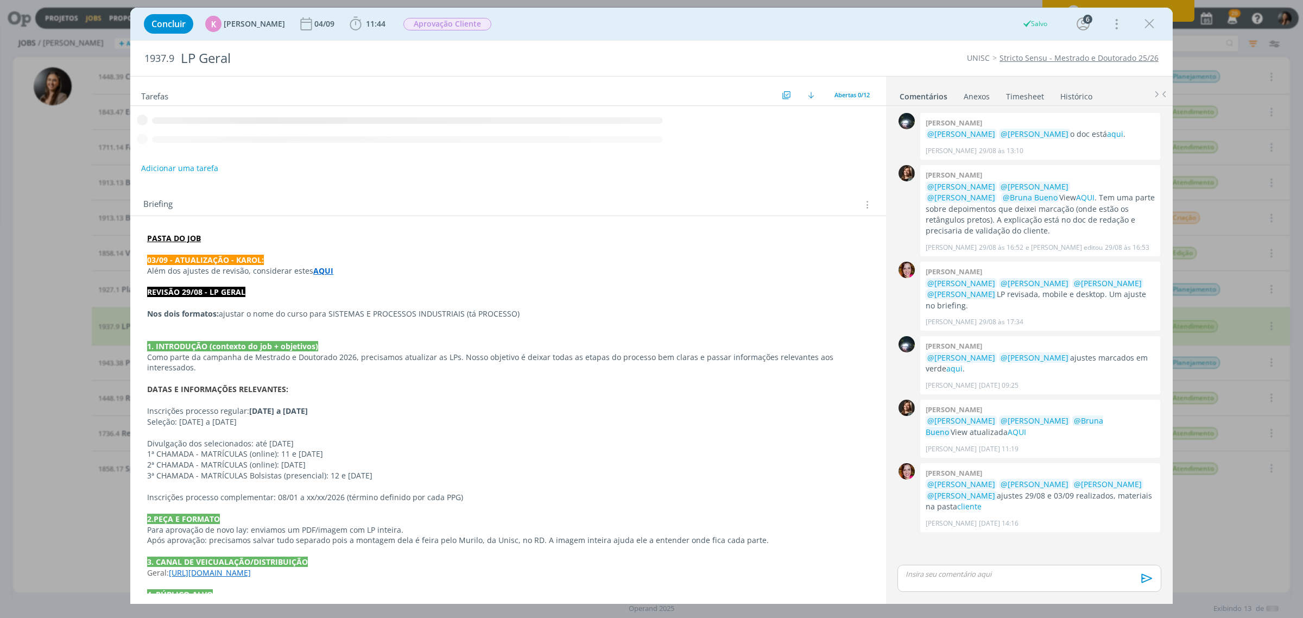
click at [1042, 21] on icon "dialog" at bounding box center [1149, 24] width 16 height 16
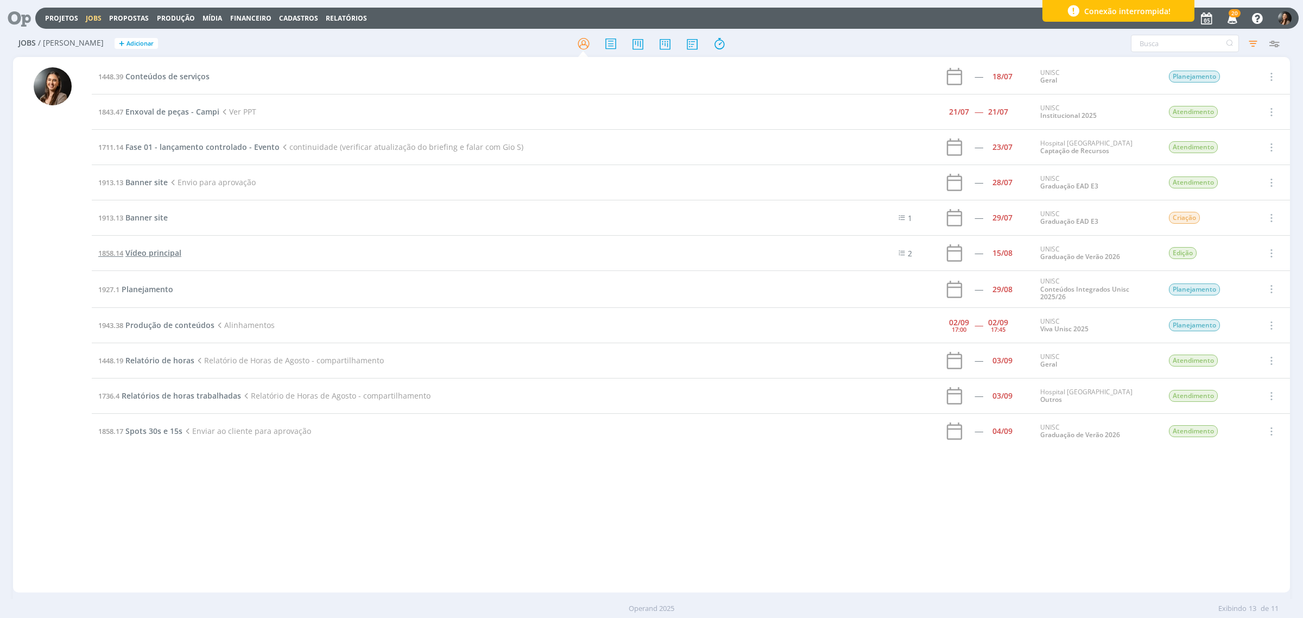
click at [163, 256] on span "Vídeo principal" at bounding box center [153, 253] width 56 height 10
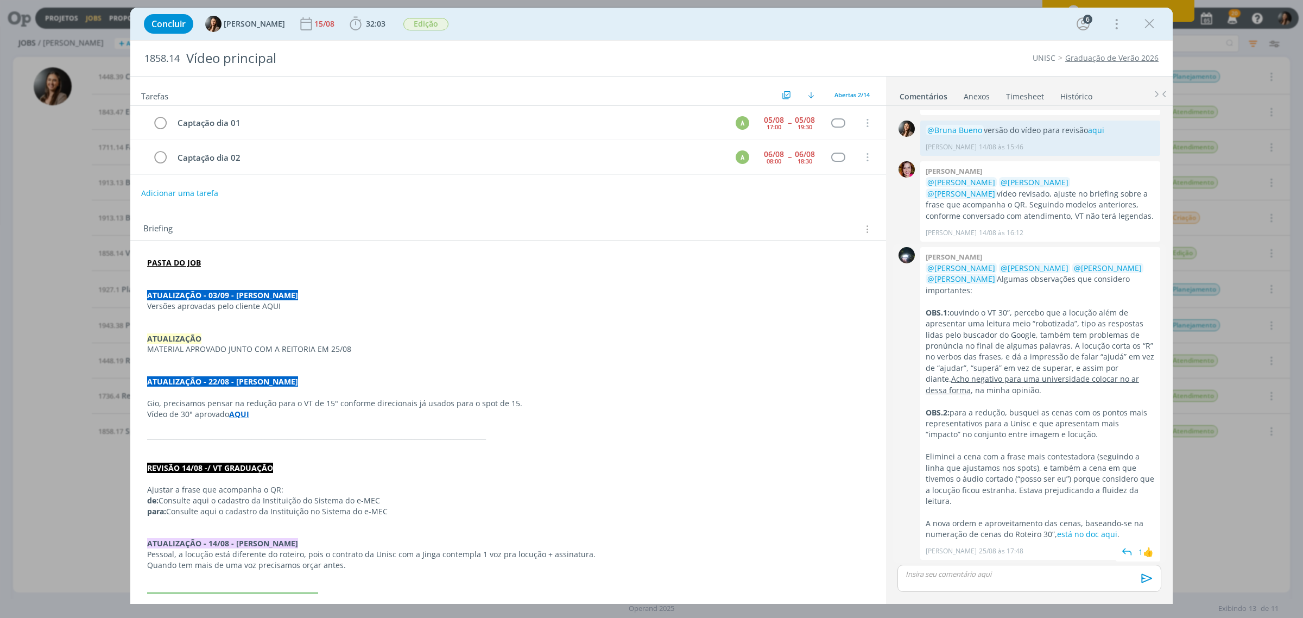
scroll to position [55, 0]
drag, startPoint x: 290, startPoint y: 311, endPoint x: 258, endPoint y: 311, distance: 32.0
click at [258, 311] on p "Versões aprovadas pelo cliente AQUI" at bounding box center [508, 306] width 722 height 11
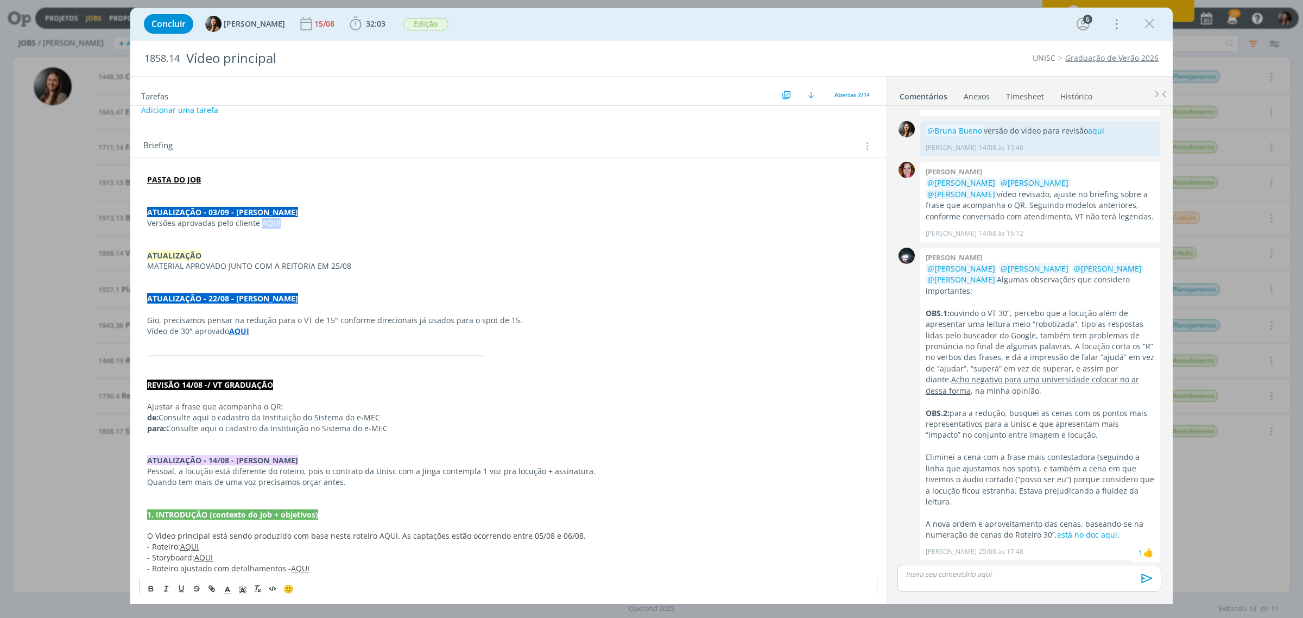
scroll to position [94, 0]
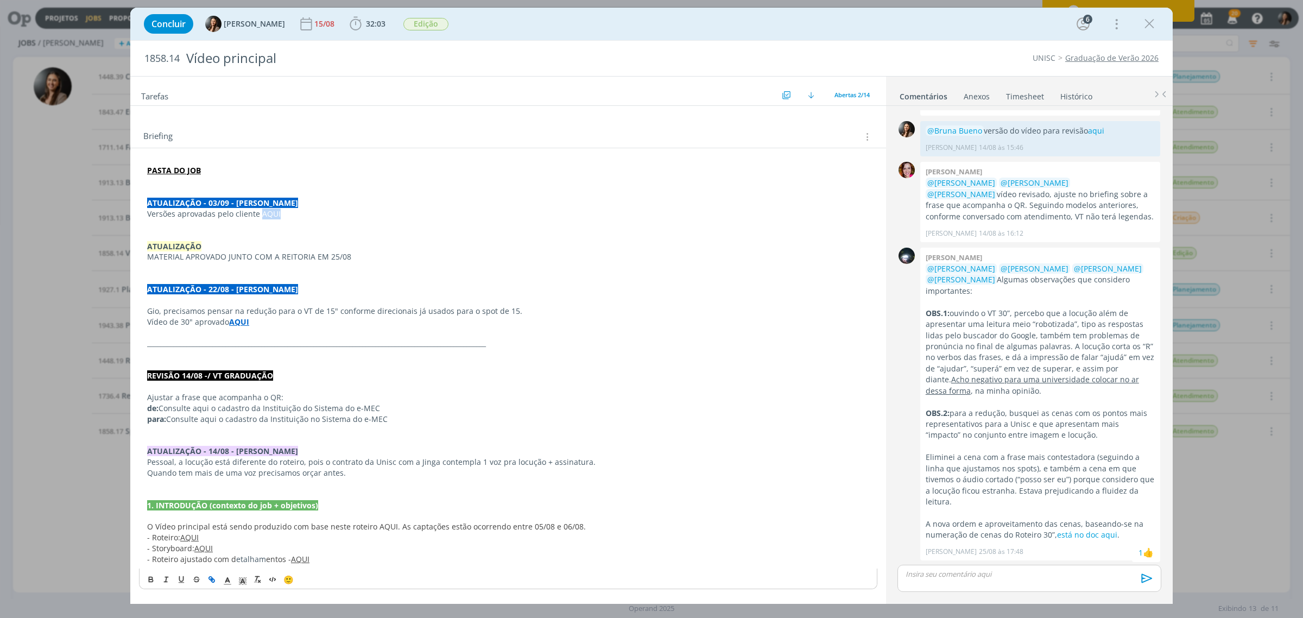
click at [212, 471] on icon "dialog" at bounding box center [210, 577] width 3 height 3
paste input "[URL][DOMAIN_NAME]"
type input "[URL][DOMAIN_NAME]"
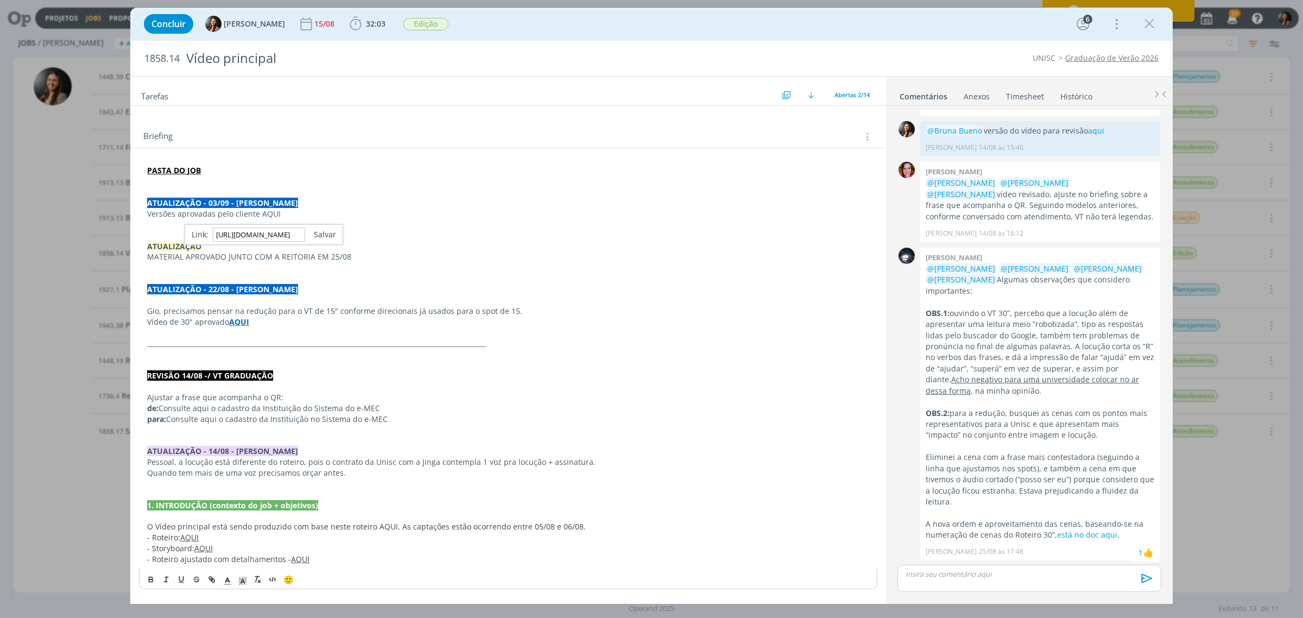
click at [332, 231] on link "dialog" at bounding box center [320, 234] width 31 height 10
drag, startPoint x: 433, startPoint y: 333, endPoint x: 446, endPoint y: 286, distance: 49.0
click at [432, 333] on p "dialog" at bounding box center [508, 332] width 722 height 11
click at [415, 22] on span "Edição" at bounding box center [425, 24] width 45 height 12
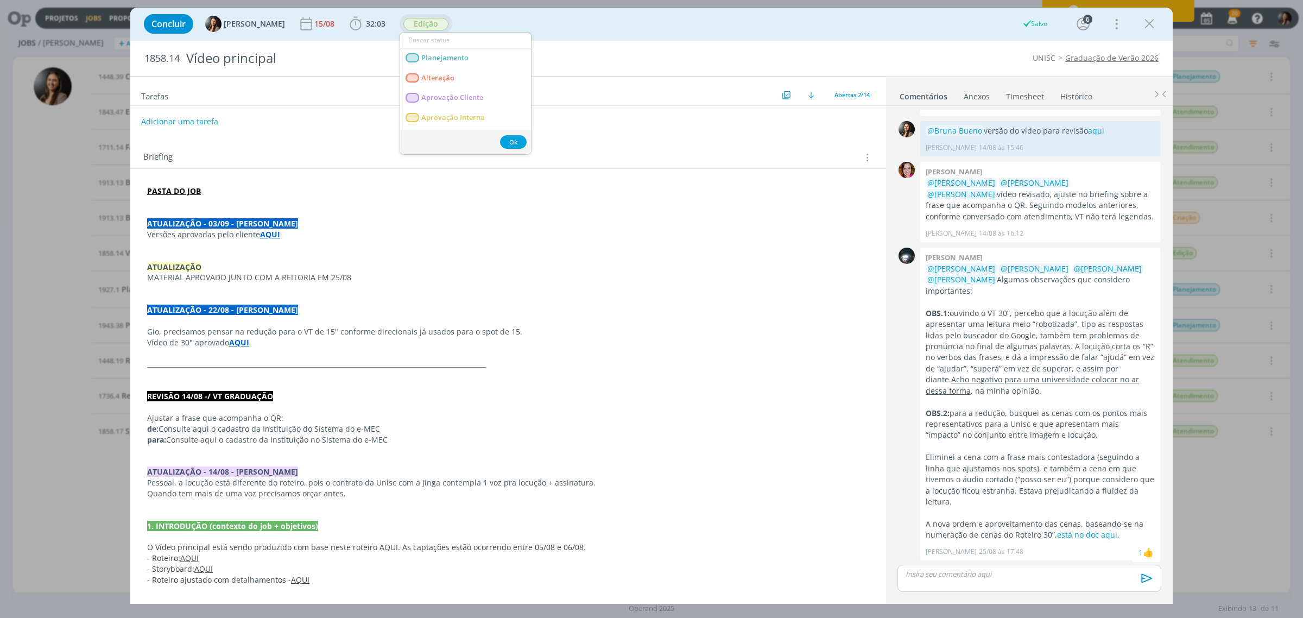
scroll to position [73, 0]
type input "entr"
click at [447, 54] on span "Entregue" at bounding box center [436, 58] width 30 height 9
click at [181, 258] on p "dialog" at bounding box center [508, 256] width 722 height 11
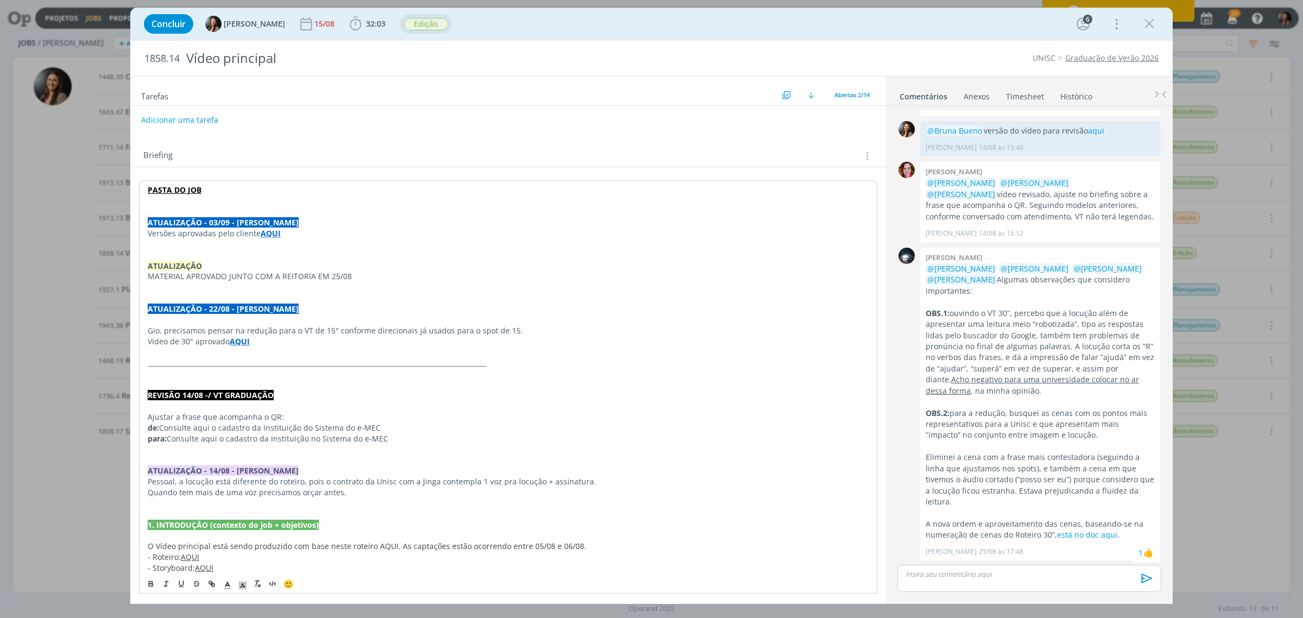
click at [210, 254] on p "dialog" at bounding box center [508, 255] width 721 height 11
drag, startPoint x: 156, startPoint y: 249, endPoint x: 164, endPoint y: 253, distance: 9.2
click at [164, 253] on div "PASTA DO JOB ATUALIZAÇÃO - 03/09 - [PERSON_NAME] aprovadas pelo cliente AQUI AT…" at bounding box center [508, 383] width 738 height 407
click at [1042, 435] on p "OBS.2: para a redução, busquei as cenas com os pontos mais representativos para…" at bounding box center [1040, 424] width 229 height 33
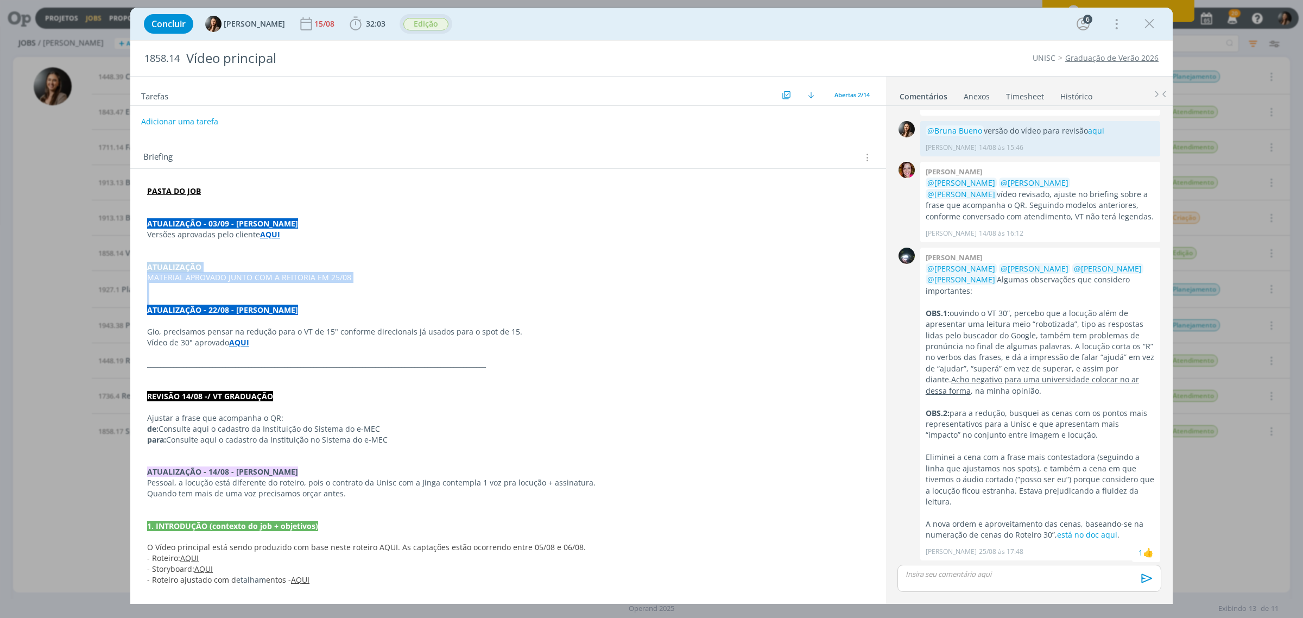
drag, startPoint x: 160, startPoint y: 300, endPoint x: 140, endPoint y: 264, distance: 41.5
click at [140, 262] on div "PASTA DO JOB ATUALIZAÇÃO - 03/09 - [PERSON_NAME] aprovadas pelo cliente AQUI AT…" at bounding box center [508, 385] width 738 height 407
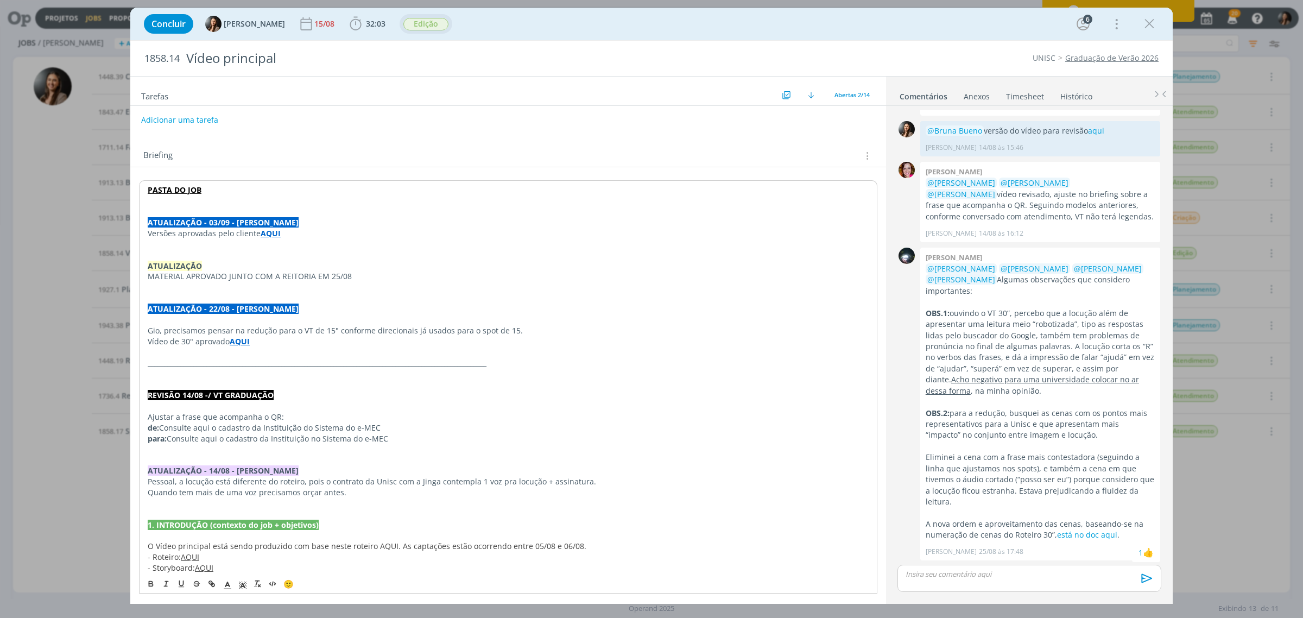
click at [630, 240] on p "dialog" at bounding box center [508, 244] width 721 height 11
click at [1042, 471] on div "dialog" at bounding box center [1029, 578] width 264 height 27
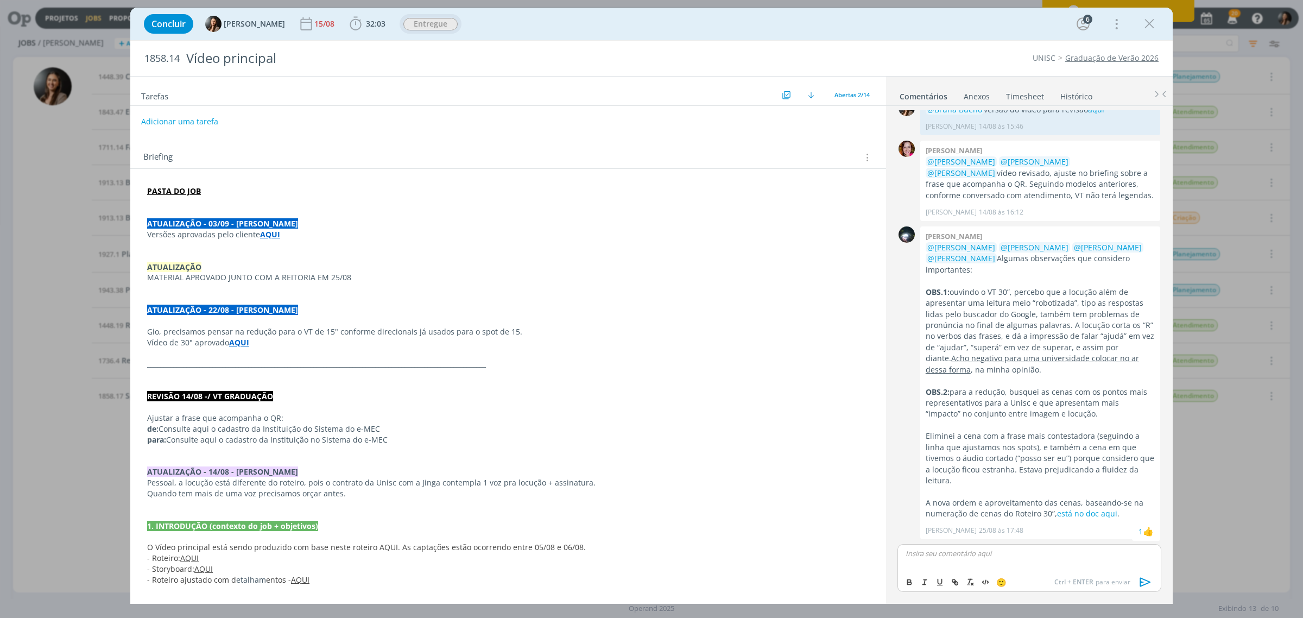
drag, startPoint x: 1151, startPoint y: 21, endPoint x: 386, endPoint y: 354, distance: 834.3
click at [1042, 22] on icon "dialog" at bounding box center [1149, 24] width 16 height 16
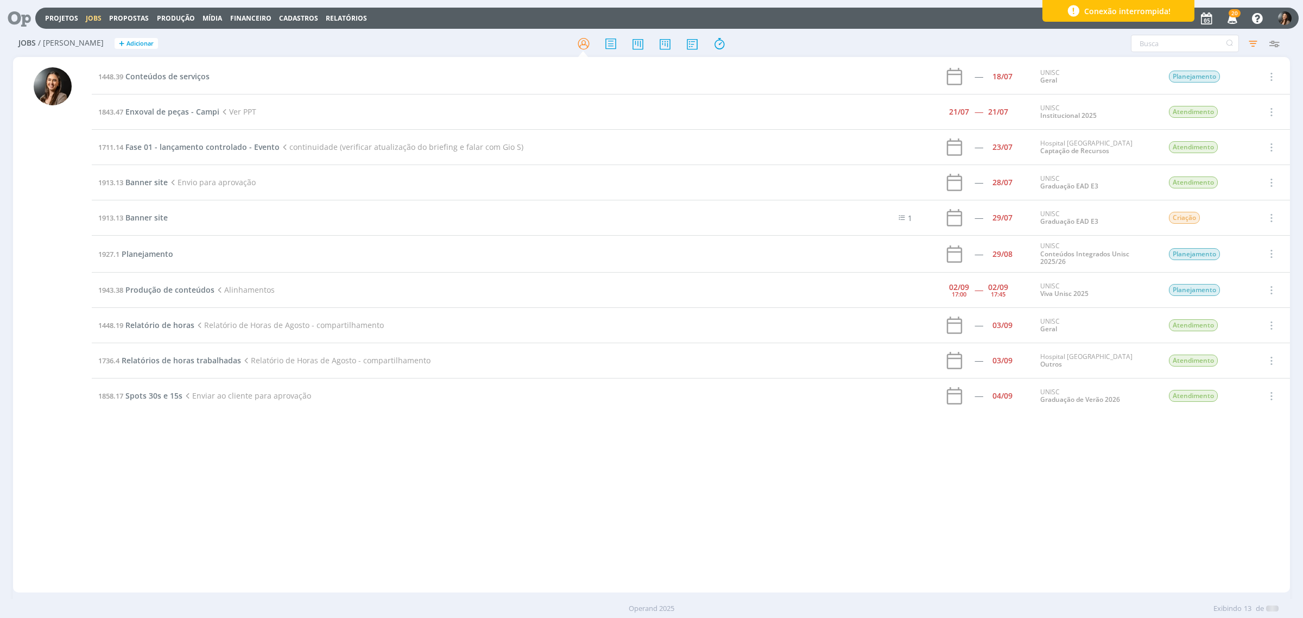
click at [457, 463] on div "1448.39 Conteúdos de serviços ----- 18/07 UNISC Geral Planejamento Selecionar C…" at bounding box center [691, 324] width 1198 height 531
click at [1042, 471] on div "1448.39 Conteúdos de serviços ----- 18/07 UNISC Geral Planejamento Selecionar C…" at bounding box center [691, 324] width 1198 height 531
click at [167, 289] on span "Produção de conteúdos" at bounding box center [169, 289] width 89 height 10
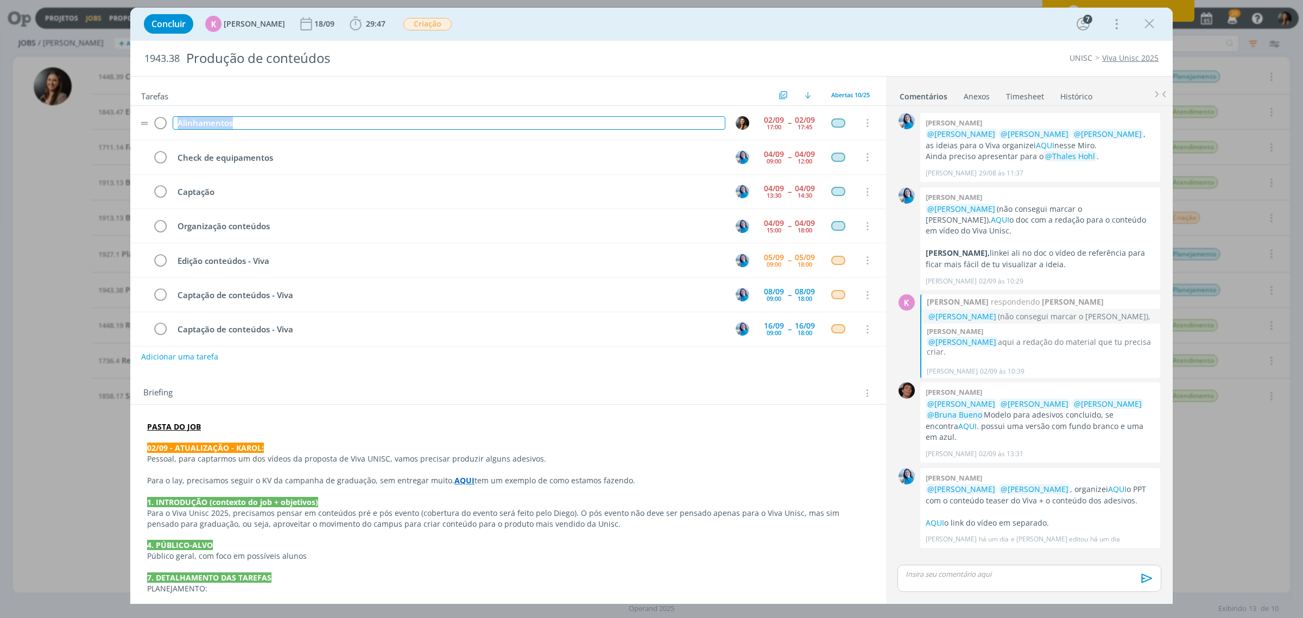
drag, startPoint x: 243, startPoint y: 128, endPoint x: 147, endPoint y: 139, distance: 96.8
click at [147, 138] on tr "Alinhamentos [DATE] 17:00 -- [DATE] 17:45 Cancelar" at bounding box center [508, 123] width 756 height 34
copy div "Alinhamentos"
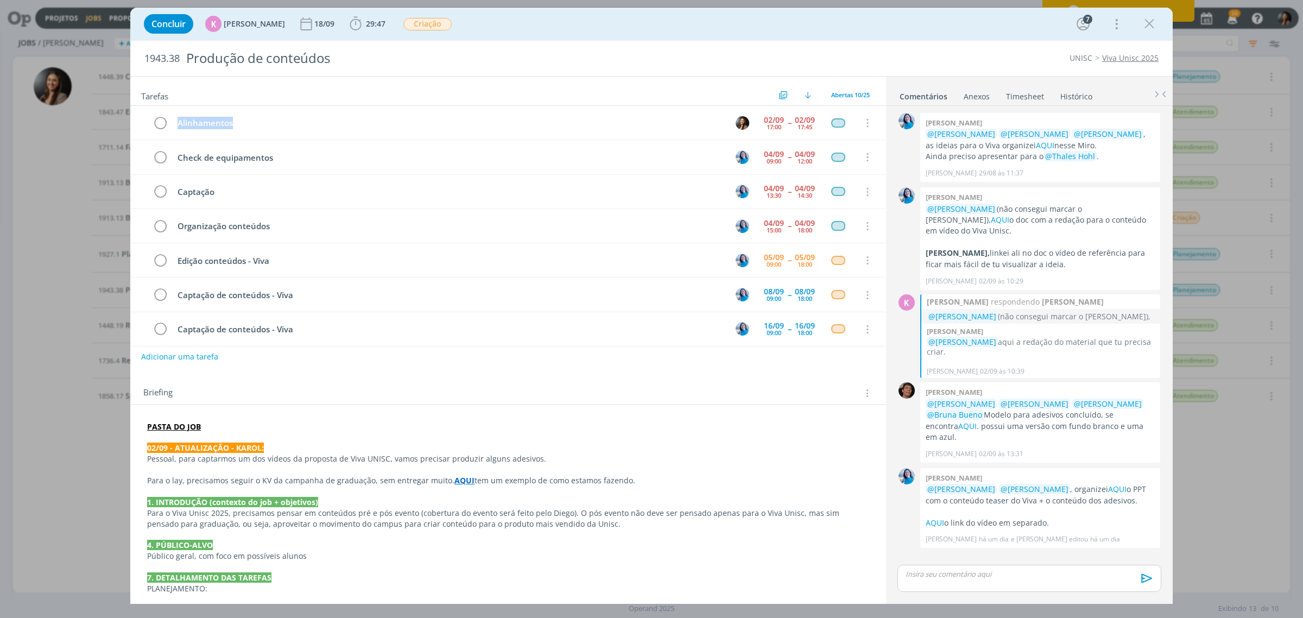
click at [1035, 91] on link "Timesheet" at bounding box center [1024, 94] width 39 height 16
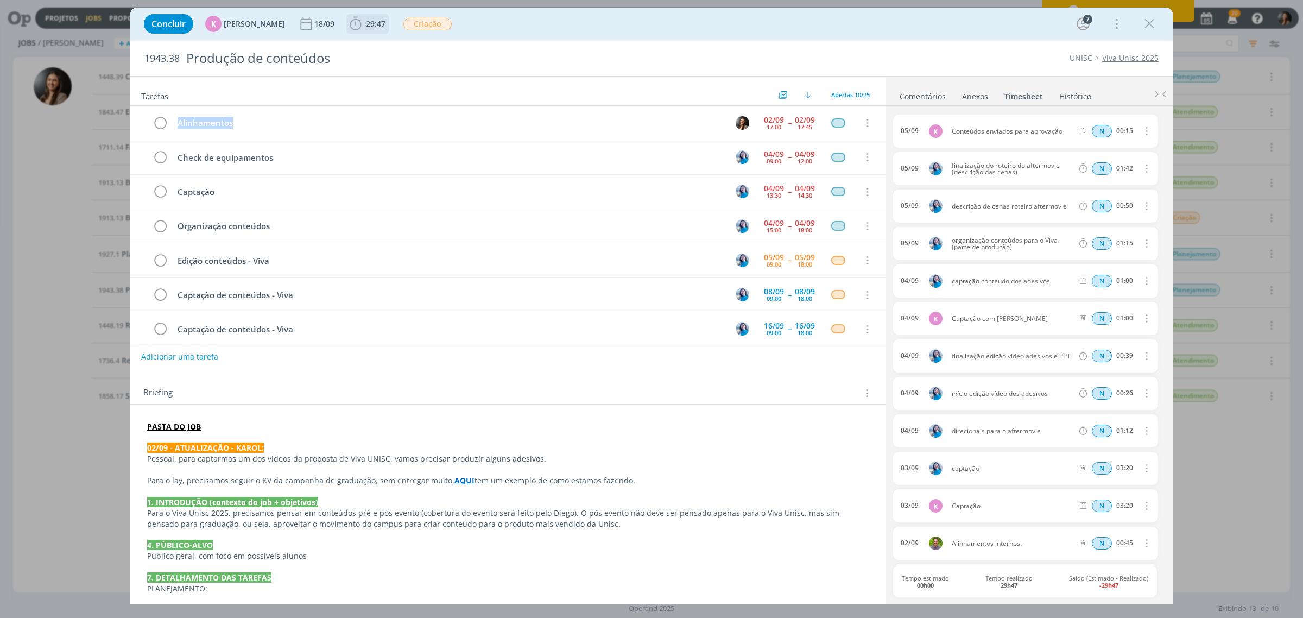
drag, startPoint x: 371, startPoint y: 19, endPoint x: 375, endPoint y: 26, distance: 8.0
click at [371, 19] on span "29:47" at bounding box center [376, 23] width 20 height 10
click at [438, 49] on button "Apontar" at bounding box center [452, 47] width 45 height 11
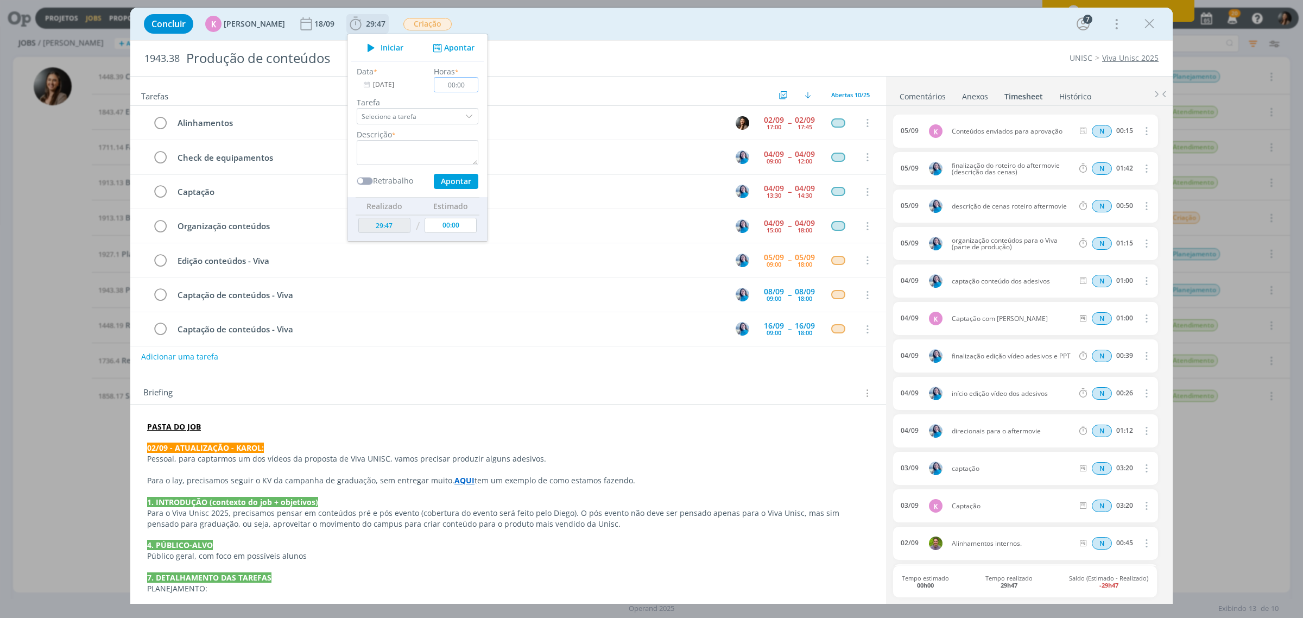
drag, startPoint x: 466, startPoint y: 85, endPoint x: 419, endPoint y: 85, distance: 47.2
click at [419, 85] on div "Data * [DATE] Horas * 00:00 Tarefa Selecione a tarefa Descrição * Retrabalho Ap…" at bounding box center [417, 127] width 132 height 123
click at [413, 156] on textarea "dialog" at bounding box center [418, 152] width 122 height 25
paste textarea "Alinhamentos"
type textarea "Alinhamentos internos"
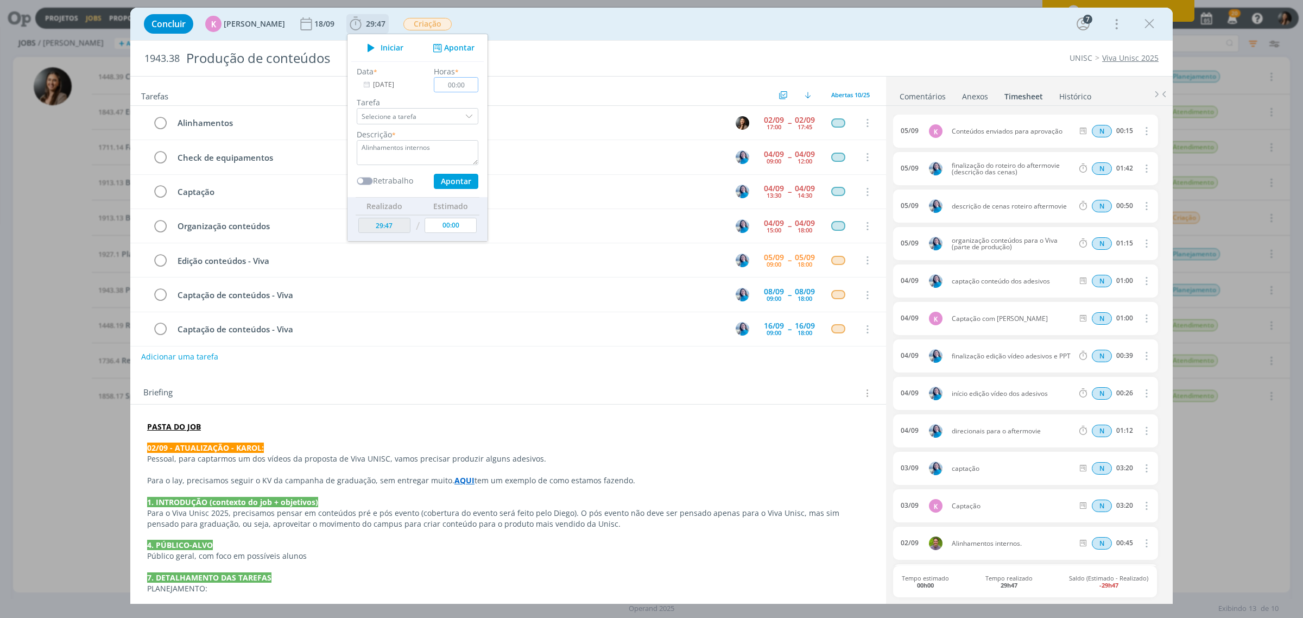
click at [465, 80] on input "00:00" at bounding box center [456, 84] width 45 height 15
type input "00:45"
click at [364, 83] on icon "dialog" at bounding box center [366, 84] width 14 height 15
click at [418, 155] on span "2" at bounding box center [415, 158] width 13 height 13
type input "[DATE]"
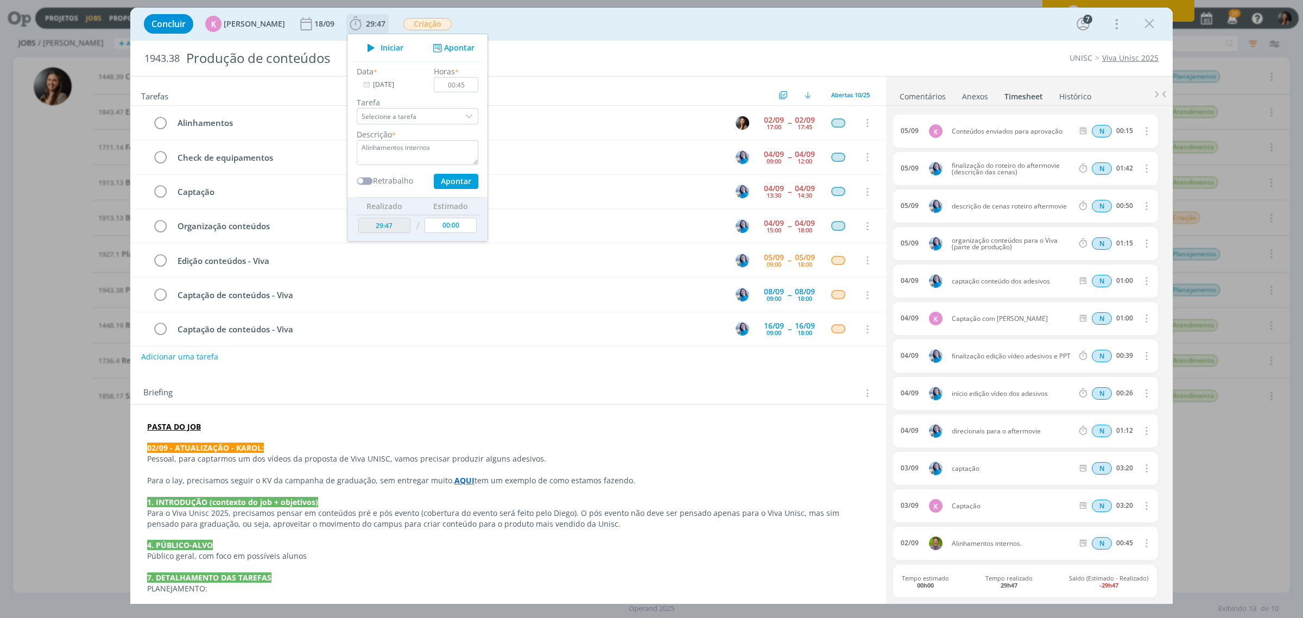
click at [447, 45] on button "Apontar" at bounding box center [452, 47] width 45 height 11
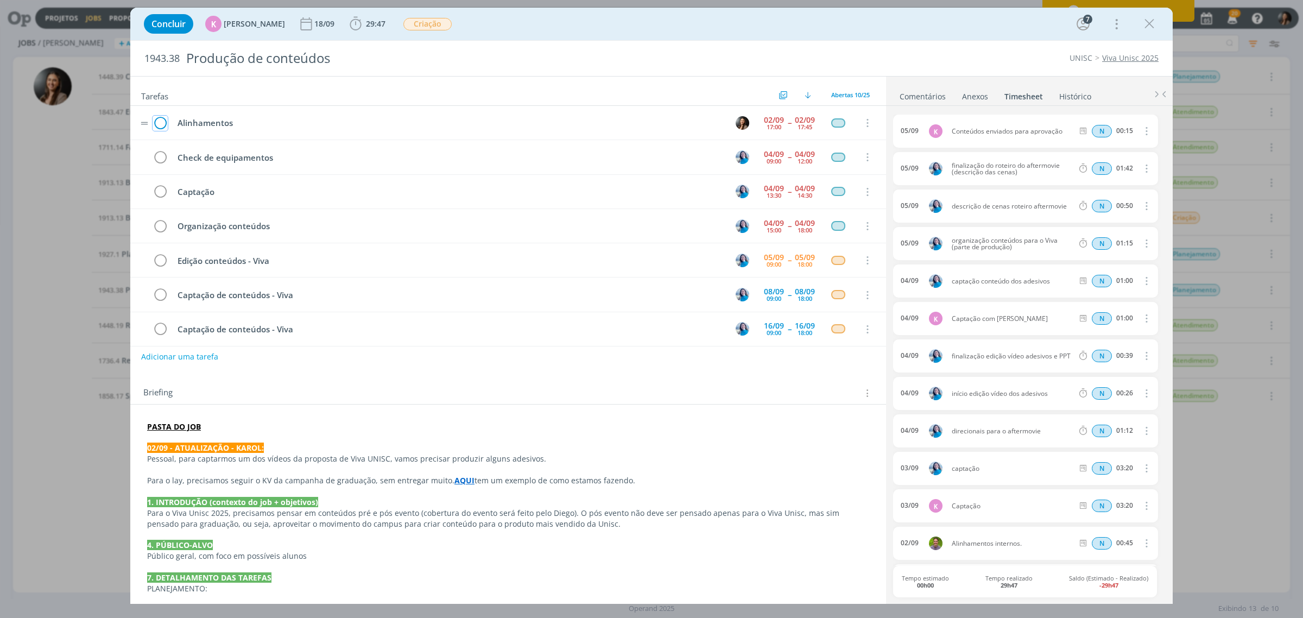
click at [162, 122] on icon "dialog" at bounding box center [160, 123] width 15 height 16
click at [1042, 22] on icon "dialog" at bounding box center [1149, 24] width 16 height 16
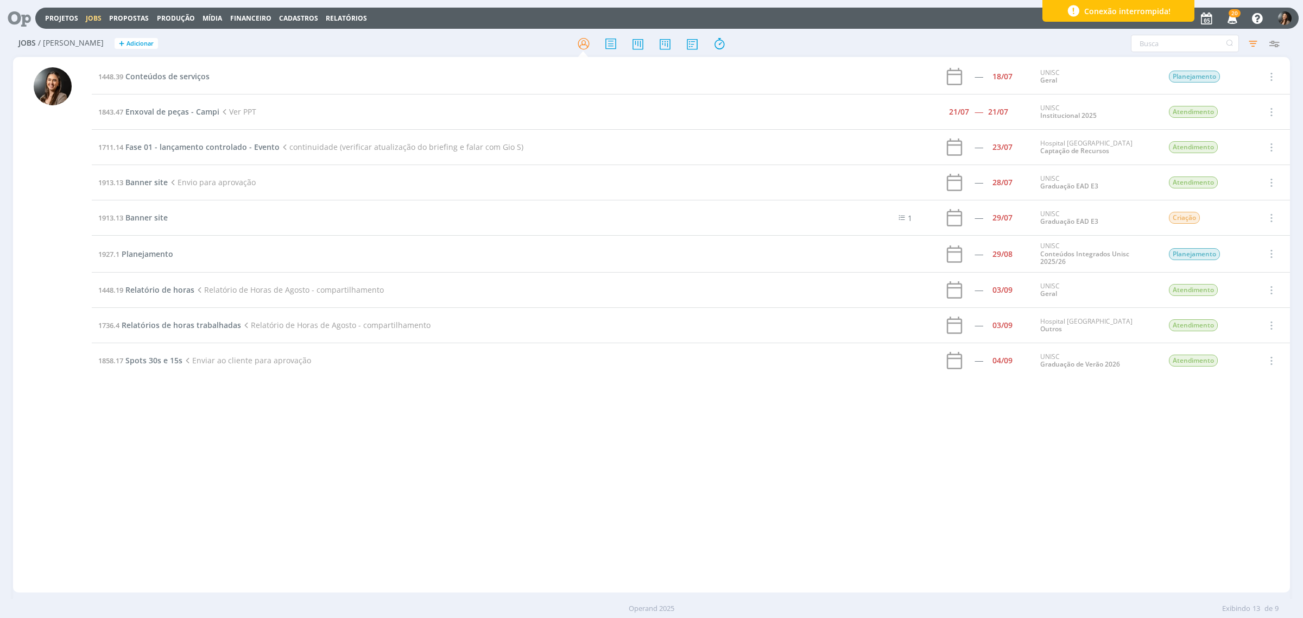
drag, startPoint x: 421, startPoint y: 410, endPoint x: 273, endPoint y: 432, distance: 149.9
click at [414, 413] on div "Projetos Jobs Propostas Produção [GEOGRAPHIC_DATA] Financeiro Cadastros Relatór…" at bounding box center [651, 309] width 1303 height 618
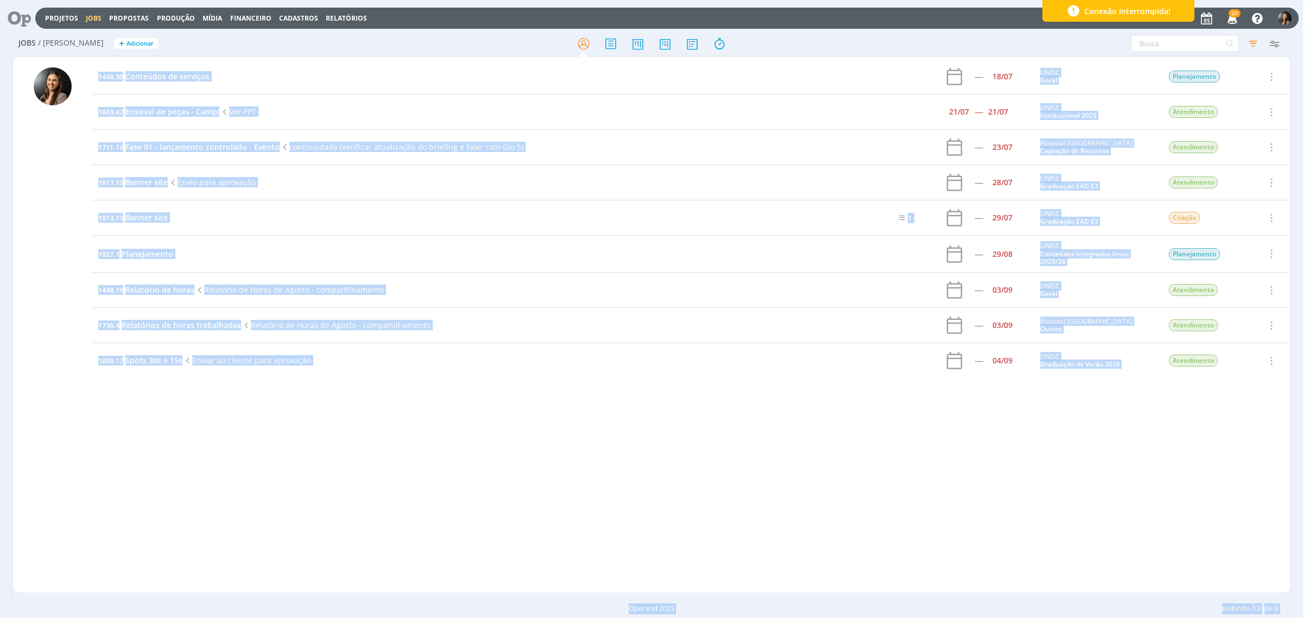
click at [1042, 269] on td "UNISC Conteúdos Integrados Unisc 2025/26" at bounding box center [1096, 254] width 125 height 37
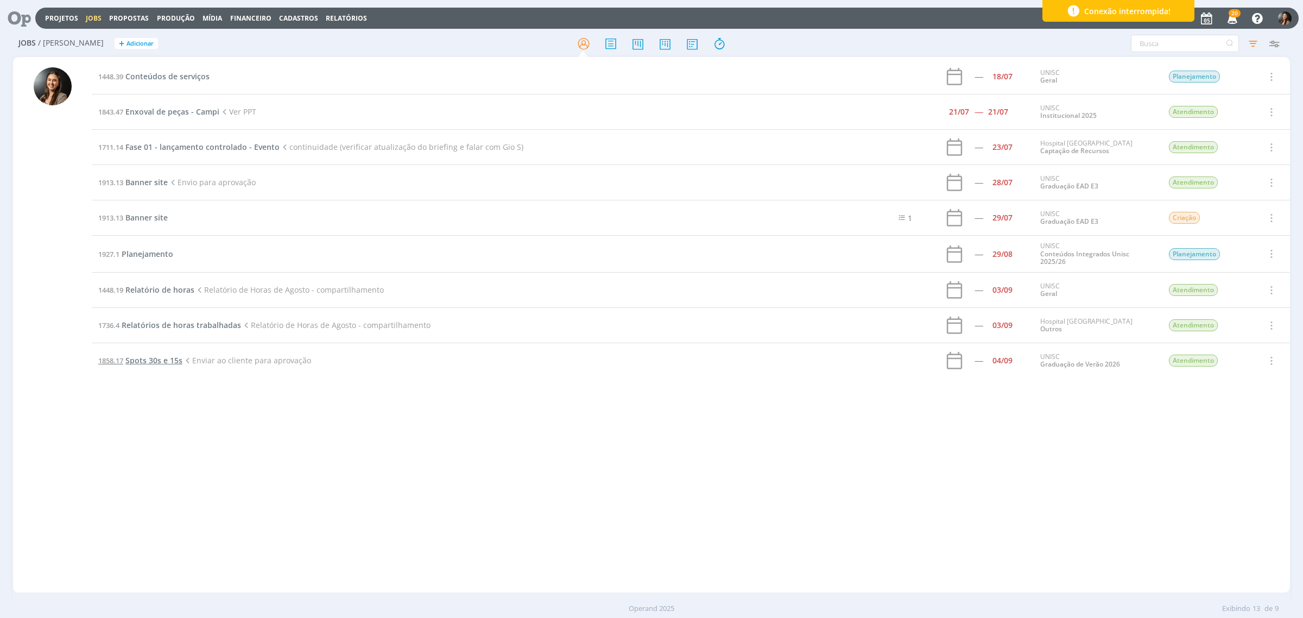
click at [161, 359] on span "Spots 30s e 15s" at bounding box center [153, 360] width 57 height 10
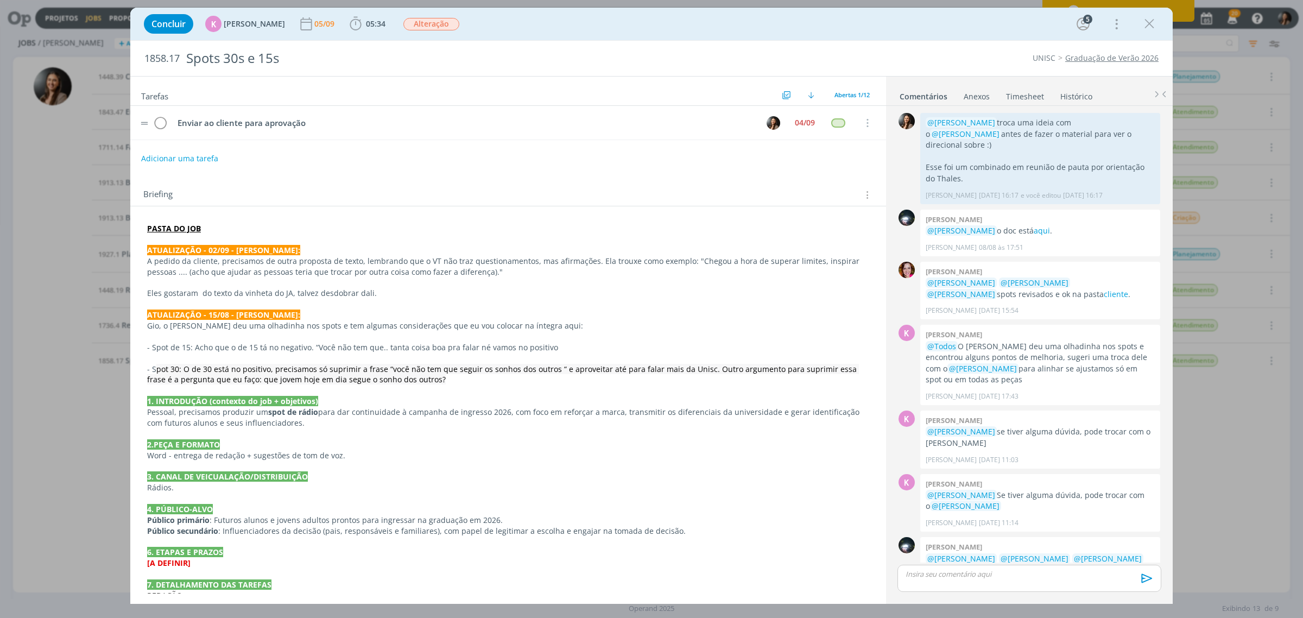
scroll to position [936, 0]
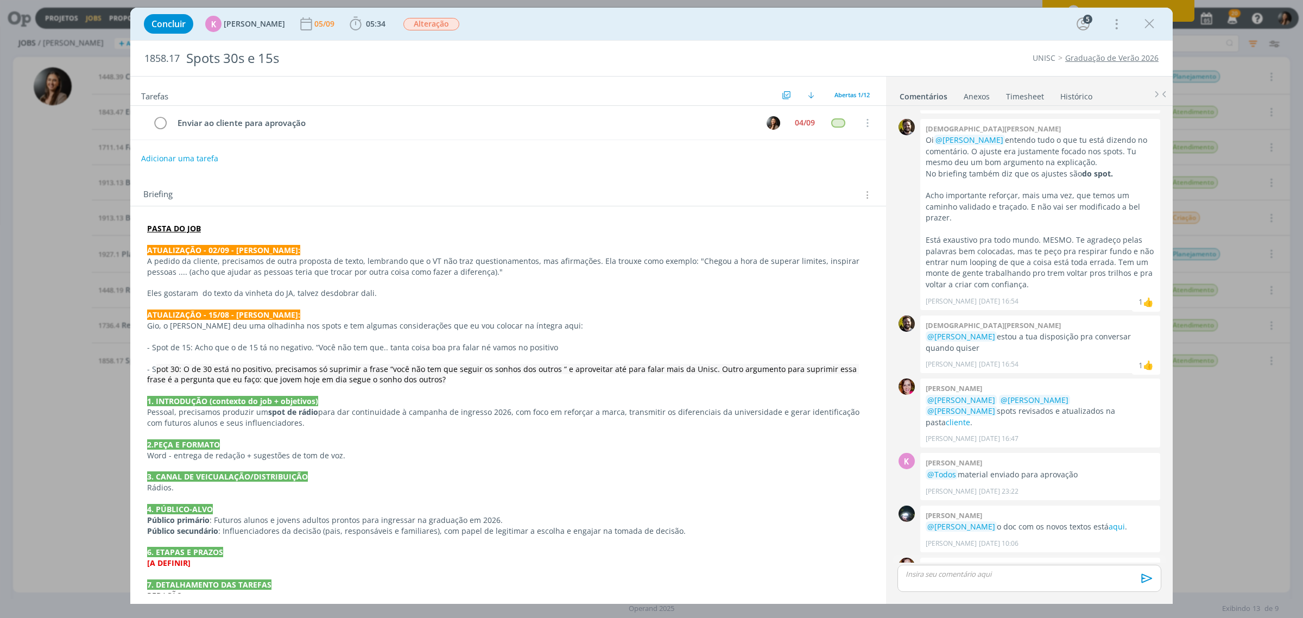
drag, startPoint x: 986, startPoint y: 538, endPoint x: 1013, endPoint y: 537, distance: 27.2
click at [1013, 471] on p "@[PERSON_NAME] @[PERSON_NAME] @[PERSON_NAME] novos spots revisados e ok na past…" at bounding box center [1040, 584] width 229 height 22
click at [458, 347] on p "- Spot de 15: Acho que o de 15 tá no negativo. “Você não tem que.. tanta coisa …" at bounding box center [508, 347] width 722 height 11
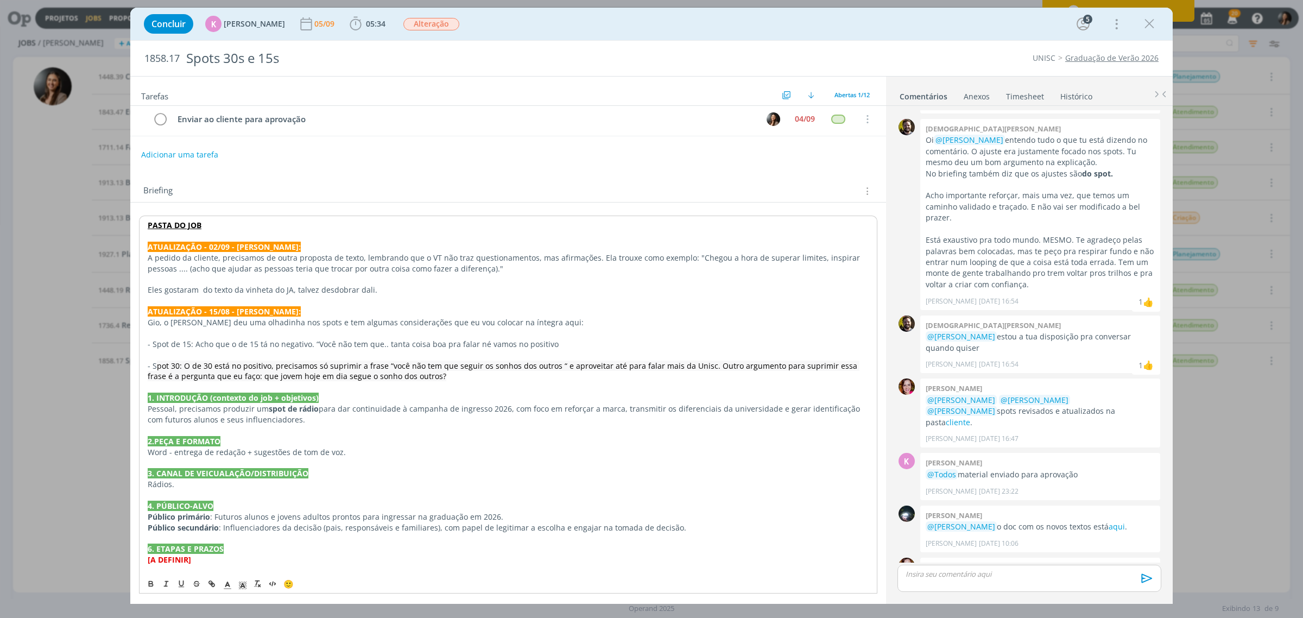
scroll to position [0, 0]
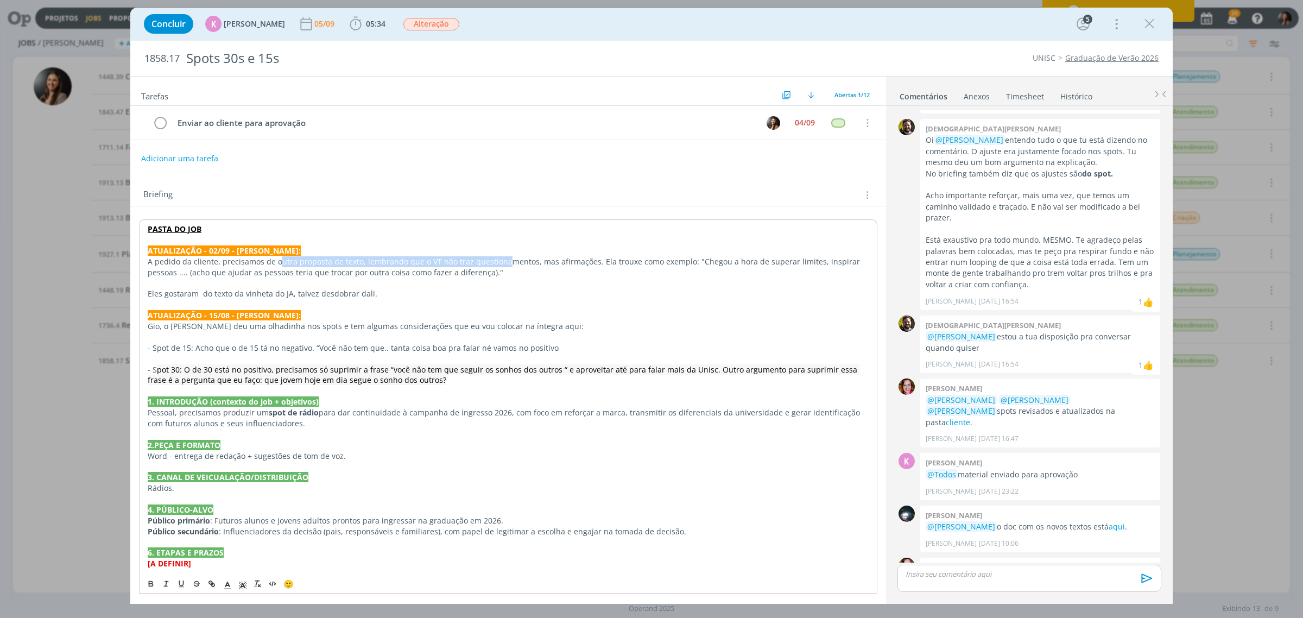
drag, startPoint x: 297, startPoint y: 259, endPoint x: 496, endPoint y: 275, distance: 199.3
click at [500, 264] on p "A pedido da cliente, precisamos de outra proposta de texto, lembrando que o VT …" at bounding box center [508, 267] width 721 height 22
click at [496, 277] on p "A pedido da cliente, precisamos de outra proposta de texto, lembrando que o VT …" at bounding box center [508, 267] width 721 height 22
drag, startPoint x: 574, startPoint y: 261, endPoint x: 616, endPoint y: 267, distance: 42.7
click at [616, 262] on p "A pedido da cliente, precisamos de outra proposta de texto, lembrando que o VT …" at bounding box center [508, 267] width 721 height 22
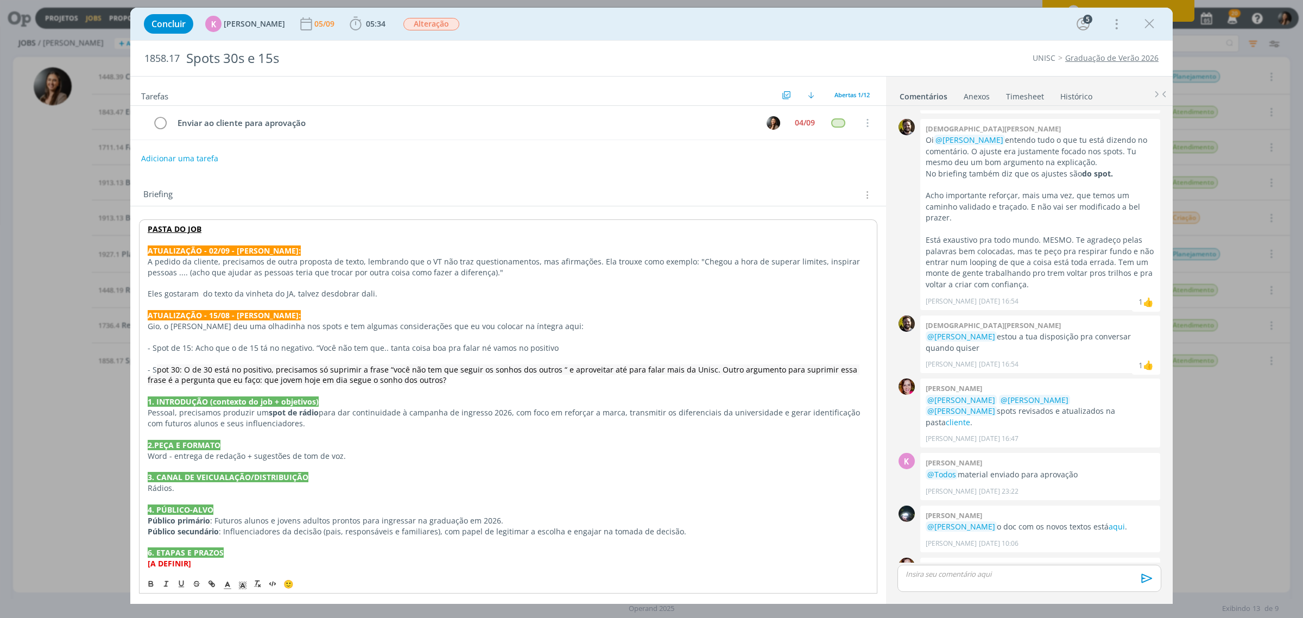
click at [620, 322] on p "Gio, o [PERSON_NAME] deu uma olhadinha nos spots e tem algumas considerações qu…" at bounding box center [508, 326] width 721 height 11
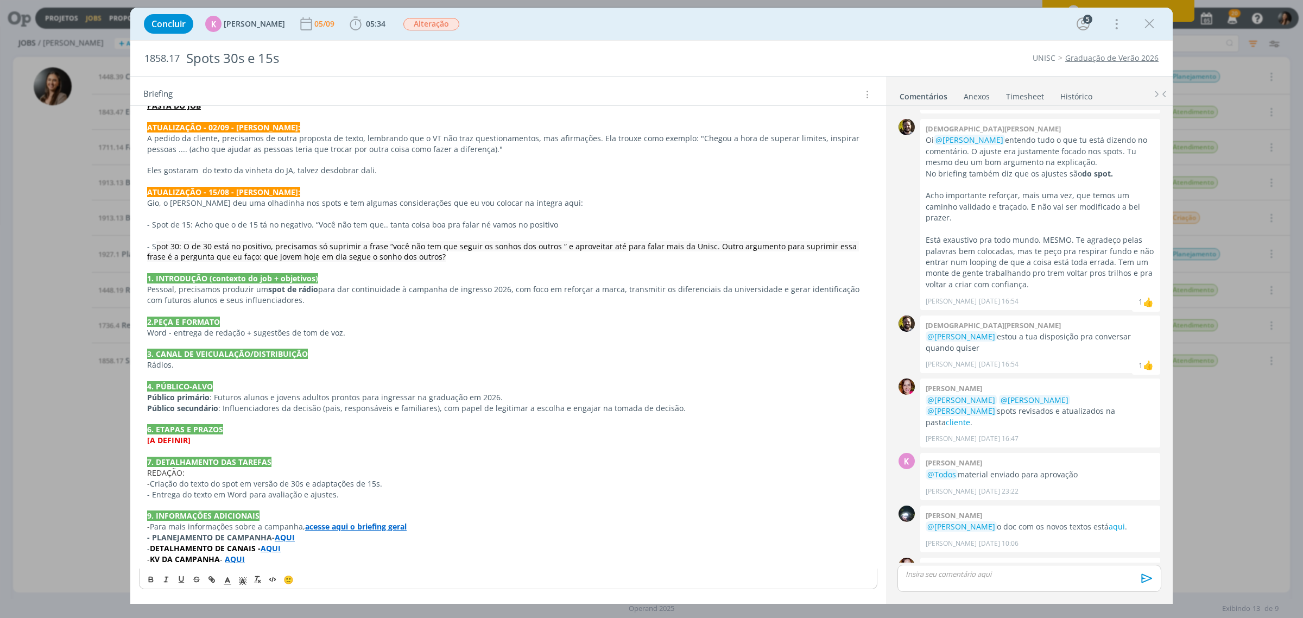
scroll to position [124, 0]
click at [381, 171] on p "Eles gostaram do texto da vinheta do JA, talvez desdobrar dali." at bounding box center [508, 170] width 722 height 11
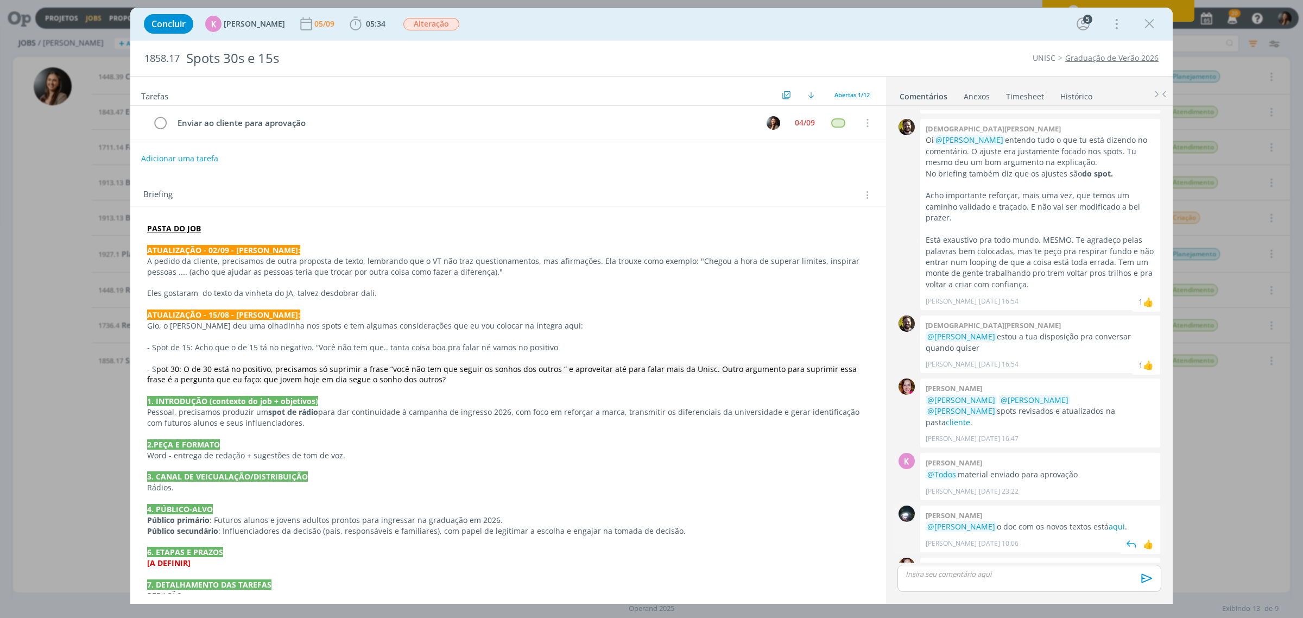
scroll to position [935, 0]
click at [1028, 471] on p "dialog" at bounding box center [1029, 574] width 246 height 10
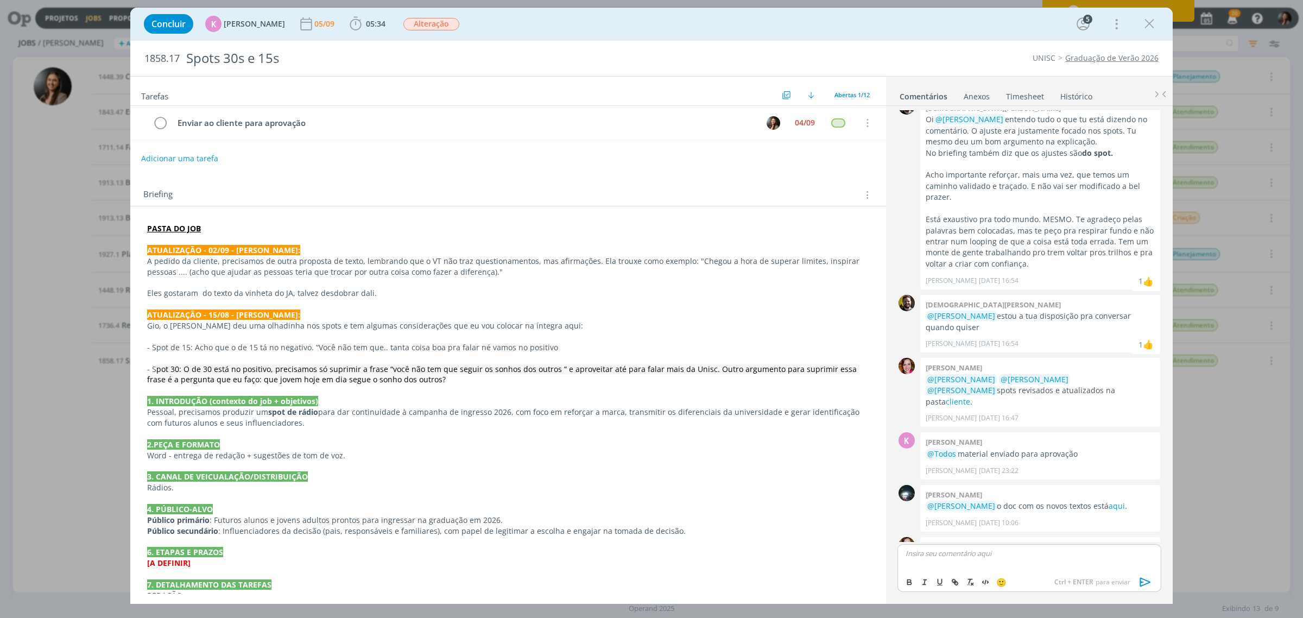
click at [1016, 471] on span "Bruna Bueno [DATE] 11:03" at bounding box center [1038, 586] width 224 height 10
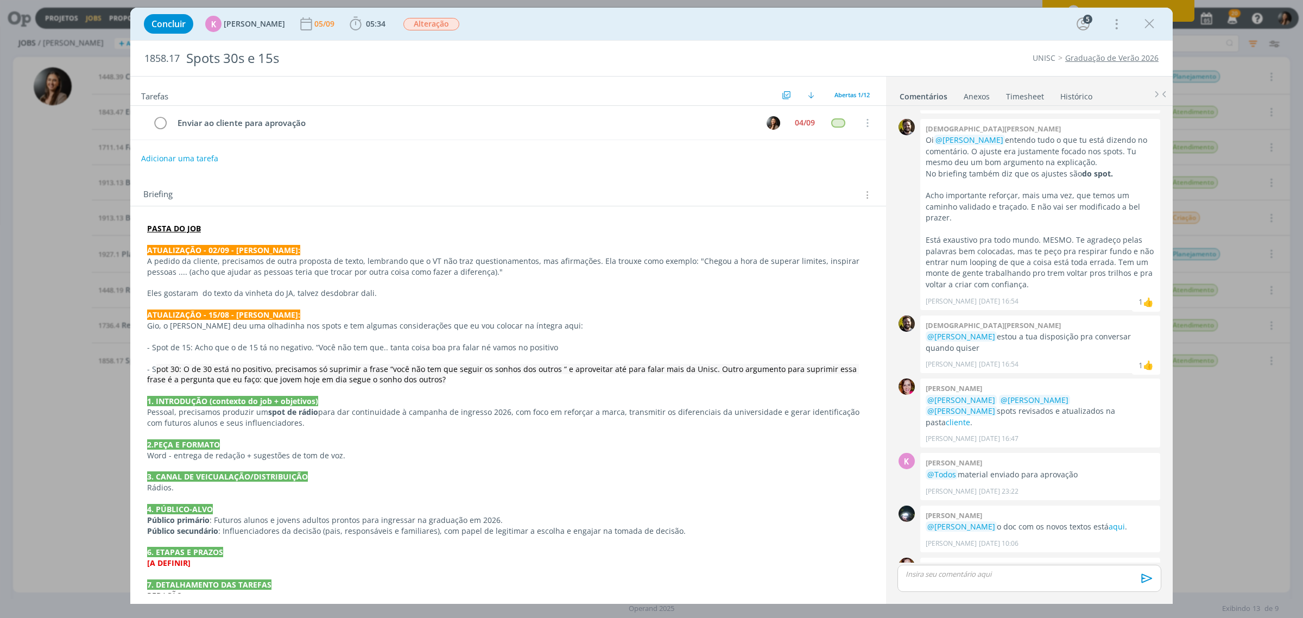
click at [503, 378] on p "- S pot 30: O de 30 está no positivo, precisamos só suprimir a frase “você não …" at bounding box center [508, 375] width 722 height 22
click at [1042, 23] on icon "dialog" at bounding box center [1149, 24] width 16 height 16
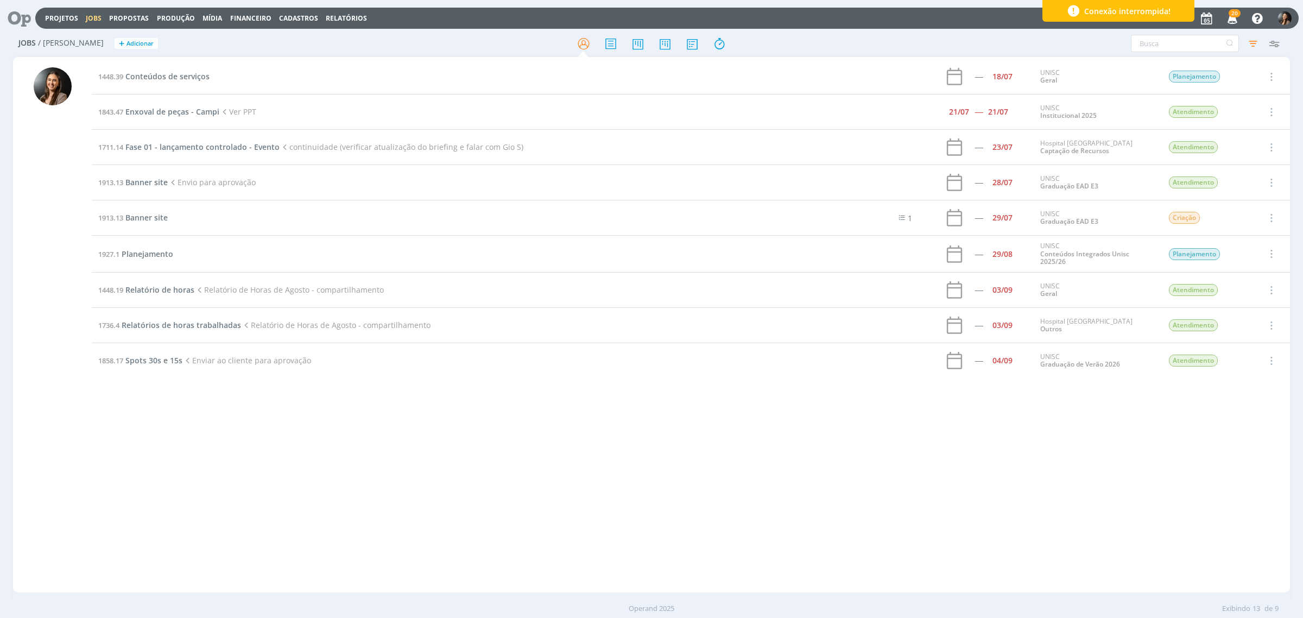
click at [664, 471] on div "1448.39 Conteúdos de serviços ----- 18/07 UNISC Geral Planejamento Selecionar C…" at bounding box center [691, 324] width 1198 height 531
click at [205, 471] on div "1448.39 Conteúdos de serviços ----- 18/07 UNISC Geral Planejamento Selecionar C…" at bounding box center [691, 324] width 1198 height 531
drag, startPoint x: 521, startPoint y: 443, endPoint x: 549, endPoint y: 484, distance: 49.2
click at [518, 443] on div "1448.39 Conteúdos de serviços ----- 18/07 UNISC Geral Planejamento Selecionar C…" at bounding box center [691, 324] width 1198 height 531
click at [53, 16] on link "Projetos" at bounding box center [61, 18] width 33 height 9
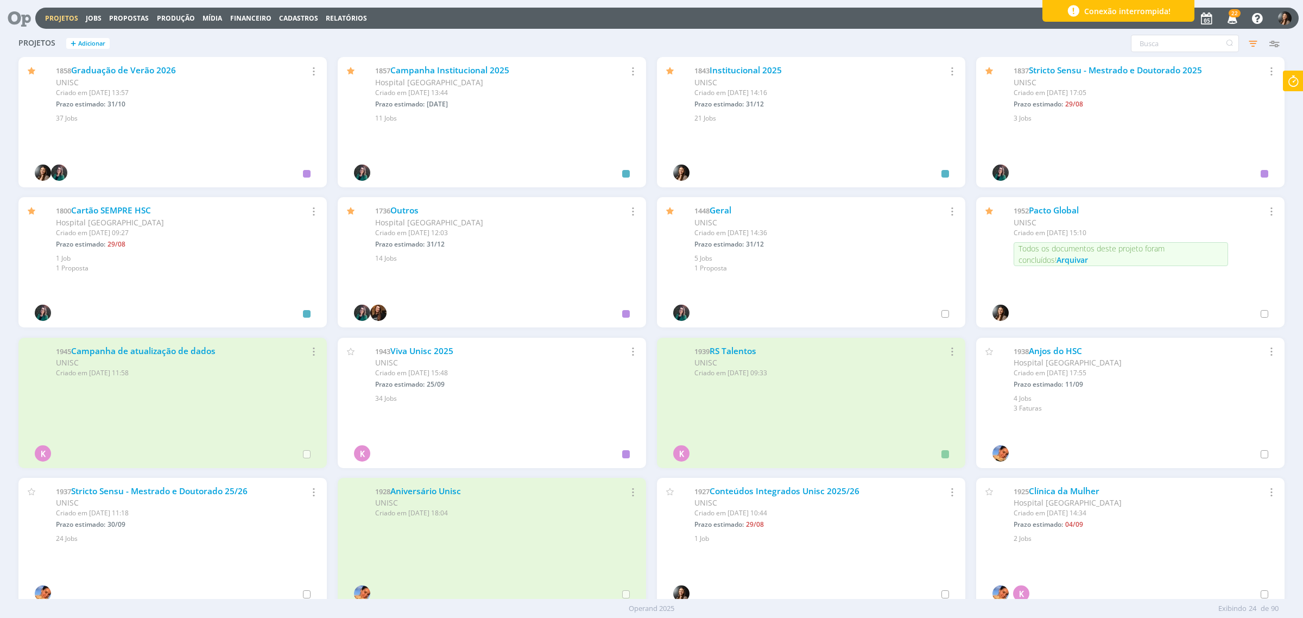
click at [704, 36] on div "Projetos + Adicionar Filtros Filtrar Limpar Status Cliente / Contrato Cliente 2…" at bounding box center [651, 43] width 1277 height 27
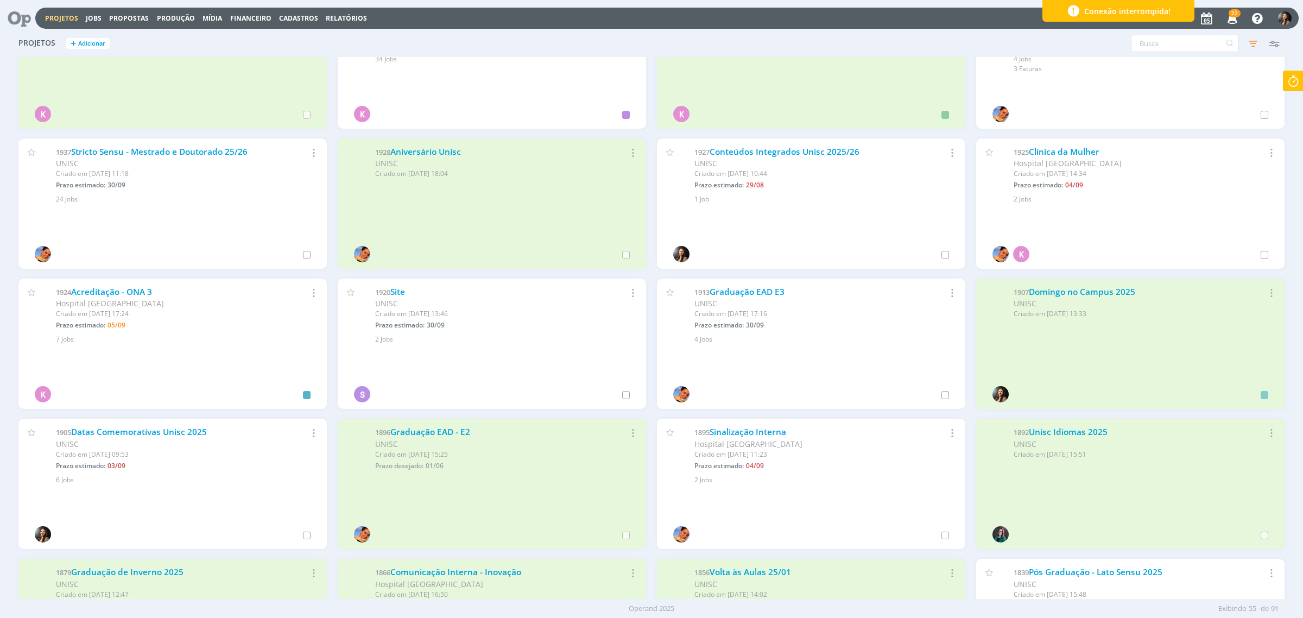
scroll to position [136, 0]
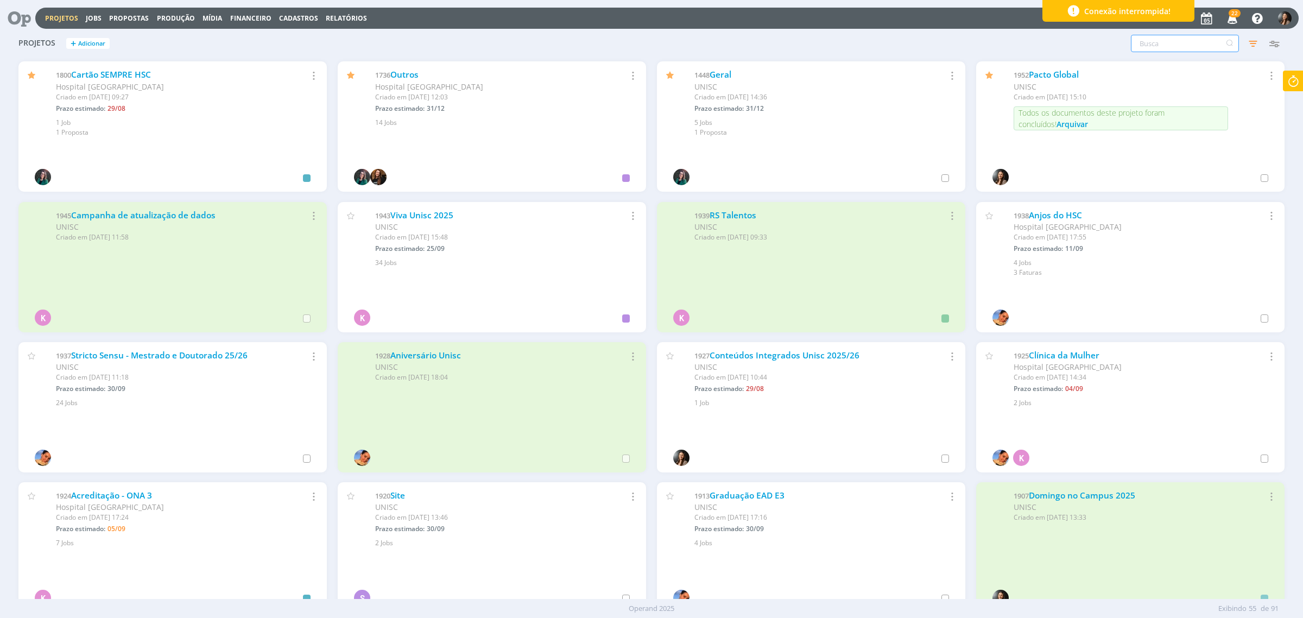
click at [1042, 41] on input "text" at bounding box center [1185, 43] width 108 height 17
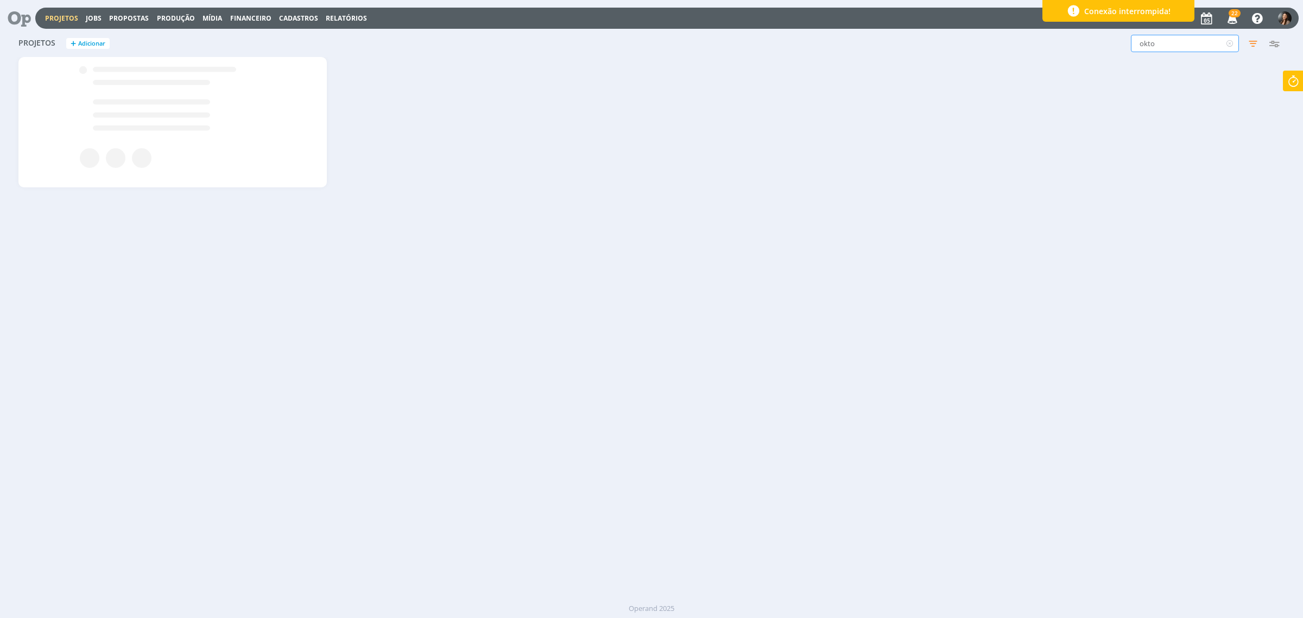
scroll to position [0, 0]
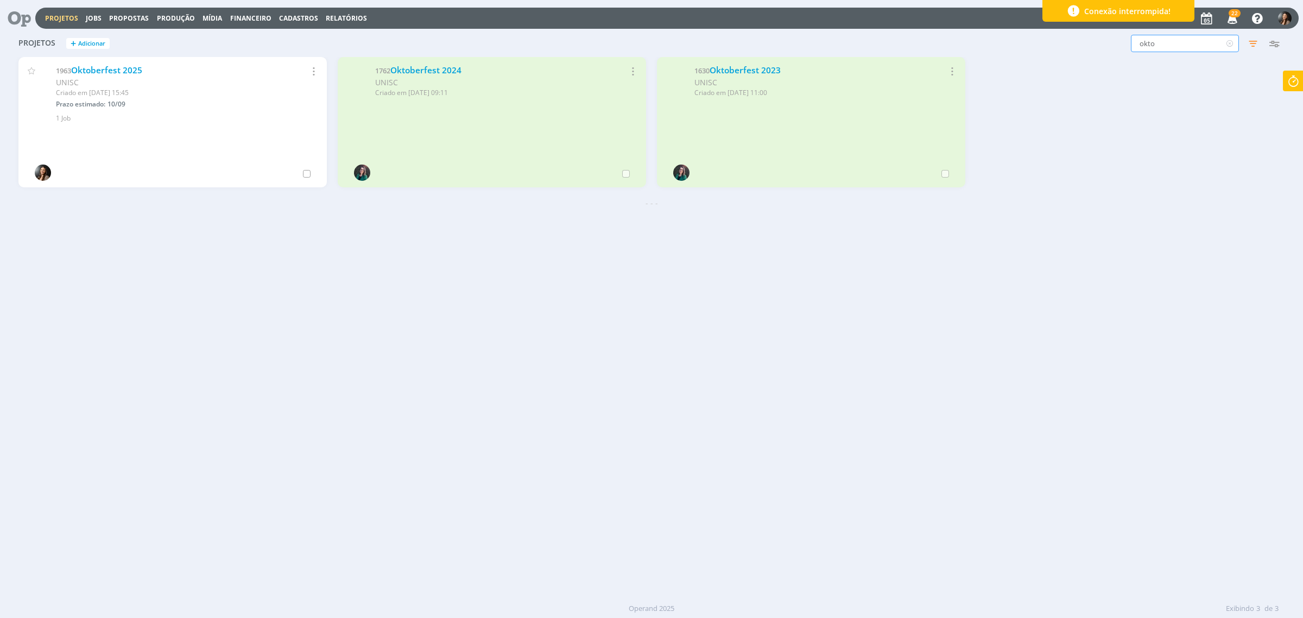
type input "okto"
click at [655, 350] on div "Projetos + Adicionar okto Filtros Filtrar Limpar okto Status Cliente / Contrato…" at bounding box center [651, 314] width 1277 height 568
click at [404, 73] on link "Oktoberfest 2024" at bounding box center [425, 70] width 71 height 11
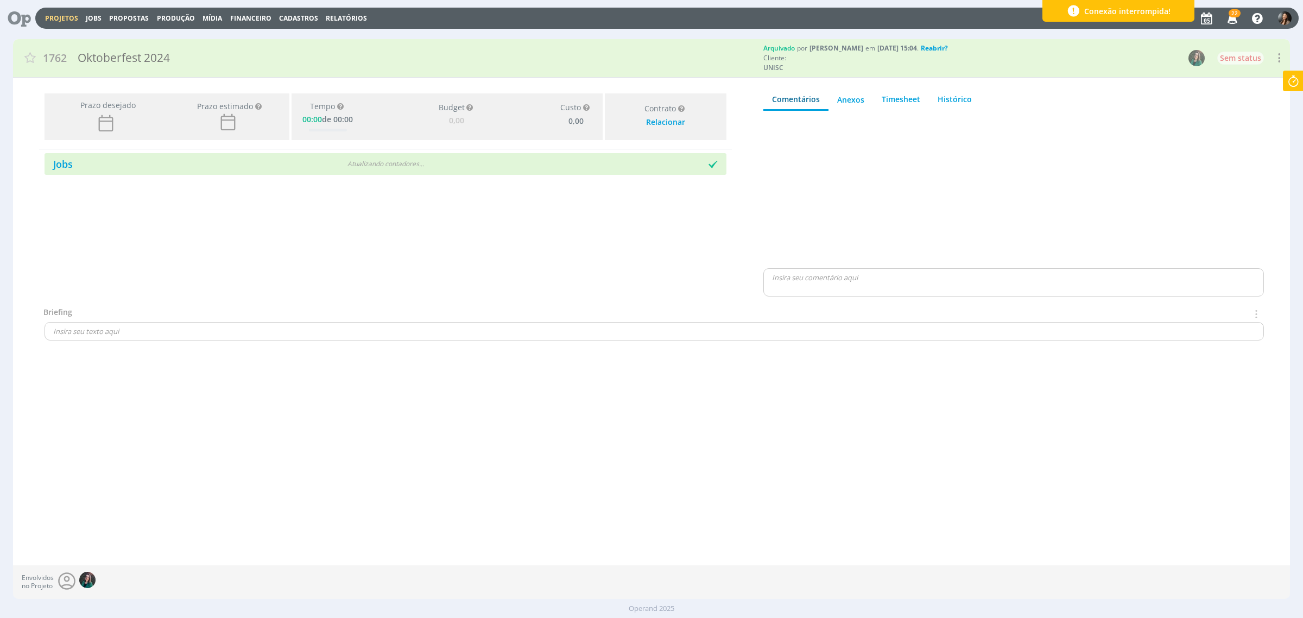
type input "0,00"
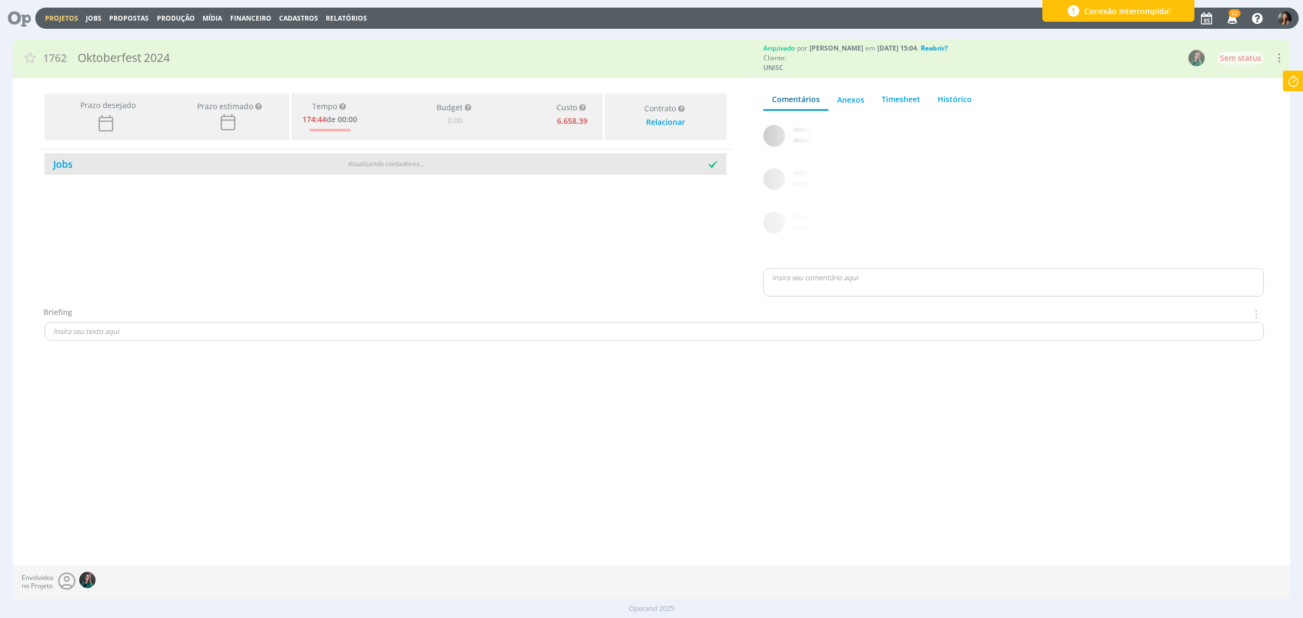
click at [178, 166] on div "Jobs" at bounding box center [160, 164] width 230 height 15
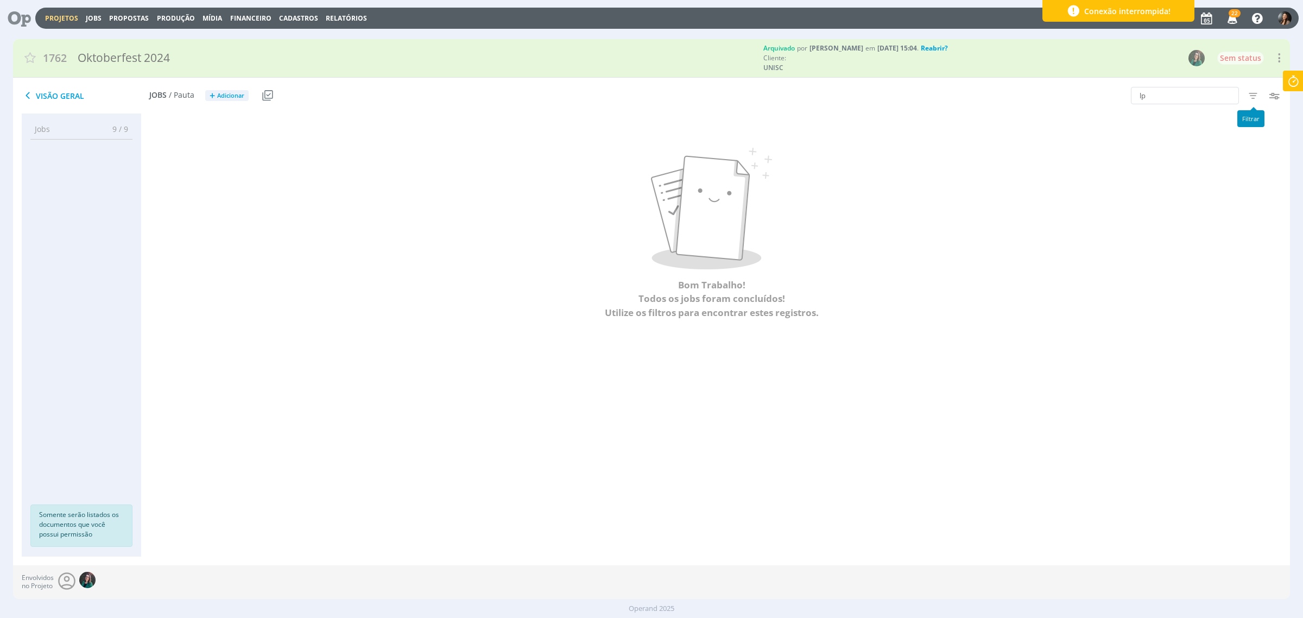
click at [1042, 95] on icon "button" at bounding box center [1253, 96] width 20 height 20
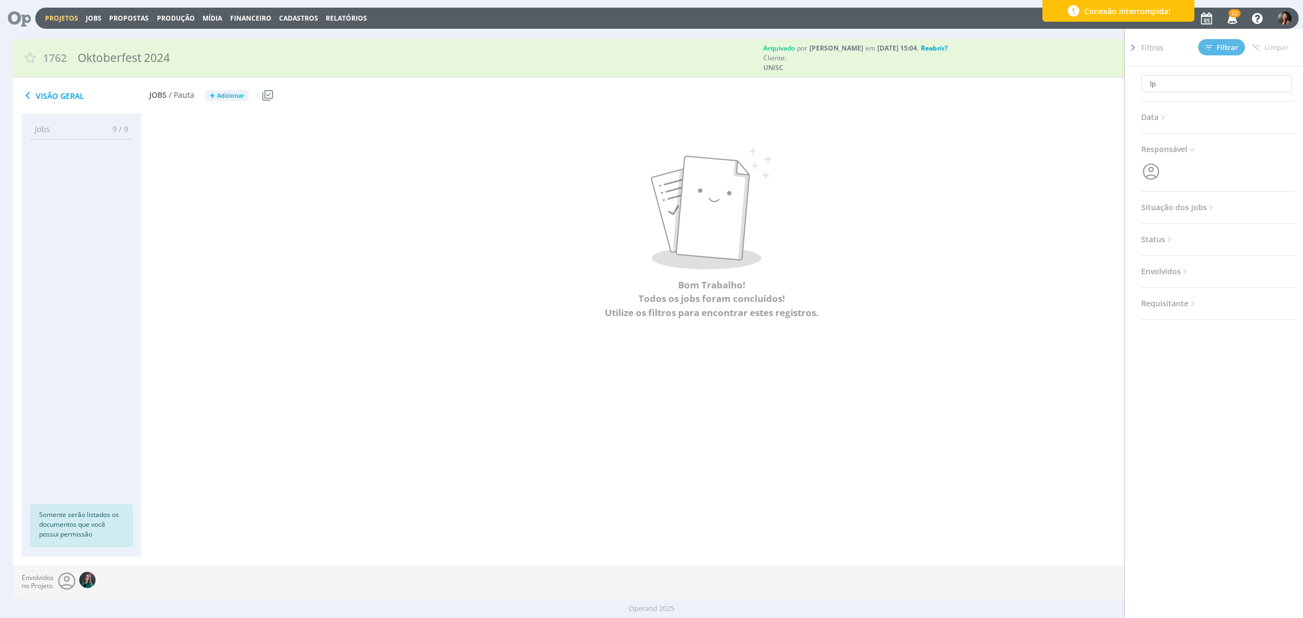
click at [1042, 205] on span "Situação dos jobs" at bounding box center [1178, 207] width 75 height 14
click at [1042, 236] on span at bounding box center [1212, 236] width 22 height 11
click at [1042, 47] on span "Filtrar" at bounding box center [1221, 47] width 33 height 7
drag, startPoint x: 408, startPoint y: 356, endPoint x: 493, endPoint y: 341, distance: 85.9
click at [403, 353] on div "Bom Trabalho! Todos os jobs foram concluídos! Utilize os filtros para encontrar…" at bounding box center [711, 334] width 1140 height 442
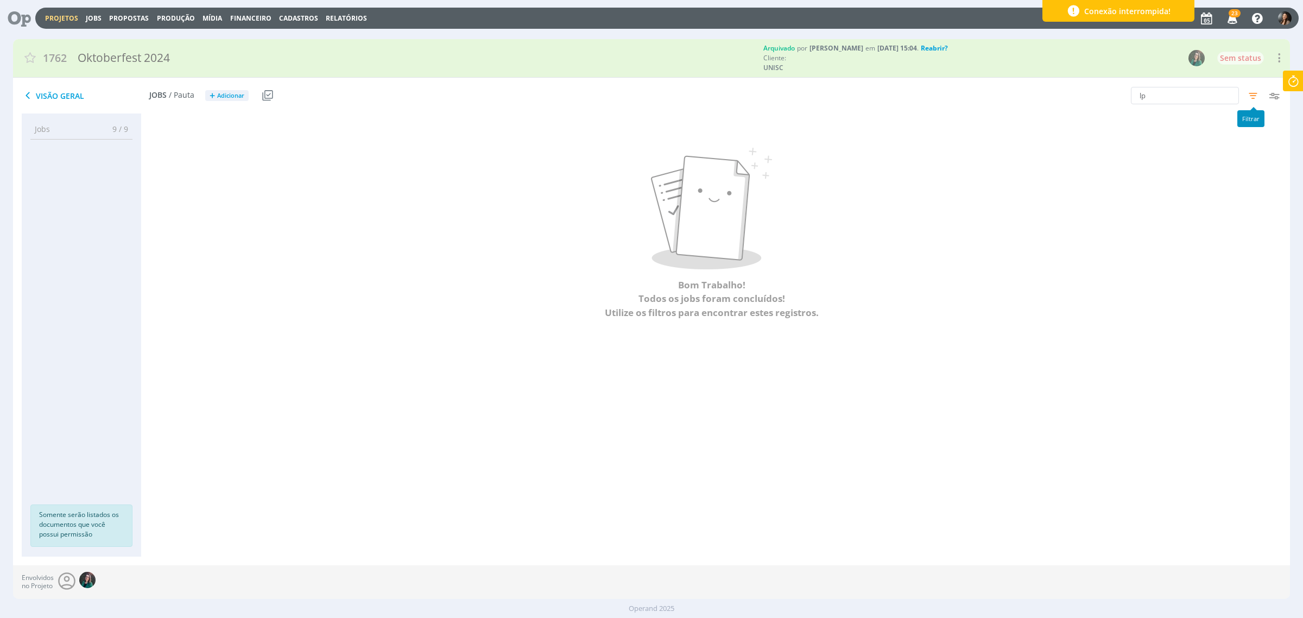
click at [1042, 95] on icon "button" at bounding box center [1253, 96] width 20 height 20
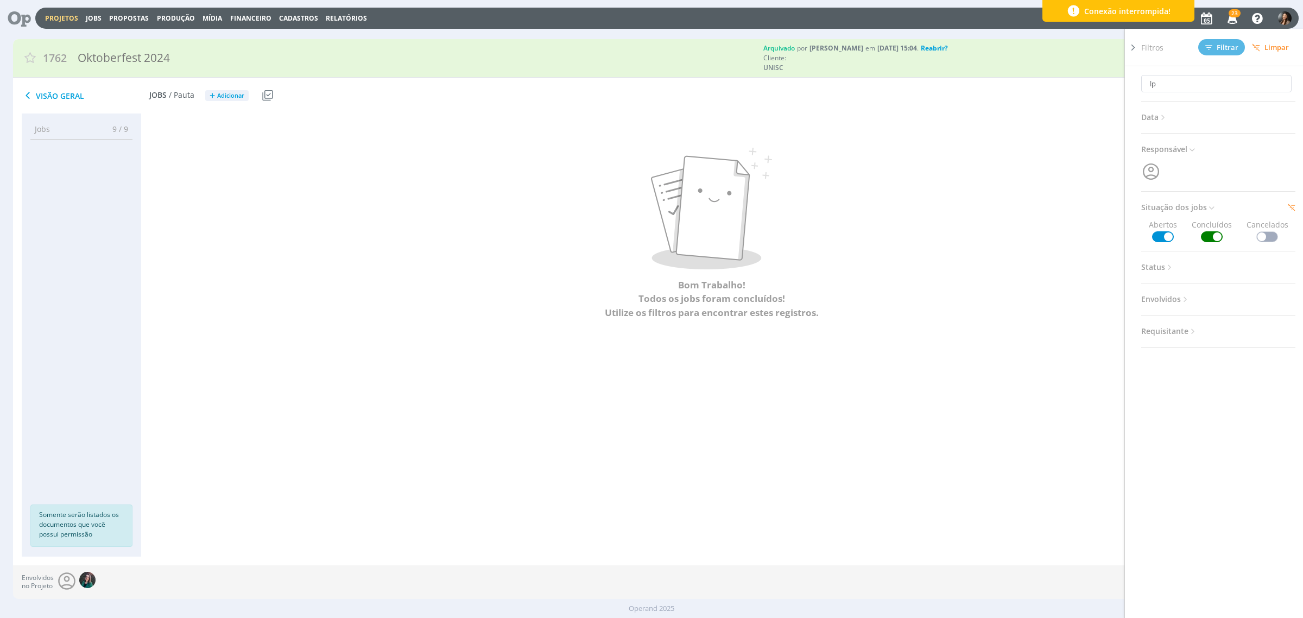
click at [1042, 190] on p at bounding box center [711, 209] width 1094 height 122
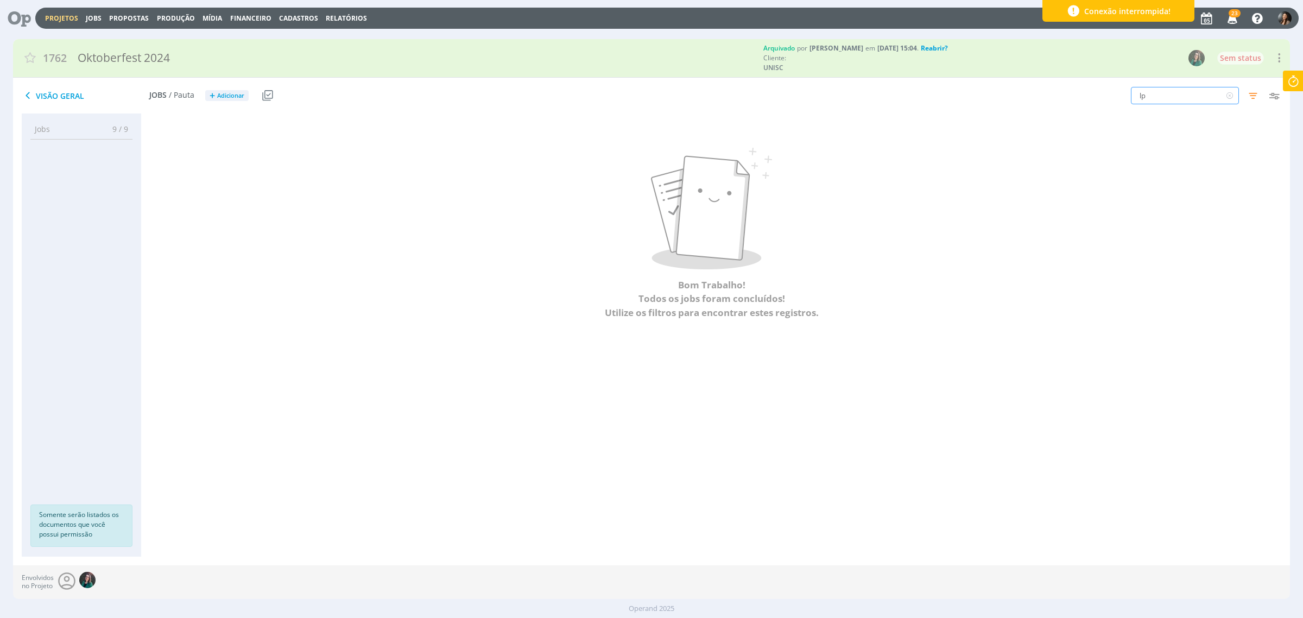
click at [1042, 98] on input "lp" at bounding box center [1185, 95] width 108 height 17
click at [1042, 97] on input "lp" at bounding box center [1185, 95] width 108 height 17
type input "7"
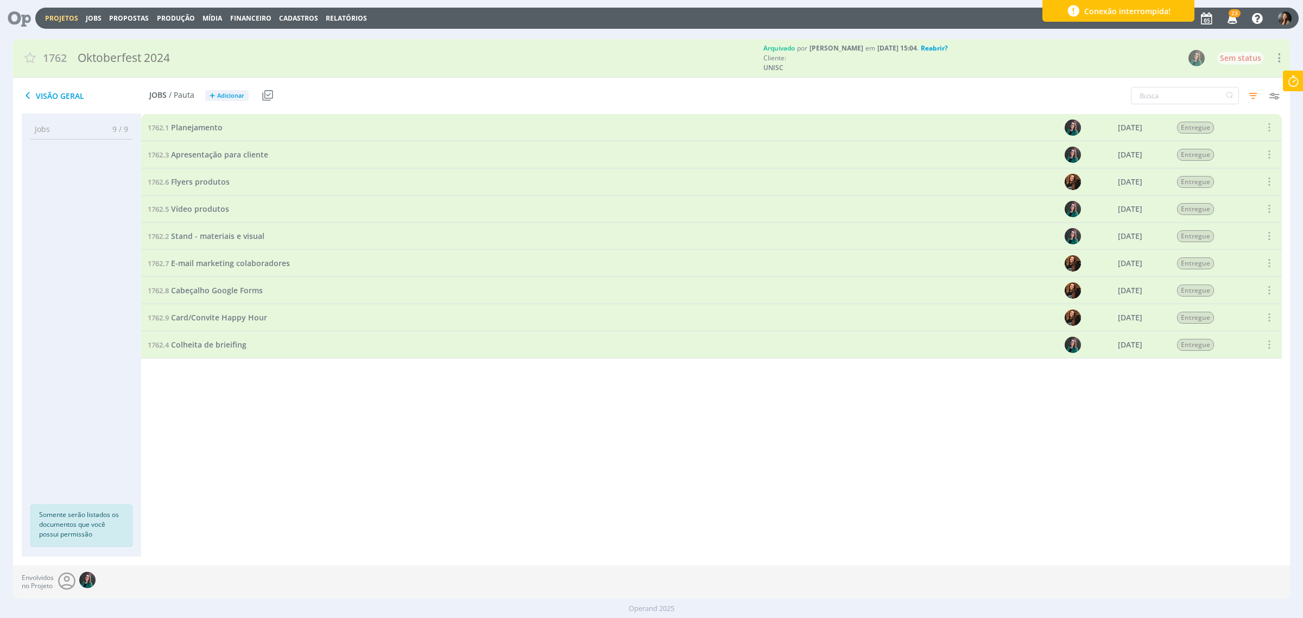
drag, startPoint x: 517, startPoint y: 527, endPoint x: 316, endPoint y: 356, distance: 263.7
click at [498, 471] on div "1762.1 Planejamento 23/08/24 Entregue Selecionar Reabrir 1762.3 Apresentação pa…" at bounding box center [711, 324] width 1140 height 421
click at [319, 413] on div "1762.1 Planejamento 23/08/24 Entregue Selecionar Reabrir 1762.3 Apresentação pa…" at bounding box center [711, 324] width 1140 height 421
click at [219, 232] on span "Stand - materiais e visual" at bounding box center [217, 236] width 93 height 10
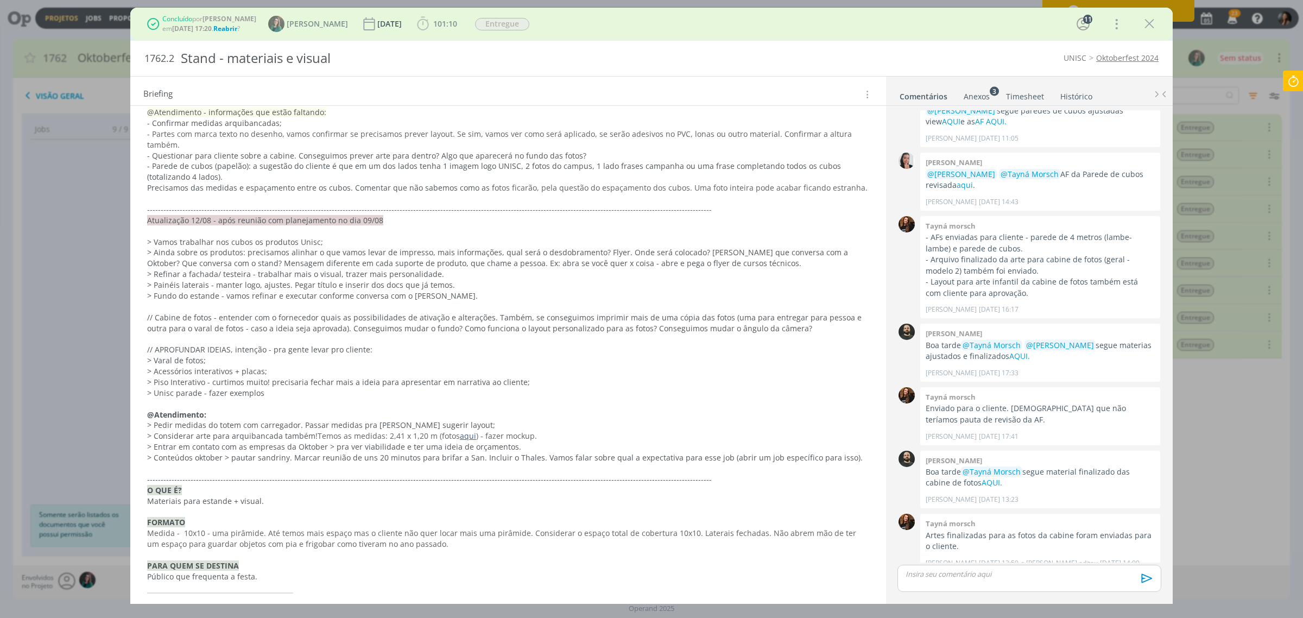
scroll to position [3334, 0]
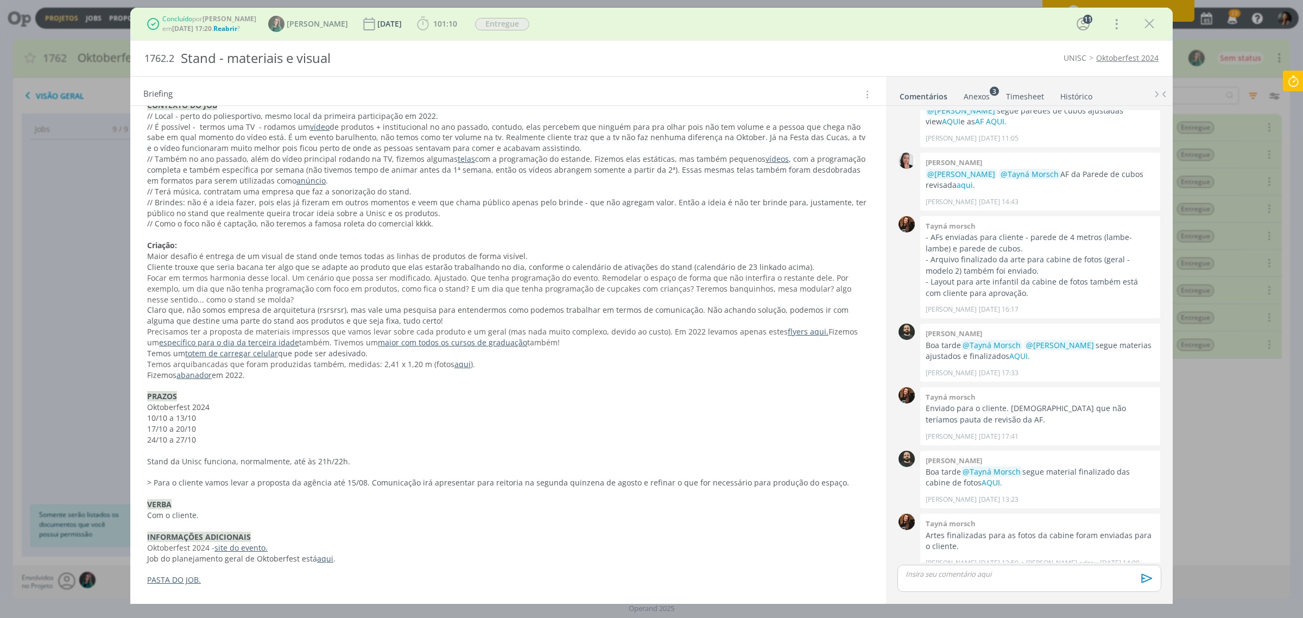
click at [443, 471] on p "> Para o cliente vamos levar a proposta da agência até 15/08. Comunicação irá a…" at bounding box center [508, 482] width 722 height 11
click at [261, 294] on p "Focar em termos harmonia desse local. Um cenário que possa ser modificado. Ajus…" at bounding box center [508, 289] width 721 height 33
click at [399, 471] on p "Oktoberfest 2024 - site do evento." at bounding box center [508, 547] width 721 height 11
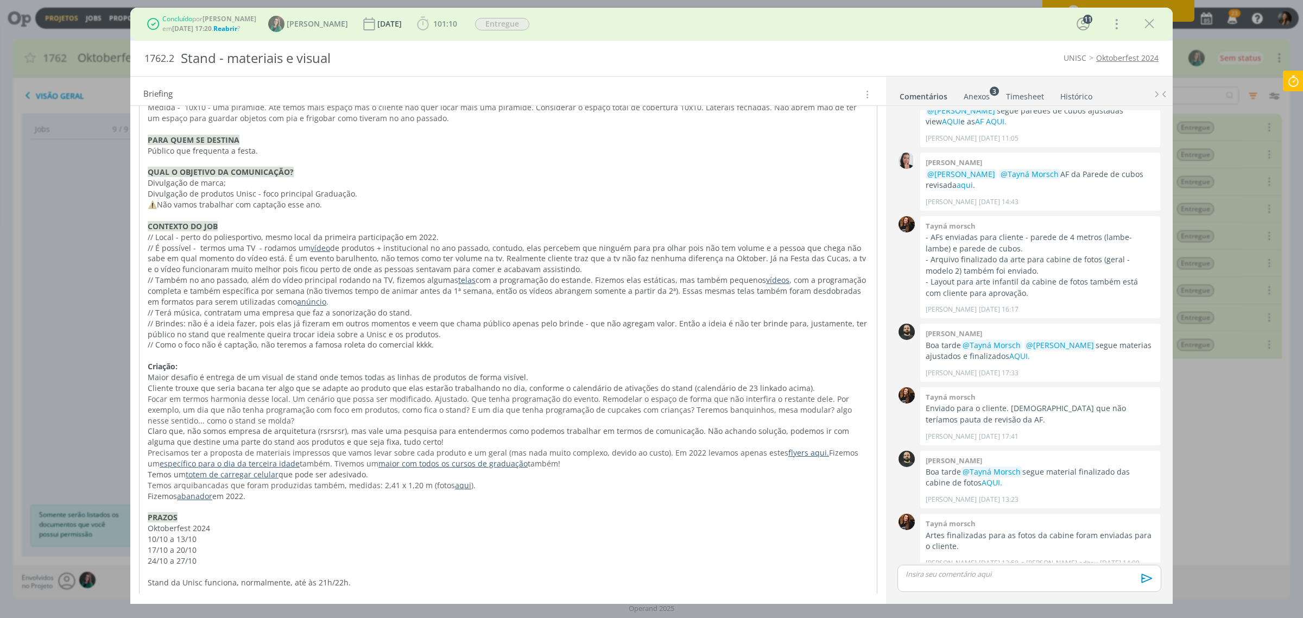
scroll to position [3198, 0]
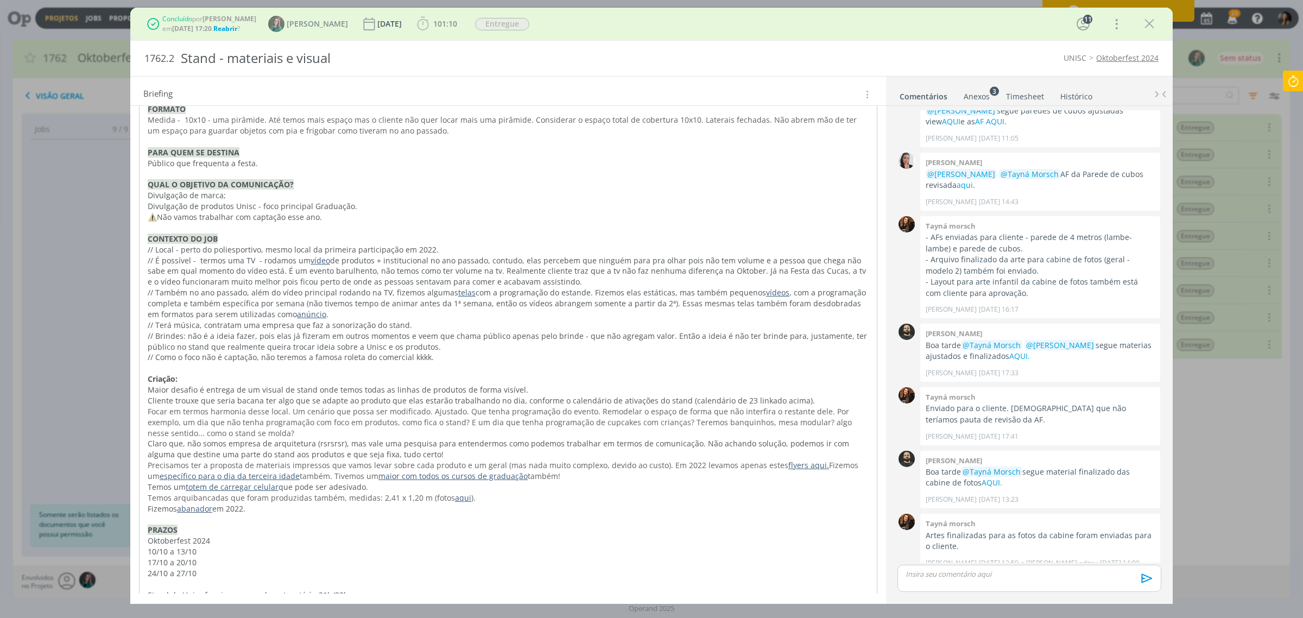
click at [208, 270] on p "// É possível - termos uma TV - rodamos um vídeo de produtos + institucional no…" at bounding box center [508, 271] width 721 height 33
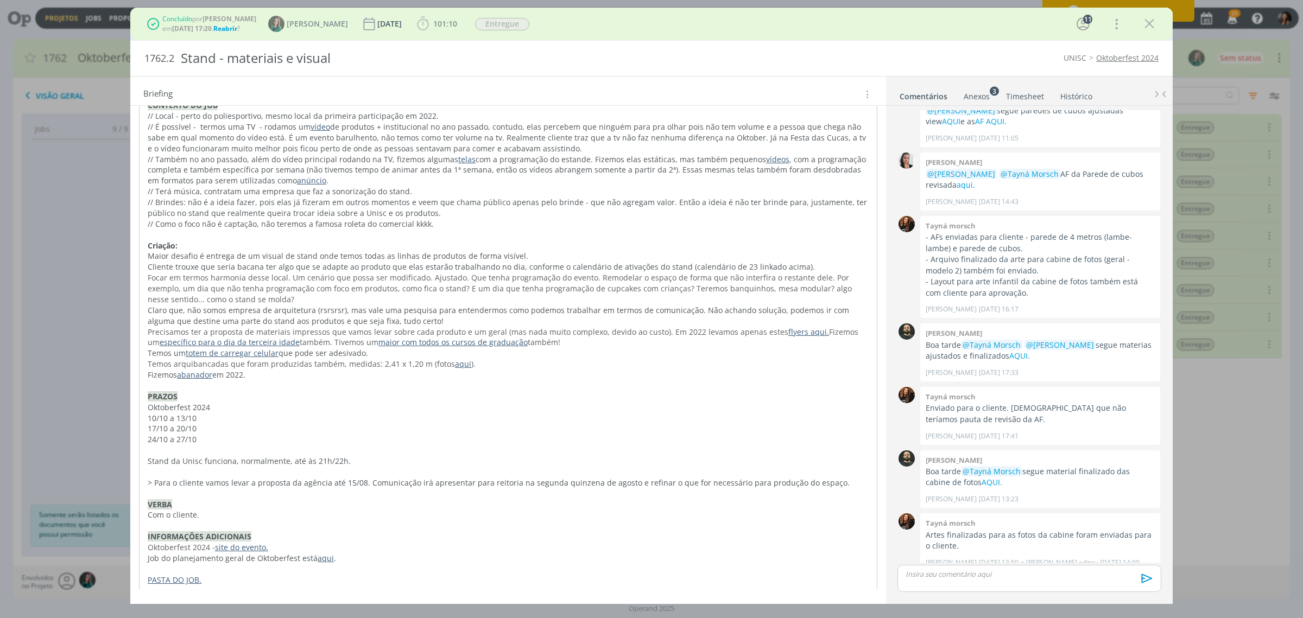
scroll to position [1024, 0]
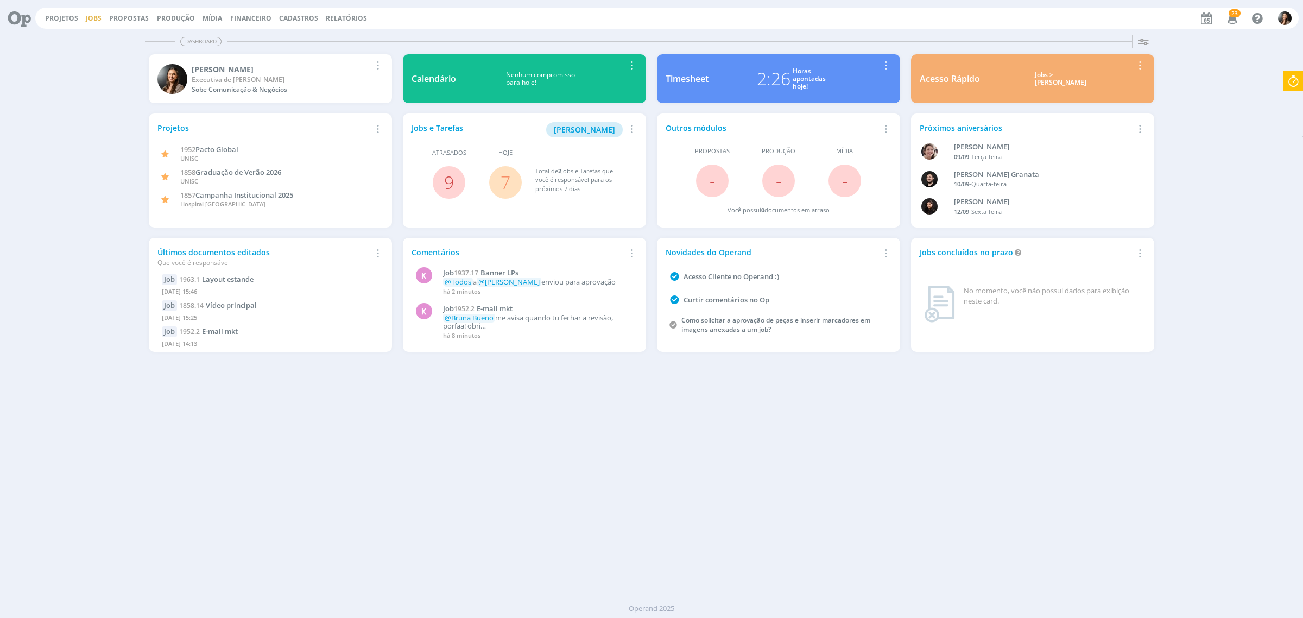
click at [92, 20] on link "Jobs" at bounding box center [94, 18] width 16 height 9
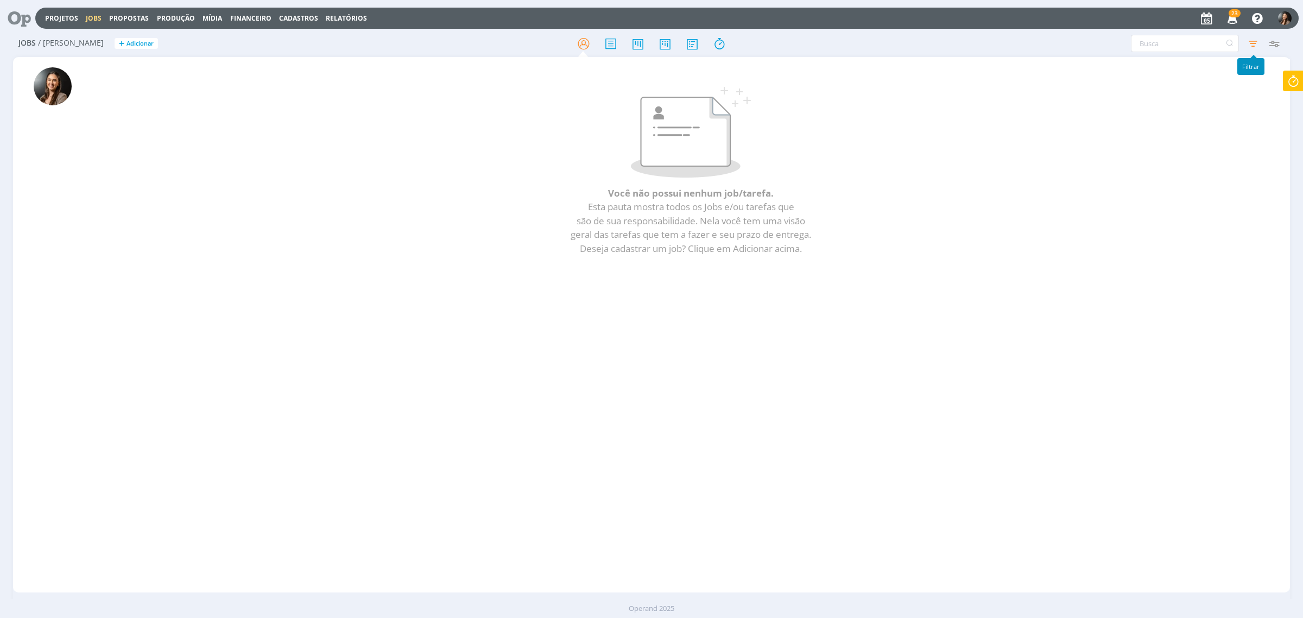
click at [1256, 39] on icon "button" at bounding box center [1253, 44] width 20 height 20
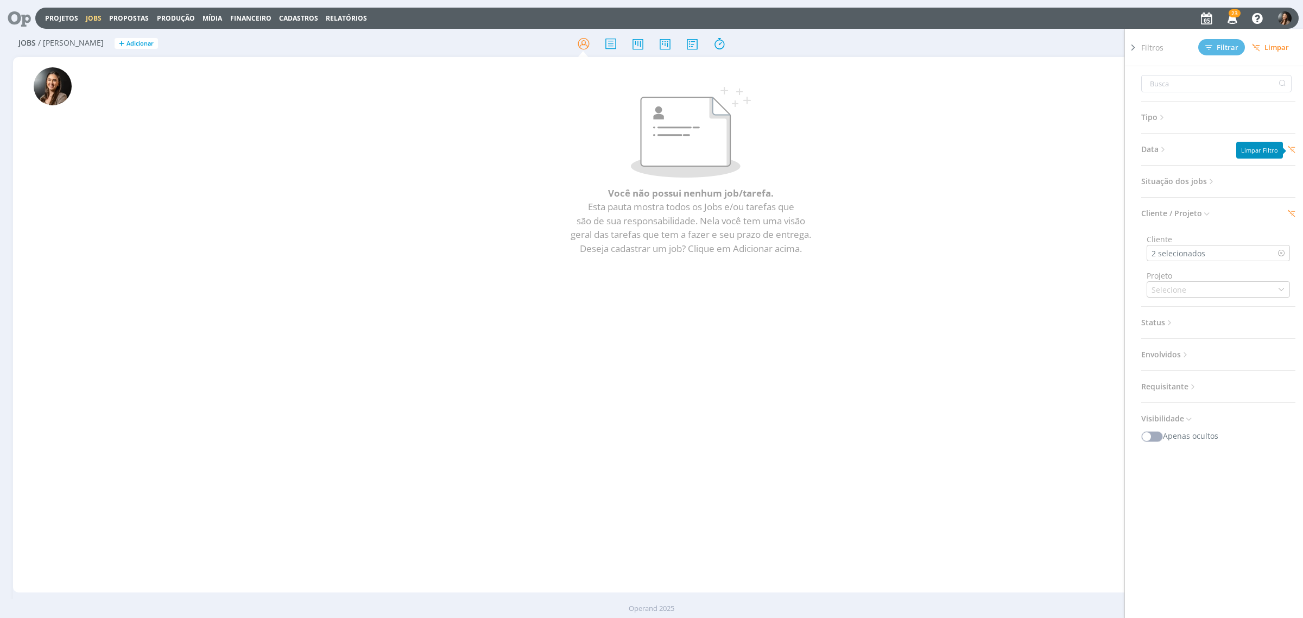
click at [1295, 143] on div "Tipo Jobs e Tarefas Data Personalizado [DATE] a [DATE] Situação dos jobs Aberto…" at bounding box center [1222, 356] width 163 height 581
click at [1293, 148] on icon at bounding box center [1292, 149] width 8 height 8
click at [1218, 44] on span "Filtrar" at bounding box center [1221, 47] width 33 height 7
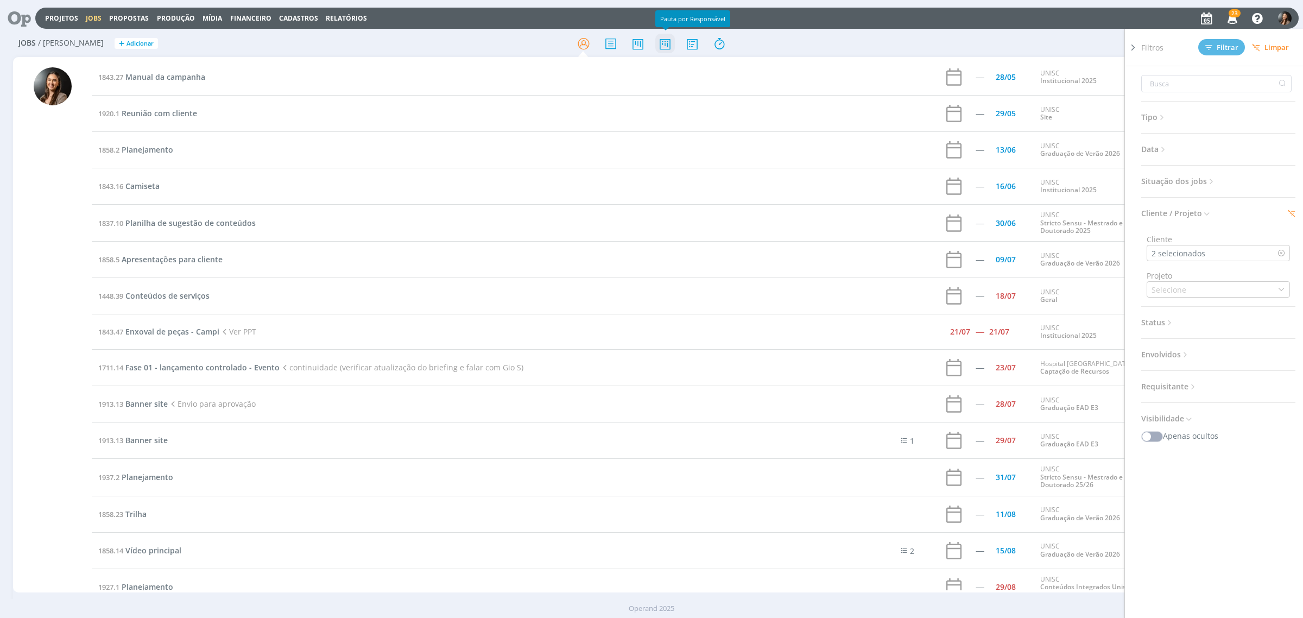
click at [663, 44] on icon at bounding box center [665, 43] width 20 height 21
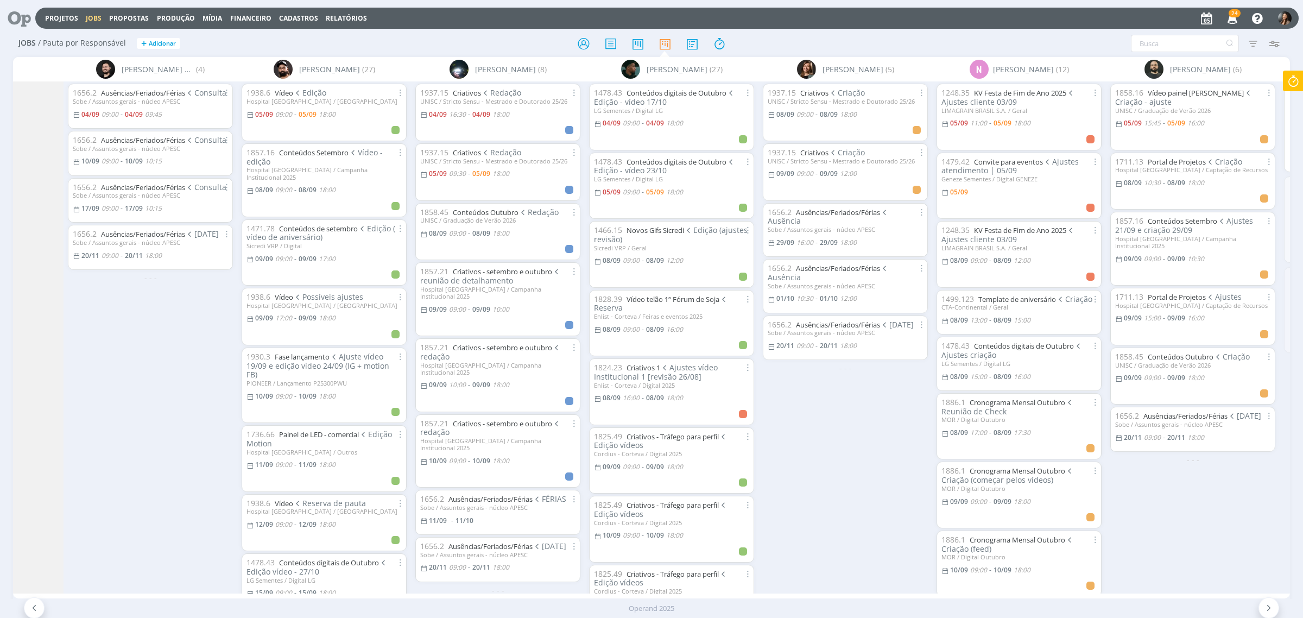
scroll to position [0, 258]
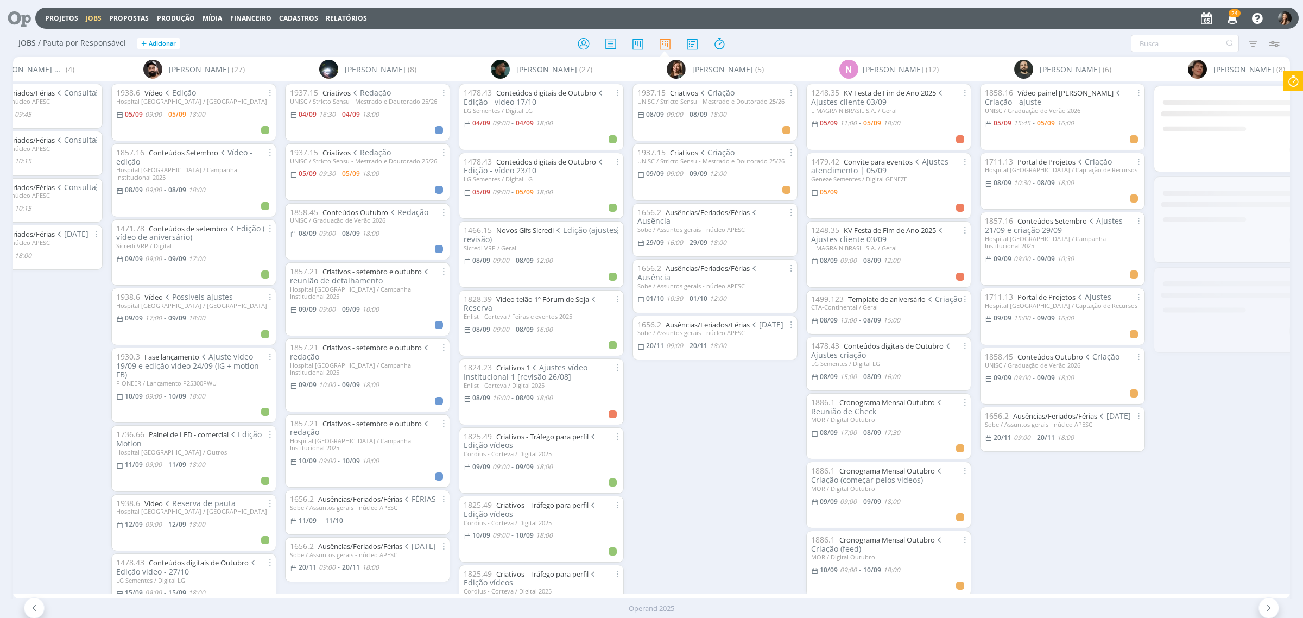
click at [1266, 42] on icon "button" at bounding box center [1274, 44] width 20 height 20
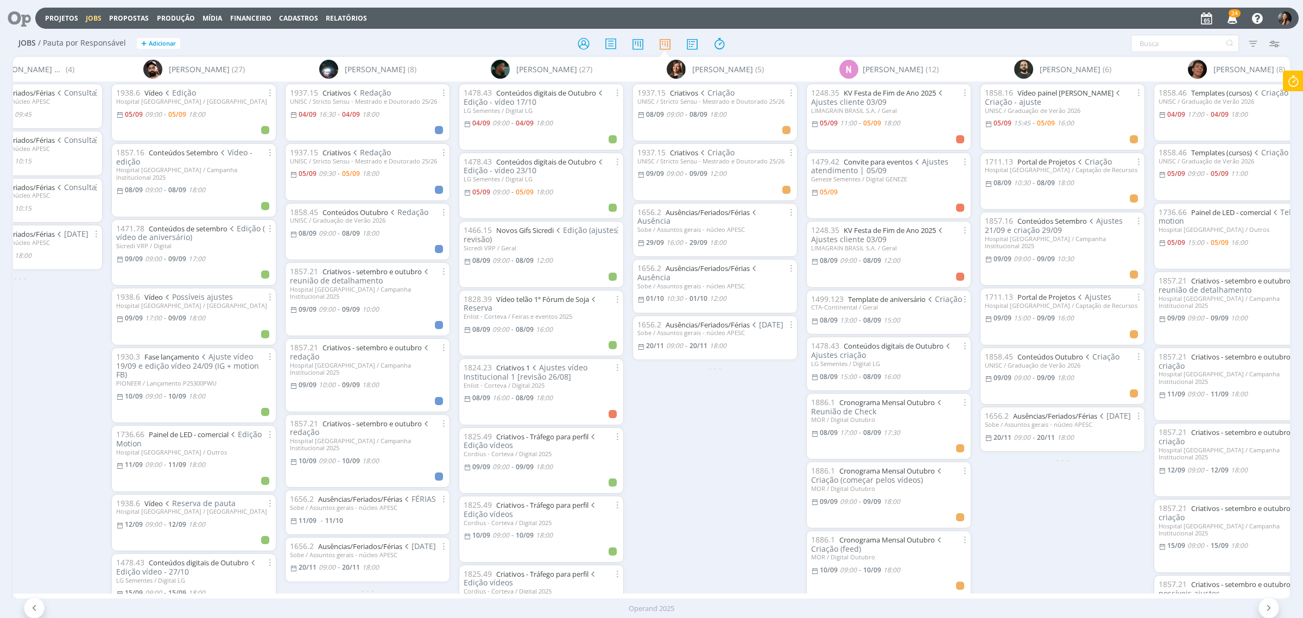
scroll to position [0, 295]
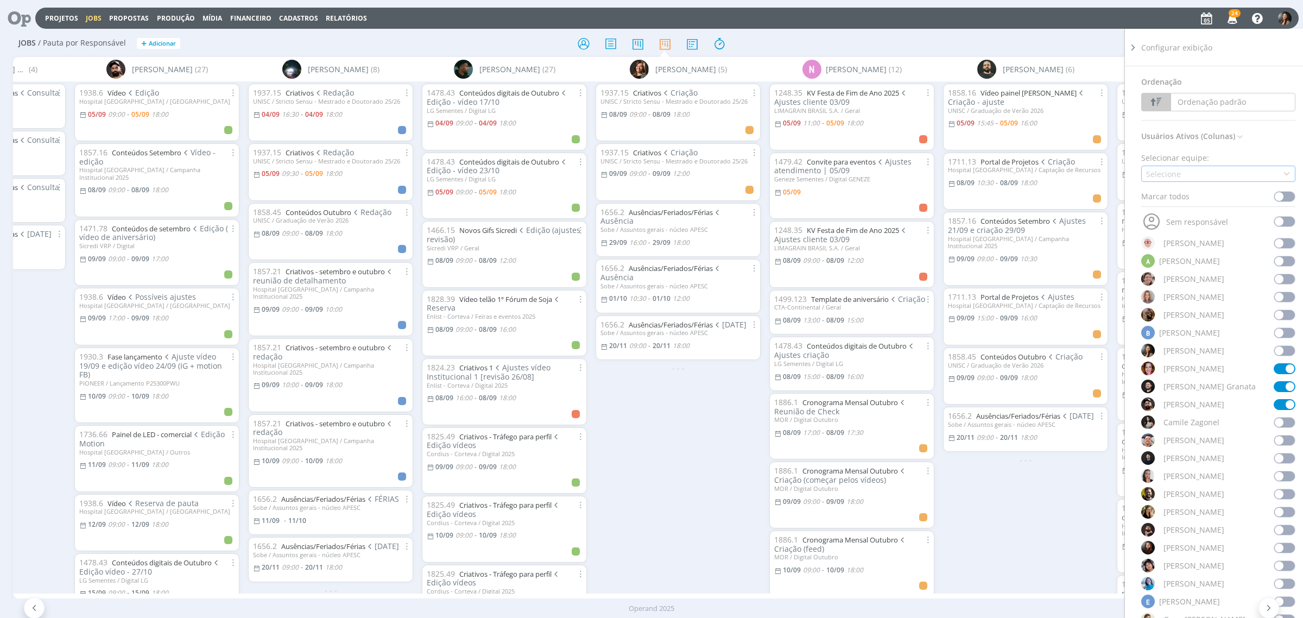
click at [1198, 170] on div "Selecione" at bounding box center [1218, 174] width 154 height 16
click at [1184, 232] on div "Audiovisual" at bounding box center [1168, 232] width 45 height 11
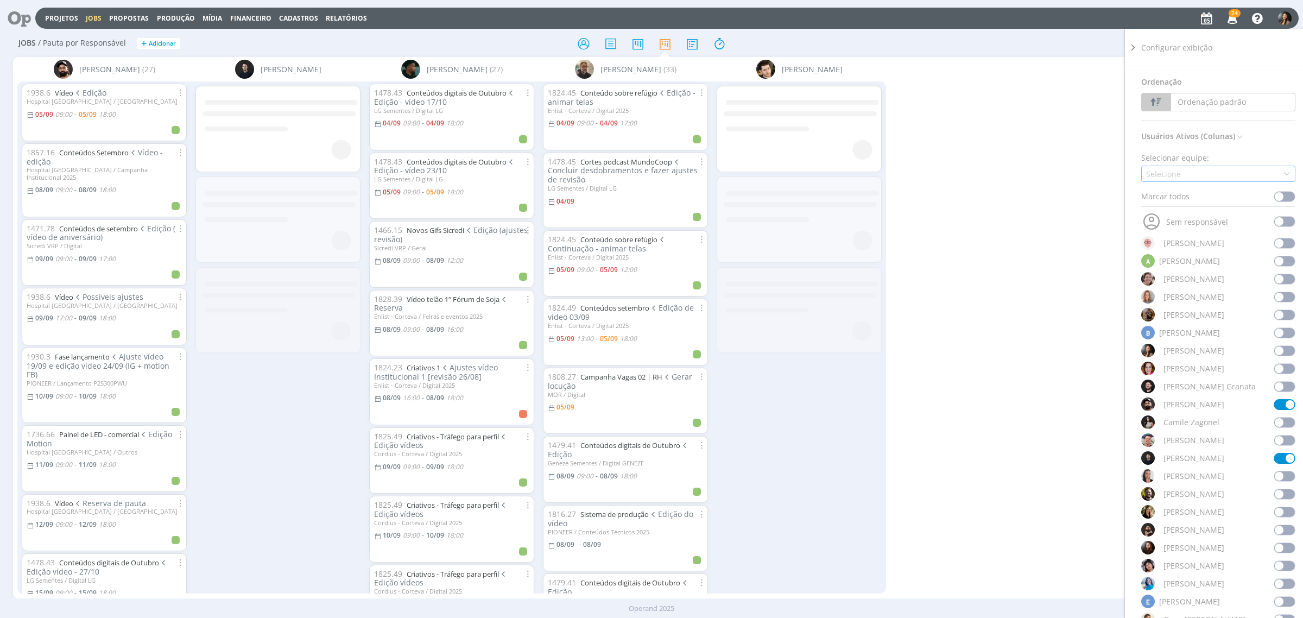
scroll to position [0, 0]
click at [1131, 47] on icon at bounding box center [1132, 47] width 11 height 11
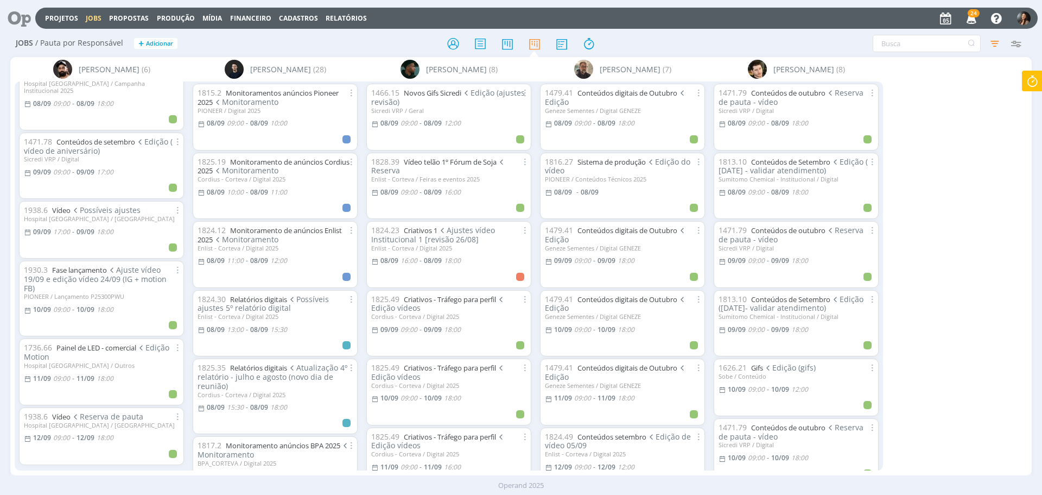
scroll to position [28, 0]
click at [15, 466] on div "- - -" at bounding box center [102, 471] width 174 height 11
click at [7, 438] on div "Jobs / Pauta por Responsável + Adicionar Filtrar Filtrar [GEOGRAPHIC_DATA] Tipo…" at bounding box center [521, 265] width 1042 height 470
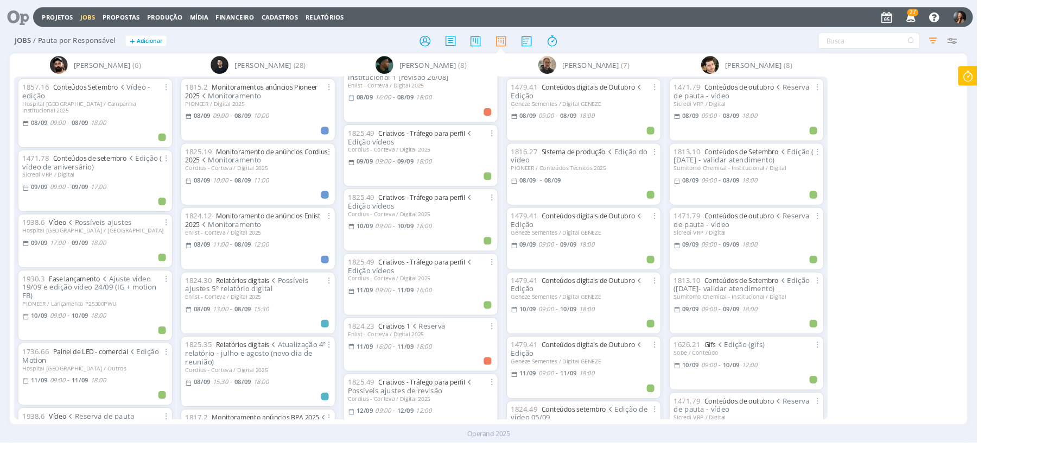
scroll to position [148, 0]
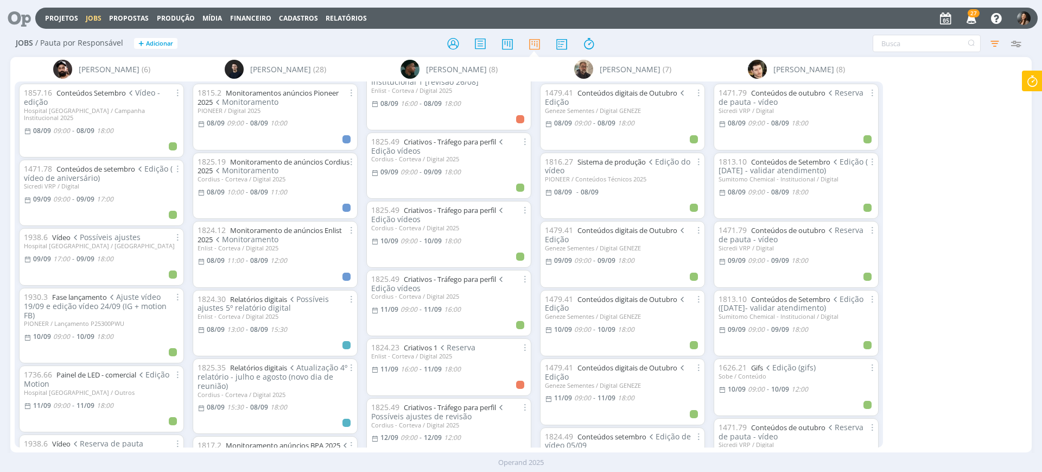
click at [1034, 77] on icon at bounding box center [1033, 81] width 20 height 21
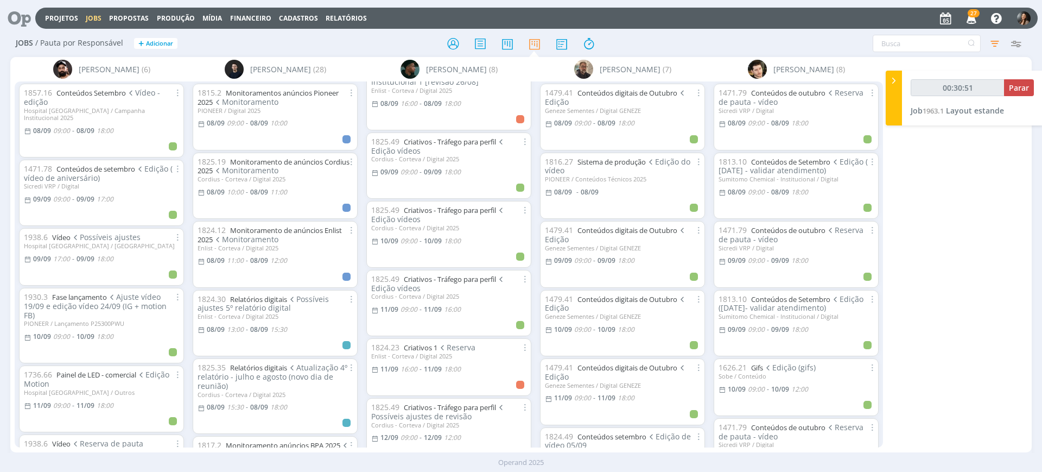
type input "00:30:52"
click at [1017, 88] on span "Parar" at bounding box center [1019, 88] width 20 height 10
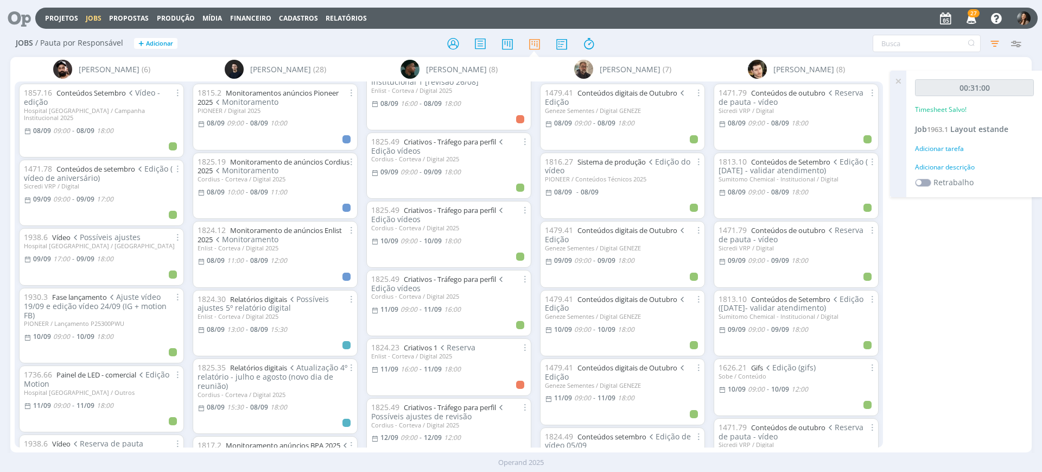
click at [961, 167] on div "Adicionar descrição" at bounding box center [974, 167] width 119 height 10
click at [899, 77] on icon at bounding box center [899, 81] width 20 height 21
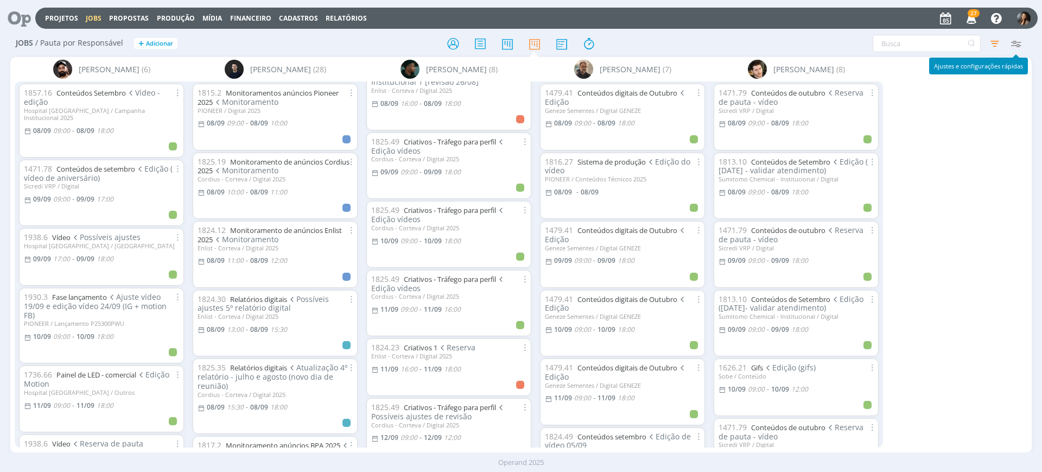
click at [1017, 45] on icon "button" at bounding box center [1016, 44] width 20 height 20
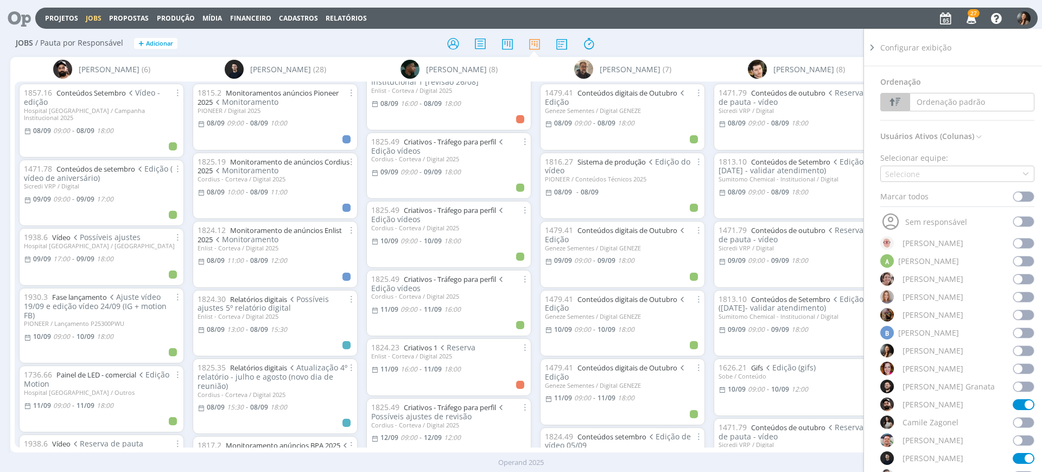
click at [1017, 196] on span at bounding box center [1024, 196] width 22 height 11
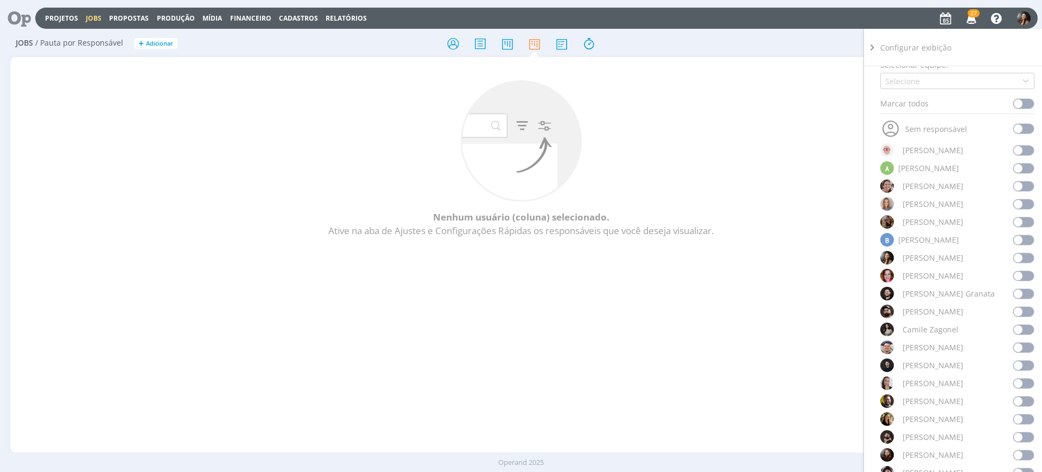
scroll to position [136, 0]
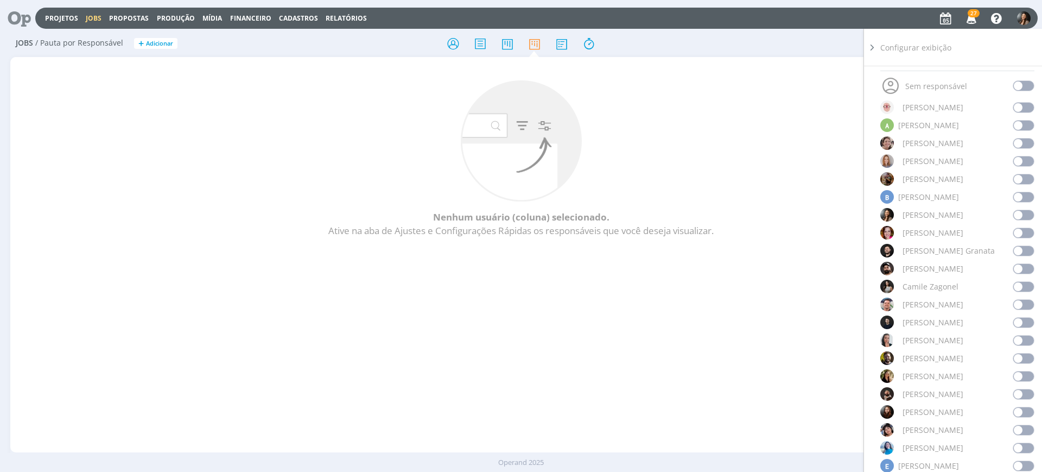
click at [1019, 378] on span at bounding box center [1024, 376] width 22 height 11
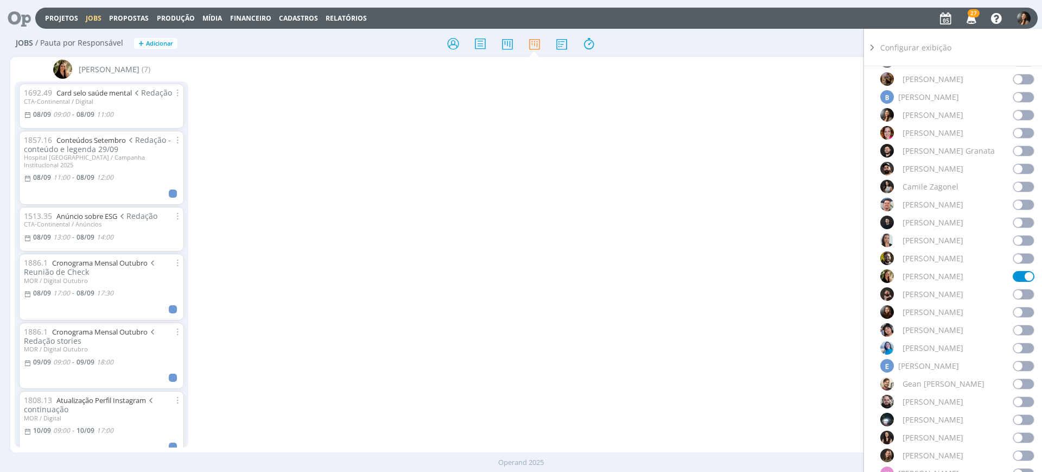
scroll to position [271, 0]
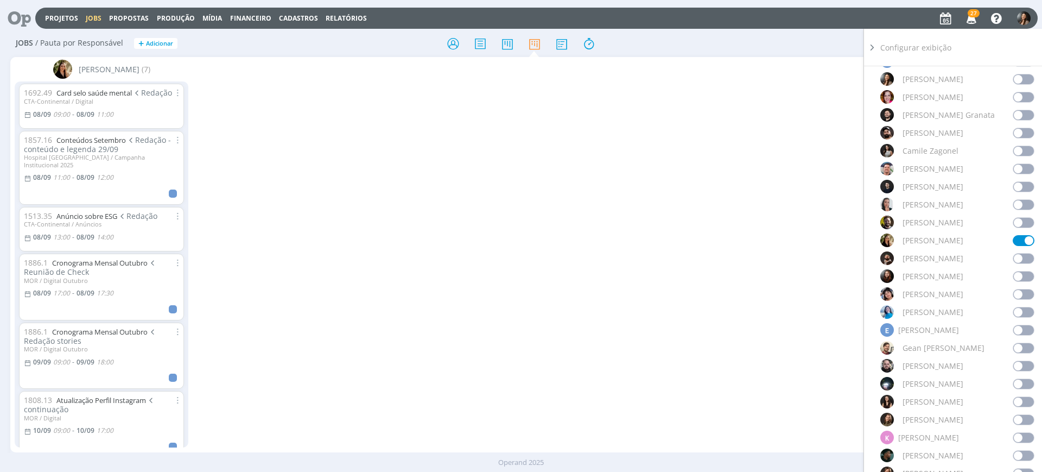
click at [1015, 383] on span at bounding box center [1024, 383] width 22 height 11
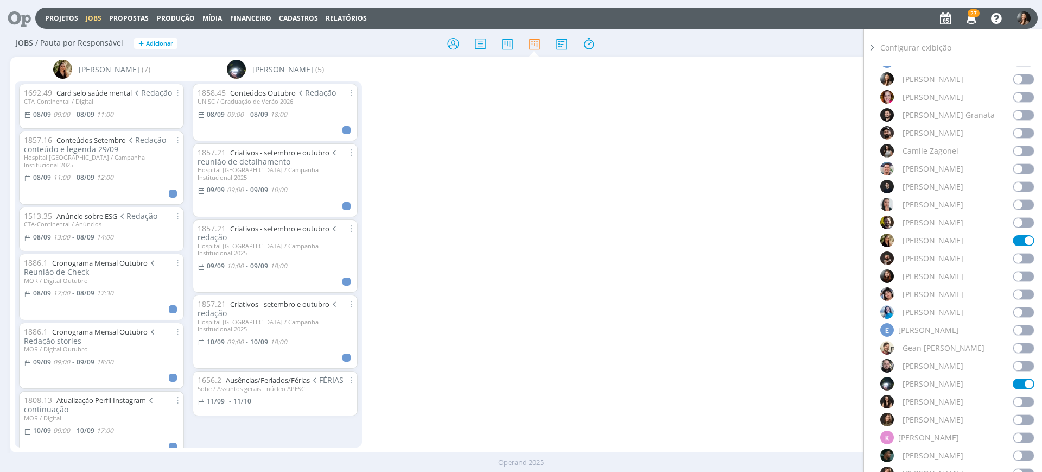
drag, startPoint x: 871, startPoint y: 47, endPoint x: 638, endPoint y: 167, distance: 262.0
click at [871, 47] on icon at bounding box center [872, 47] width 11 height 11
drag, startPoint x: 593, startPoint y: 237, endPoint x: 586, endPoint y: 230, distance: 9.6
click at [587, 234] on div "[PERSON_NAME] (7) 1692.49 Card selo saúde mental Redação CTA-Continental / Digi…" at bounding box center [521, 254] width 1022 height 395
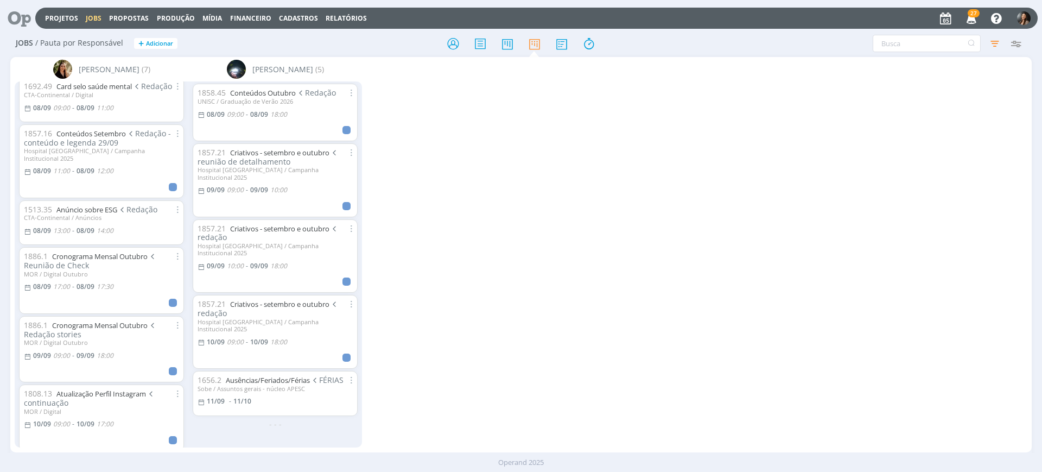
scroll to position [0, 0]
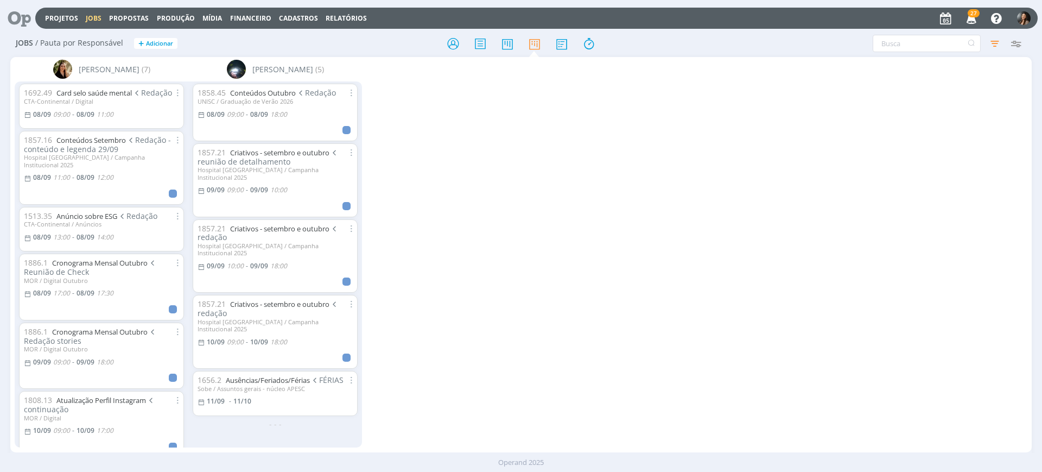
click at [316, 410] on div "1858.45 Conteúdos Outubro Redação UNISC / Graduação de Verão 2026 [DATE] 09:00 …" at bounding box center [275, 263] width 174 height 365
click at [375, 67] on div "[PERSON_NAME] (7) 1692.49 Card selo saúde mental Redação CTA-Continental / Digi…" at bounding box center [521, 254] width 1022 height 395
click at [269, 93] on link "Conteúdos Outubro" at bounding box center [263, 93] width 66 height 10
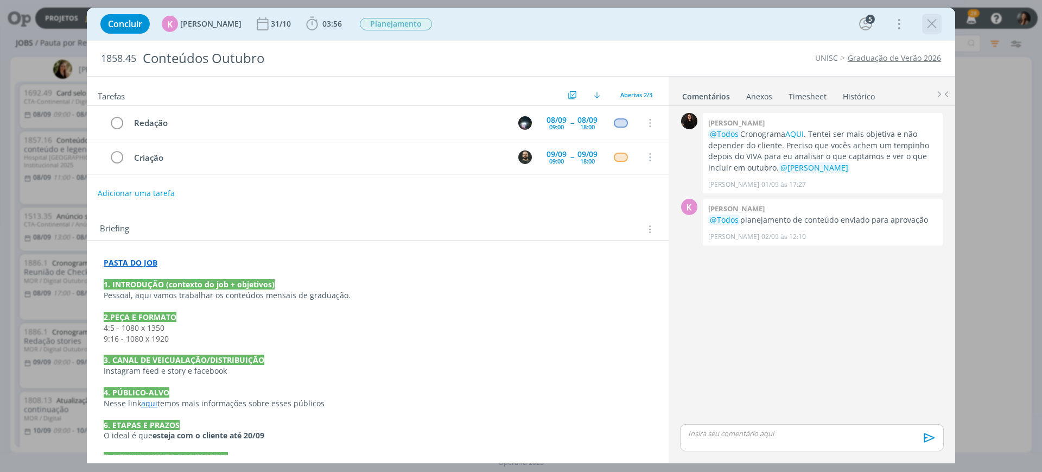
click at [932, 28] on icon "dialog" at bounding box center [932, 24] width 16 height 16
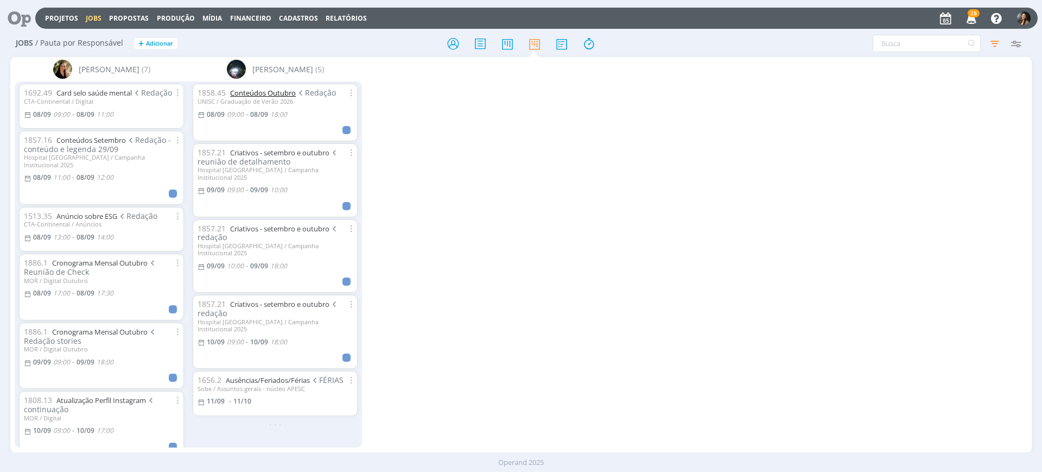
click at [283, 91] on link "Conteúdos Outubro" at bounding box center [263, 93] width 66 height 10
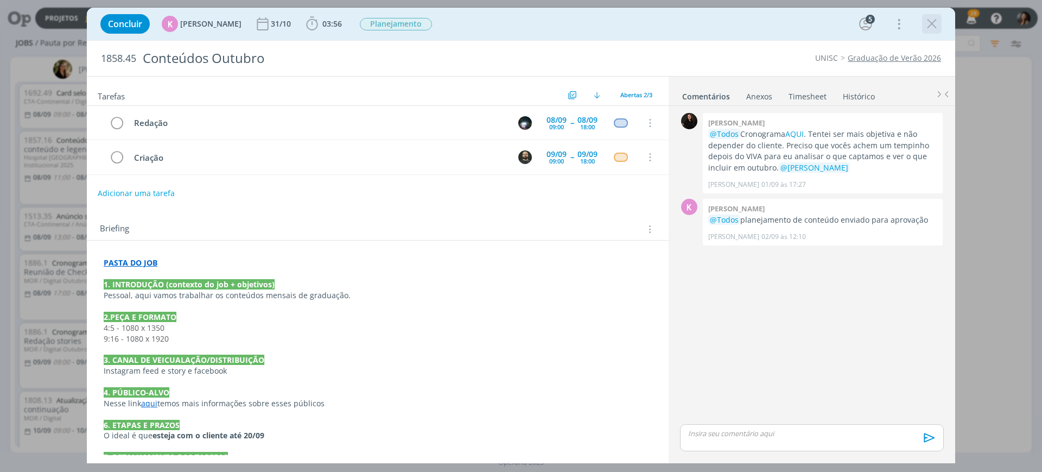
click at [934, 19] on icon "dialog" at bounding box center [932, 24] width 16 height 16
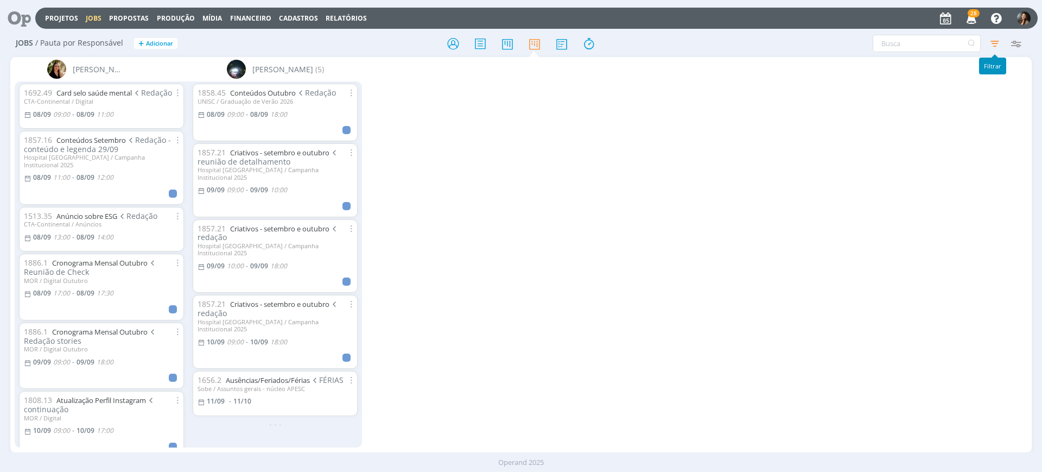
click at [996, 47] on icon "button" at bounding box center [995, 44] width 20 height 20
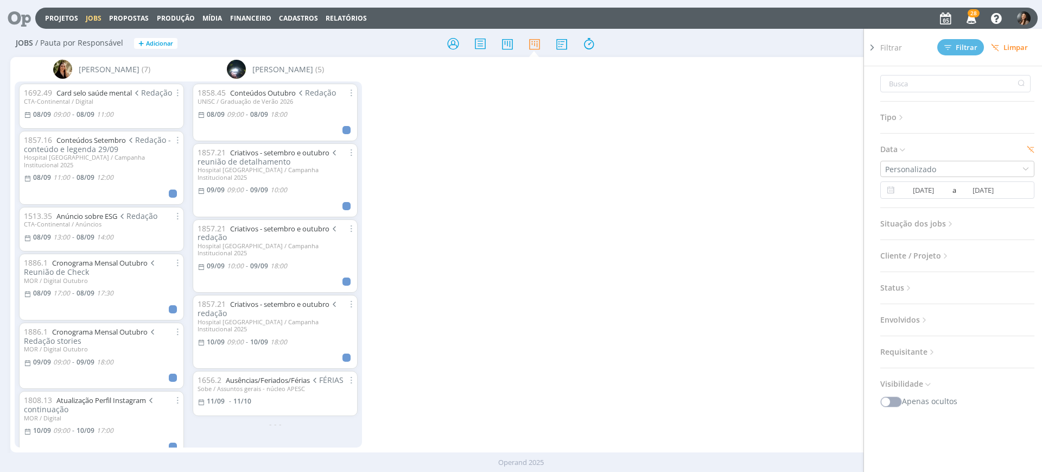
drag, startPoint x: 874, startPoint y: 46, endPoint x: 869, endPoint y: 50, distance: 7.0
click at [872, 47] on icon at bounding box center [872, 47] width 11 height 11
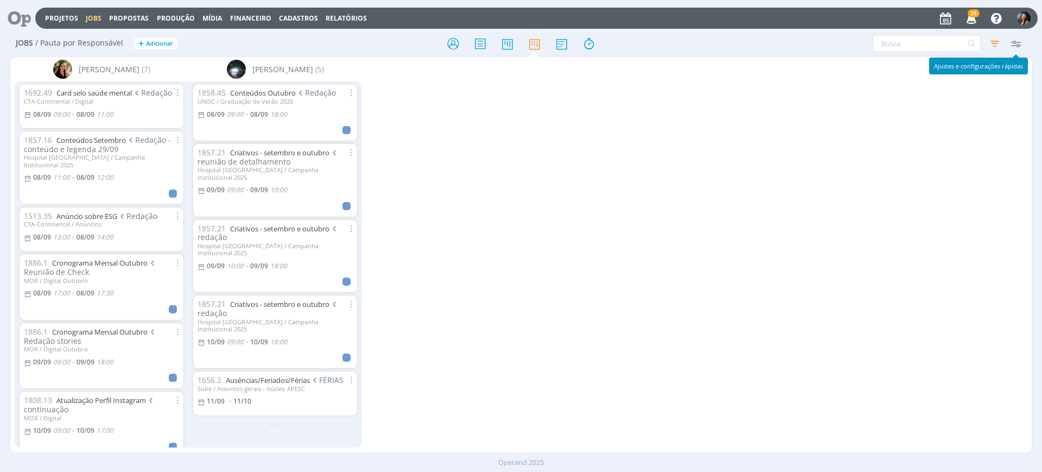
click at [1015, 47] on icon "button" at bounding box center [1016, 44] width 20 height 20
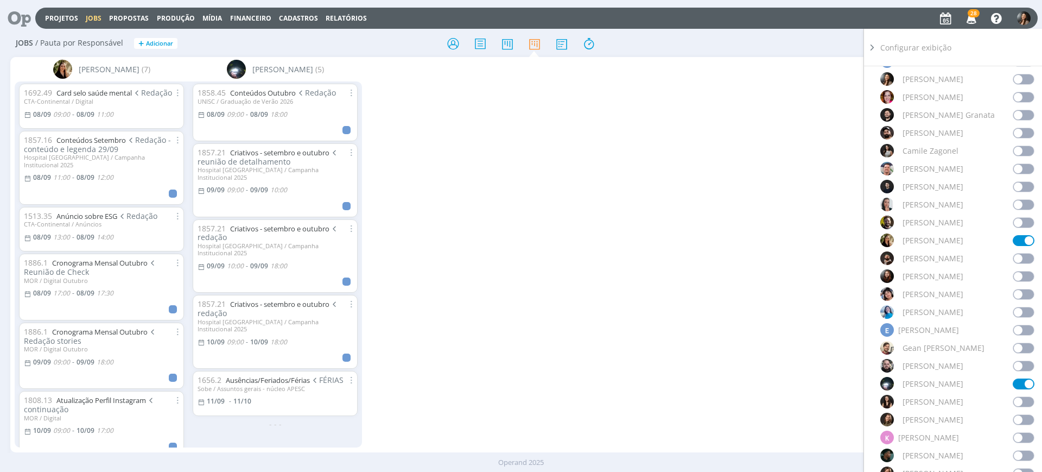
click at [1017, 130] on span at bounding box center [1024, 133] width 22 height 11
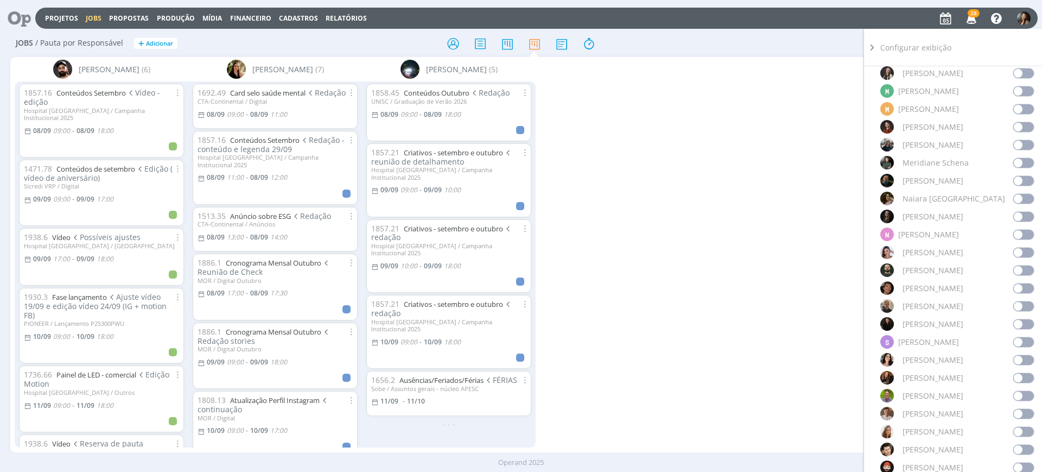
scroll to position [746, 0]
click at [1019, 308] on div "[PERSON_NAME]" at bounding box center [957, 303] width 154 height 14
click at [1017, 302] on span at bounding box center [1024, 302] width 22 height 11
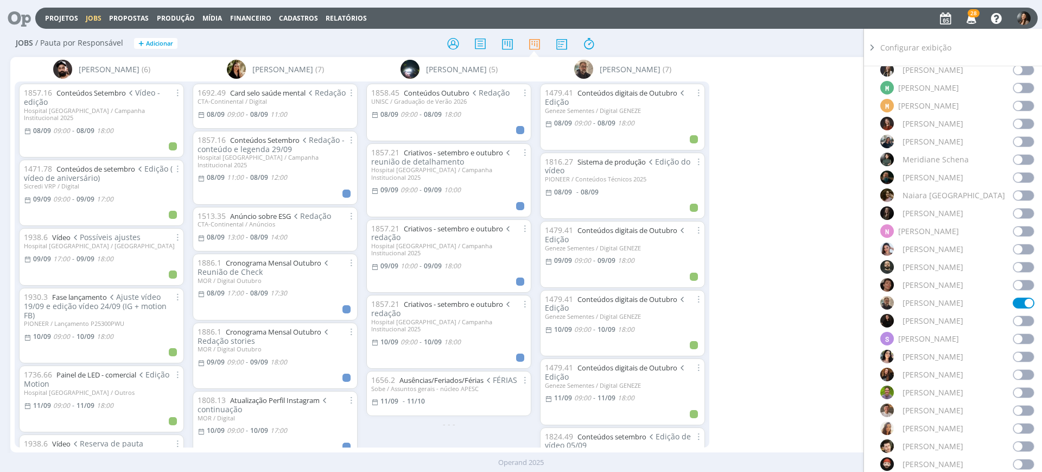
drag, startPoint x: 873, startPoint y: 44, endPoint x: 865, endPoint y: 52, distance: 10.7
click at [872, 45] on icon at bounding box center [872, 47] width 11 height 11
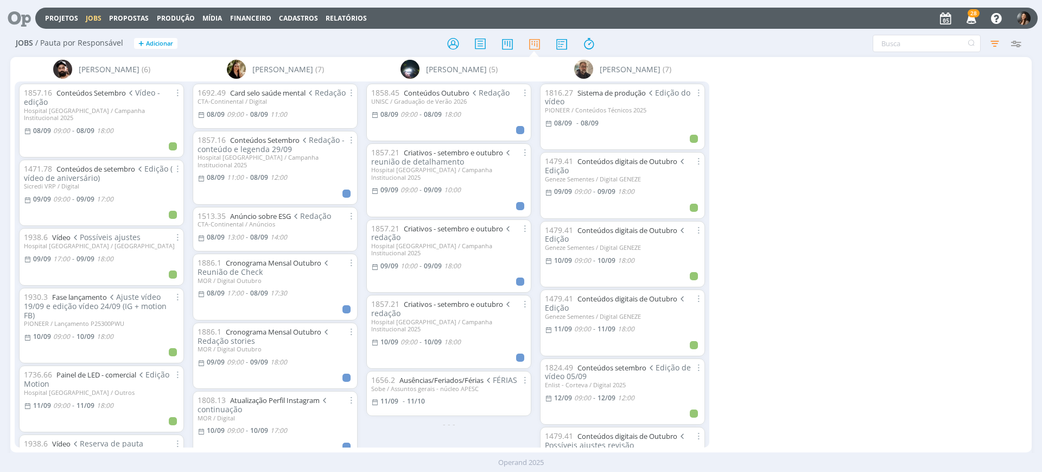
scroll to position [0, 0]
click at [996, 45] on icon "button" at bounding box center [995, 44] width 20 height 20
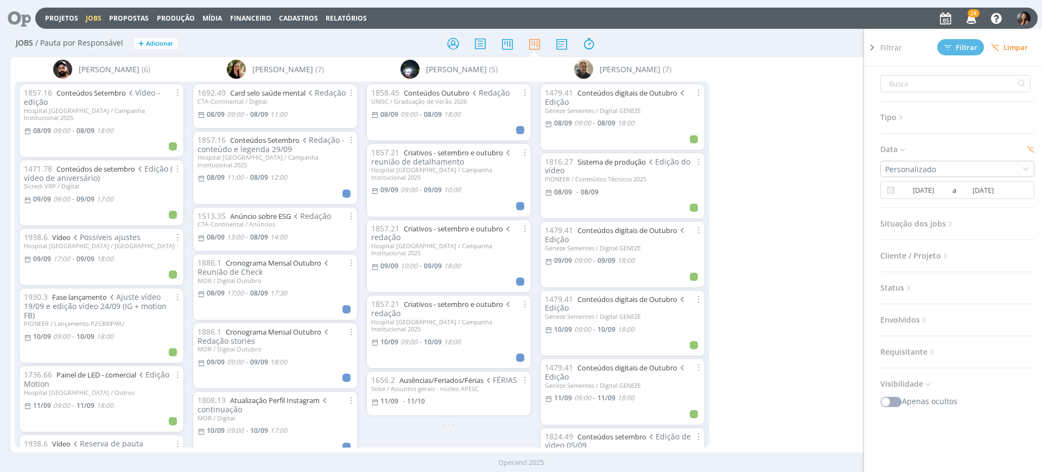
click at [873, 46] on icon at bounding box center [872, 47] width 11 height 11
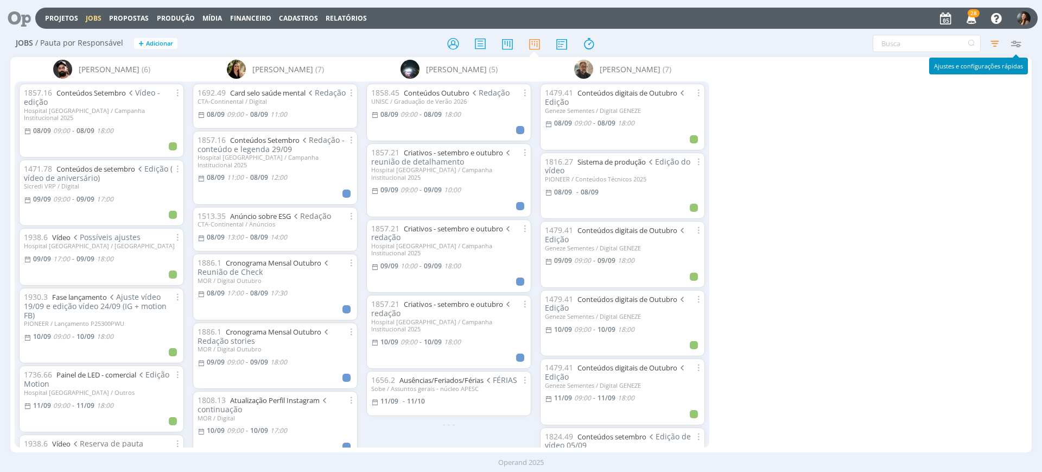
click at [1018, 44] on icon "button" at bounding box center [1016, 44] width 20 height 20
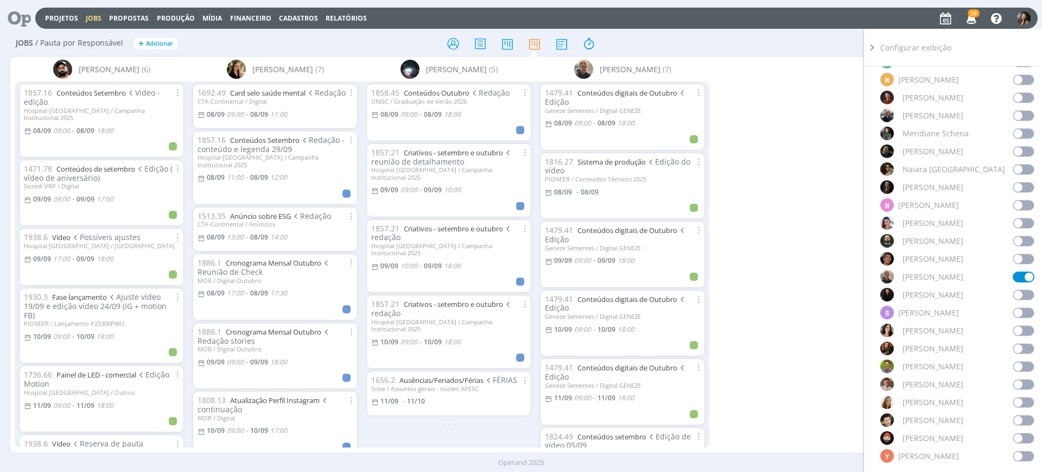
scroll to position [746, 0]
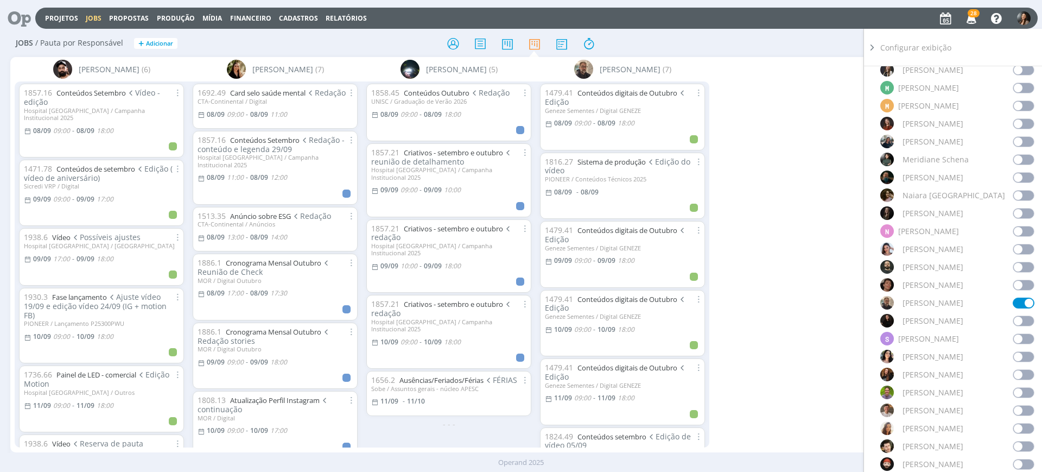
click at [1020, 442] on span at bounding box center [1024, 446] width 22 height 11
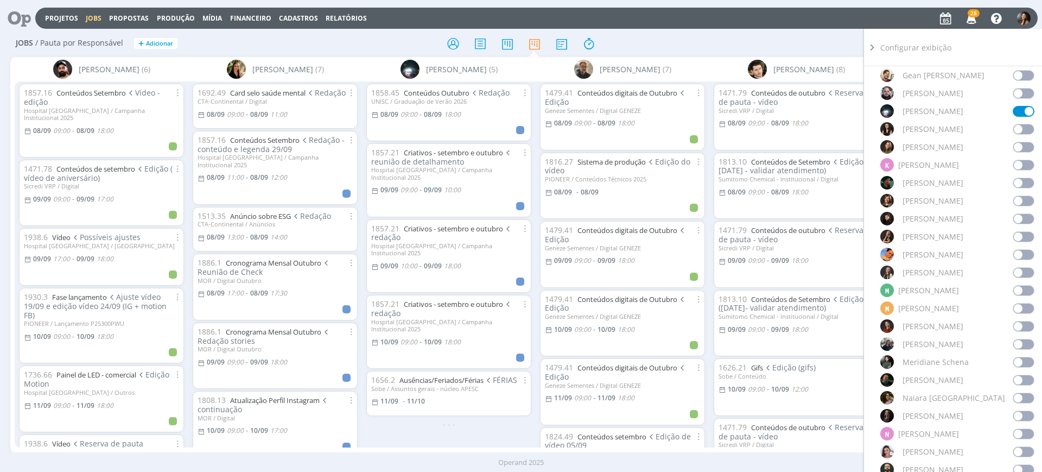
scroll to position [543, 0]
click at [1013, 186] on span at bounding box center [1024, 184] width 22 height 11
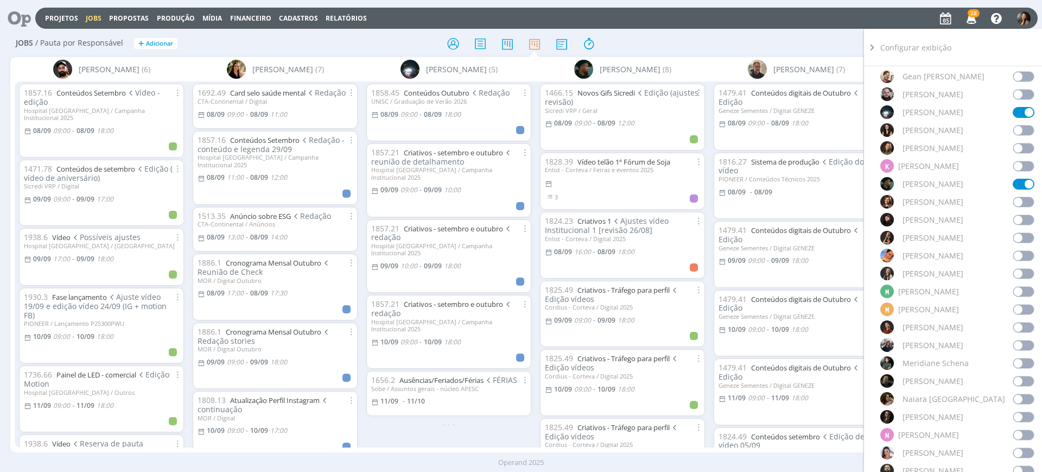
click at [867, 41] on div at bounding box center [872, 246] width 16 height 435
click at [869, 46] on icon at bounding box center [872, 47] width 11 height 11
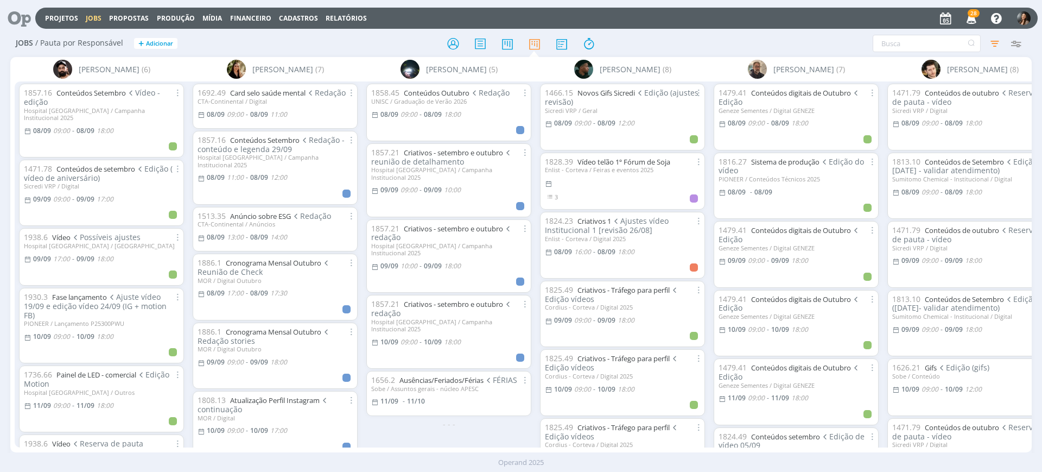
click at [785, 35] on div "Filtrar Filtrar Limpar Tipo Jobs e Tarefas Data Personalizado 08/09/2025 a 12/0…" at bounding box center [862, 43] width 330 height 17
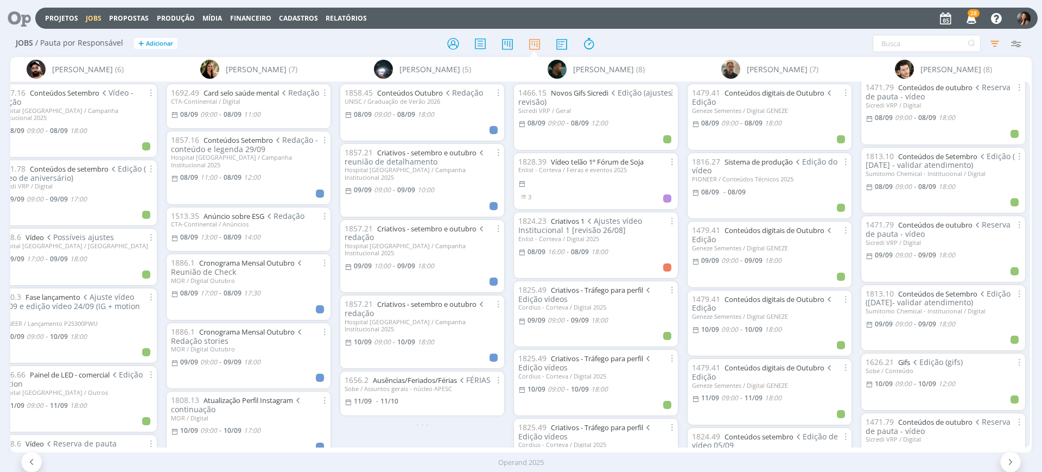
scroll to position [0, 0]
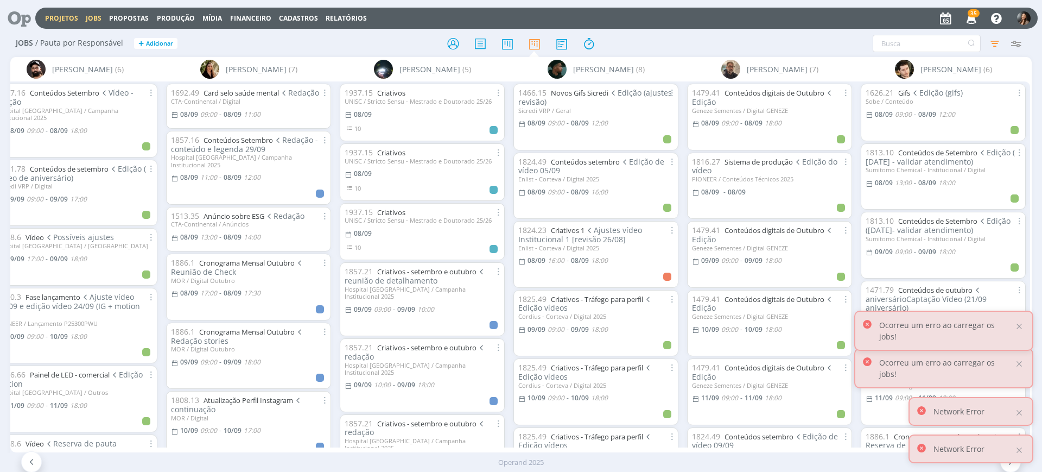
click at [60, 17] on link "Projetos" at bounding box center [61, 18] width 33 height 9
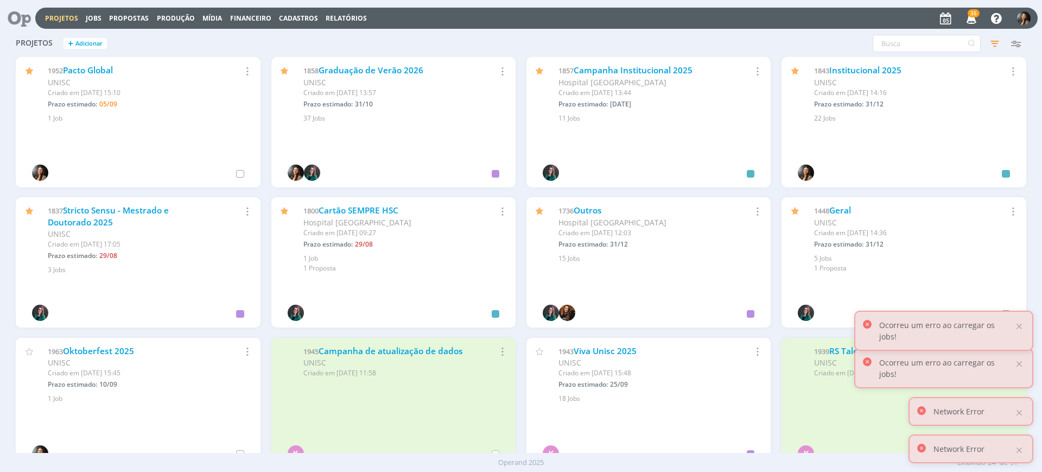
drag, startPoint x: 531, startPoint y: 41, endPoint x: 535, endPoint y: 36, distance: 7.0
click at [532, 39] on div "Projetos + Adicionar Filtros Filtrar Limpar Status Cliente / Contrato Cliente 2…" at bounding box center [521, 43] width 1022 height 27
click at [1016, 331] on div at bounding box center [1020, 326] width 10 height 10
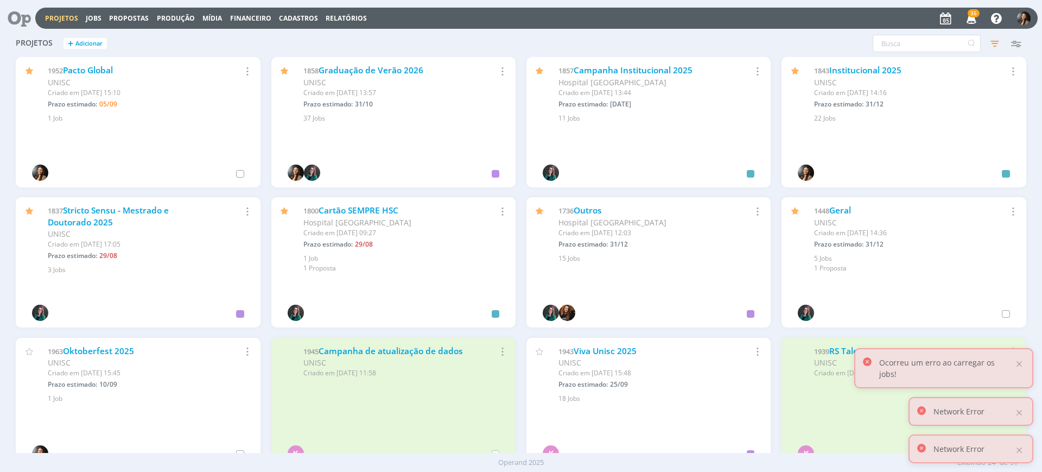
click at [1021, 367] on div "Ocorreu um erro ao carregar os jobs!" at bounding box center [943, 368] width 179 height 40
click at [1021, 369] on div at bounding box center [1020, 364] width 10 height 10
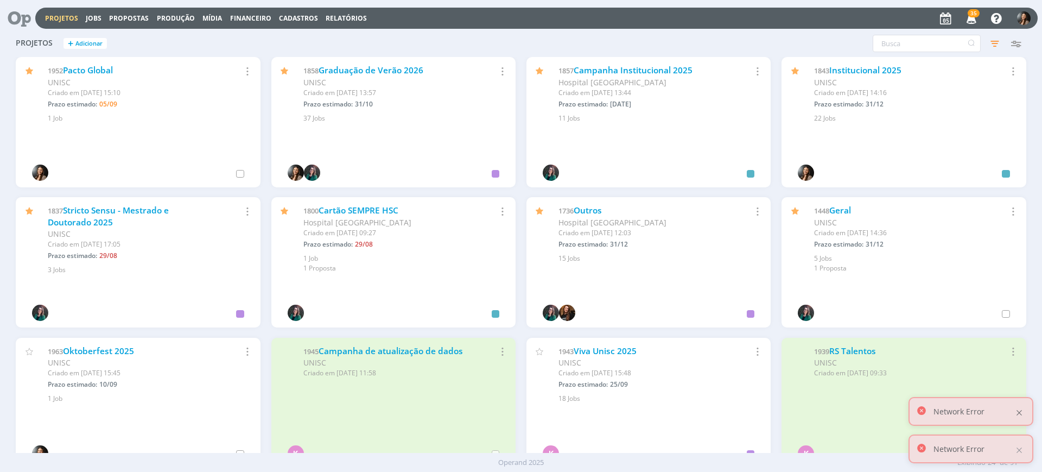
click at [1021, 413] on div at bounding box center [1020, 413] width 10 height 10
click at [1022, 449] on div at bounding box center [1020, 450] width 10 height 10
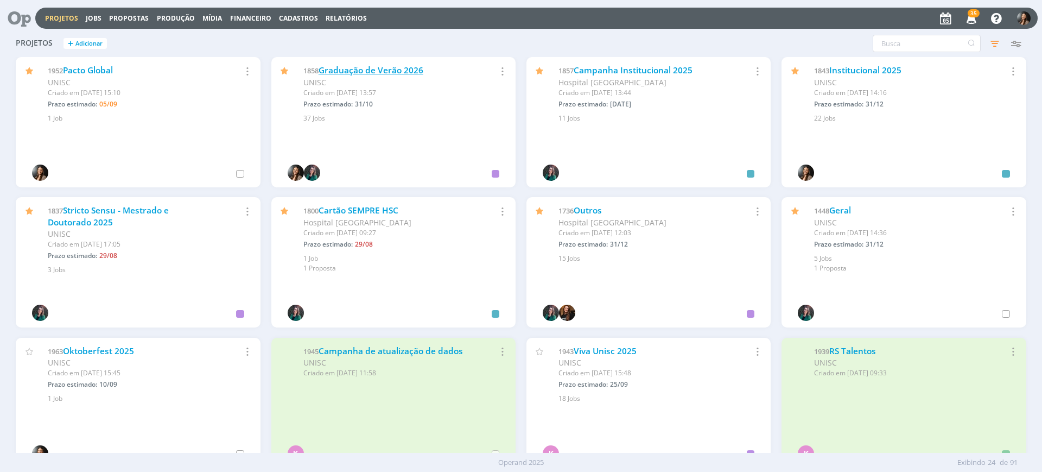
click at [394, 65] on link "Graduação de Verão 2026" at bounding box center [371, 70] width 105 height 11
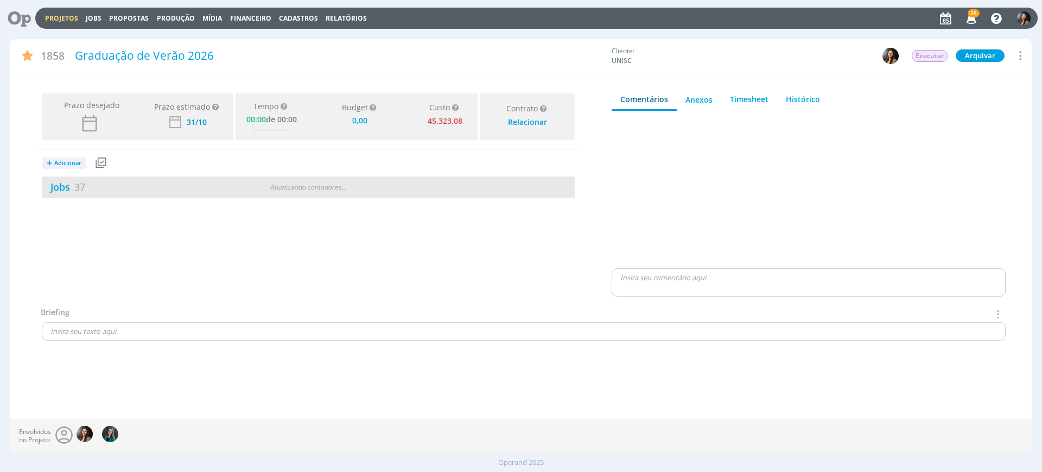
type input "0,00"
click at [250, 194] on div "Jobs 37 Atualizando contadores . . ." at bounding box center [308, 187] width 533 height 22
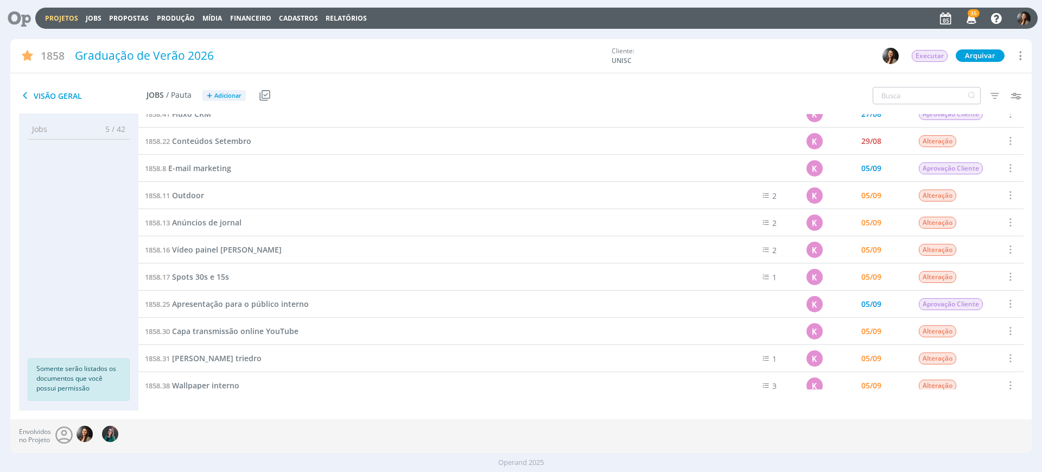
scroll to position [593, 0]
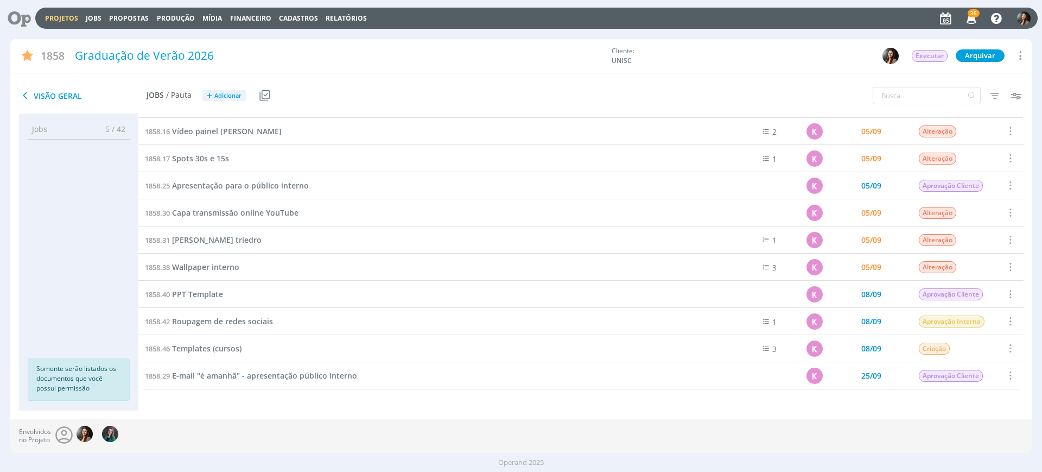
click at [200, 424] on span "Briefing Geral" at bounding box center [193, 429] width 50 height 10
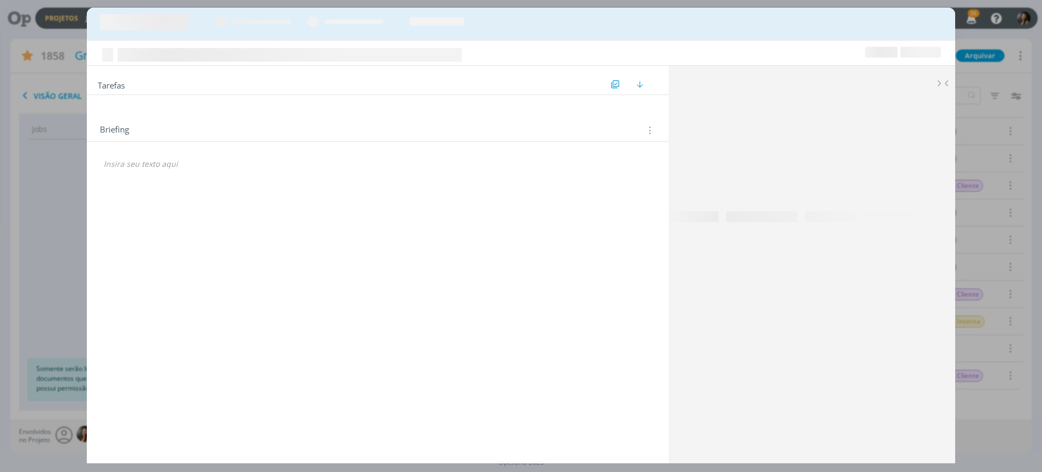
scroll to position [729, 0]
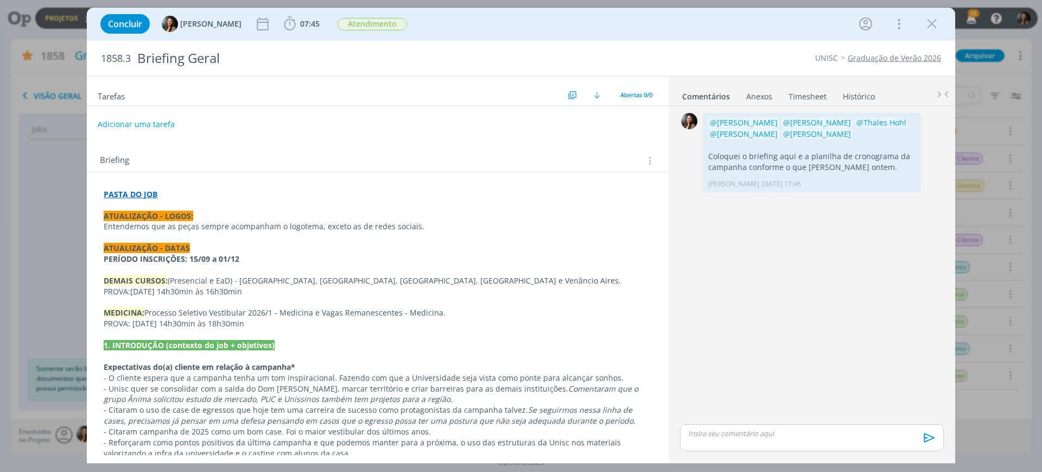
click at [295, 328] on p "PROVA: 06/12/2025 14h30min às 18h30min" at bounding box center [378, 323] width 548 height 11
click at [930, 24] on icon "dialog" at bounding box center [932, 24] width 16 height 16
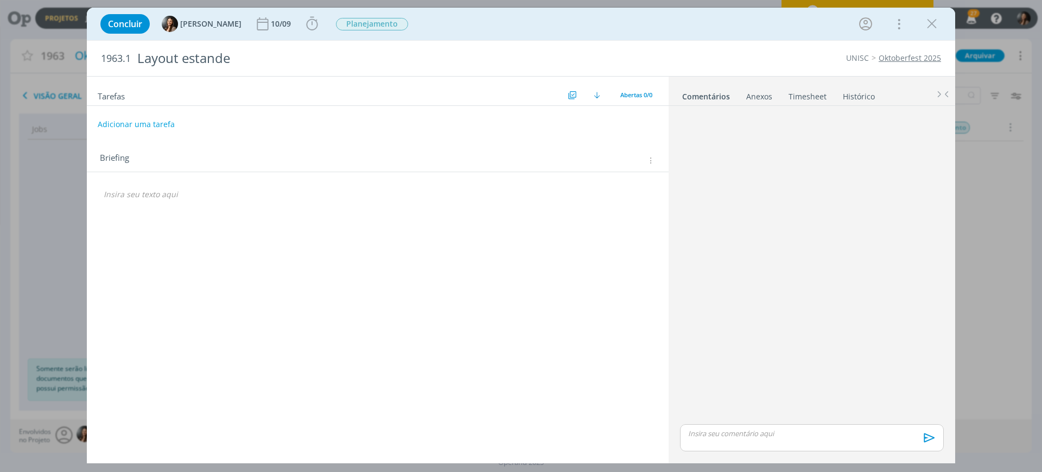
click at [805, 90] on link "Timesheet" at bounding box center [807, 94] width 39 height 16
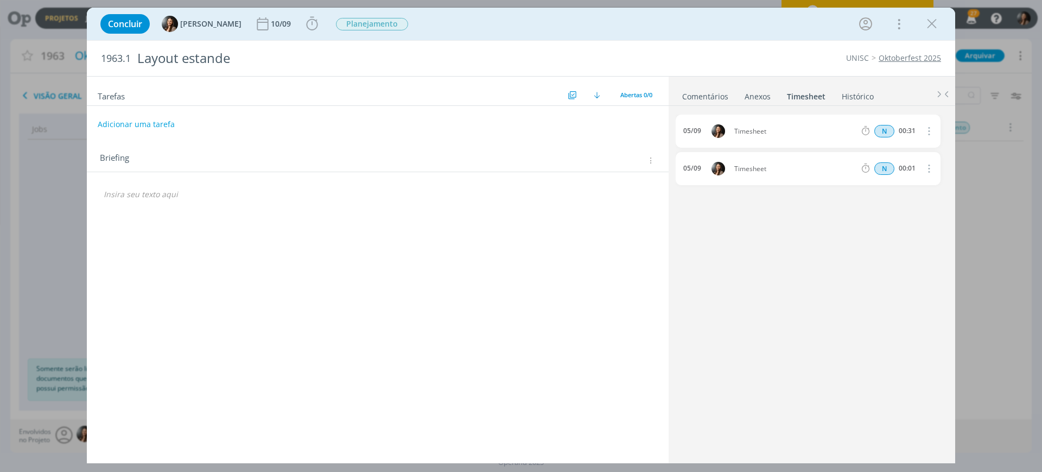
click at [930, 168] on icon "dialog" at bounding box center [928, 168] width 12 height 13
click at [910, 204] on link "Editar" at bounding box center [898, 205] width 86 height 17
click at [928, 166] on icon "dialog" at bounding box center [927, 168] width 9 height 9
click at [927, 164] on icon "dialog" at bounding box center [928, 168] width 12 height 13
click at [903, 186] on link "Excluir" at bounding box center [898, 187] width 86 height 17
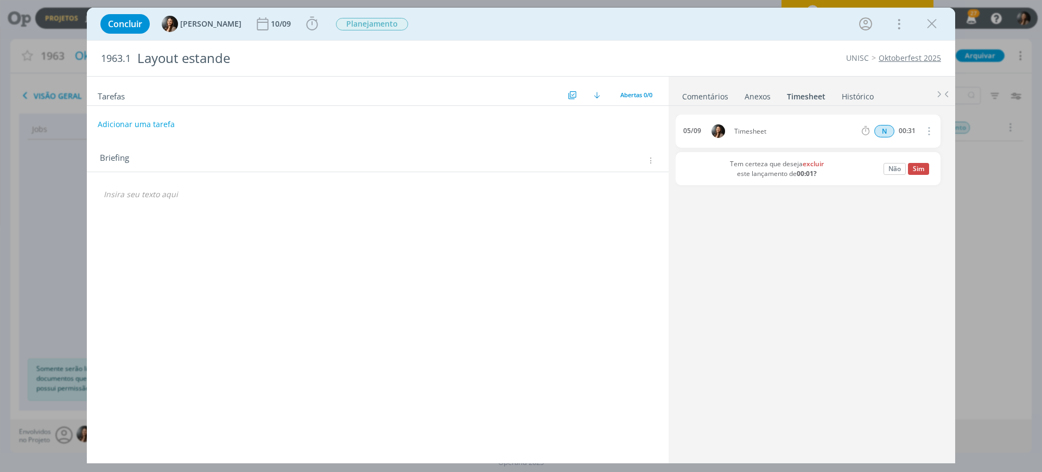
click at [931, 132] on icon "dialog" at bounding box center [928, 130] width 12 height 13
click at [909, 153] on link "Excluir" at bounding box center [898, 150] width 86 height 17
click at [919, 128] on button "Sim" at bounding box center [918, 131] width 21 height 12
click at [921, 164] on button "Sim" at bounding box center [918, 169] width 21 height 12
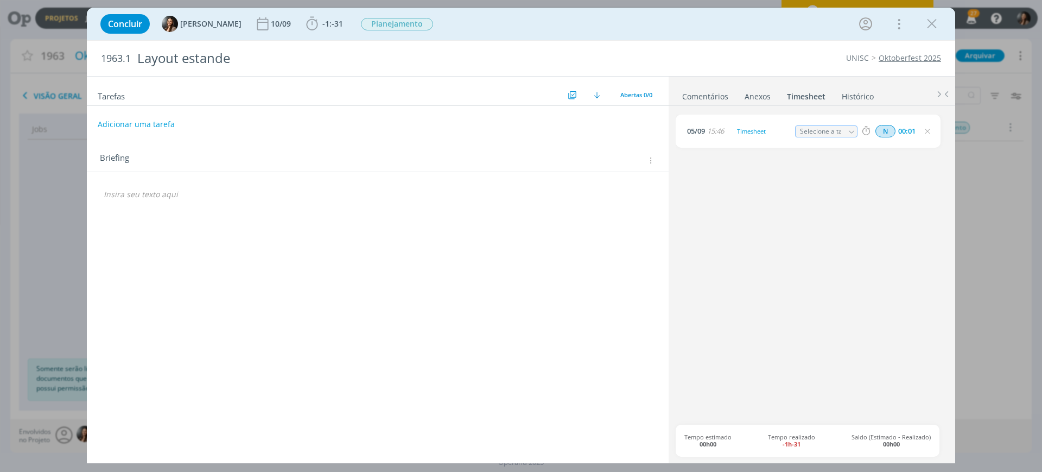
click at [932, 135] on div "N 00:01" at bounding box center [932, 131] width 148 height 14
click at [930, 128] on icon "dialog" at bounding box center [927, 131] width 9 height 9
click at [929, 129] on icon "dialog" at bounding box center [928, 130] width 12 height 13
click at [918, 146] on link "Excluir" at bounding box center [898, 150] width 86 height 17
click at [915, 130] on button "Sim" at bounding box center [918, 131] width 21 height 12
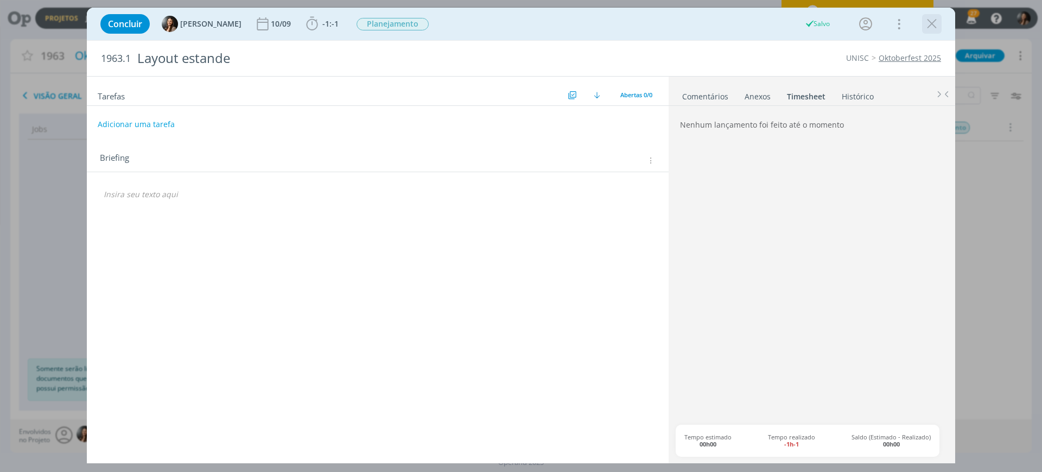
click at [936, 21] on icon "dialog" at bounding box center [932, 24] width 16 height 16
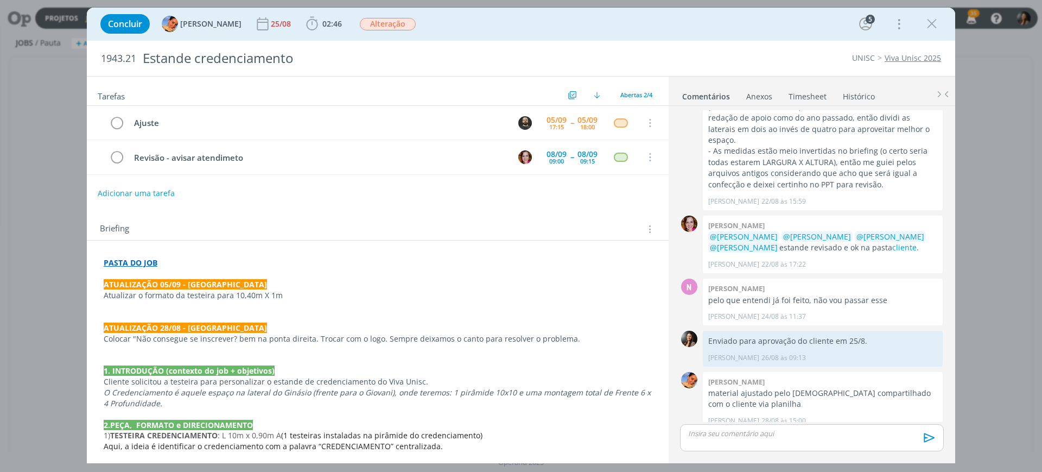
click at [294, 294] on p "Atualizar o formato da testeira para 10,40m X 1m" at bounding box center [378, 295] width 548 height 11
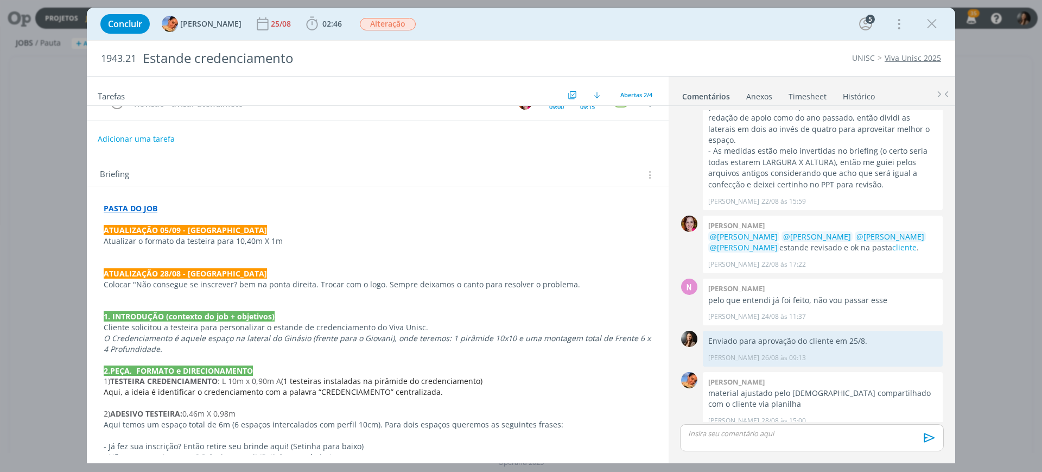
scroll to position [136, 0]
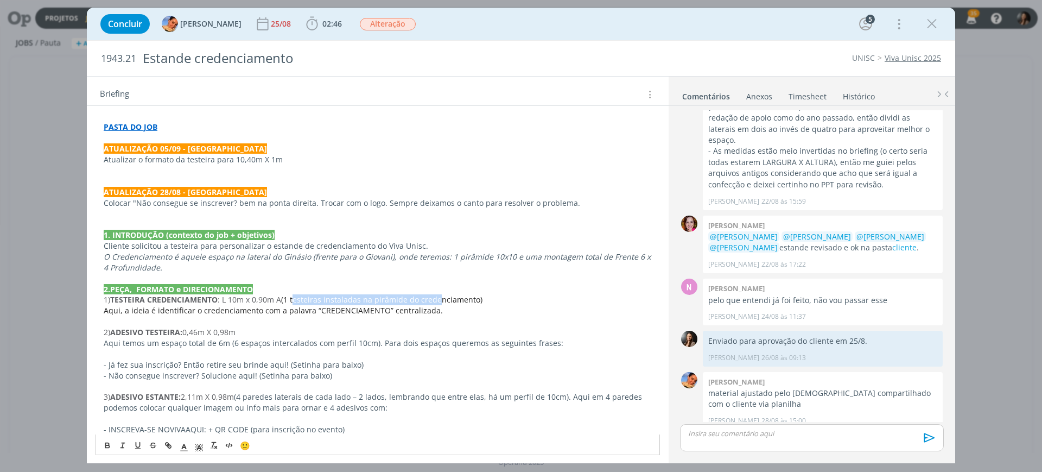
drag, startPoint x: 297, startPoint y: 297, endPoint x: 436, endPoint y: 299, distance: 139.5
click at [436, 299] on span "(1 testeiras instaladas na pirâmide do credenciamento)" at bounding box center [381, 299] width 201 height 10
click at [226, 311] on span "Aqui, a ideia é identificar o credenciamento com a palavra “CREDENCIAMENTO” cen…" at bounding box center [273, 310] width 339 height 10
click at [435, 312] on p "Aqui, a ideia é identificar o credenciamento com a palavra “CREDENCIAMENTO” cen…" at bounding box center [378, 310] width 548 height 11
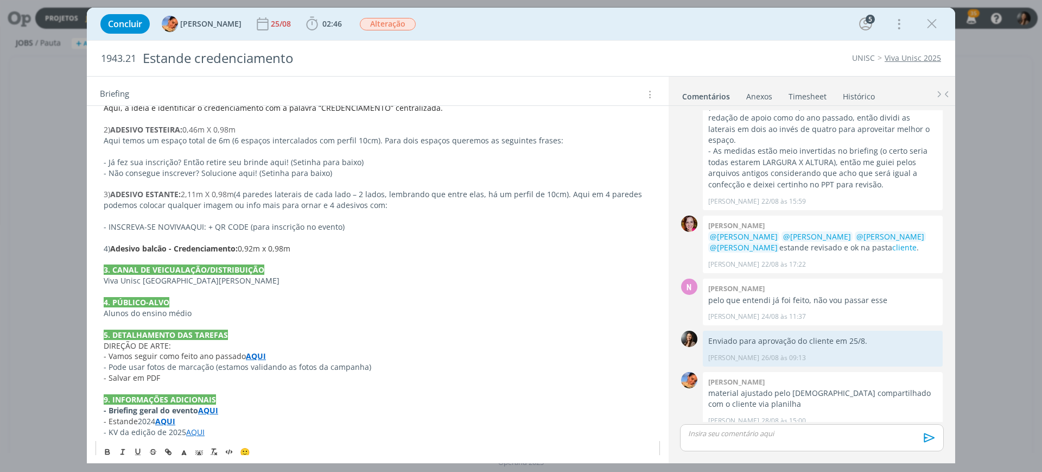
scroll to position [349, 0]
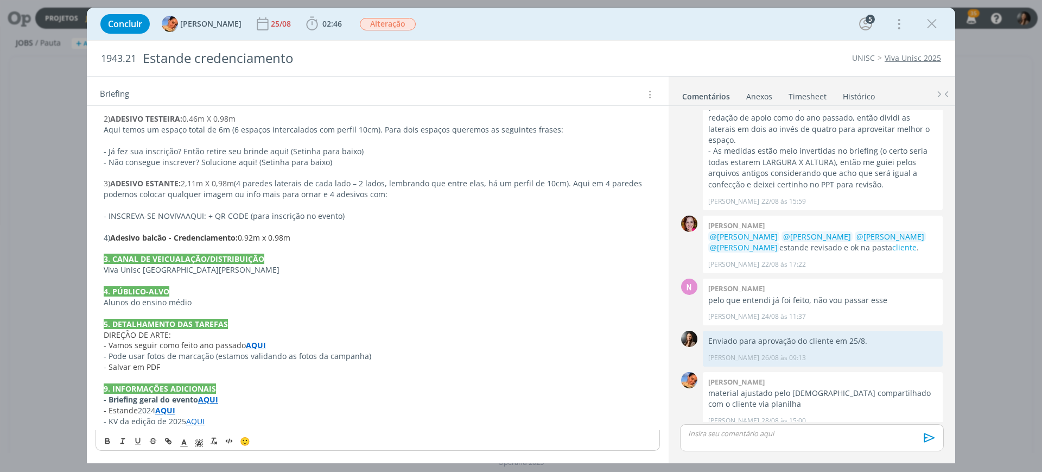
click at [167, 411] on strong "AQUI" at bounding box center [165, 410] width 20 height 10
click at [216, 385] on link "https://sobeae.sharepoint.com/:b:/s/SOBEAE/ETM0XgAuJYVGpXNy3KRyxgoBwvP97SX4kvgj…" at bounding box center [175, 389] width 82 height 14
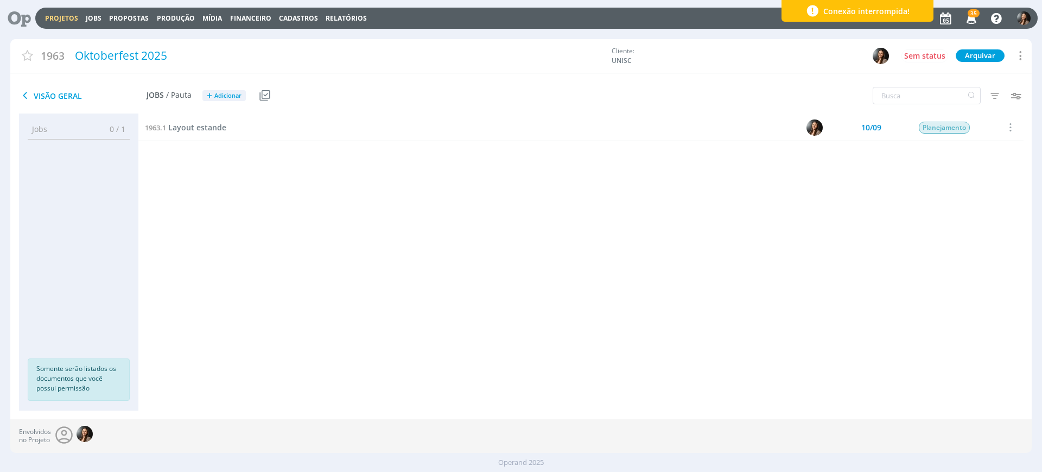
click at [364, 269] on div "1963.1 Layout estande 10/09 Planejamento Selecionar Concluir Cancelar Iniciar t…" at bounding box center [580, 251] width 885 height 275
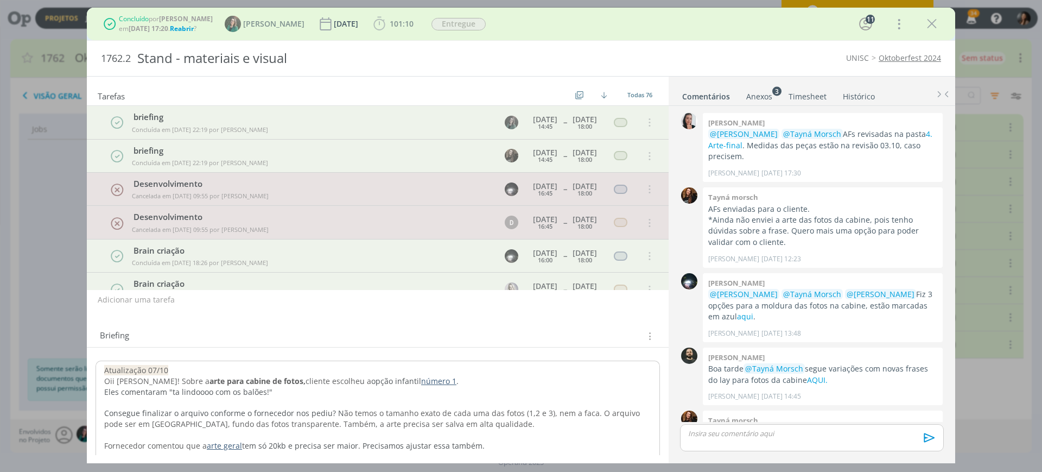
scroll to position [1024, 0]
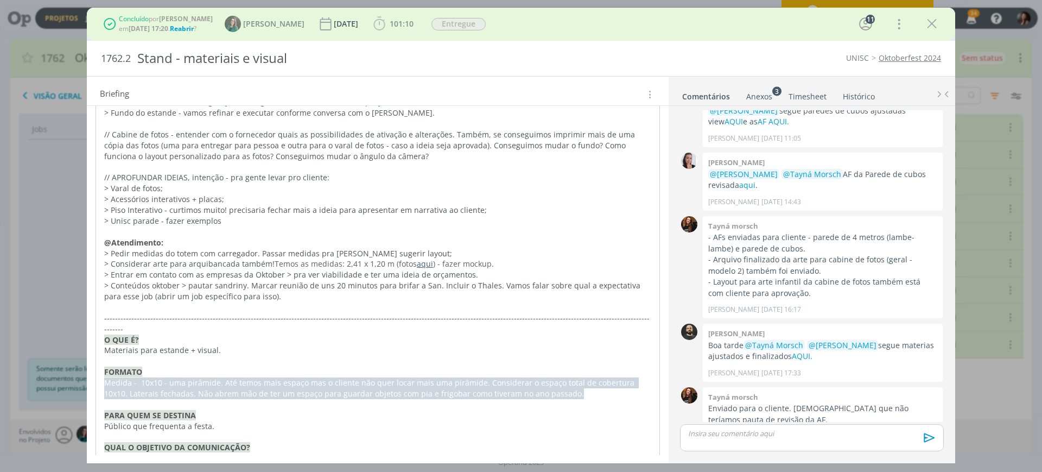
drag, startPoint x: 219, startPoint y: 287, endPoint x: 391, endPoint y: 377, distance: 194.5
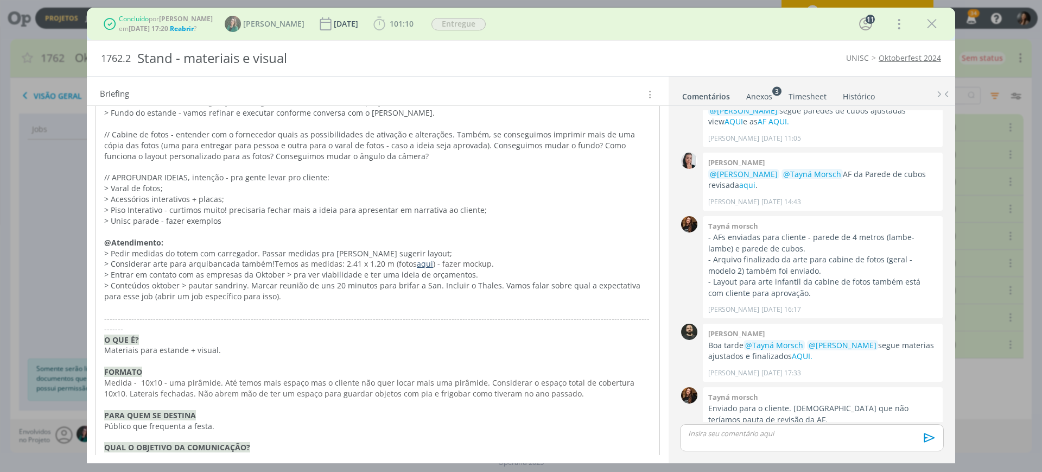
click at [388, 464] on p "Divulgação de produtos Unisc - foco principal Graduação." at bounding box center [377, 469] width 547 height 11
click at [309, 453] on p "Divulgação de marca;" at bounding box center [377, 458] width 547 height 11
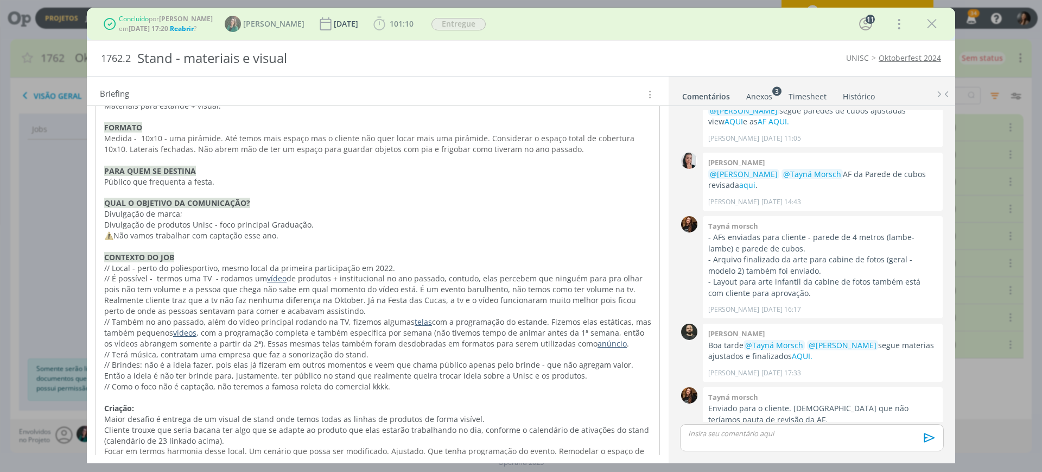
scroll to position [3603, 0]
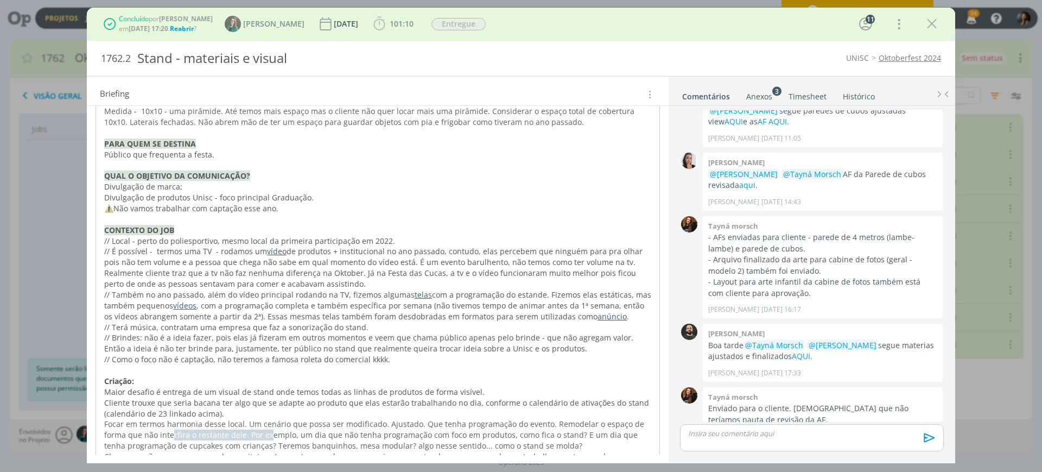
drag, startPoint x: 170, startPoint y: 346, endPoint x: 267, endPoint y: 345, distance: 96.6
click at [267, 419] on span "Focar em termos harmonia desse local. Um cenário que possa ser modificado. Ajus…" at bounding box center [375, 435] width 542 height 32
click at [392, 451] on p "Claro que, não somos empresa de arquitetura (rsrsrsr), mas vale uma pesquisa pa…" at bounding box center [377, 462] width 547 height 22
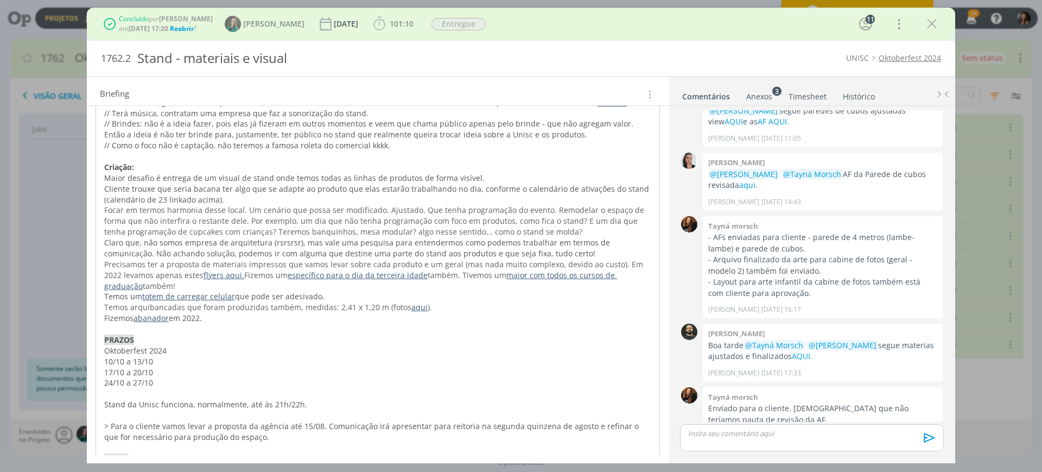
scroll to position [3823, 0]
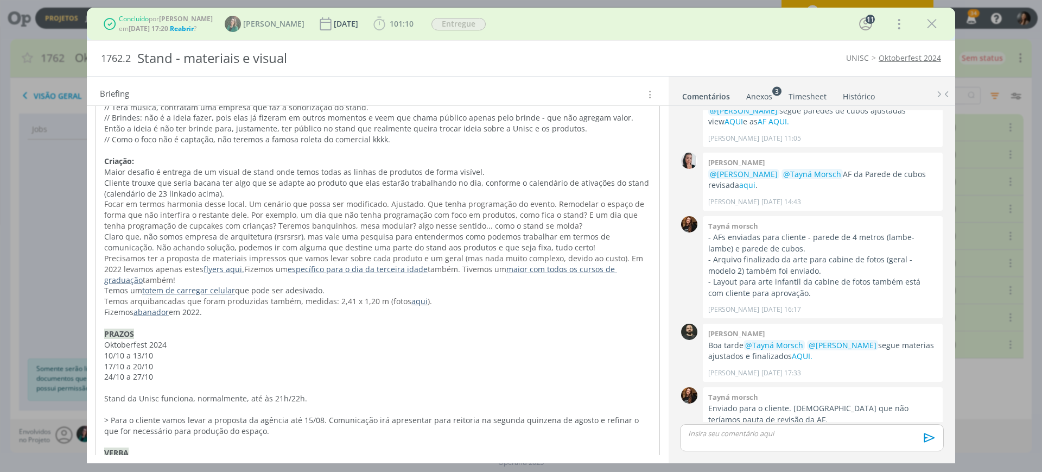
drag, startPoint x: 135, startPoint y: 423, endPoint x: 142, endPoint y: 426, distance: 7.6
click at [209, 415] on p "> Para o cliente vamos levar a proposta da agência até 15/08. Comunicação irá a…" at bounding box center [377, 426] width 547 height 22
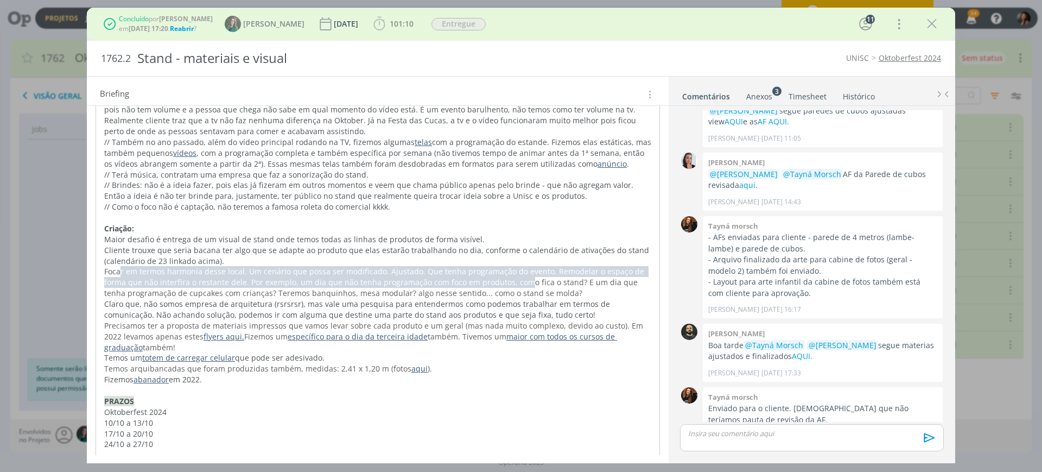
drag, startPoint x: 119, startPoint y: 183, endPoint x: 524, endPoint y: 195, distance: 405.1
click at [524, 266] on span "Focar em termos harmonia desse local. Um cenário que possa ser modificado. Ajus…" at bounding box center [375, 282] width 542 height 32
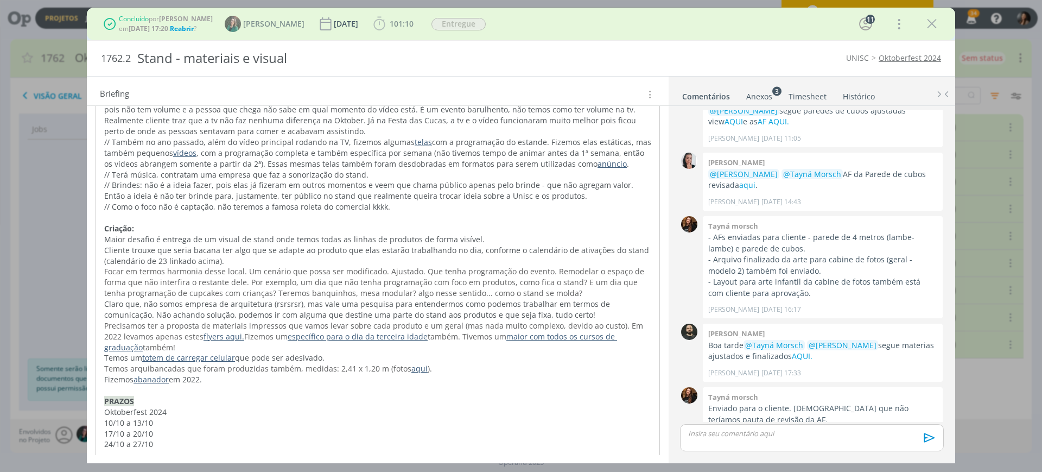
click at [396, 439] on p "24/10 a 27/10" at bounding box center [377, 444] width 547 height 11
drag, startPoint x: 262, startPoint y: 237, endPoint x: 489, endPoint y: 226, distance: 226.6
drag, startPoint x: 534, startPoint y: 363, endPoint x: 408, endPoint y: 327, distance: 131.1
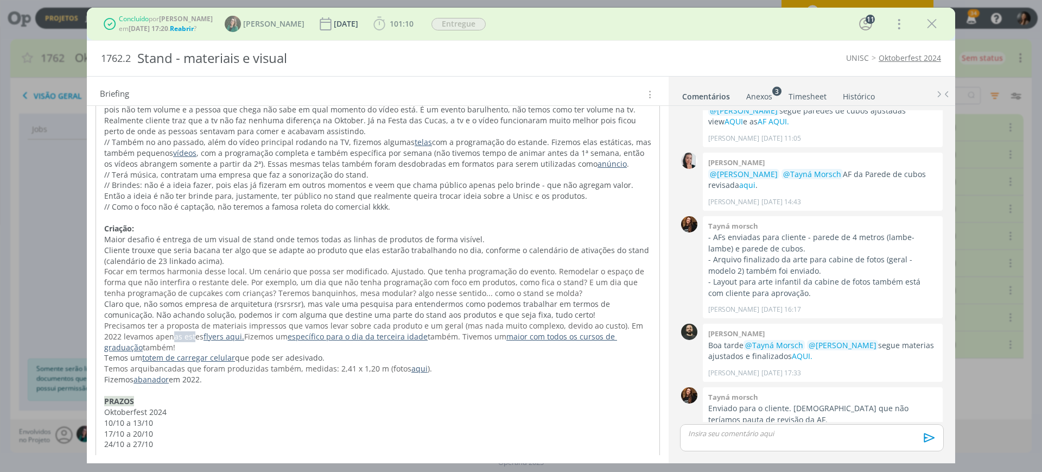
click at [192, 320] on span "Precisamos ter a proposta de materiais impressos que vamos levar sobre cada pro…" at bounding box center [374, 330] width 541 height 21
drag, startPoint x: 463, startPoint y: 246, endPoint x: 517, endPoint y: 249, distance: 54.4
click at [517, 320] on p "Precisamos ter a proposta de materiais impressos que vamos levar sobre cada pro…" at bounding box center [377, 336] width 547 height 33
click at [419, 417] on p "10/10 a 13/10" at bounding box center [377, 422] width 547 height 11
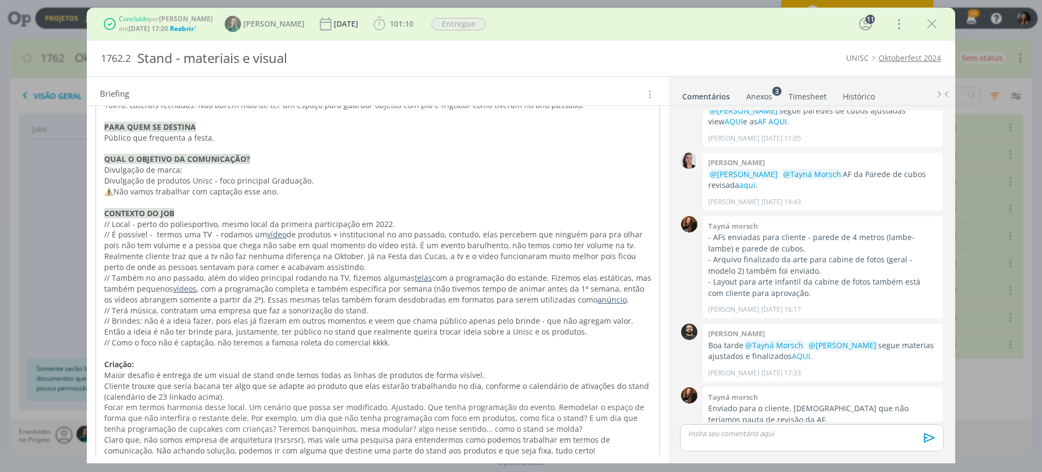
scroll to position [3552, 0]
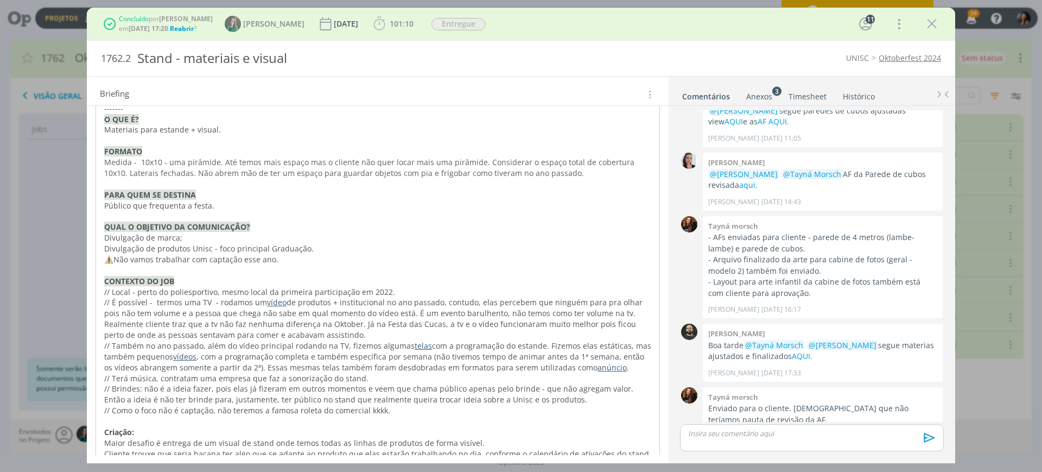
click at [390, 287] on p "// Local - perto do poliesportivo, mesmo local da primeira participação em 2022." at bounding box center [377, 292] width 547 height 11
drag, startPoint x: 486, startPoint y: 262, endPoint x: 595, endPoint y: 257, distance: 108.7
click at [595, 340] on p "// Também no ano passado, além do vídeo principal rodando na TV, fizemos alguma…" at bounding box center [377, 356] width 547 height 33
drag, startPoint x: 599, startPoint y: 260, endPoint x: 562, endPoint y: 266, distance: 37.4
click at [599, 340] on p "// Também no ano passado, além do vídeo principal rodando na TV, fizemos alguma…" at bounding box center [377, 356] width 547 height 33
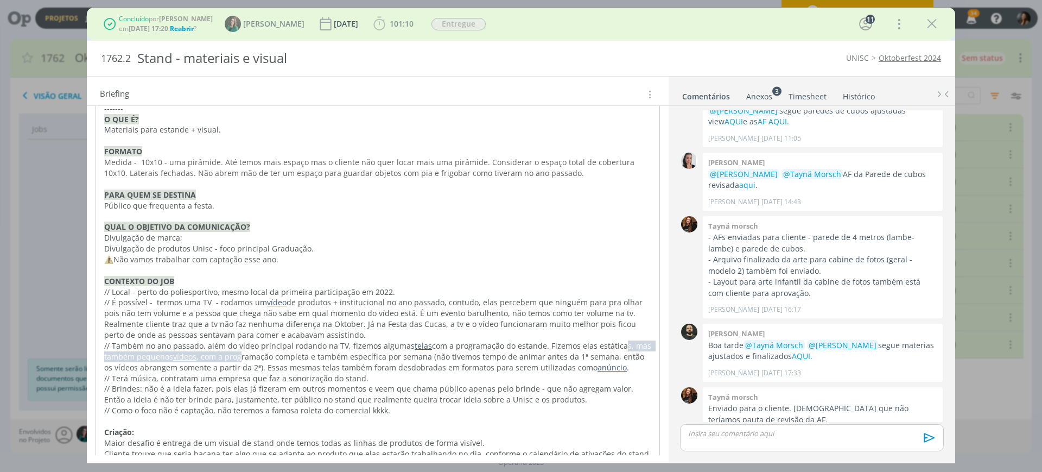
drag, startPoint x: 249, startPoint y: 271, endPoint x: 611, endPoint y: 264, distance: 362.7
click at [611, 340] on p "// Também no ano passado, além do vídeo principal rodando na TV, fizemos alguma…" at bounding box center [377, 356] width 547 height 33
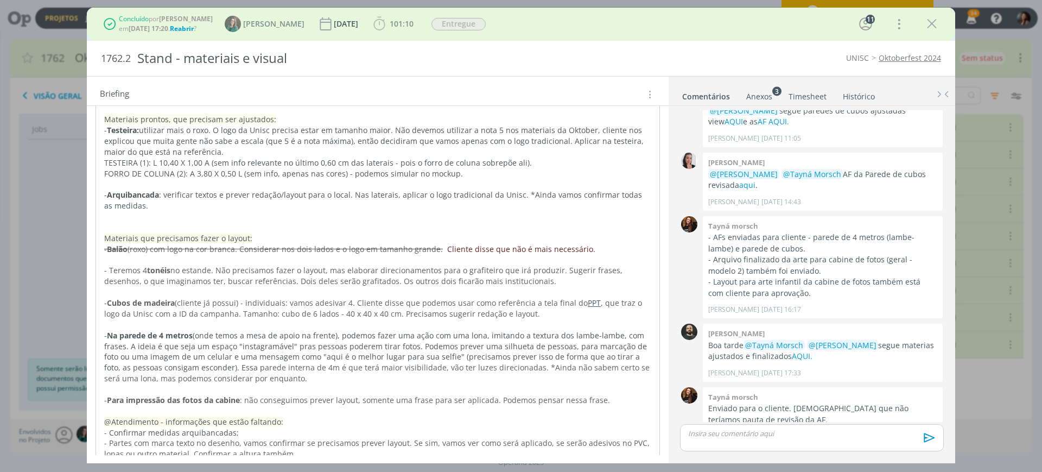
scroll to position [2806, 0]
click at [804, 351] on link "AQUI." at bounding box center [802, 356] width 21 height 10
